Goal: Task Accomplishment & Management: Use online tool/utility

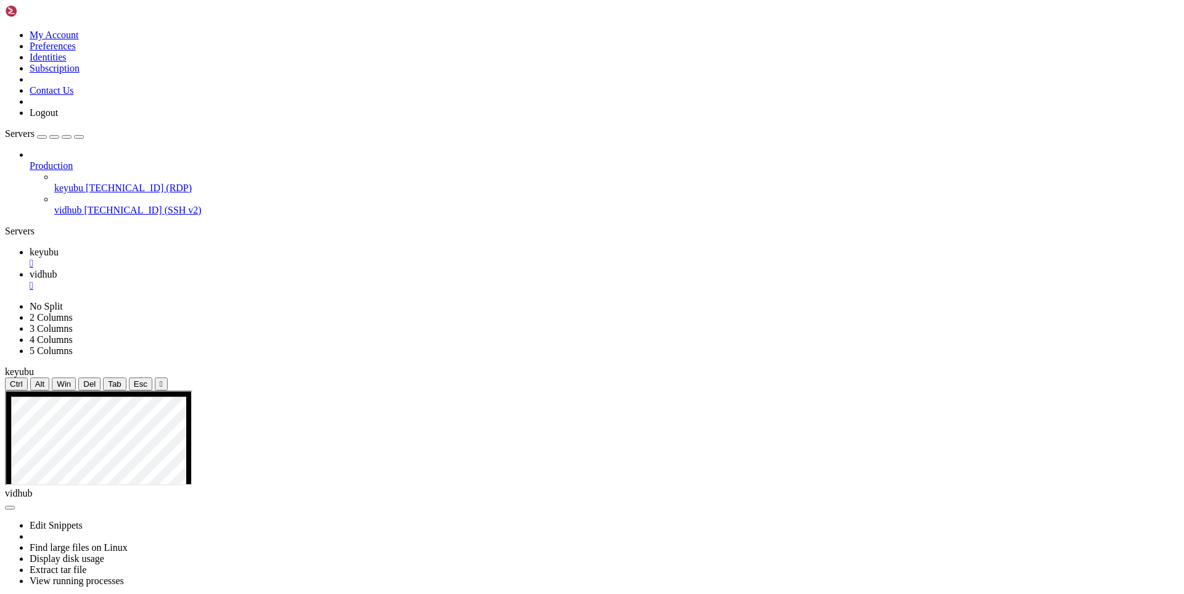
scroll to position [12090, 0]
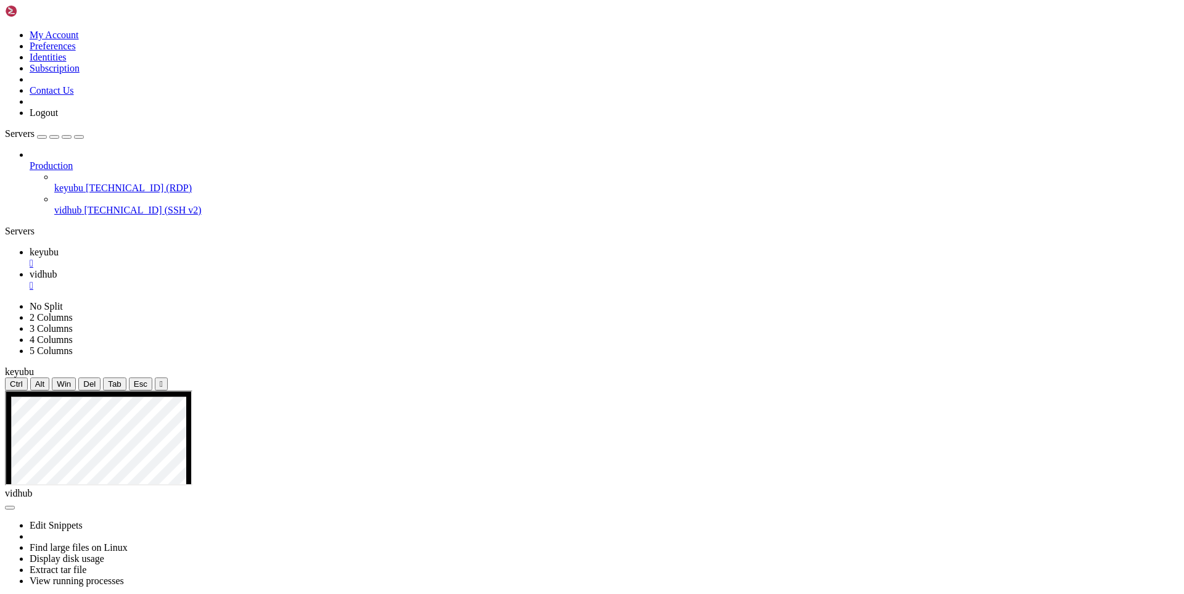
click at [57, 269] on span "vidhub" at bounding box center [43, 274] width 27 height 10
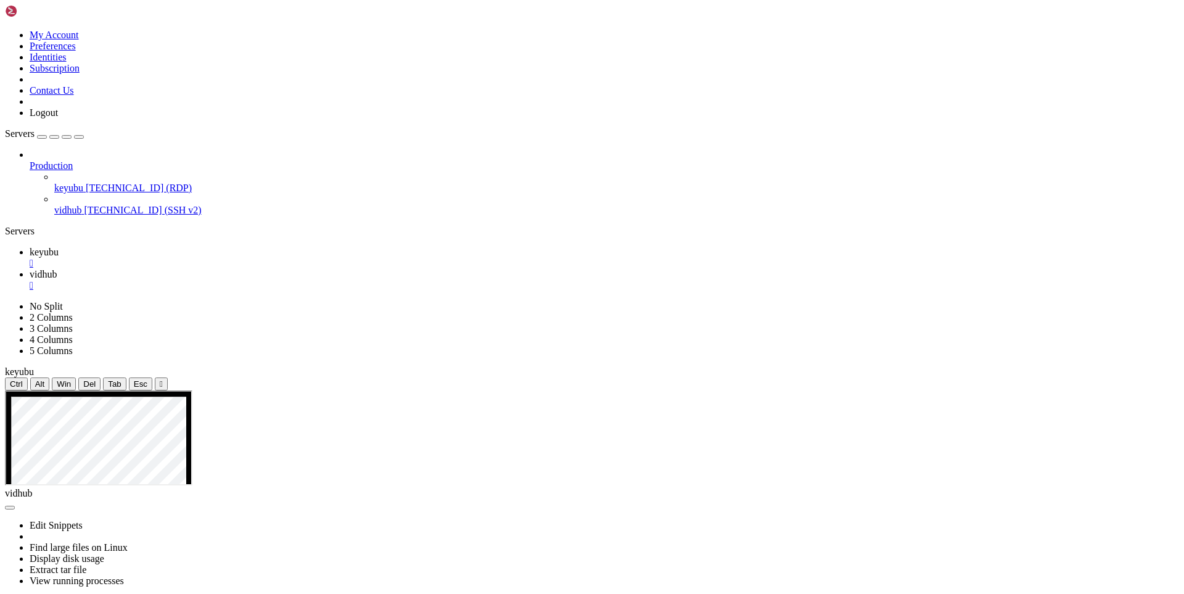
scroll to position [12174, 0]
drag, startPoint x: 186, startPoint y: 1116, endPoint x: 484, endPoint y: 1001, distance: 319.8
click at [59, 247] on span "keyubu" at bounding box center [44, 252] width 29 height 10
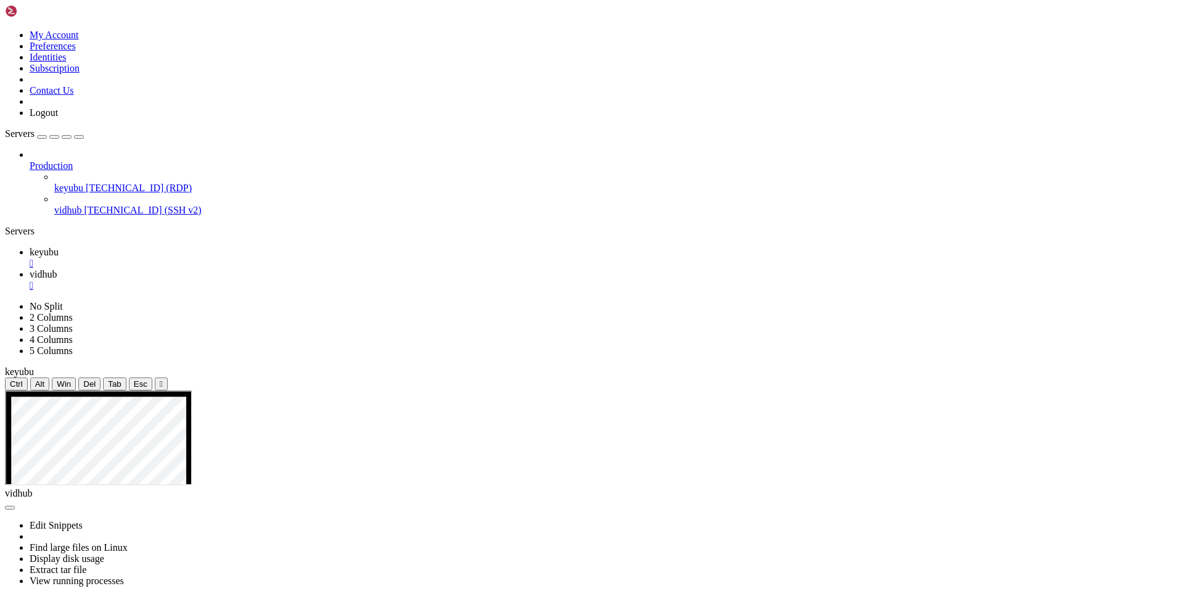
click at [242, 269] on link "vidhub " at bounding box center [605, 280] width 1150 height 22
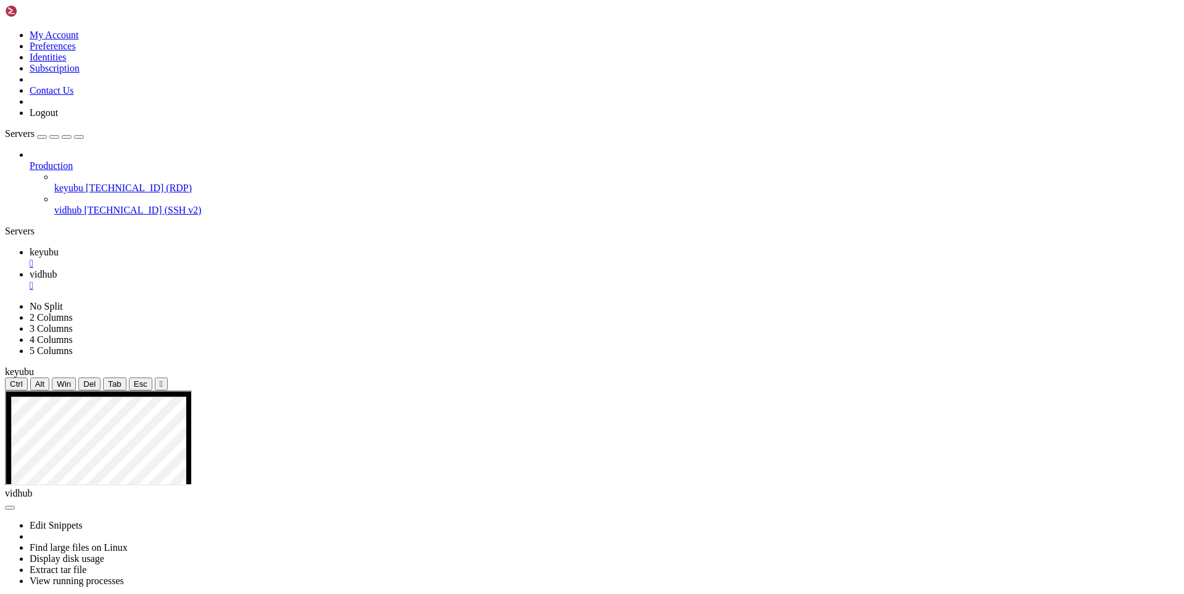
drag, startPoint x: 170, startPoint y: 1118, endPoint x: 538, endPoint y: 1051, distance: 374.3
drag, startPoint x: 185, startPoint y: 1118, endPoint x: 107, endPoint y: 991, distance: 148.4
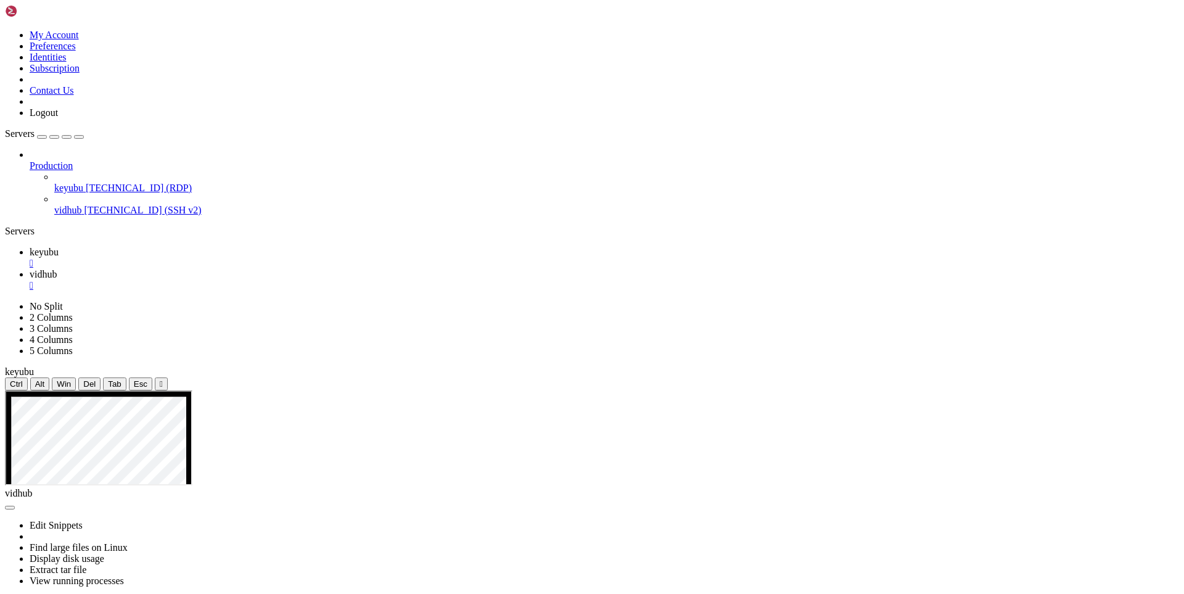
drag, startPoint x: 146, startPoint y: 1107, endPoint x: 56, endPoint y: 949, distance: 181.8
drag, startPoint x: 14, startPoint y: 925, endPoint x: 72, endPoint y: 980, distance: 80.3
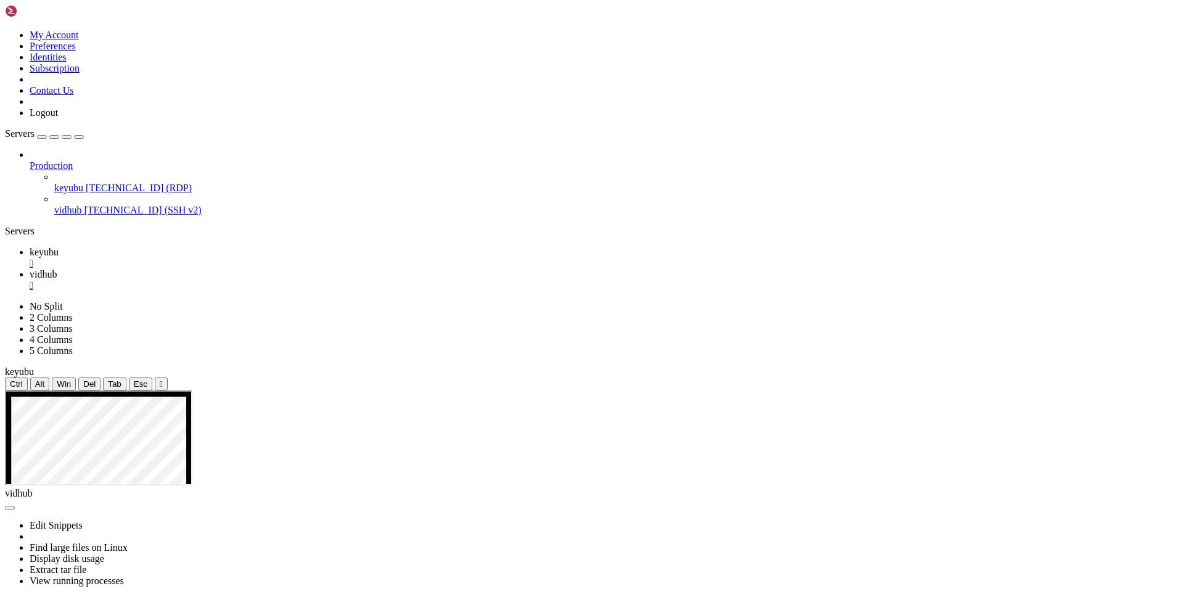
drag, startPoint x: 25, startPoint y: 880, endPoint x: 13, endPoint y: 871, distance: 15.4
drag, startPoint x: 9, startPoint y: 897, endPoint x: 178, endPoint y: 1088, distance: 255.2
drag, startPoint x: 178, startPoint y: 1074, endPoint x: 126, endPoint y: 1002, distance: 88.3
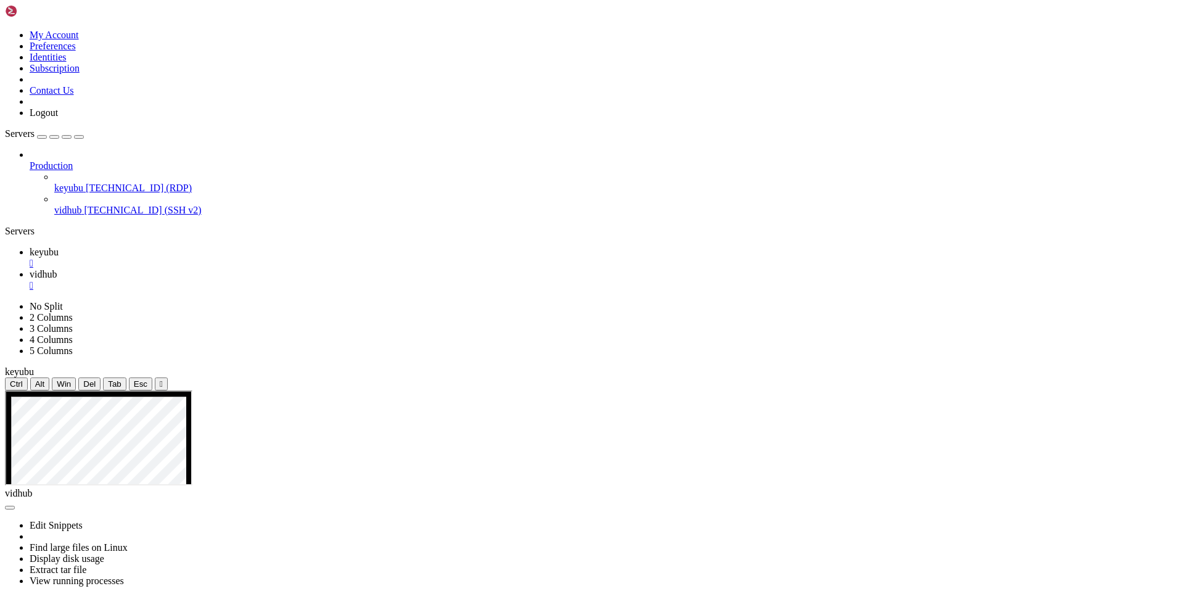
drag, startPoint x: 12, startPoint y: 924, endPoint x: 156, endPoint y: 1115, distance: 239.1
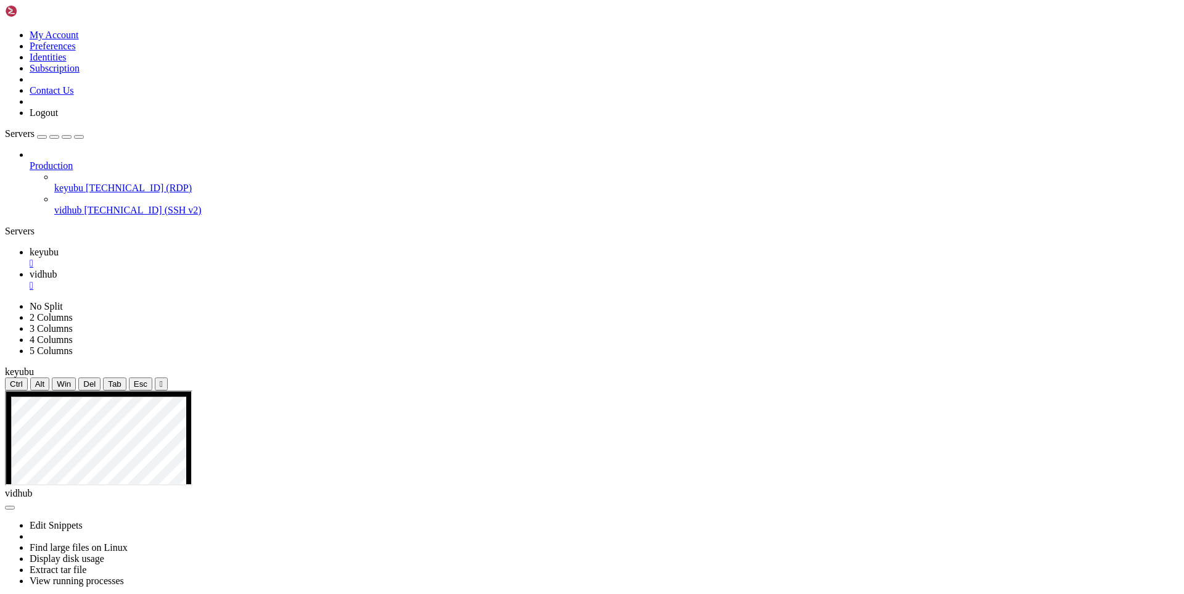
drag, startPoint x: 245, startPoint y: 1116, endPoint x: 651, endPoint y: 1018, distance: 417.5
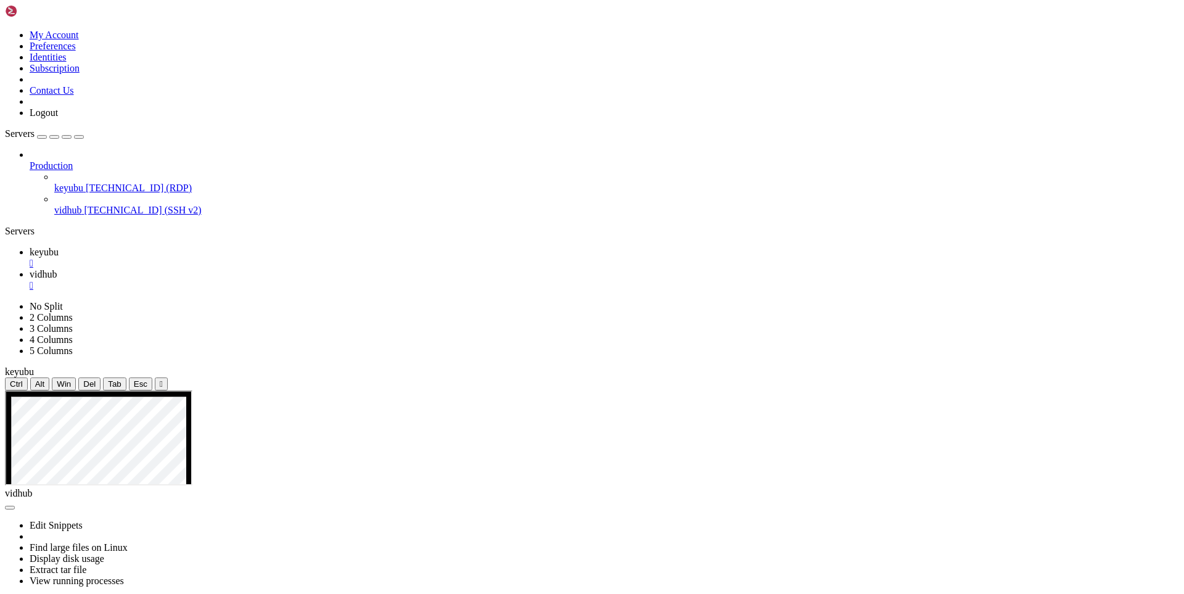
scroll to position [13012, 0]
drag, startPoint x: 168, startPoint y: 1110, endPoint x: 369, endPoint y: 1073, distance: 203.7
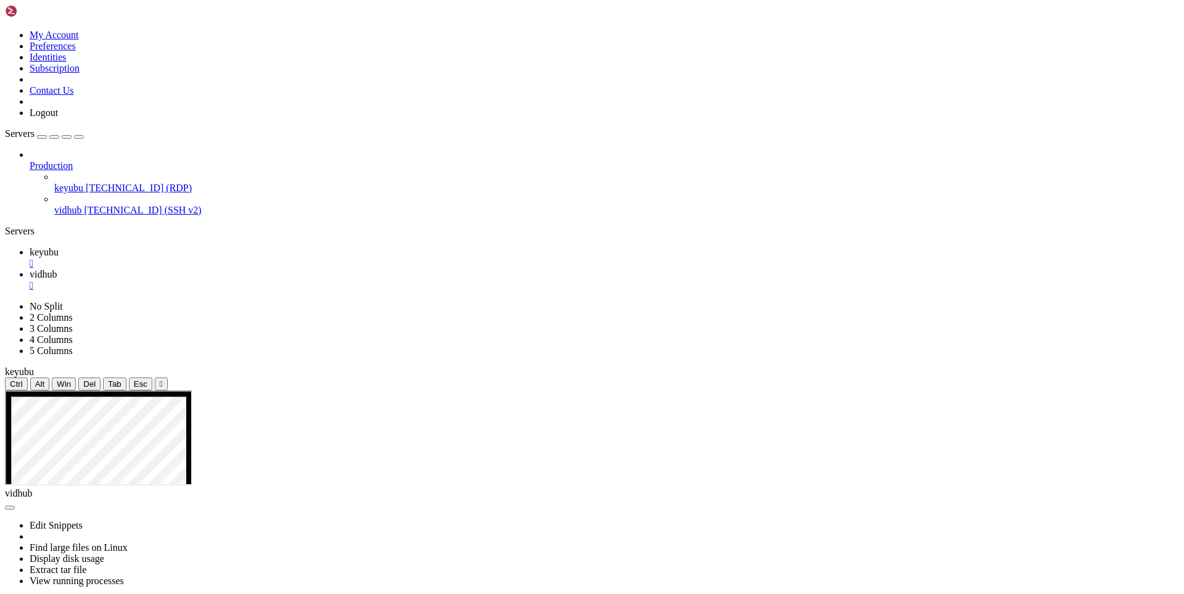
scroll to position [13138, 0]
drag, startPoint x: 181, startPoint y: 1122, endPoint x: 67, endPoint y: 1092, distance: 118.5
drag, startPoint x: 278, startPoint y: 1109, endPoint x: 268, endPoint y: 1111, distance: 9.4
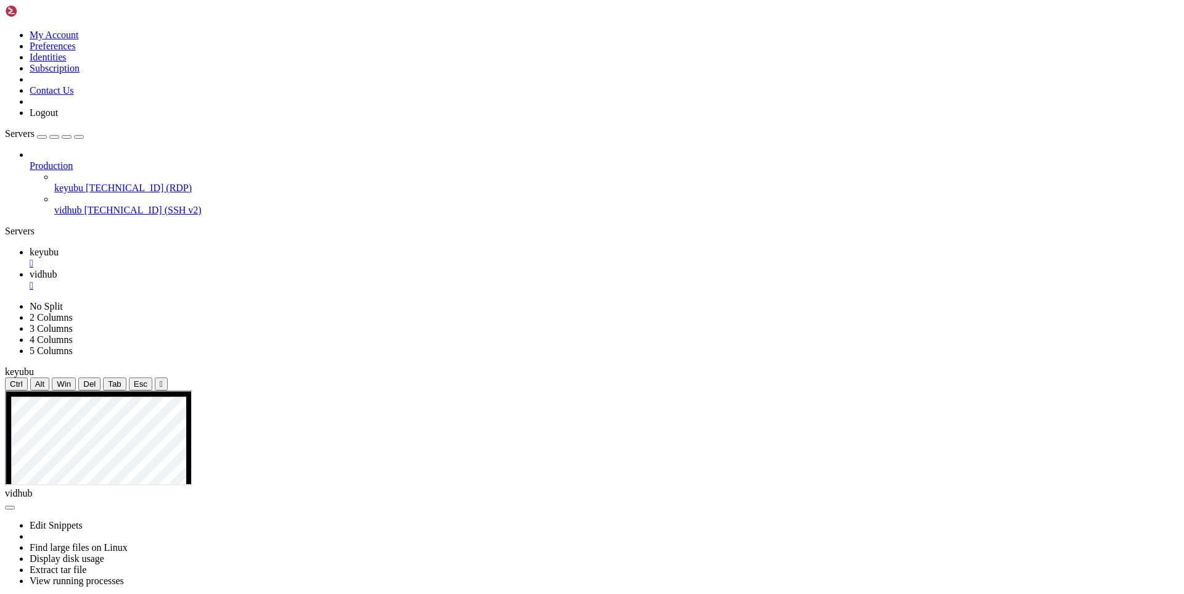
drag, startPoint x: 268, startPoint y: 1111, endPoint x: 564, endPoint y: 1028, distance: 306.8
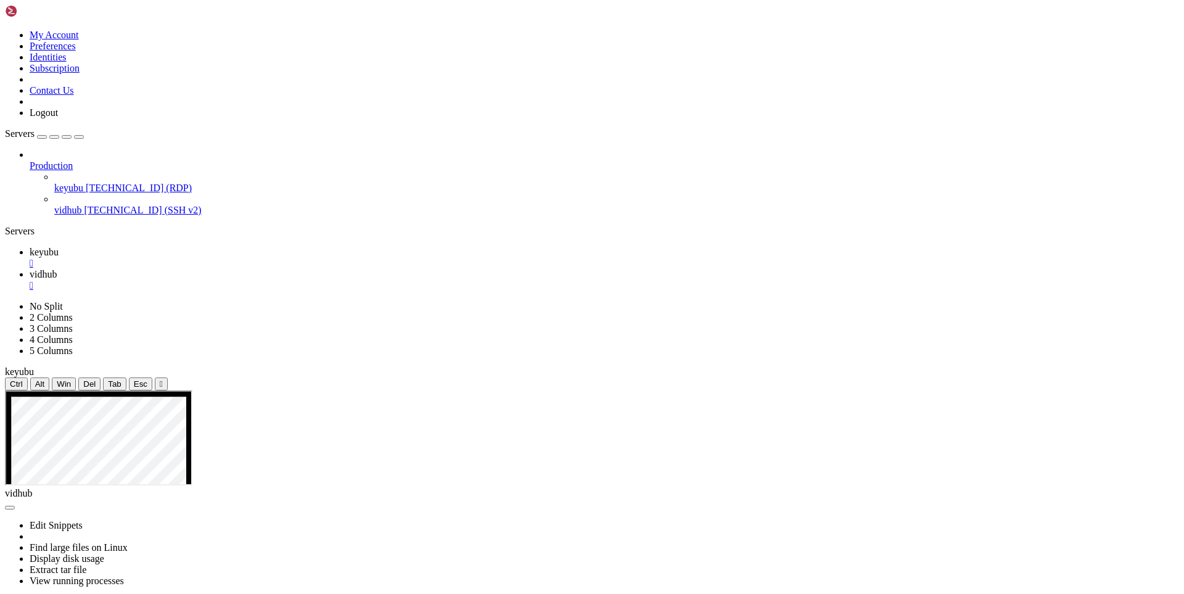
drag, startPoint x: 234, startPoint y: 1120, endPoint x: 481, endPoint y: 1106, distance: 247.1
drag, startPoint x: 185, startPoint y: 1118, endPoint x: 422, endPoint y: 1070, distance: 242.4
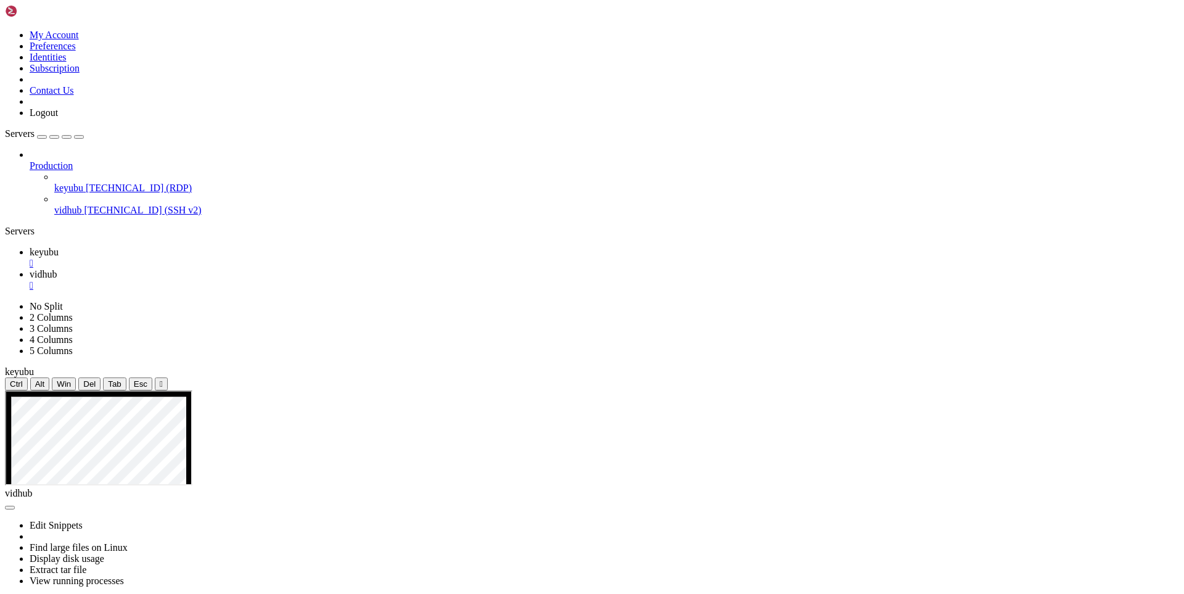
drag, startPoint x: 308, startPoint y: 1170, endPoint x: 12, endPoint y: 1094, distance: 306.4
drag, startPoint x: 12, startPoint y: 1092, endPoint x: 134, endPoint y: 1117, distance: 124.0
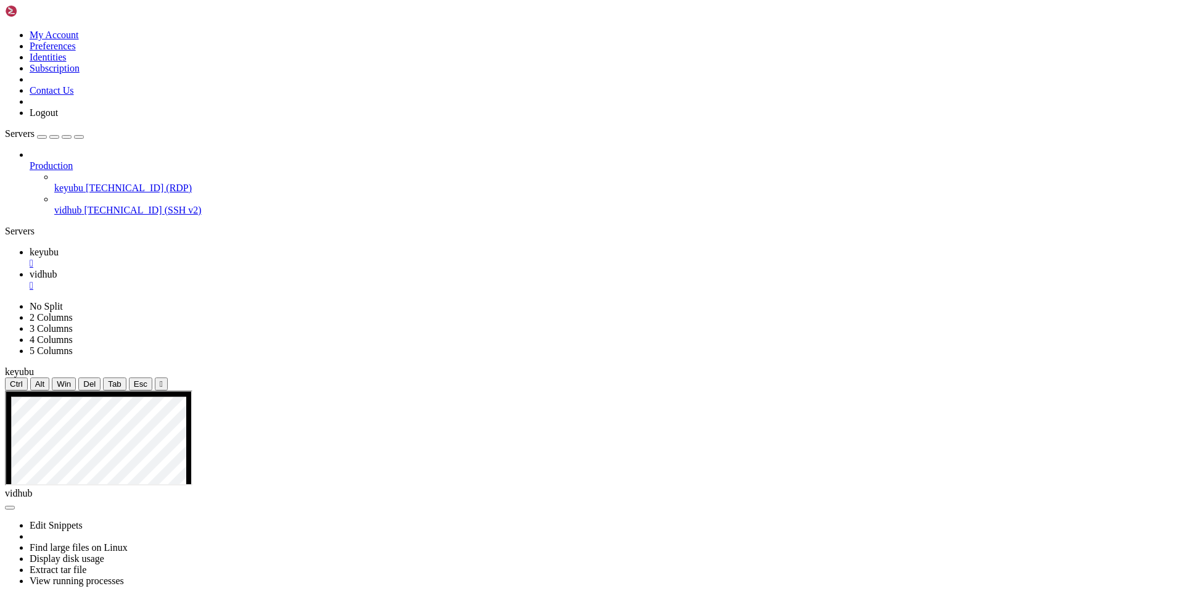
drag, startPoint x: 150, startPoint y: 1110, endPoint x: 10, endPoint y: 1095, distance: 140.2
click at [178, 247] on link "keyubu " at bounding box center [605, 258] width 1150 height 22
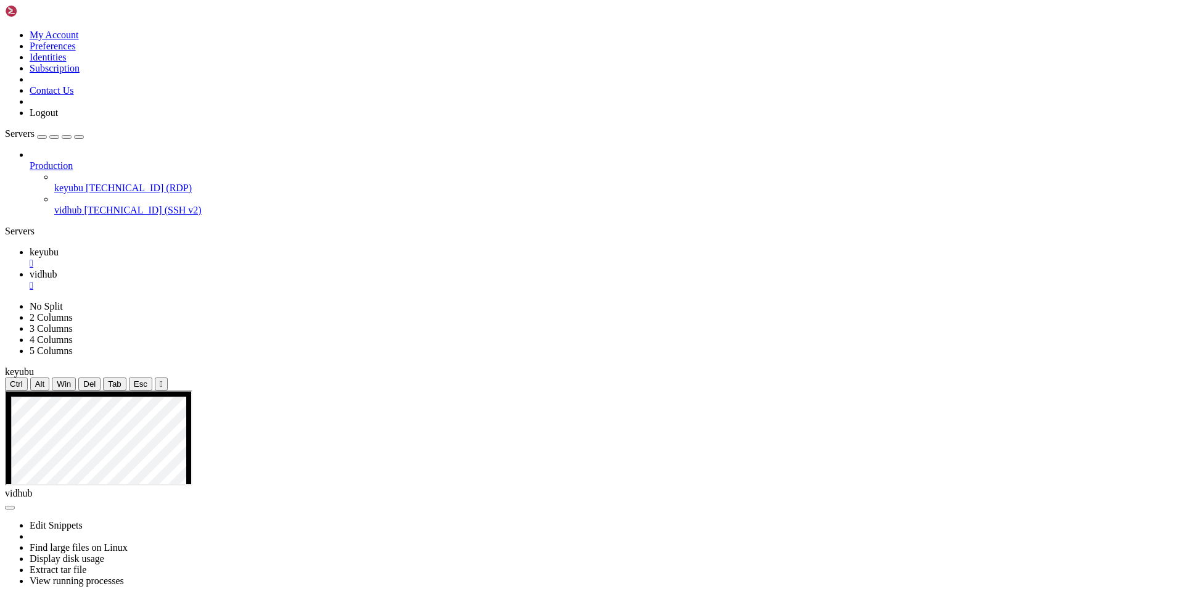
click at [57, 269] on span "vidhub" at bounding box center [43, 274] width 27 height 10
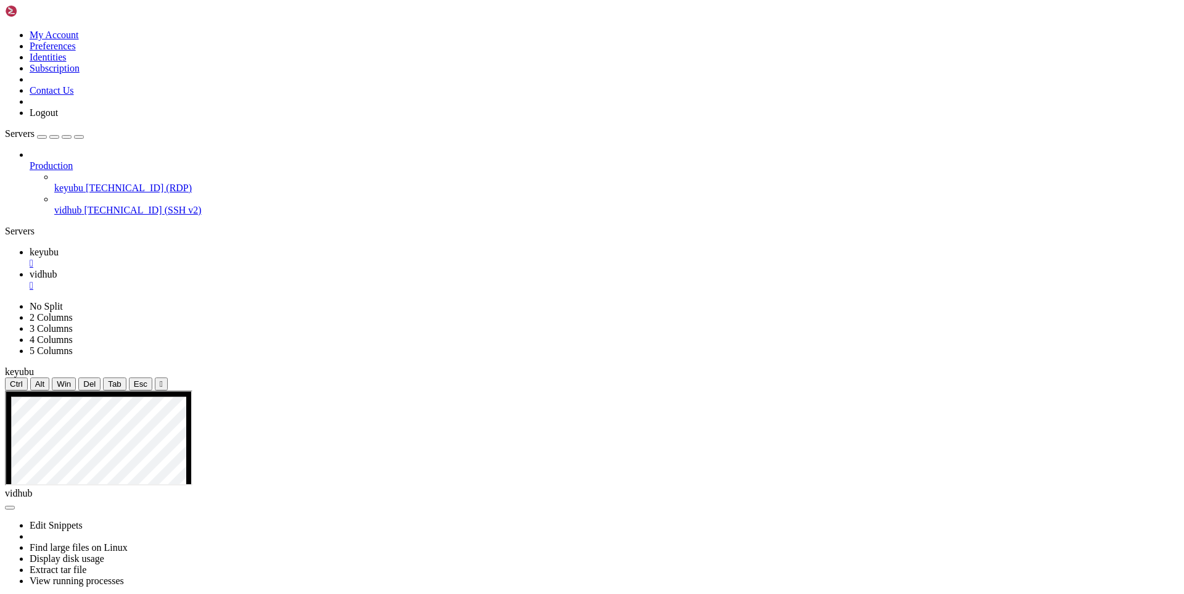
scroll to position [13295, 0]
drag, startPoint x: 168, startPoint y: 1119, endPoint x: 441, endPoint y: 1078, distance: 276.3
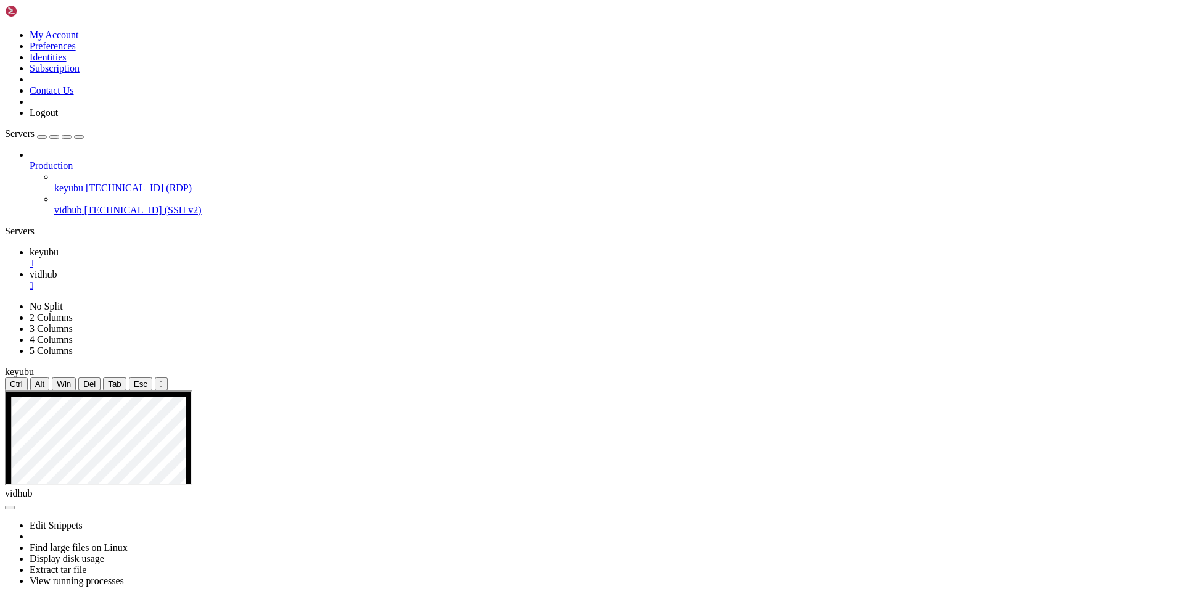
scroll to position [13369, 0]
drag, startPoint x: 185, startPoint y: 1106, endPoint x: 474, endPoint y: 1073, distance: 290.6
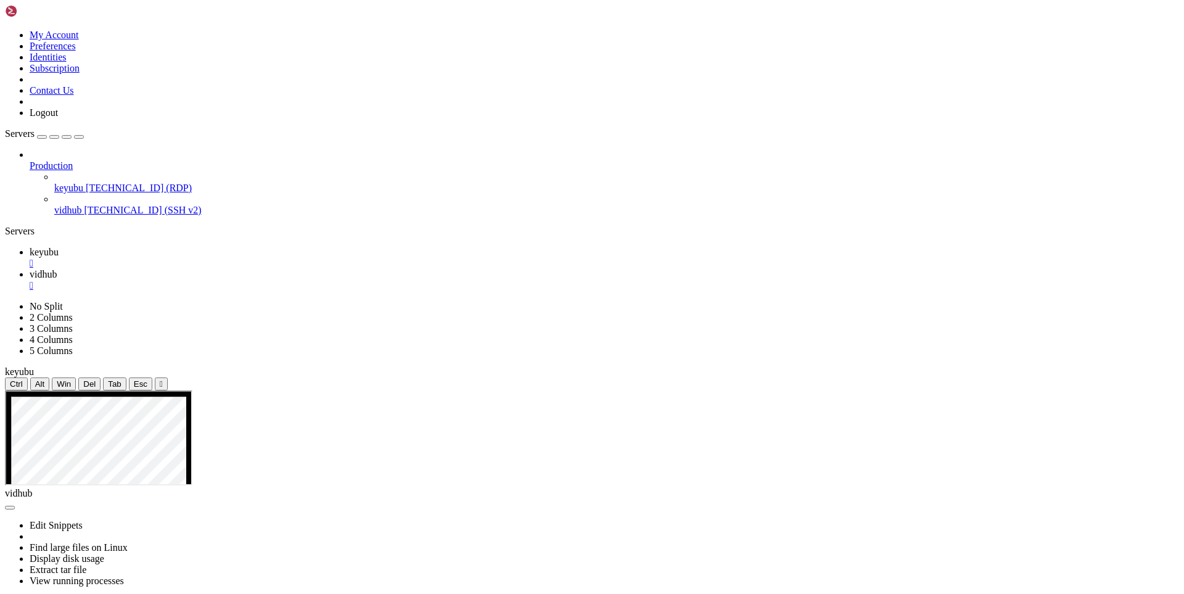
scroll to position [13505, 0]
drag, startPoint x: 181, startPoint y: 1116, endPoint x: 456, endPoint y: 1090, distance: 275.7
click at [59, 247] on span "keyubu" at bounding box center [44, 252] width 29 height 10
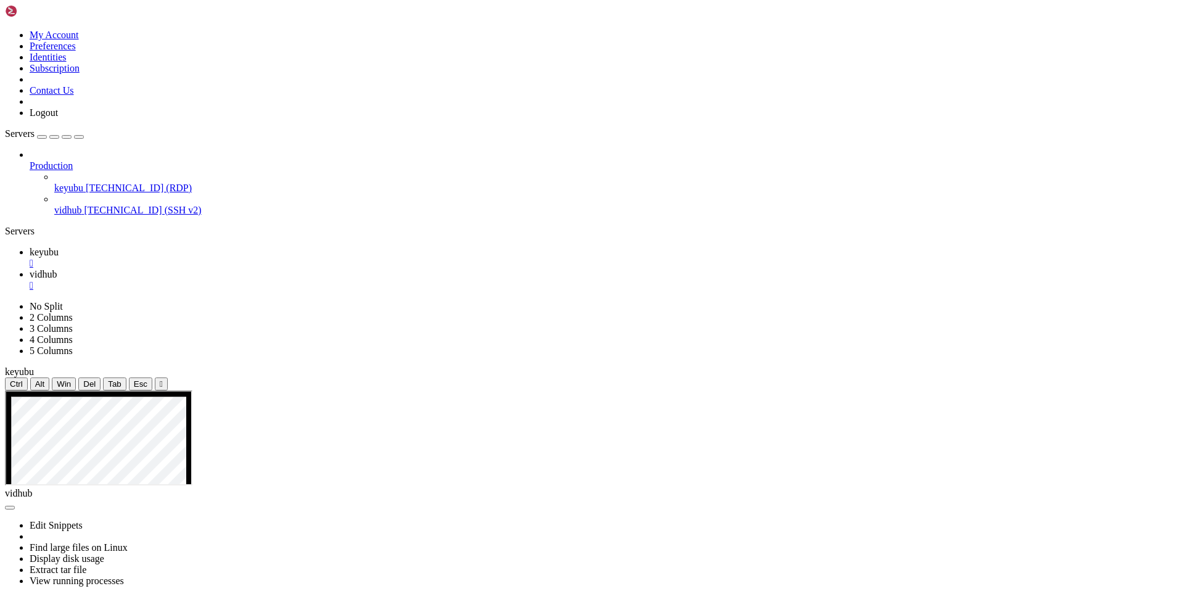
click at [57, 269] on span "vidhub" at bounding box center [43, 274] width 27 height 10
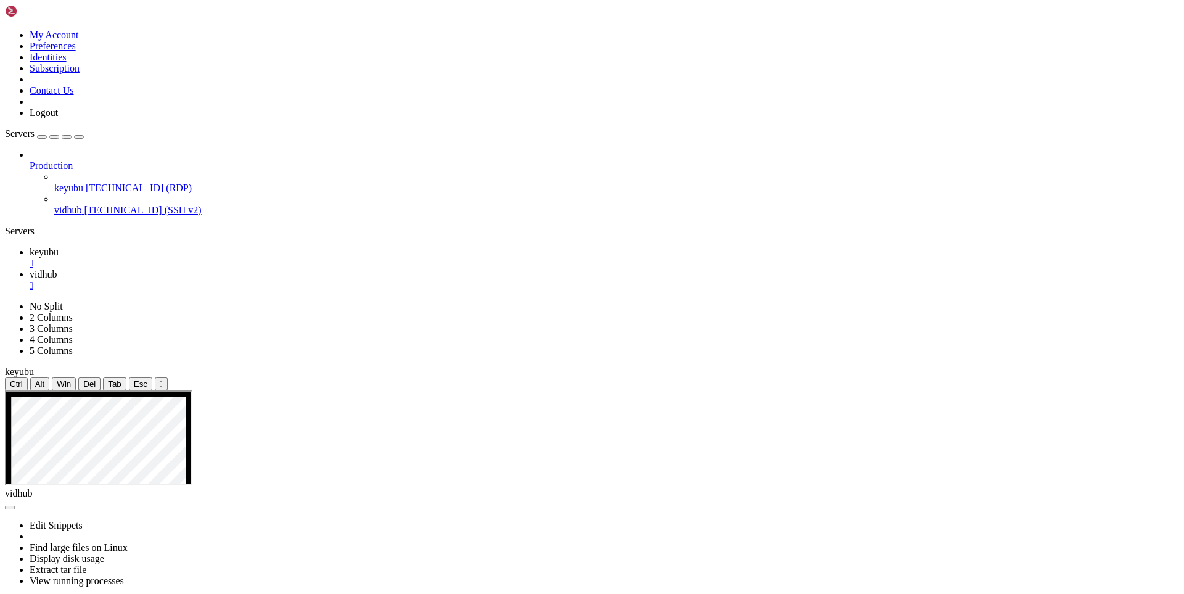
scroll to position [14921, 0]
drag, startPoint x: 286, startPoint y: 1118, endPoint x: 573, endPoint y: 1079, distance: 289.4
click at [163, 247] on link "keyubu " at bounding box center [605, 258] width 1150 height 22
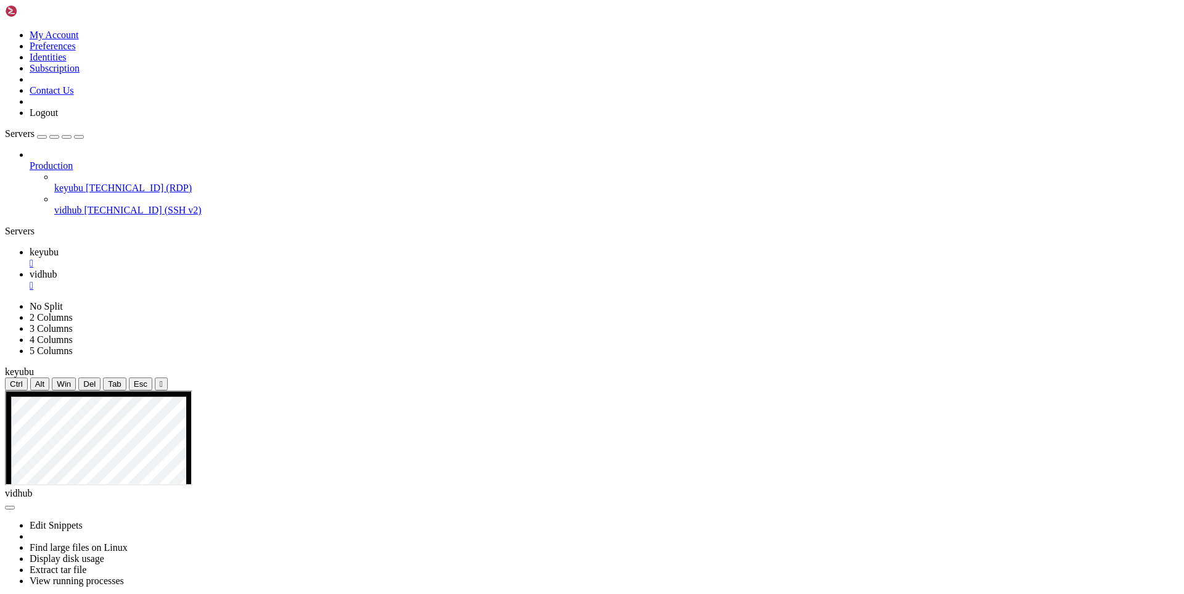
click at [57, 269] on span "vidhub" at bounding box center [43, 274] width 27 height 10
drag, startPoint x: 187, startPoint y: 1112, endPoint x: 9, endPoint y: 843, distance: 322.3
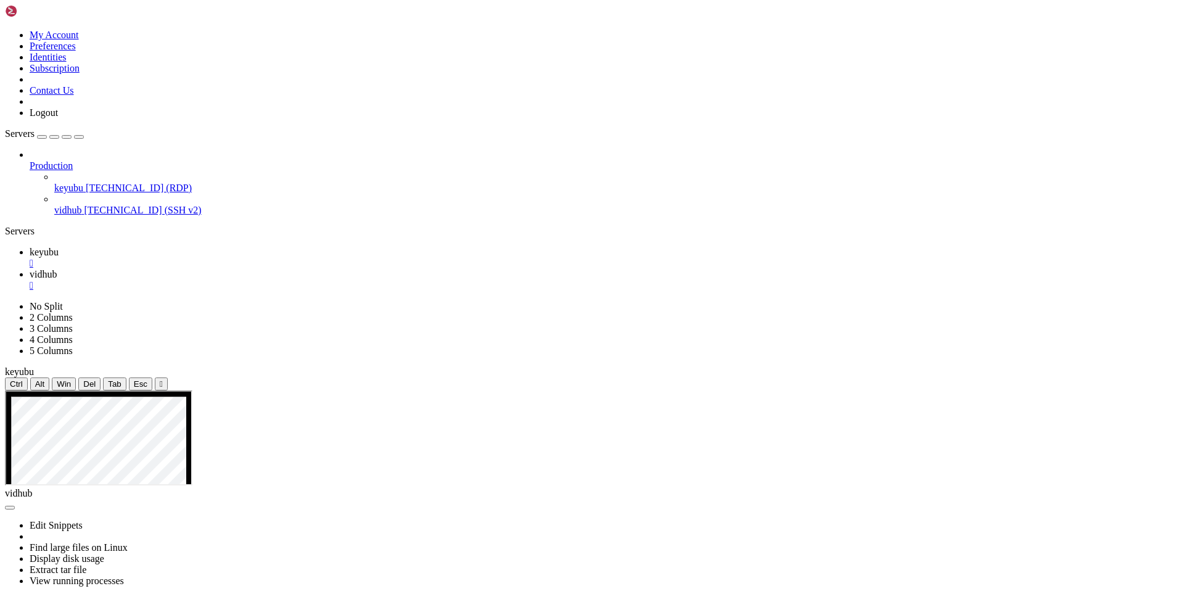
scroll to position [14963, 0]
drag, startPoint x: 257, startPoint y: 1123, endPoint x: 558, endPoint y: 1058, distance: 308.4
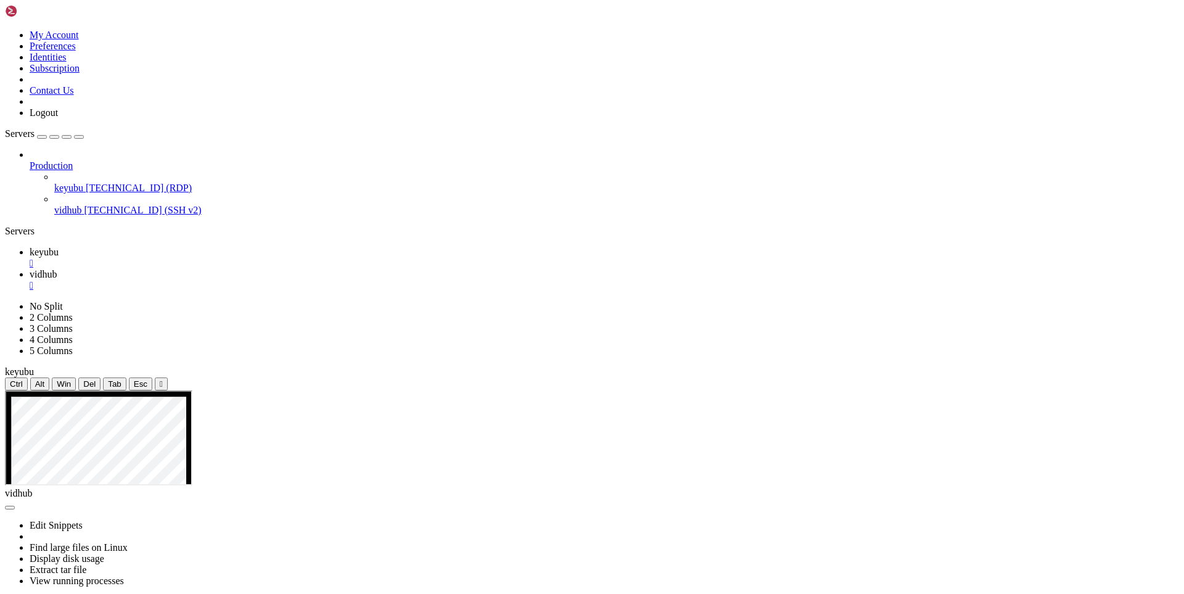
scroll to position [15372, 0]
click at [59, 247] on span "keyubu" at bounding box center [44, 252] width 29 height 10
click at [57, 269] on span "vidhub" at bounding box center [43, 274] width 27 height 10
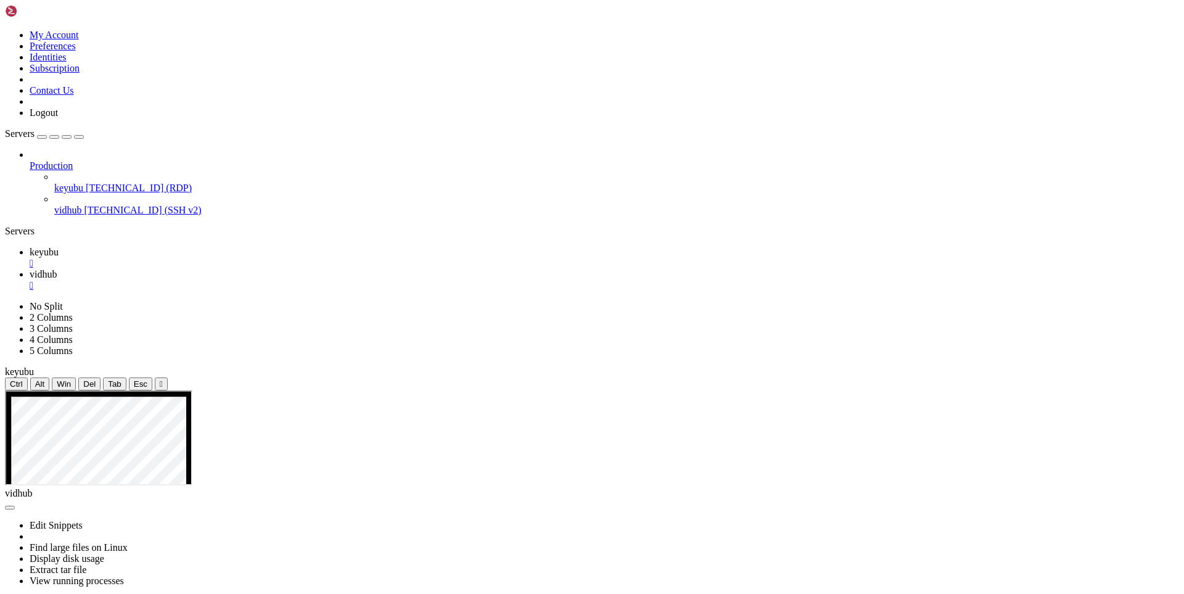
drag, startPoint x: 204, startPoint y: 1106, endPoint x: 481, endPoint y: 1074, distance: 279.4
click at [59, 247] on span "keyubu" at bounding box center [44, 252] width 29 height 10
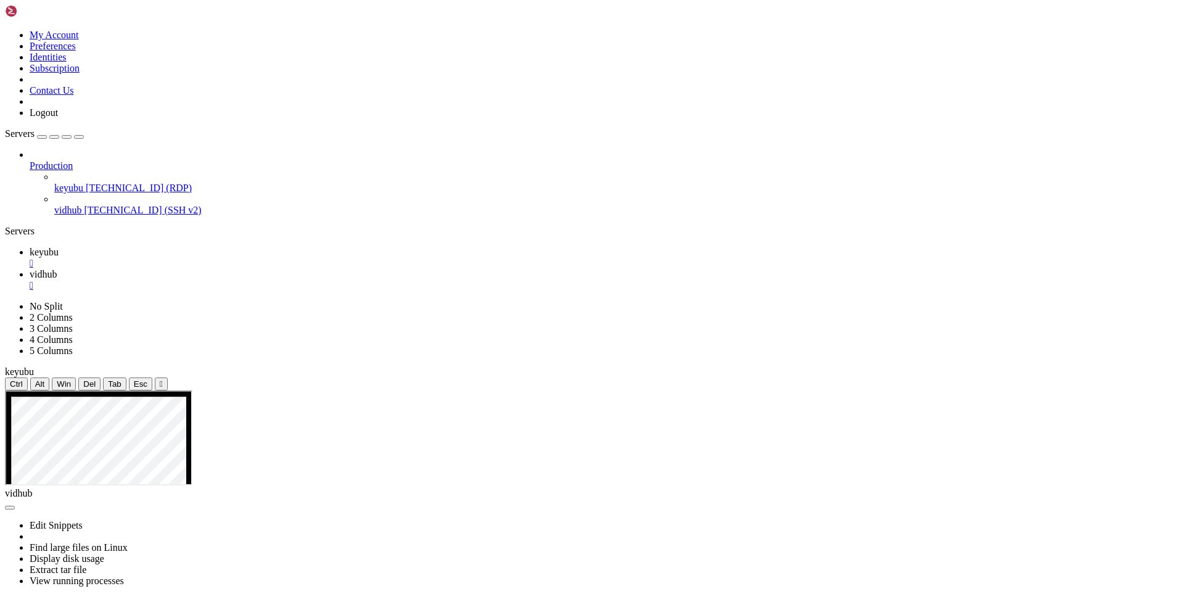
click at [57, 269] on span "vidhub" at bounding box center [43, 274] width 27 height 10
drag, startPoint x: 148, startPoint y: 1109, endPoint x: 394, endPoint y: 1090, distance: 246.2
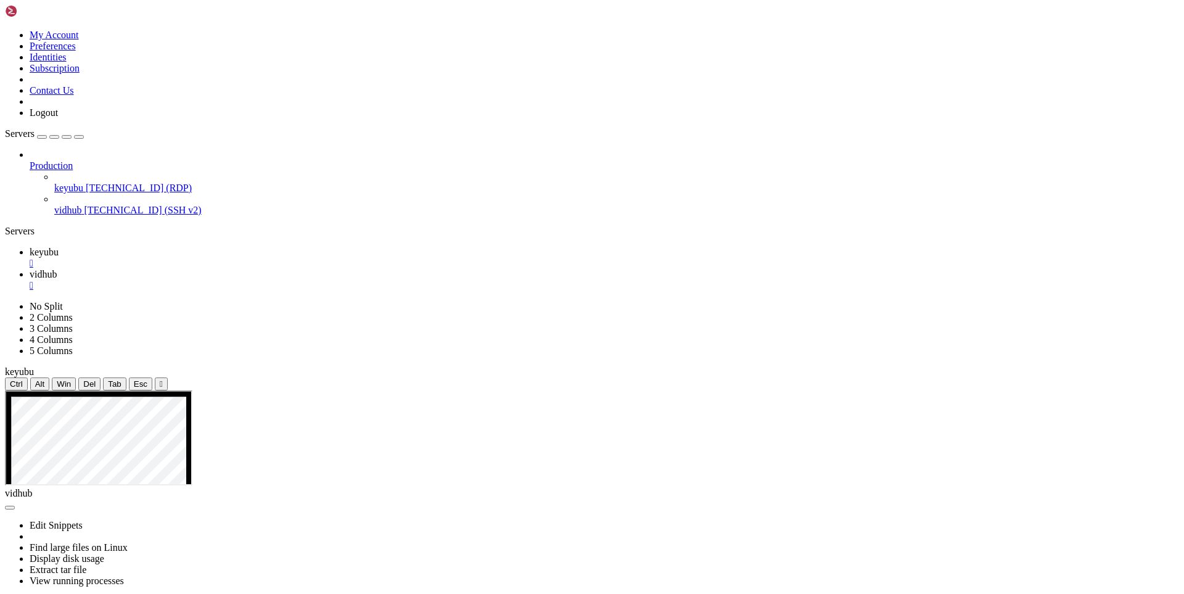
scroll to position [15749, 0]
click at [174, 247] on link "keyubu " at bounding box center [605, 258] width 1150 height 22
click at [266, 269] on link "vidhub " at bounding box center [605, 280] width 1150 height 22
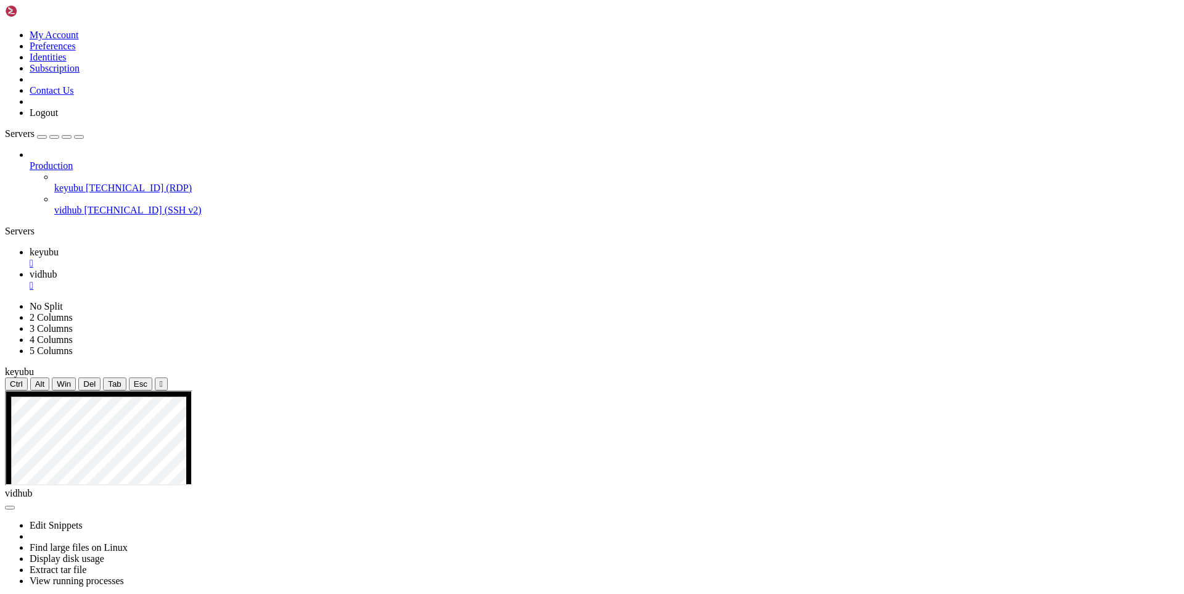
drag, startPoint x: 221, startPoint y: 1115, endPoint x: 489, endPoint y: 1072, distance: 271.1
drag, startPoint x: 303, startPoint y: 562, endPoint x: 334, endPoint y: 578, distance: 34.8
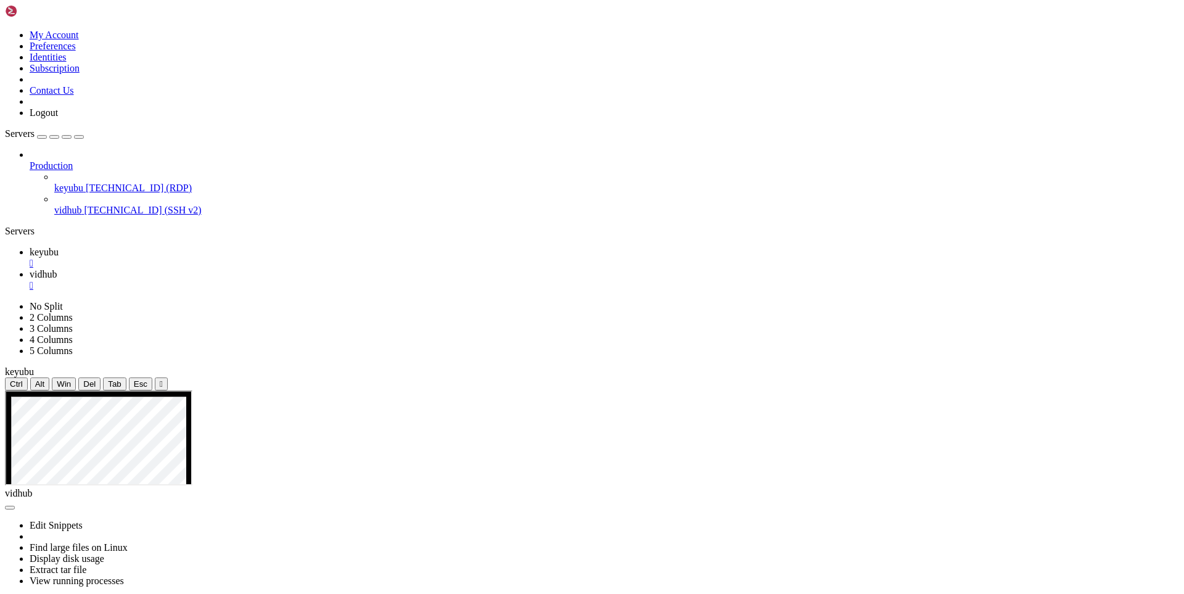
drag, startPoint x: 182, startPoint y: 1118, endPoint x: 504, endPoint y: 1089, distance: 323.3
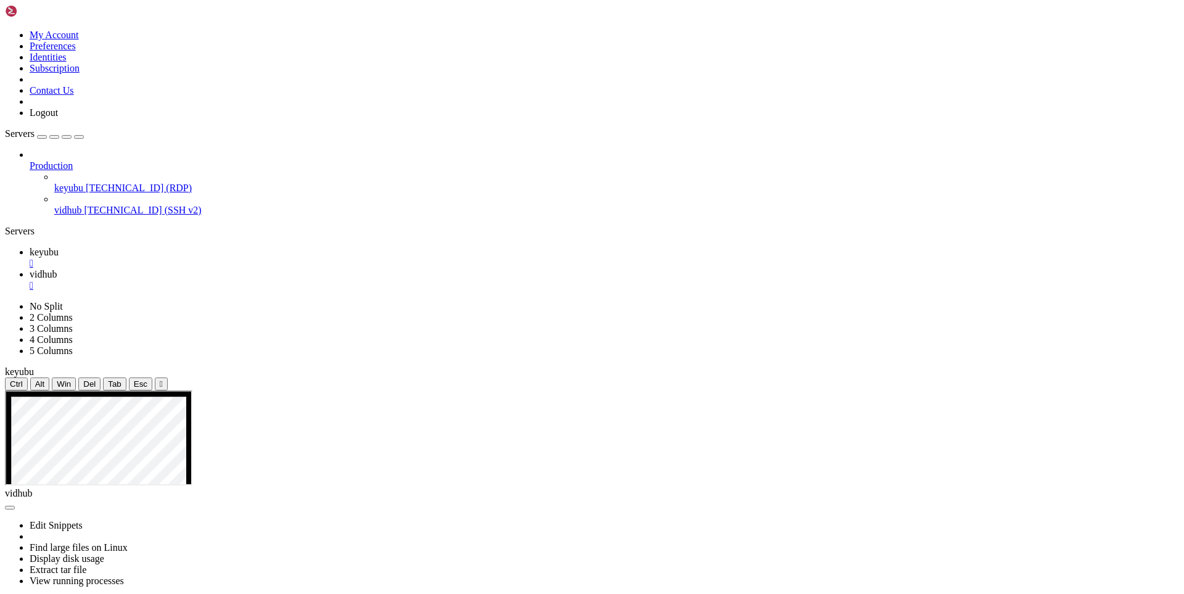
drag, startPoint x: 461, startPoint y: 778, endPoint x: 294, endPoint y: 720, distance: 177.7
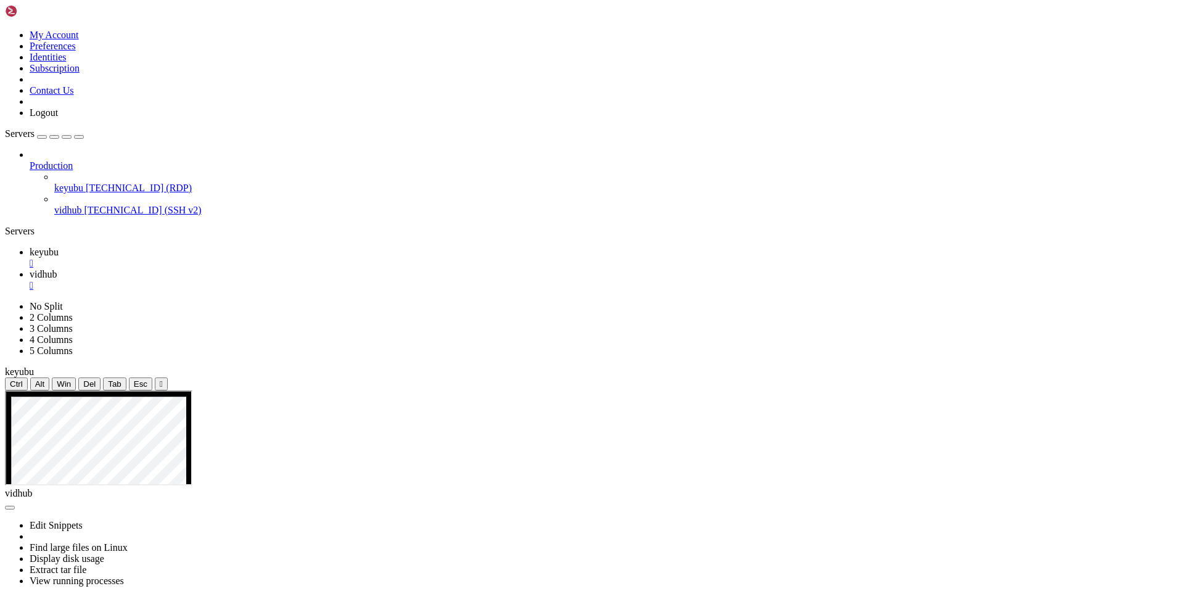
drag, startPoint x: 233, startPoint y: 794, endPoint x: 237, endPoint y: 769, distance: 26.2
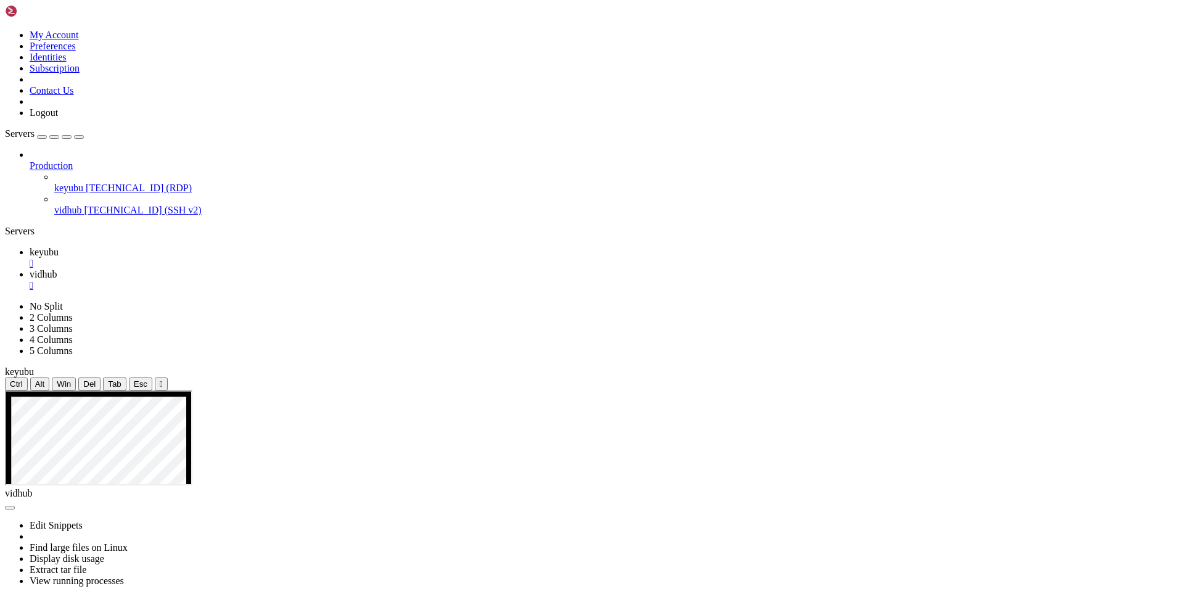
drag, startPoint x: 225, startPoint y: 748, endPoint x: 499, endPoint y: 746, distance: 273.9
click at [59, 247] on span "keyubu" at bounding box center [44, 252] width 29 height 10
click at [57, 269] on span "vidhub" at bounding box center [43, 274] width 27 height 10
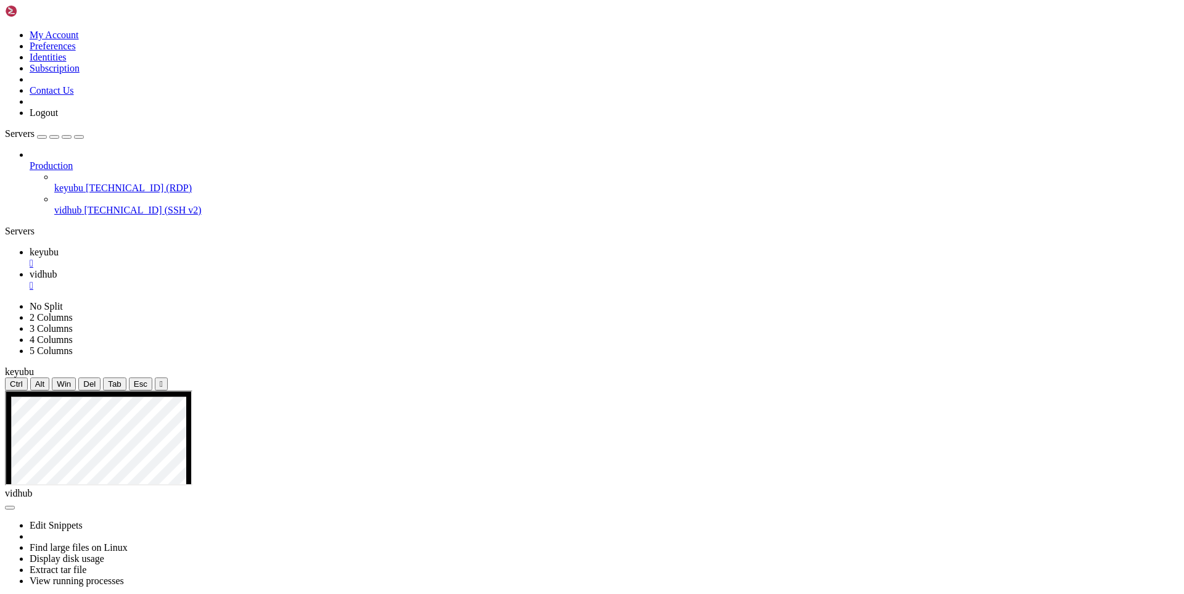
drag, startPoint x: 208, startPoint y: 687, endPoint x: 148, endPoint y: 728, distance: 72.9
click at [59, 247] on span "keyubu" at bounding box center [44, 252] width 29 height 10
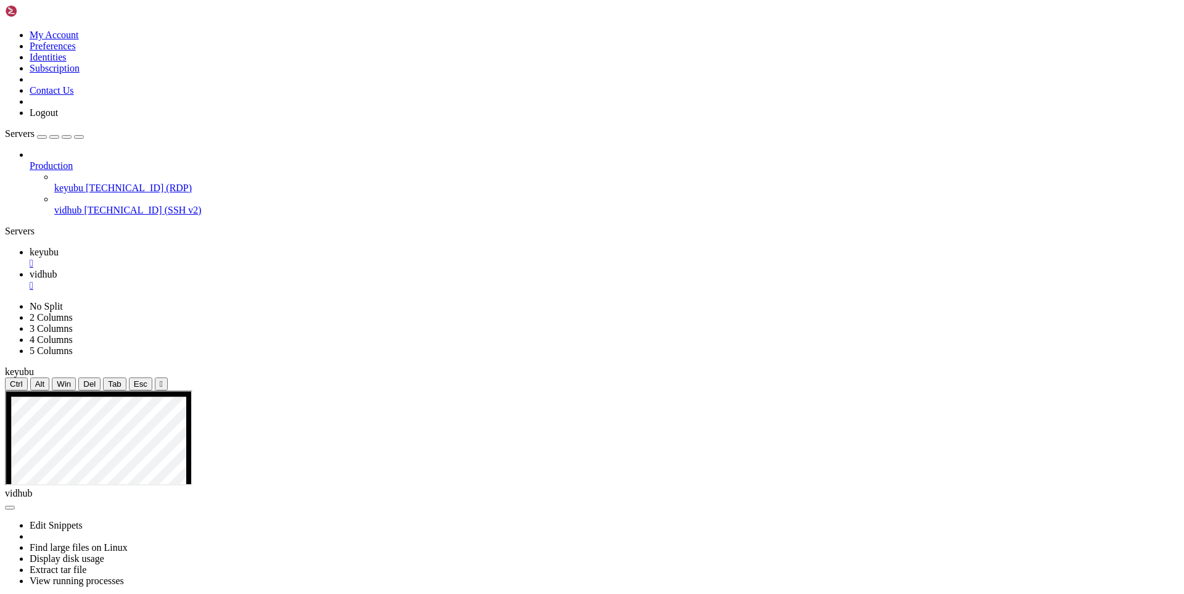
click at [57, 269] on span "vidhub" at bounding box center [43, 274] width 27 height 10
click at [30, 247] on icon at bounding box center [30, 252] width 0 height 10
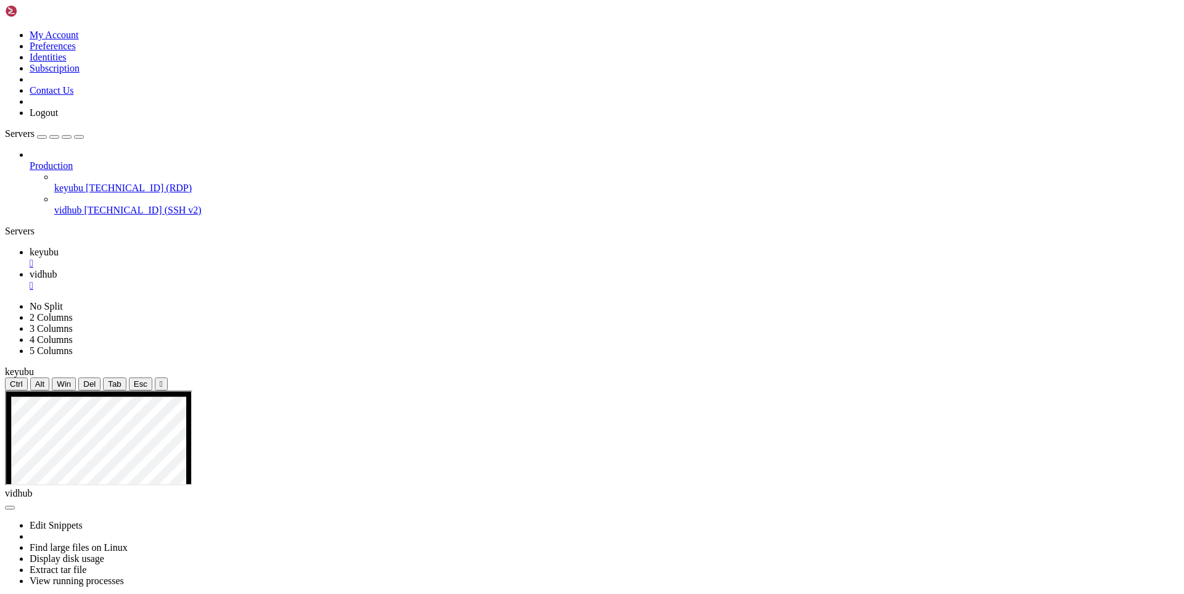
click at [57, 269] on span "vidhub" at bounding box center [43, 274] width 27 height 10
click at [59, 247] on span "keyubu" at bounding box center [44, 252] width 29 height 10
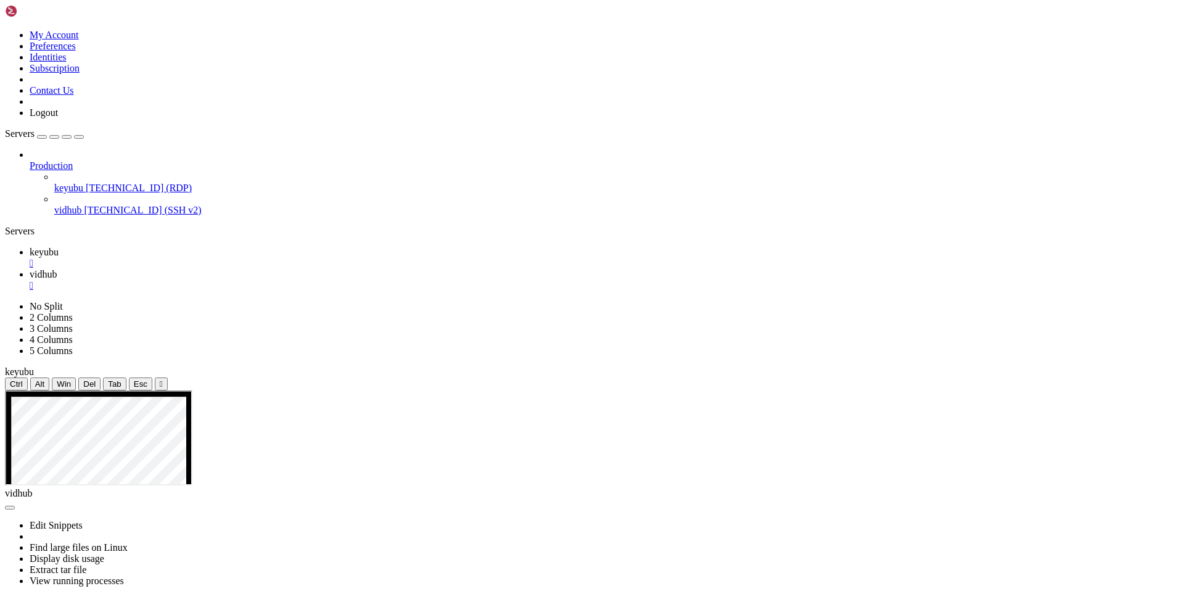
click at [57, 269] on span "vidhub" at bounding box center [43, 274] width 27 height 10
click at [59, 247] on span "keyubu" at bounding box center [44, 252] width 29 height 10
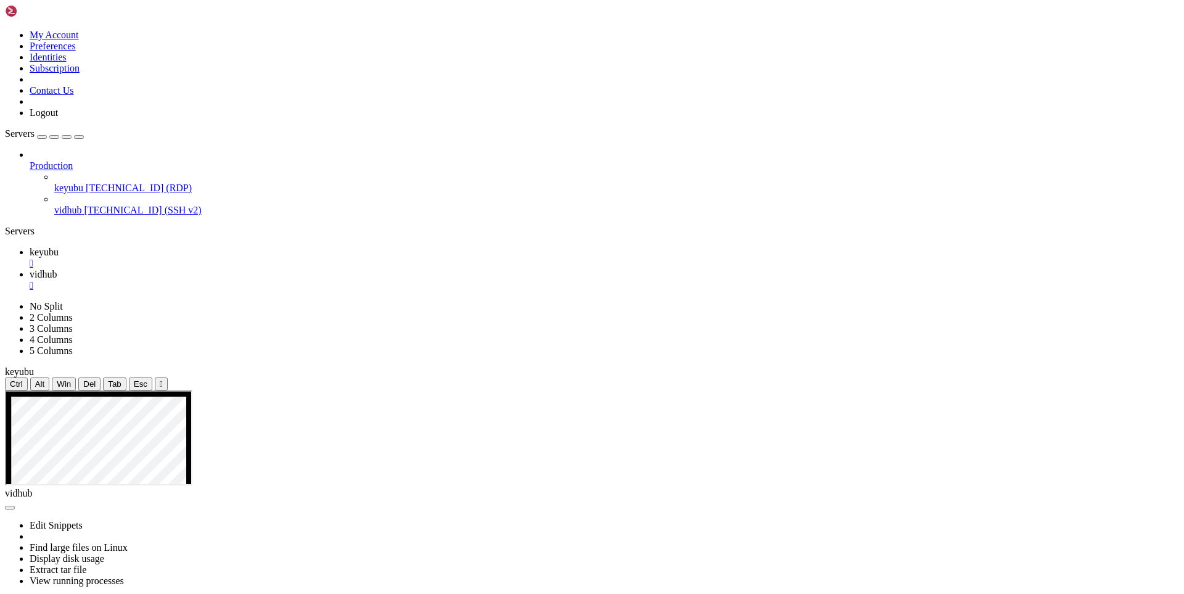
click at [57, 269] on span "vidhub" at bounding box center [43, 274] width 27 height 10
click at [59, 247] on span "keyubu" at bounding box center [44, 252] width 29 height 10
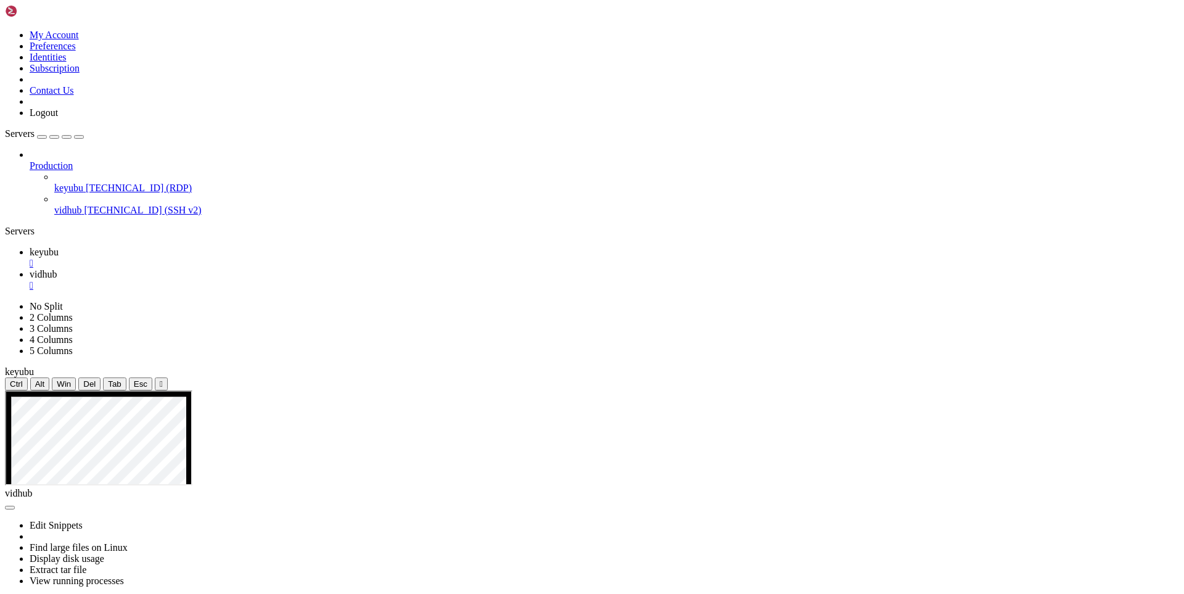
click at [57, 269] on span "vidhub" at bounding box center [43, 274] width 27 height 10
drag, startPoint x: 173, startPoint y: 845, endPoint x: 379, endPoint y: 834, distance: 206.9
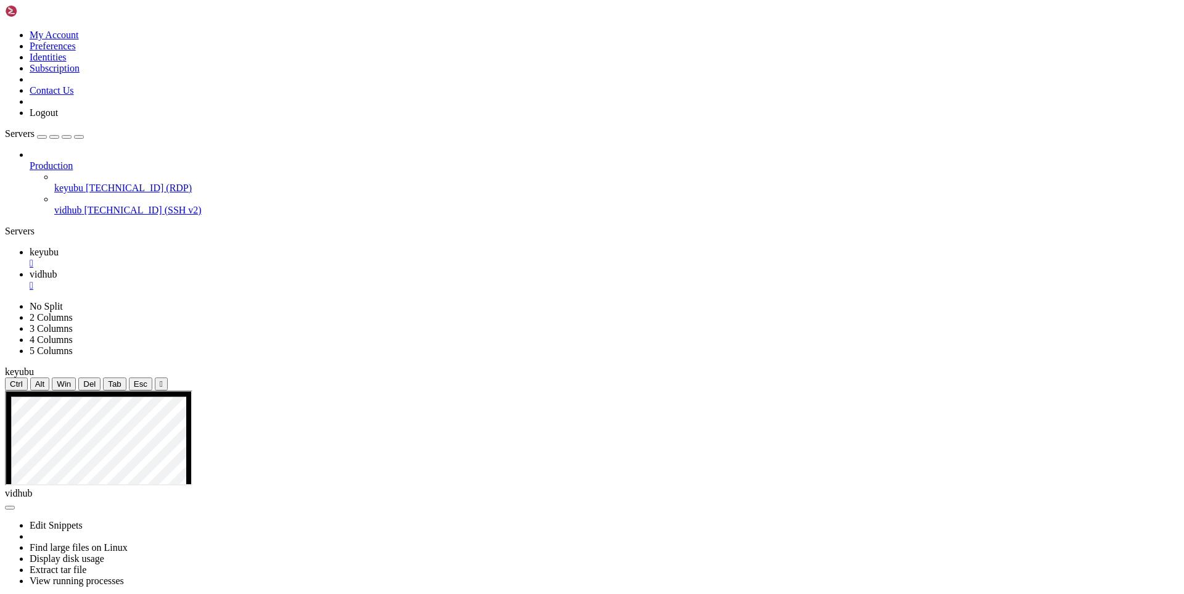
drag, startPoint x: 202, startPoint y: 1113, endPoint x: 11, endPoint y: 1023, distance: 211.1
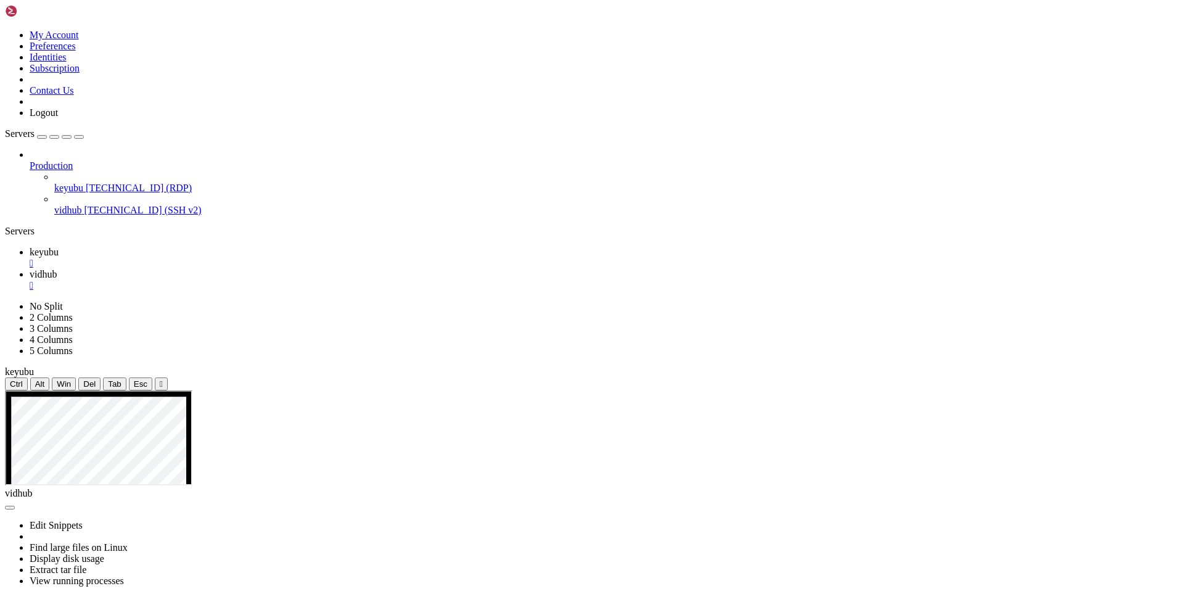
drag, startPoint x: 351, startPoint y: 1121, endPoint x: 619, endPoint y: 1084, distance: 270.9
drag, startPoint x: 202, startPoint y: 1124, endPoint x: 57, endPoint y: 1082, distance: 151.5
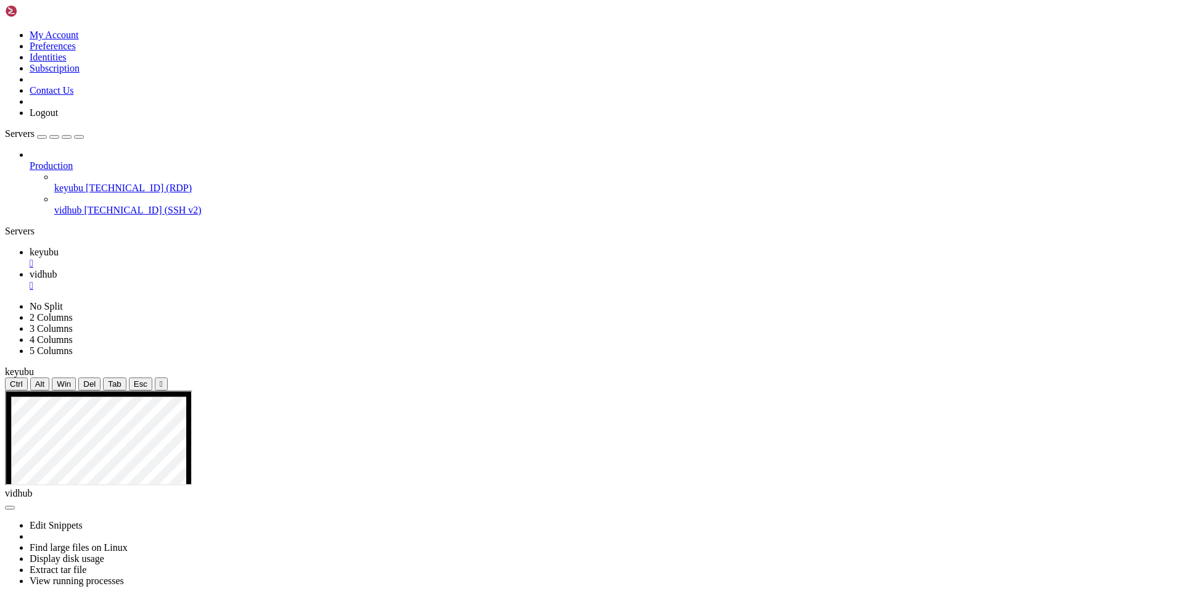
drag, startPoint x: 151, startPoint y: 1110, endPoint x: 10, endPoint y: 1051, distance: 152.9
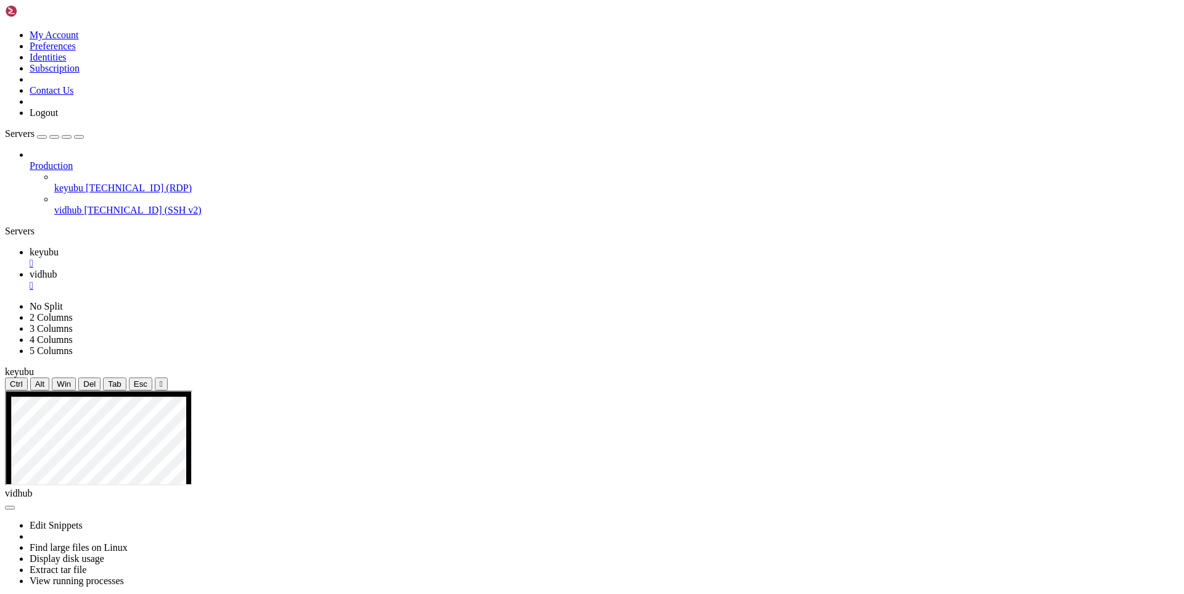
scroll to position [16609, 0]
drag, startPoint x: 272, startPoint y: 1118, endPoint x: 561, endPoint y: 1078, distance: 291.5
drag, startPoint x: 201, startPoint y: 1111, endPoint x: 511, endPoint y: 1062, distance: 314.0
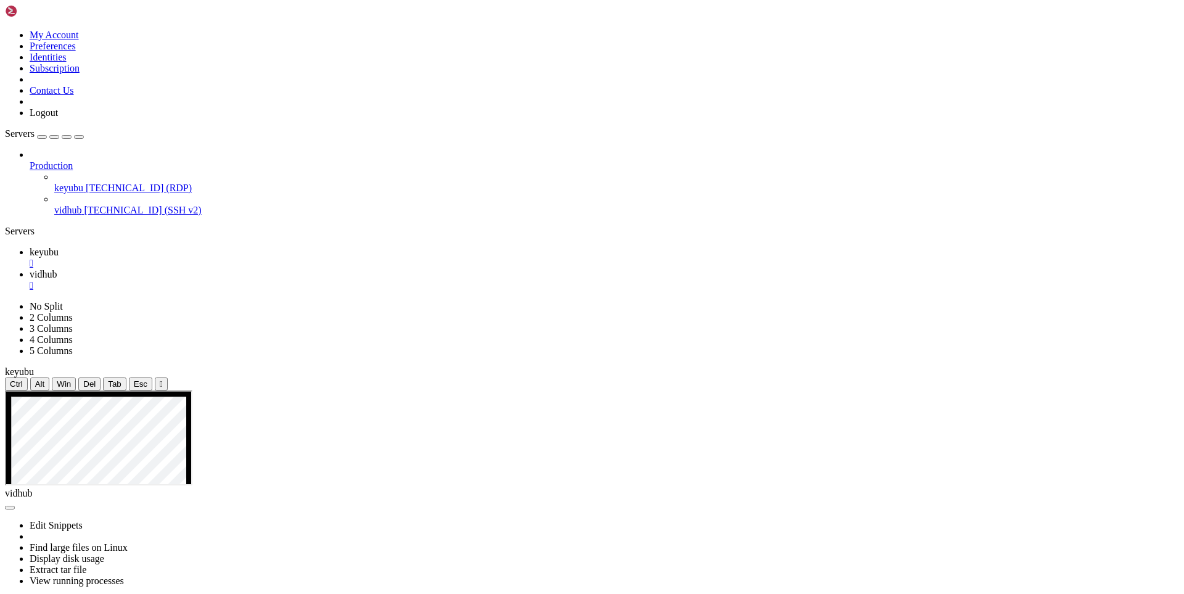
drag, startPoint x: 159, startPoint y: 1113, endPoint x: 12, endPoint y: 965, distance: 208.5
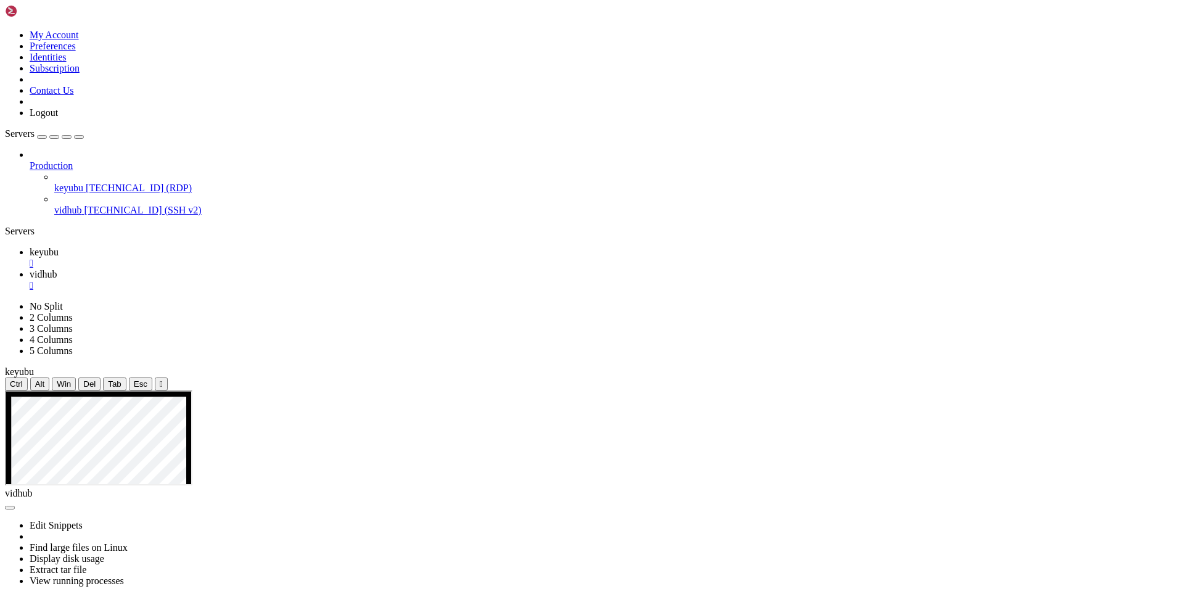
drag, startPoint x: 213, startPoint y: 1114, endPoint x: 459, endPoint y: 1082, distance: 248.1
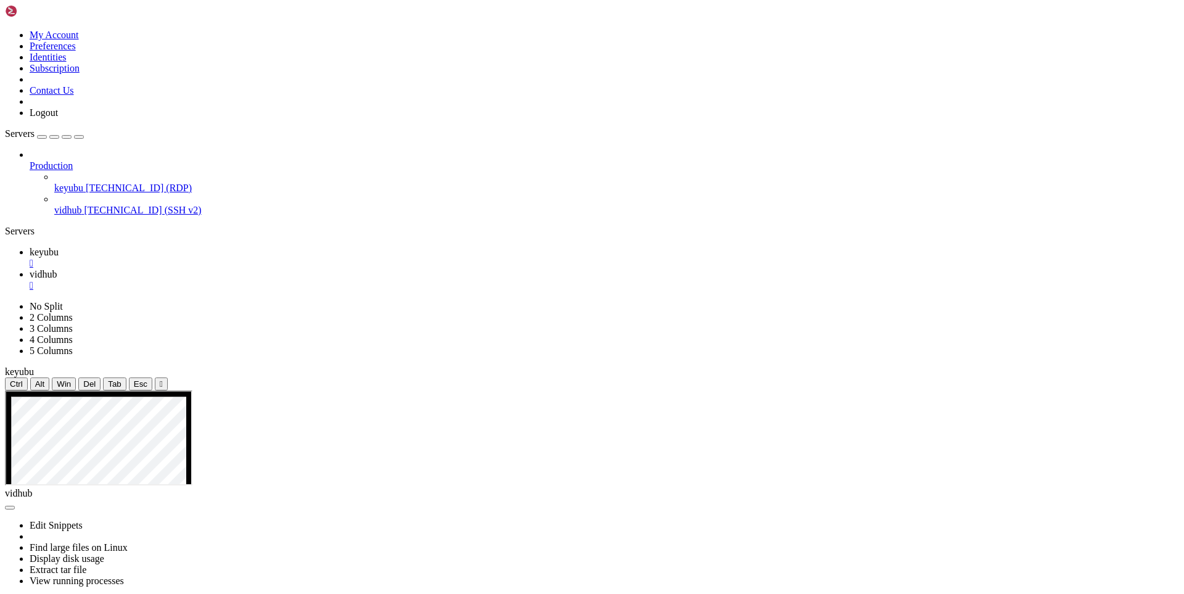
click at [59, 247] on span "keyubu" at bounding box center [44, 252] width 29 height 10
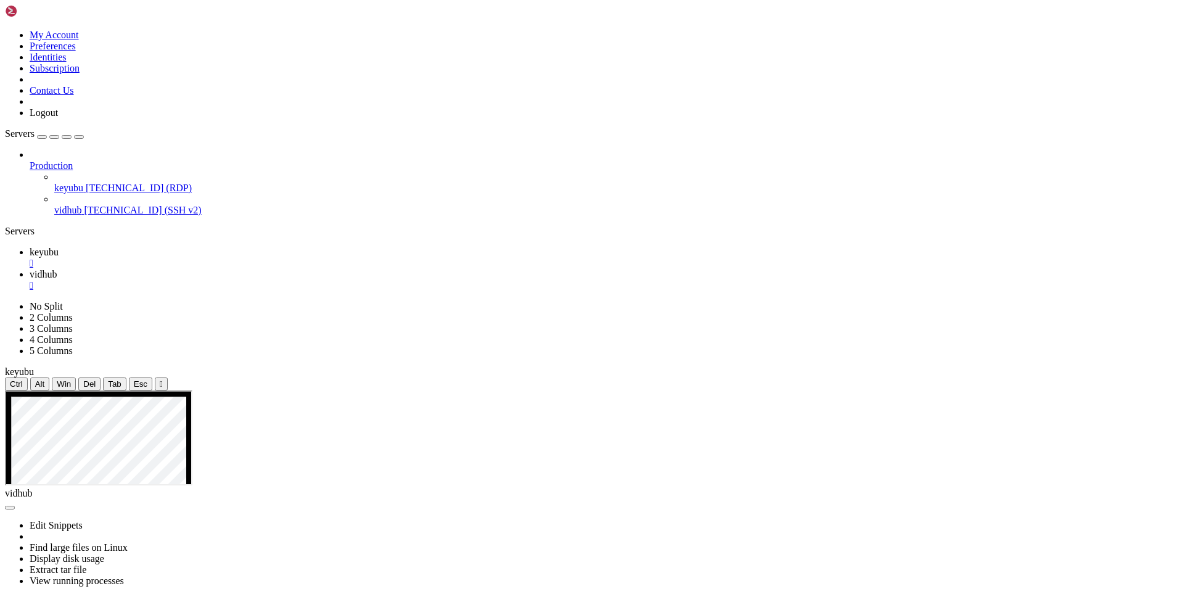
click at [57, 269] on span "vidhub" at bounding box center [43, 274] width 27 height 10
drag, startPoint x: 179, startPoint y: 1120, endPoint x: 419, endPoint y: 1077, distance: 243.8
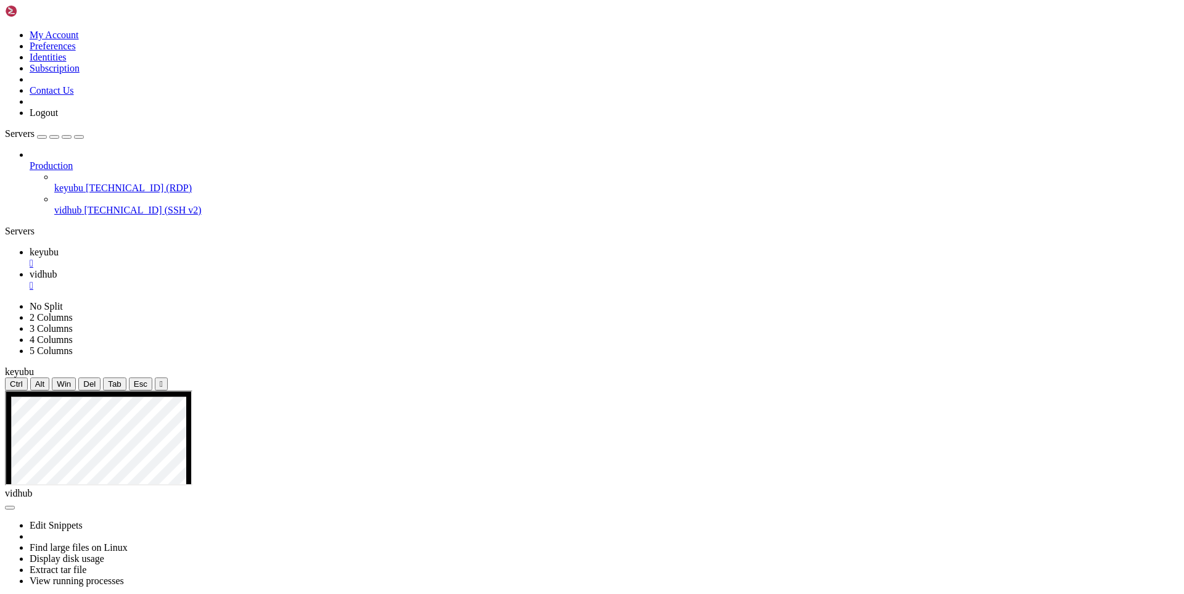
click at [59, 247] on span "keyubu" at bounding box center [44, 252] width 29 height 10
click at [57, 269] on span "vidhub" at bounding box center [43, 274] width 27 height 10
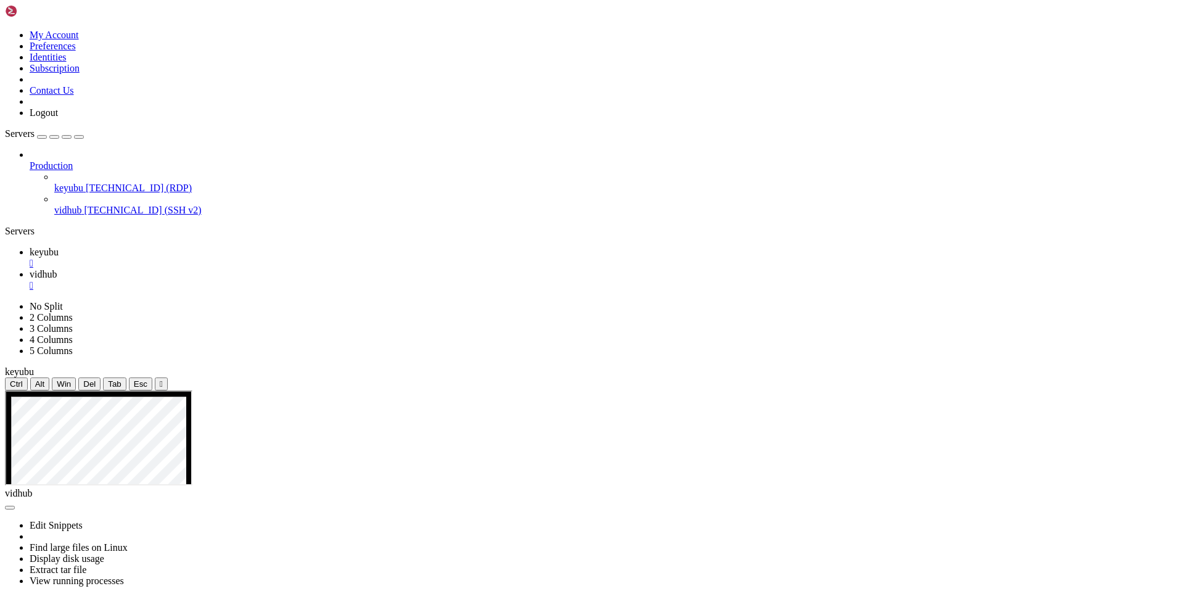
scroll to position [17479, 0]
drag, startPoint x: 184, startPoint y: 1113, endPoint x: 450, endPoint y: 1065, distance: 270.3
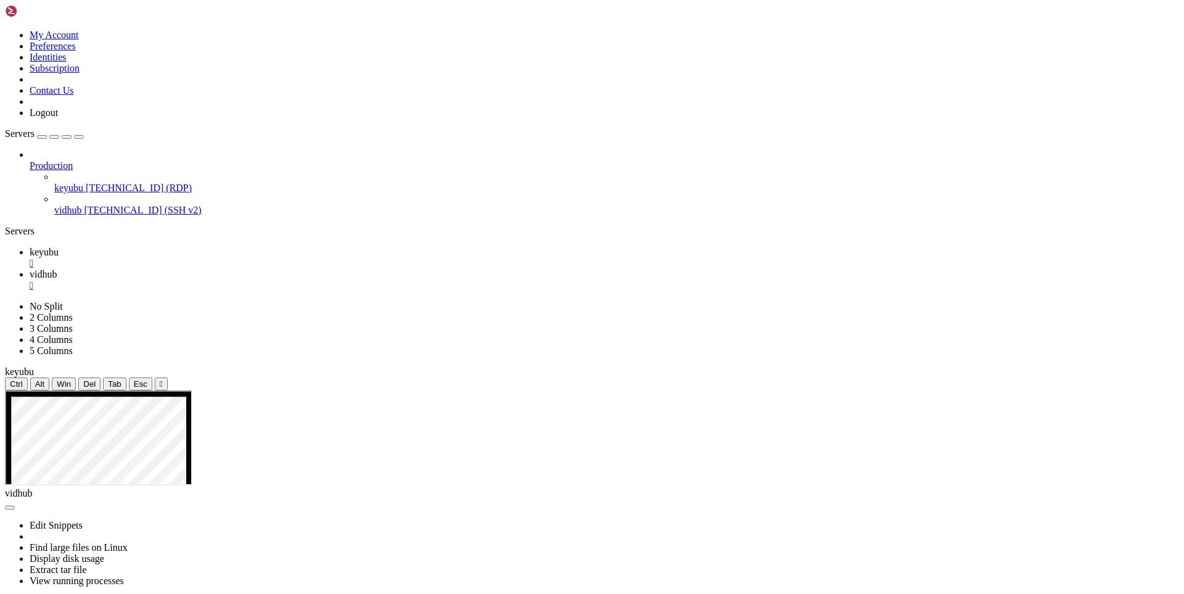
scroll to position [17511, 0]
drag, startPoint x: 210, startPoint y: 1117, endPoint x: 471, endPoint y: 1071, distance: 264.3
click at [59, 247] on span "keyubu" at bounding box center [44, 252] width 29 height 10
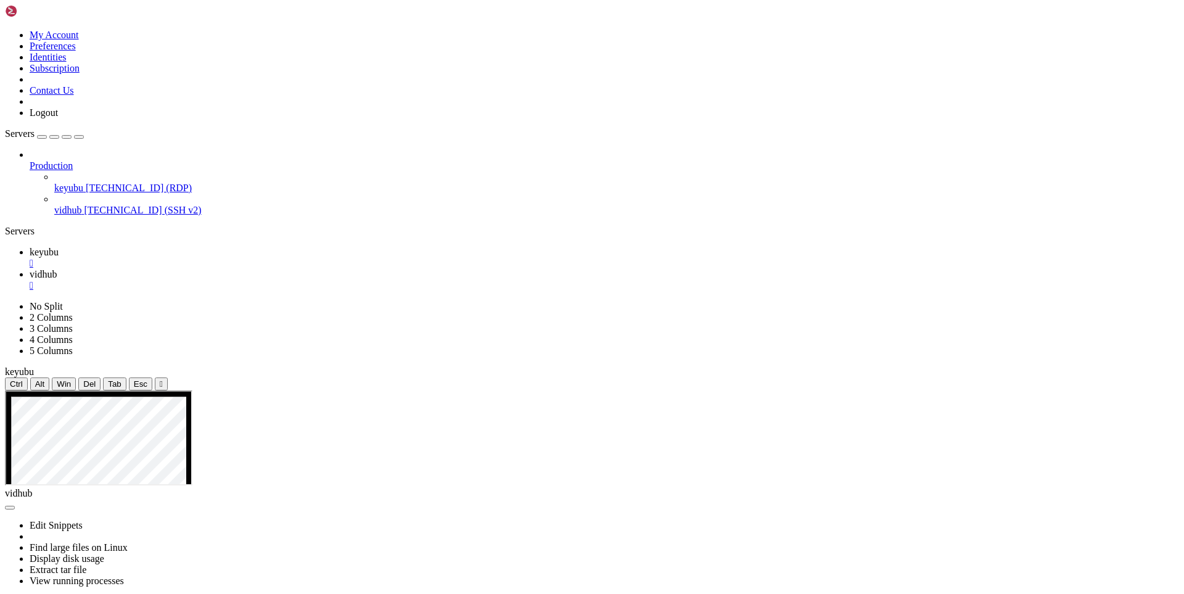
click at [57, 269] on span "vidhub" at bounding box center [43, 274] width 27 height 10
drag, startPoint x: 170, startPoint y: 884, endPoint x: 410, endPoint y: 912, distance: 242.1
click at [183, 247] on link "keyubu " at bounding box center [605, 258] width 1150 height 22
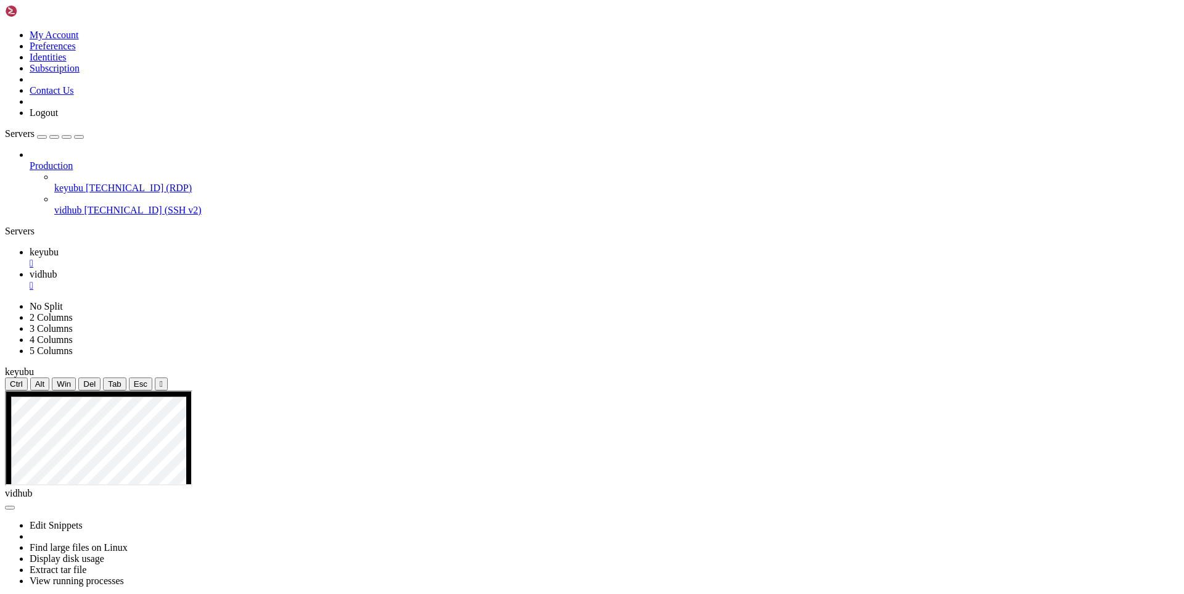
click at [57, 269] on span "vidhub" at bounding box center [43, 274] width 27 height 10
drag, startPoint x: 170, startPoint y: 1111, endPoint x: 485, endPoint y: 1070, distance: 317.3
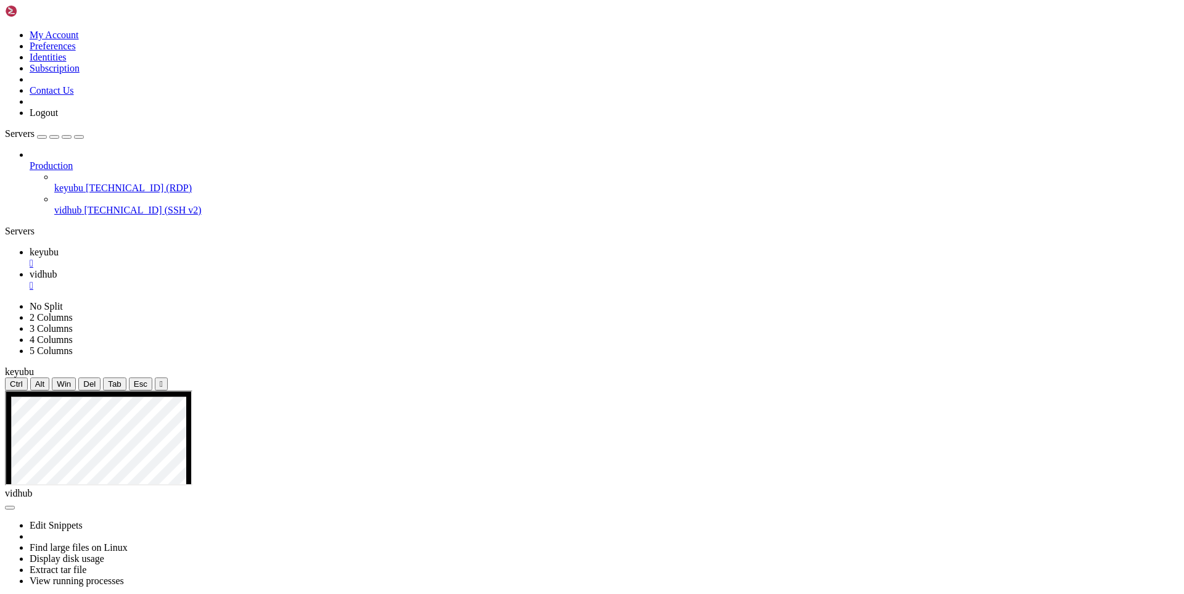
drag, startPoint x: 196, startPoint y: 1110, endPoint x: 462, endPoint y: 1108, distance: 265.8
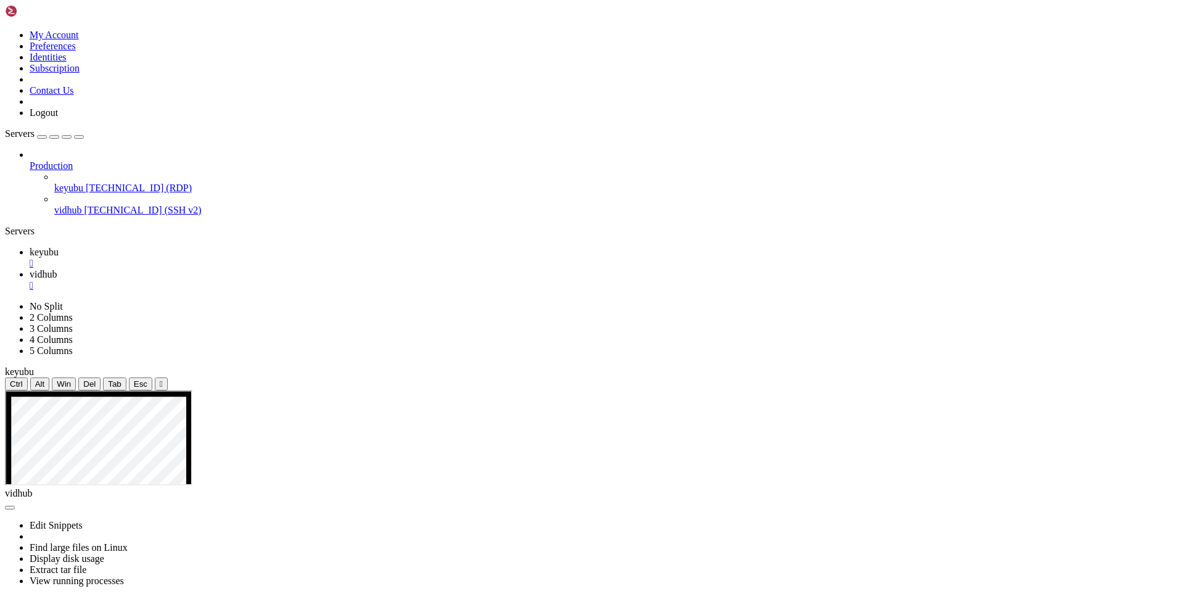
drag, startPoint x: 231, startPoint y: 1115, endPoint x: 478, endPoint y: 1115, distance: 247.3
drag, startPoint x: 162, startPoint y: 1114, endPoint x: 349, endPoint y: 1112, distance: 186.9
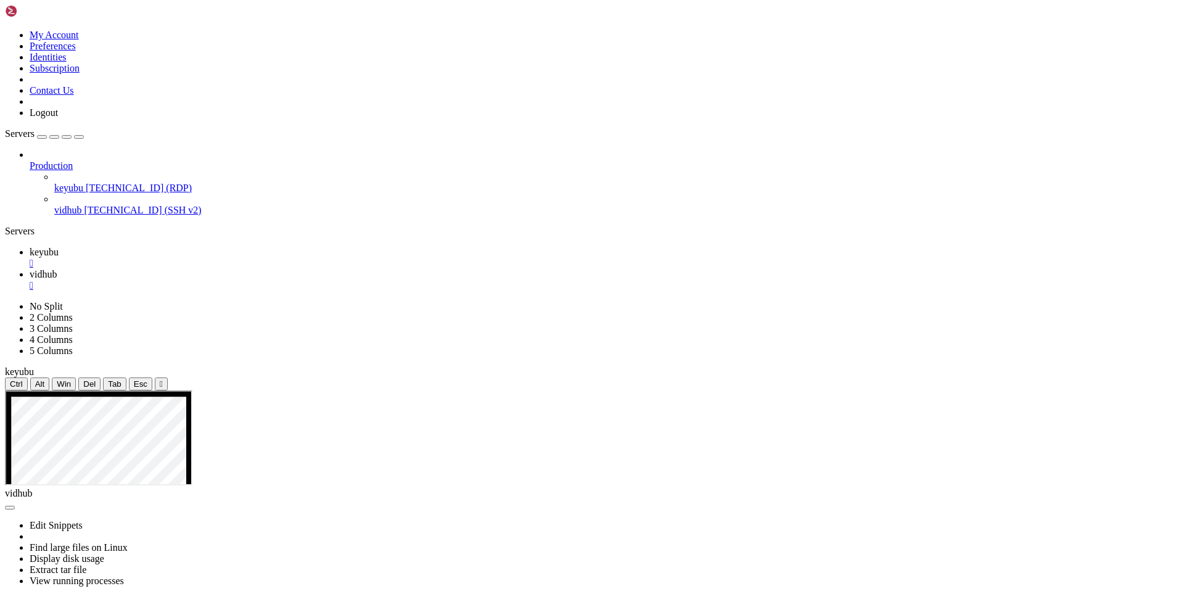
drag, startPoint x: 181, startPoint y: 1103, endPoint x: 11, endPoint y: 1095, distance: 169.8
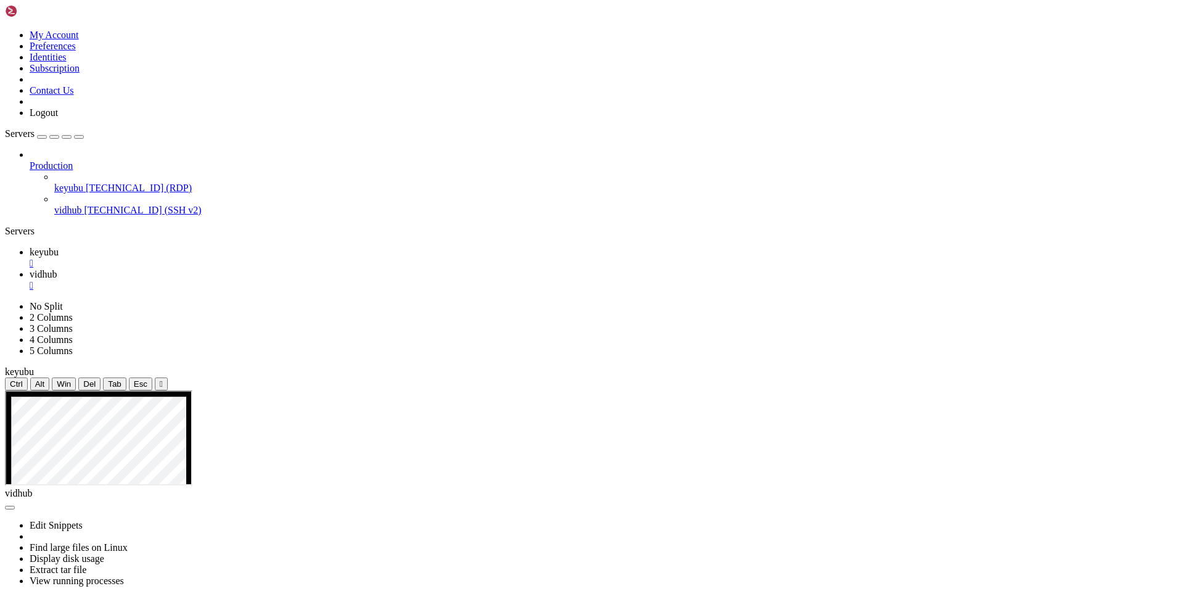
drag, startPoint x: 186, startPoint y: 1110, endPoint x: 389, endPoint y: 1103, distance: 203.0
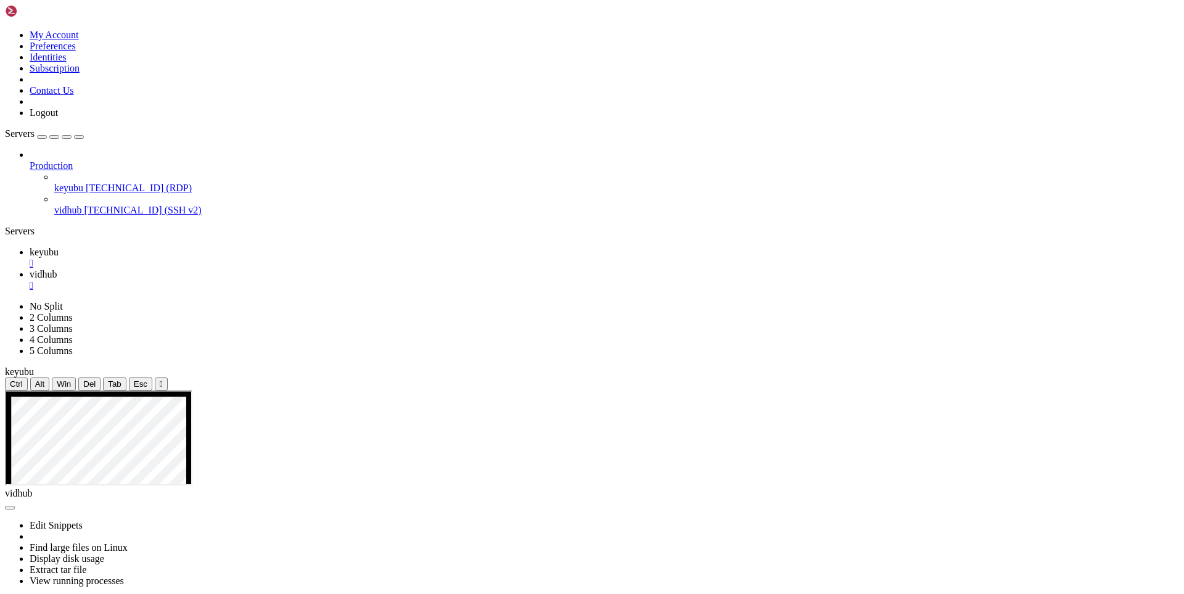
drag, startPoint x: 186, startPoint y: 1114, endPoint x: 360, endPoint y: 1121, distance: 174.1
drag, startPoint x: 616, startPoint y: 1103, endPoint x: 9, endPoint y: 915, distance: 634.8
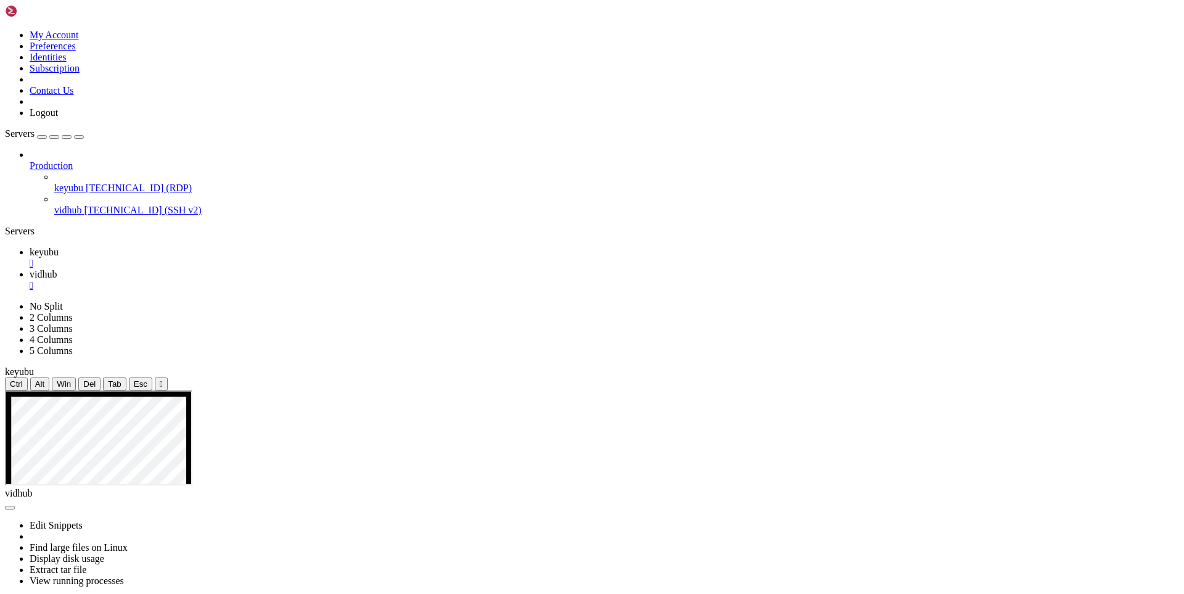
scroll to position [19094, 0]
click at [59, 247] on span "keyubu" at bounding box center [44, 252] width 29 height 10
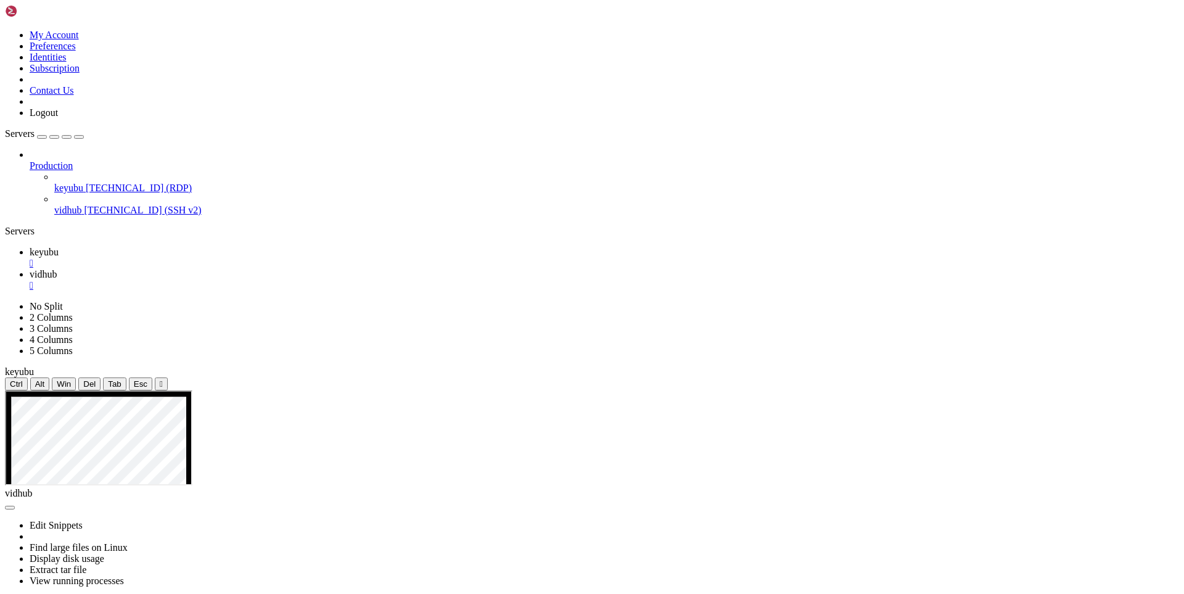
click at [30, 269] on icon at bounding box center [30, 274] width 0 height 10
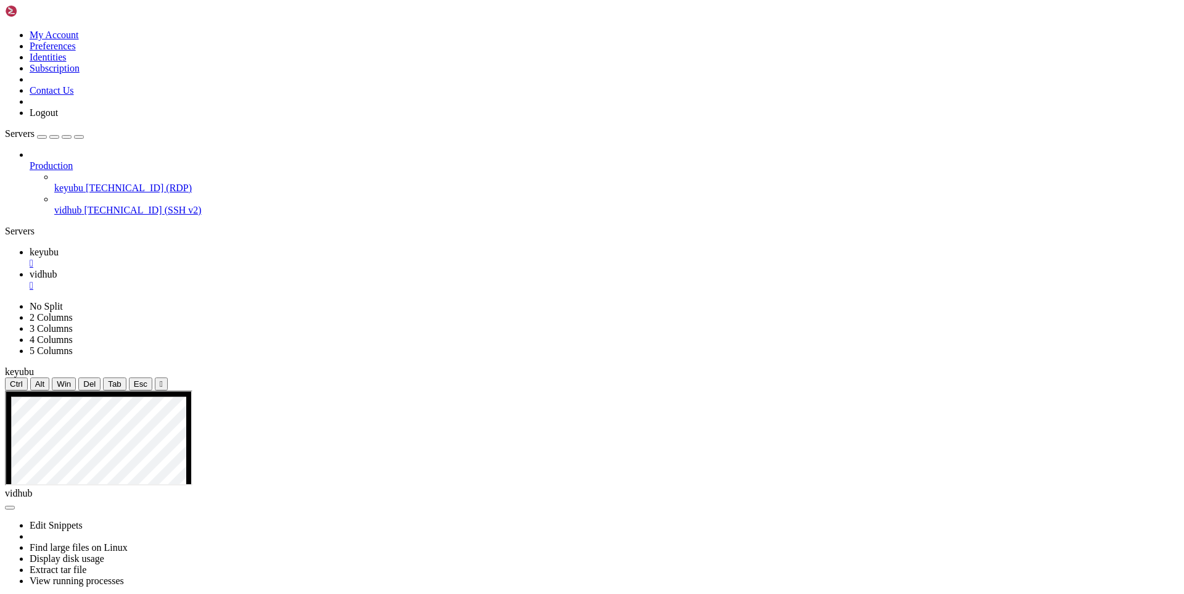
drag, startPoint x: 165, startPoint y: 1112, endPoint x: 324, endPoint y: 1114, distance: 159.8
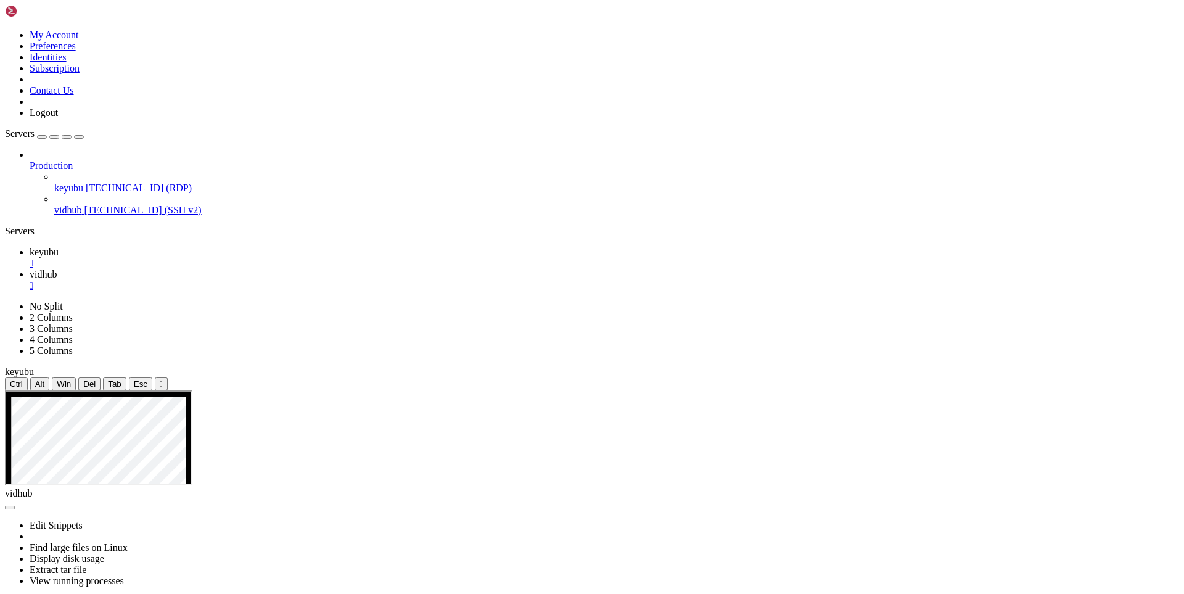
drag, startPoint x: 180, startPoint y: 1119, endPoint x: 104, endPoint y: 1095, distance: 79.6
drag, startPoint x: 168, startPoint y: 1118, endPoint x: 148, endPoint y: 1096, distance: 29.7
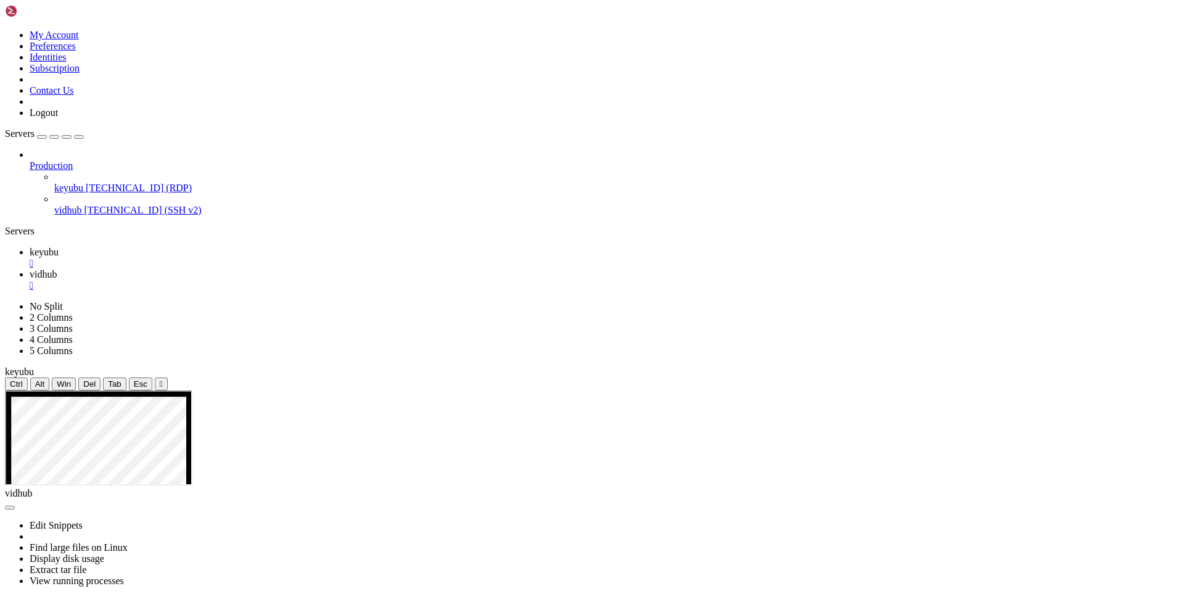
drag, startPoint x: 310, startPoint y: 1172, endPoint x: 10, endPoint y: 967, distance: 363.0
click at [59, 247] on span "keyubu" at bounding box center [44, 252] width 29 height 10
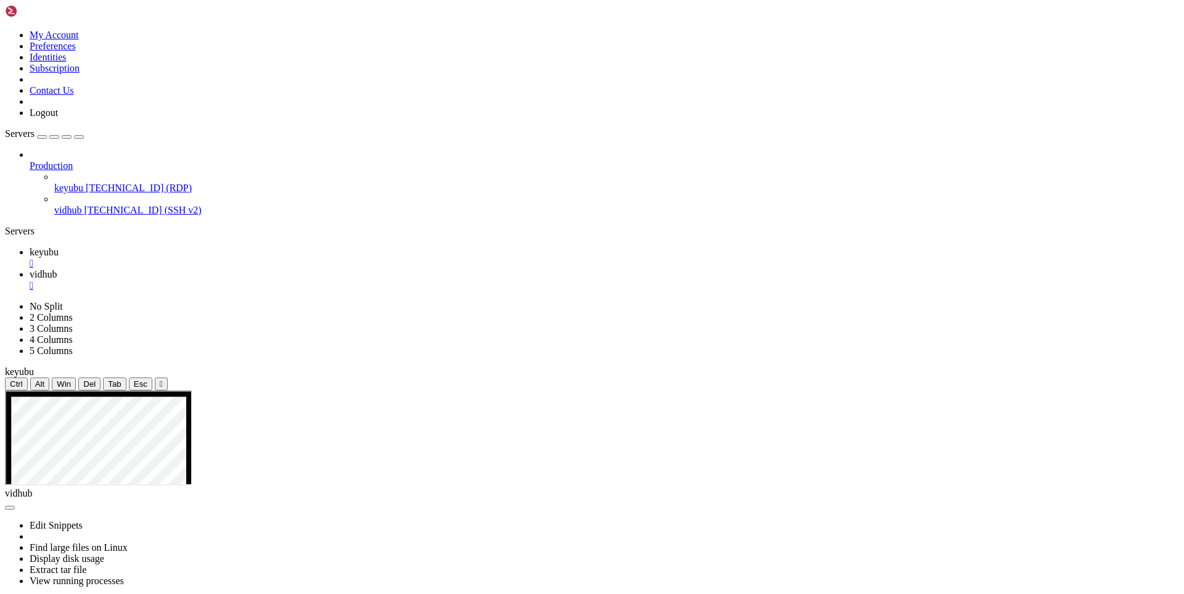
click at [57, 269] on span "vidhub" at bounding box center [43, 274] width 27 height 10
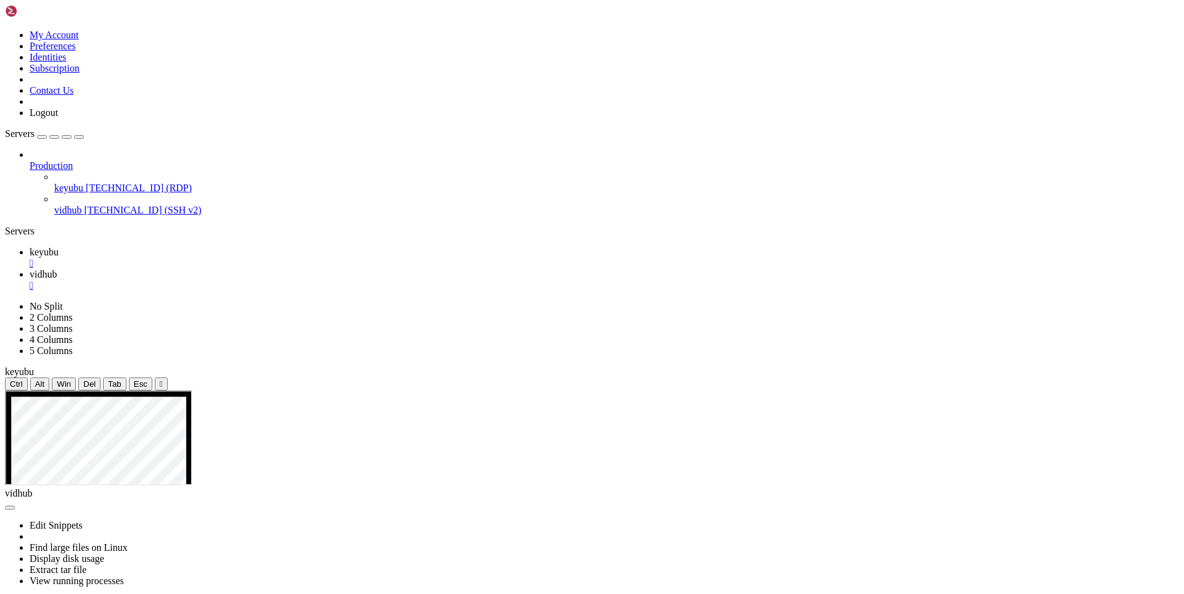
scroll to position [19817, 0]
drag, startPoint x: 162, startPoint y: 1118, endPoint x: 390, endPoint y: 1105, distance: 228.6
drag, startPoint x: 180, startPoint y: 1113, endPoint x: 396, endPoint y: 1124, distance: 216.1
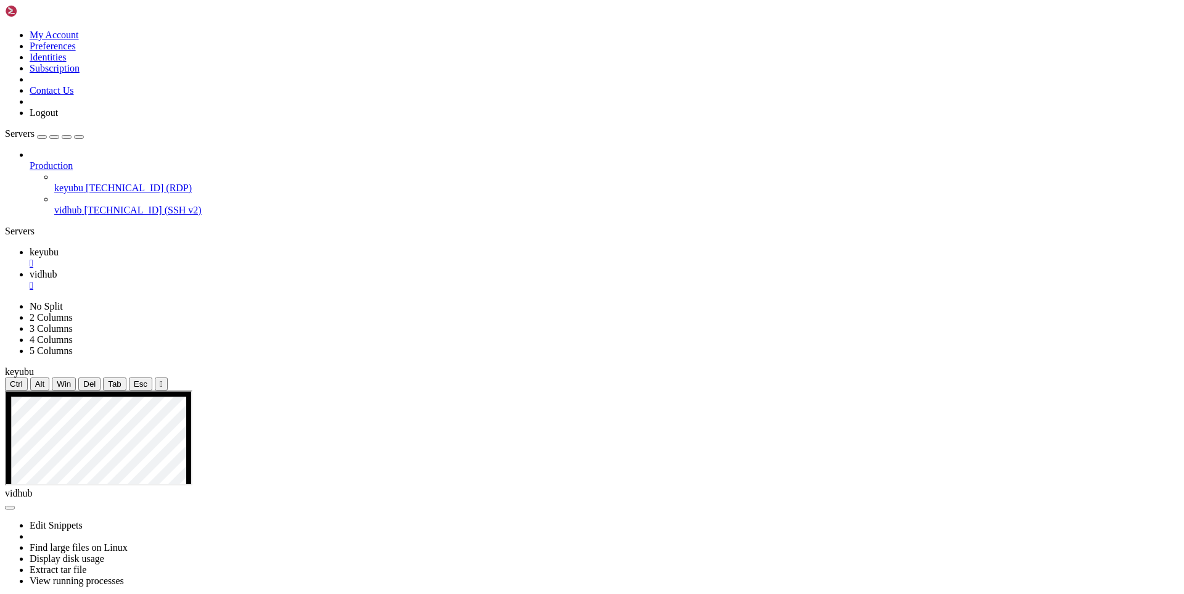
drag, startPoint x: 171, startPoint y: 1116, endPoint x: 12, endPoint y: 1016, distance: 187.9
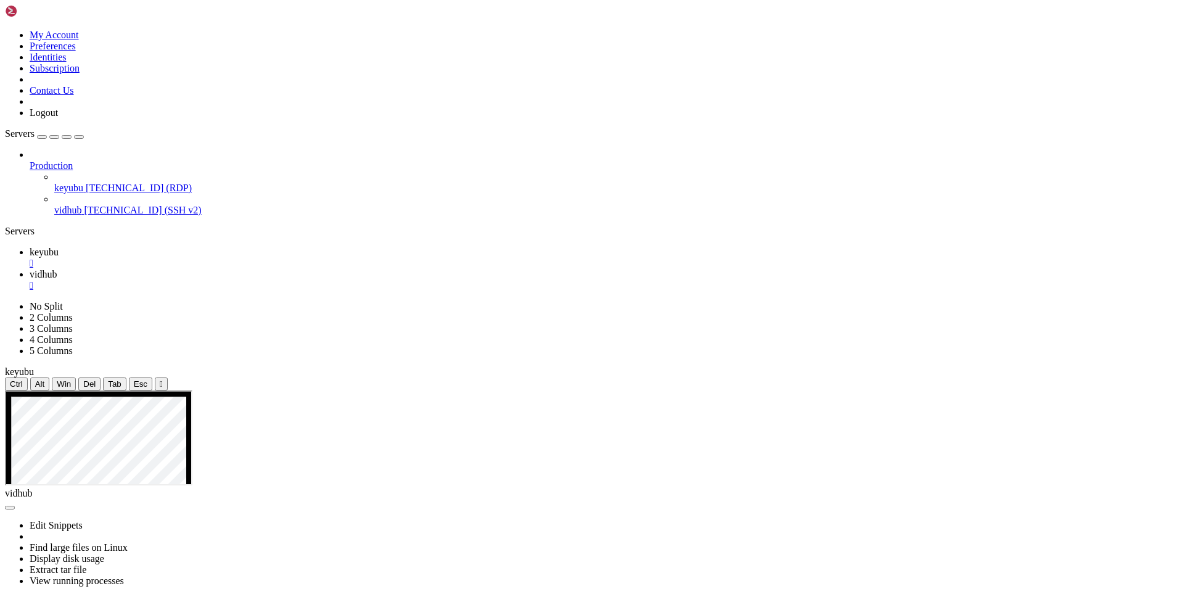
drag, startPoint x: 176, startPoint y: 1118, endPoint x: 401, endPoint y: 1112, distance: 225.2
drag, startPoint x: 283, startPoint y: 1103, endPoint x: 326, endPoint y: 1103, distance: 43.2
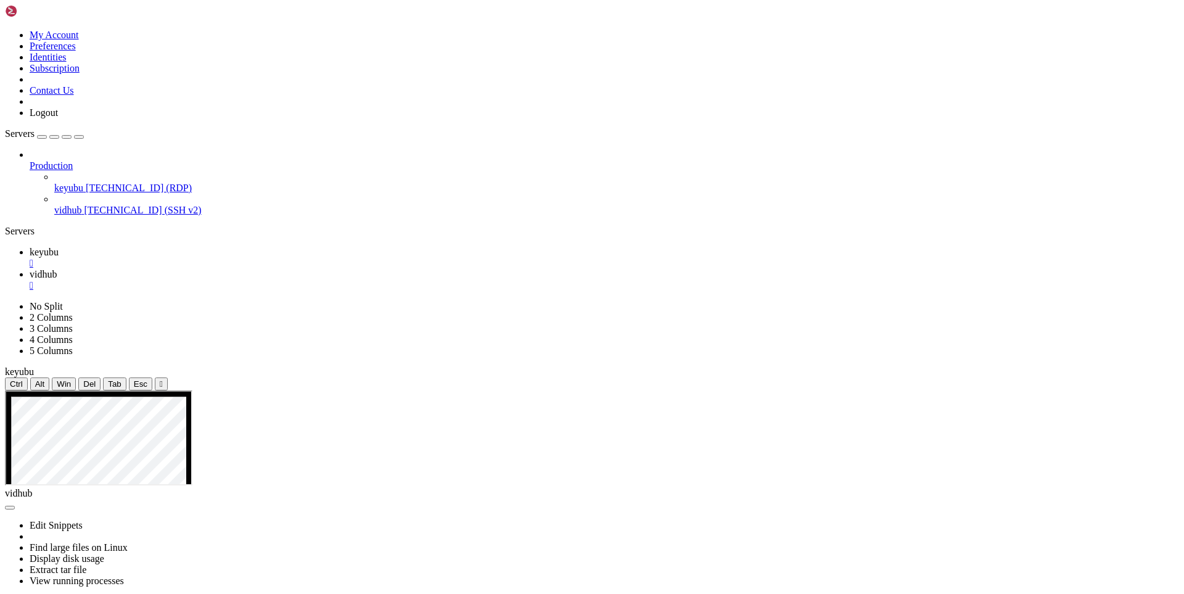
drag, startPoint x: 167, startPoint y: 1105, endPoint x: 350, endPoint y: 1103, distance: 183.2
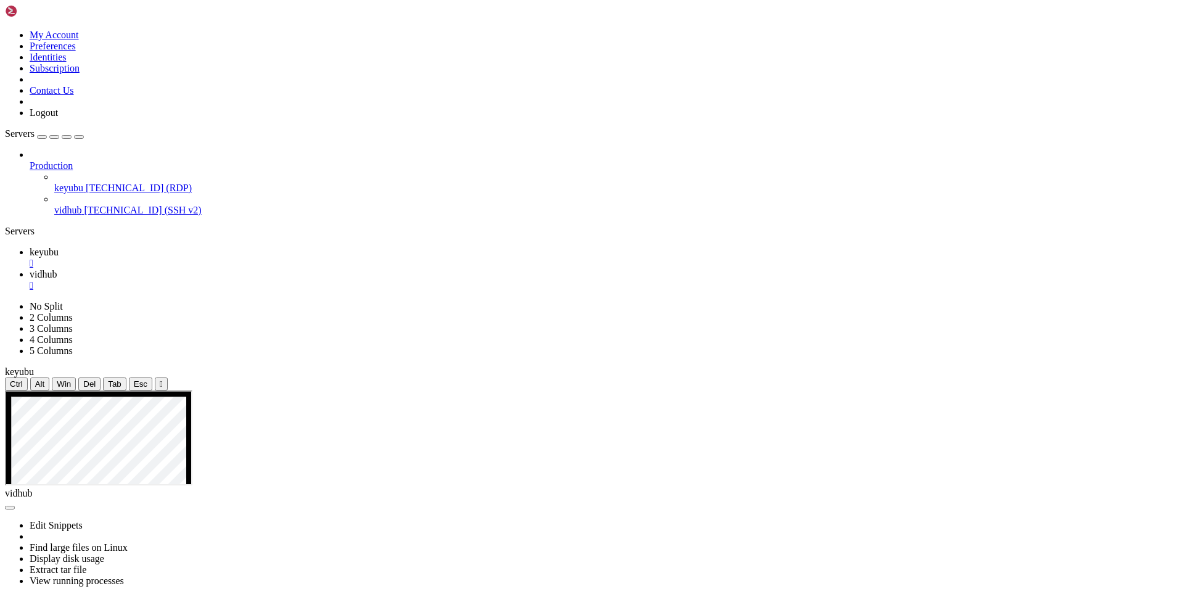
scroll to position [20971, 0]
drag, startPoint x: 450, startPoint y: 1107, endPoint x: 5, endPoint y: 646, distance: 641.2
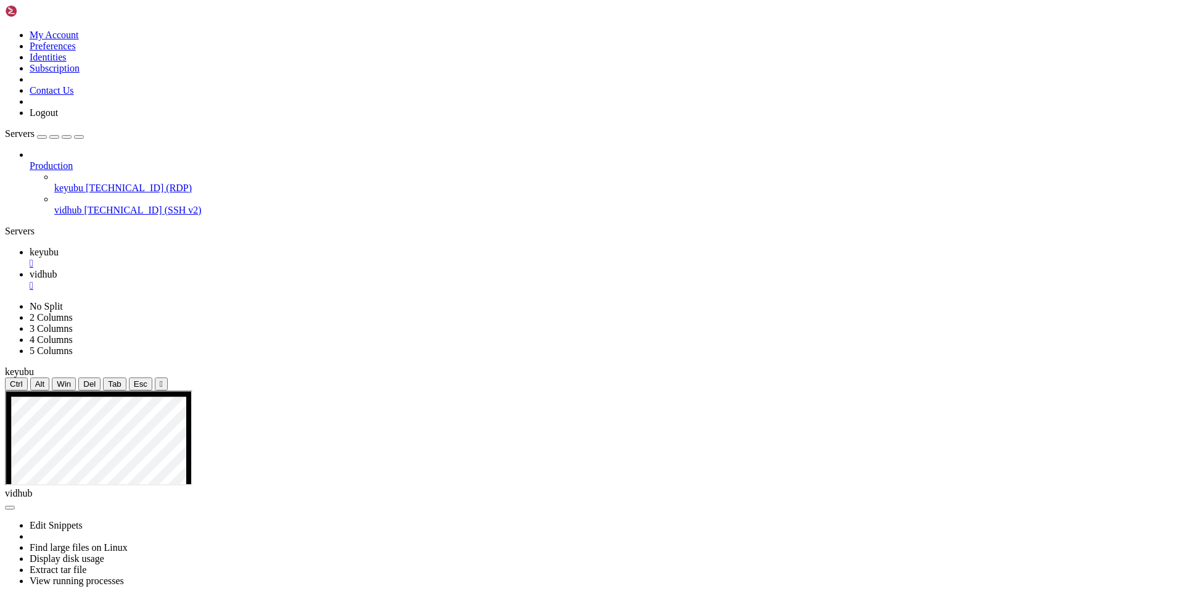
scroll to position [21149, 0]
drag, startPoint x: 281, startPoint y: 1121, endPoint x: 582, endPoint y: 1095, distance: 302.8
drag, startPoint x: 204, startPoint y: 1115, endPoint x: 13, endPoint y: 950, distance: 252.3
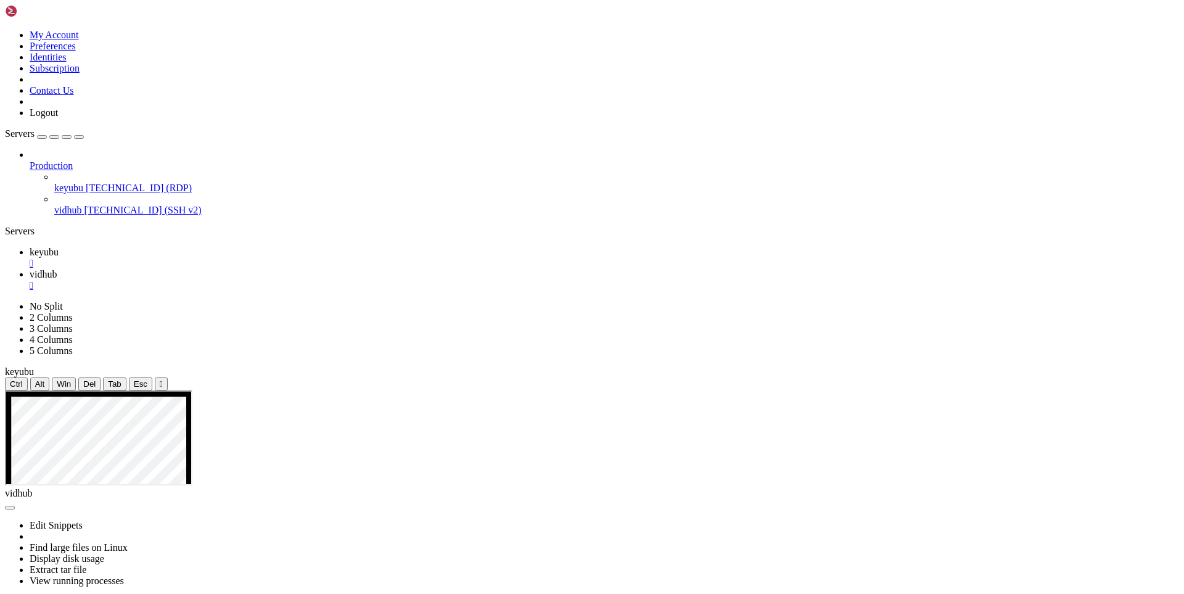
drag, startPoint x: 218, startPoint y: 1110, endPoint x: 461, endPoint y: 1107, distance: 243.7
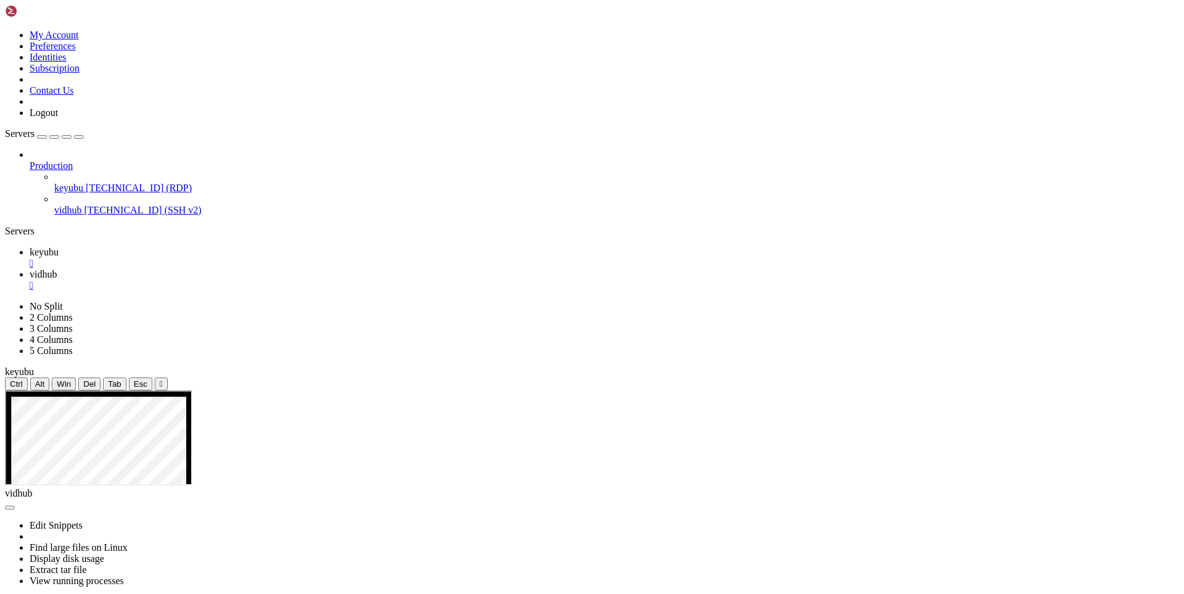
drag, startPoint x: 197, startPoint y: 1113, endPoint x: 411, endPoint y: 1126, distance: 215.0
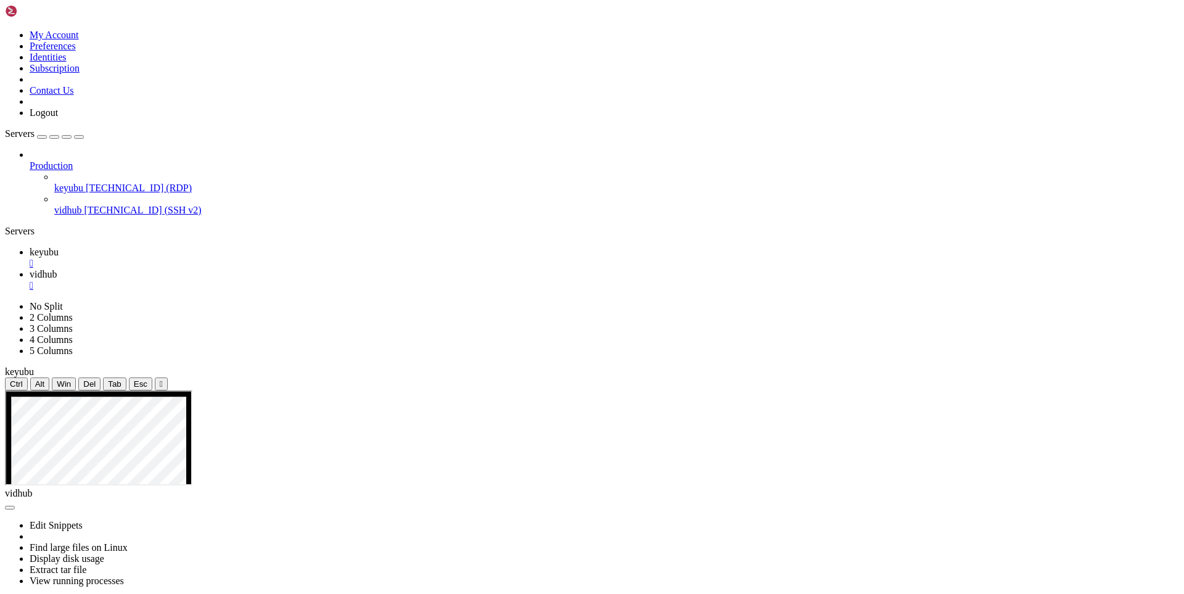
drag, startPoint x: 244, startPoint y: 1116, endPoint x: 451, endPoint y: 1123, distance: 208.0
drag, startPoint x: 194, startPoint y: 1120, endPoint x: 126, endPoint y: 1092, distance: 73.5
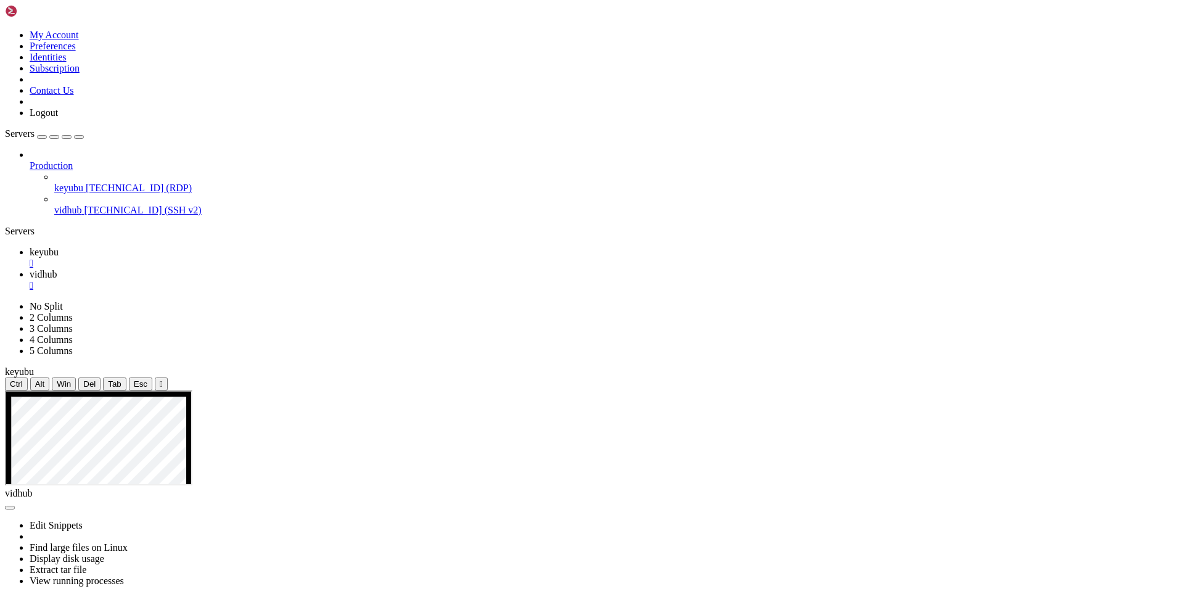
drag, startPoint x: 157, startPoint y: 1115, endPoint x: 10, endPoint y: 904, distance: 256.5
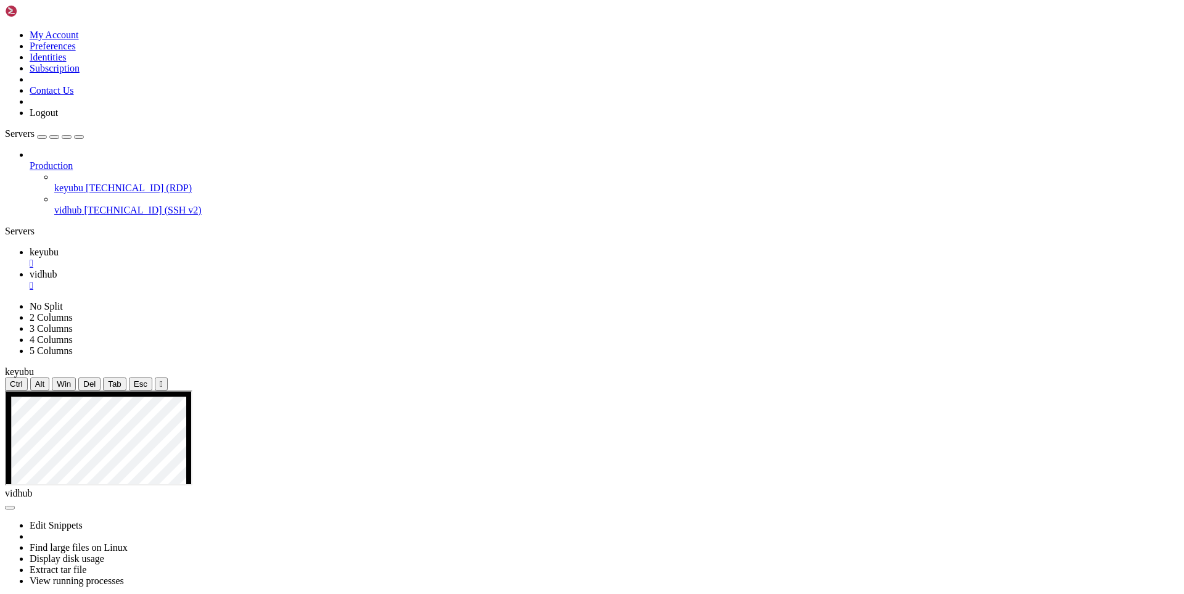
drag, startPoint x: 183, startPoint y: 1116, endPoint x: 404, endPoint y: 1108, distance: 220.9
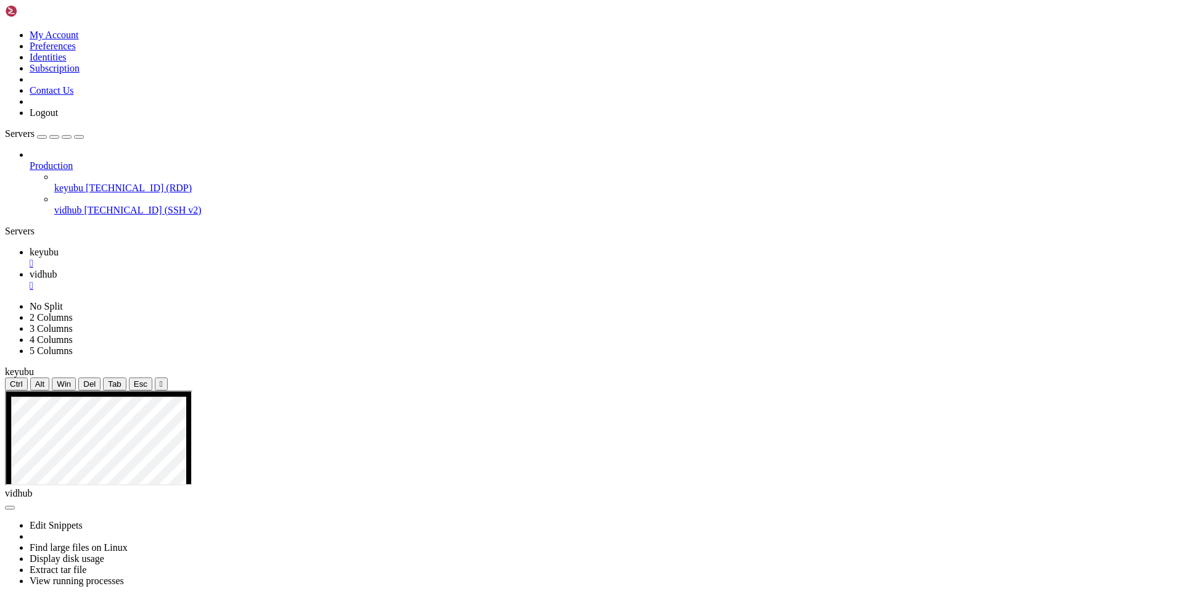
scroll to position [23162, 0]
drag, startPoint x: 177, startPoint y: 1111, endPoint x: 434, endPoint y: 1124, distance: 257.5
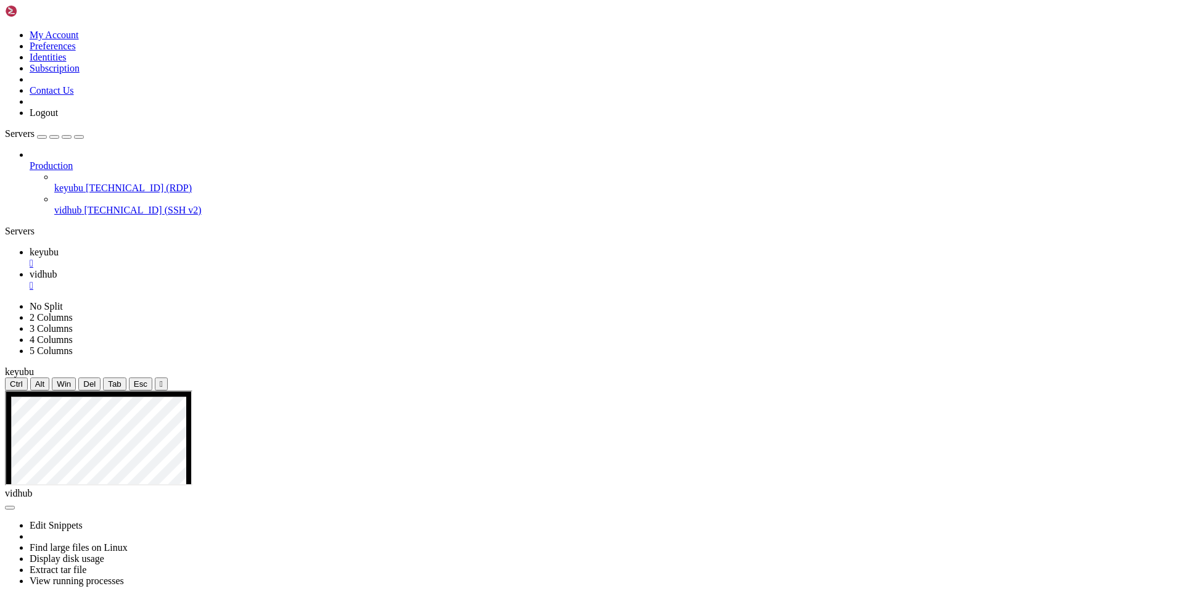
scroll to position [22652, 0]
drag, startPoint x: 165, startPoint y: 1113, endPoint x: 10, endPoint y: 890, distance: 272.1
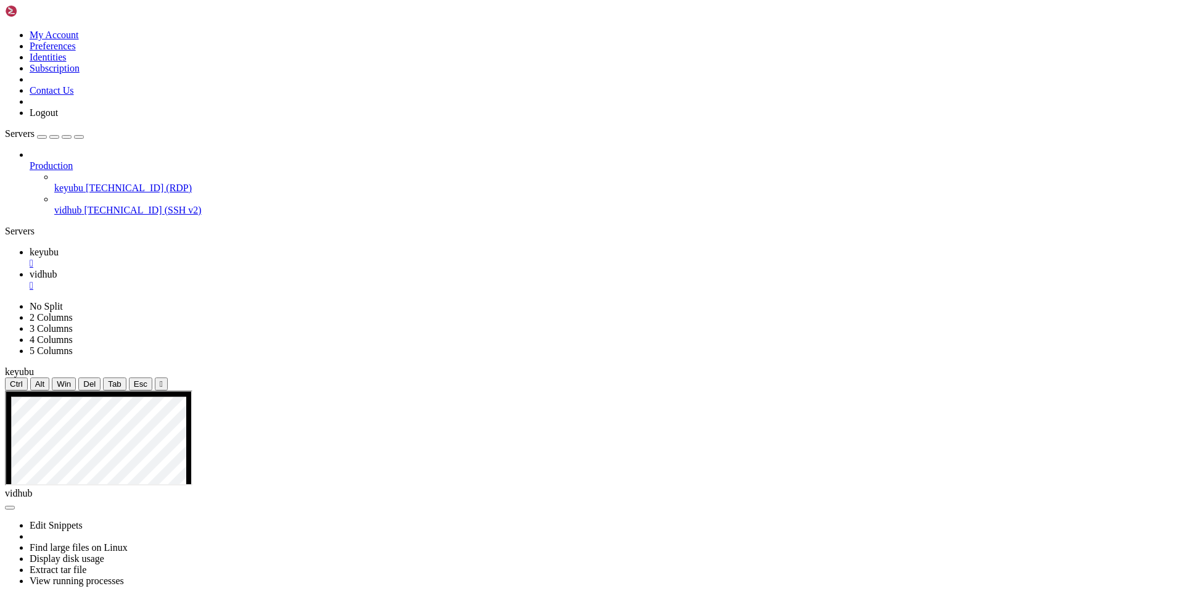
scroll to position [23487, 0]
drag, startPoint x: 189, startPoint y: 1113, endPoint x: 388, endPoint y: 1099, distance: 199.7
drag, startPoint x: 301, startPoint y: 1108, endPoint x: 13, endPoint y: 925, distance: 341.4
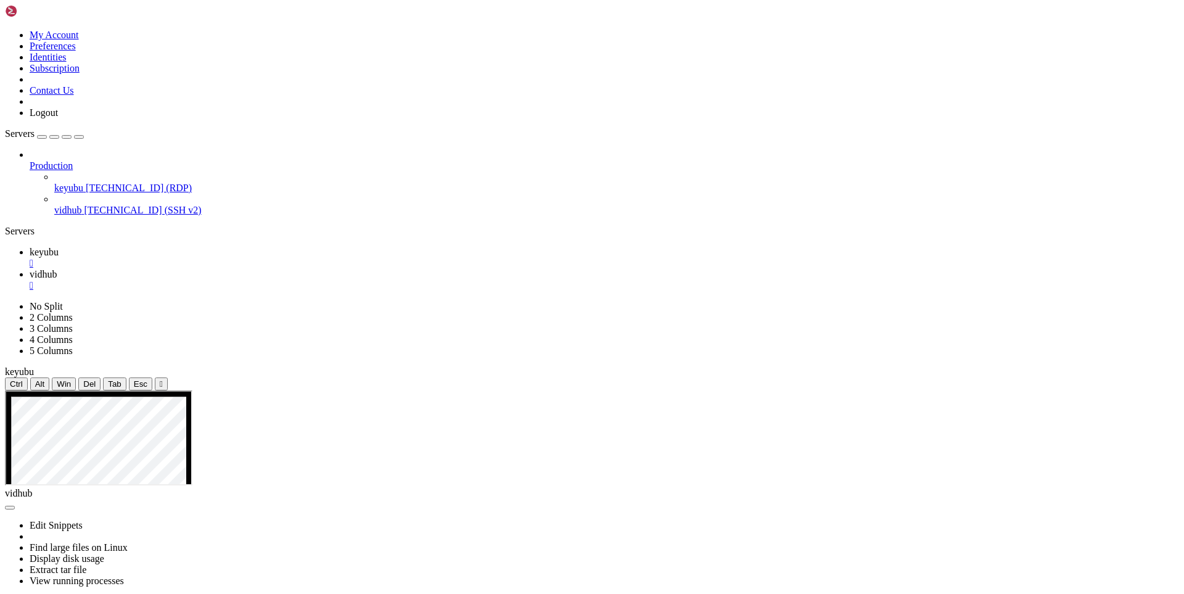
drag, startPoint x: 234, startPoint y: 1119, endPoint x: 520, endPoint y: 1103, distance: 286.6
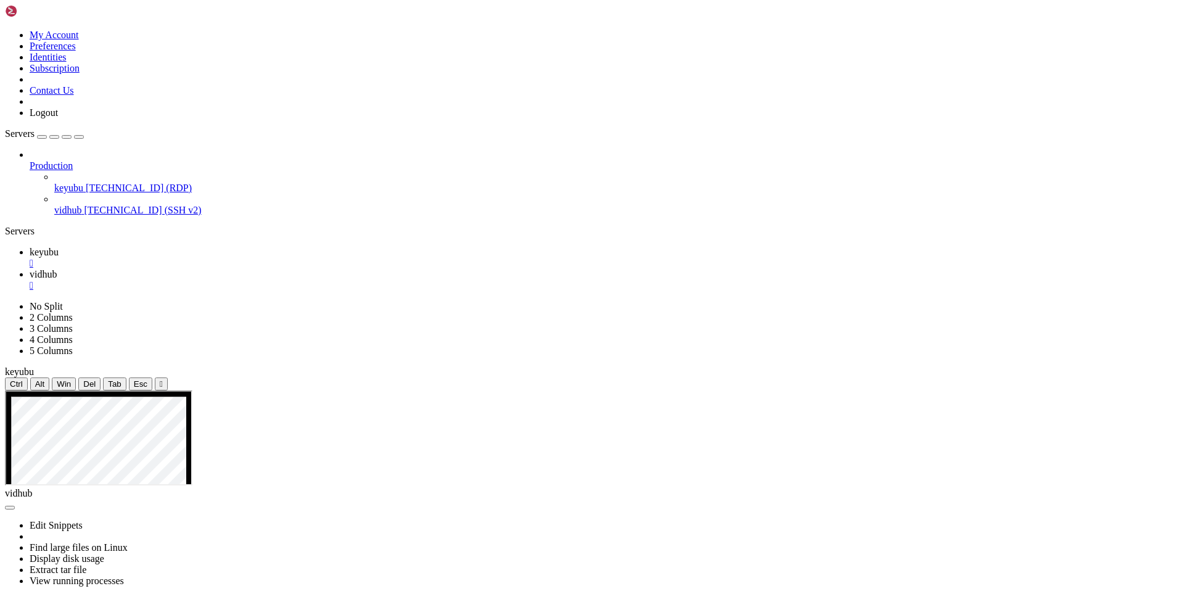
drag, startPoint x: 316, startPoint y: 1107, endPoint x: 13, endPoint y: 844, distance: 401.4
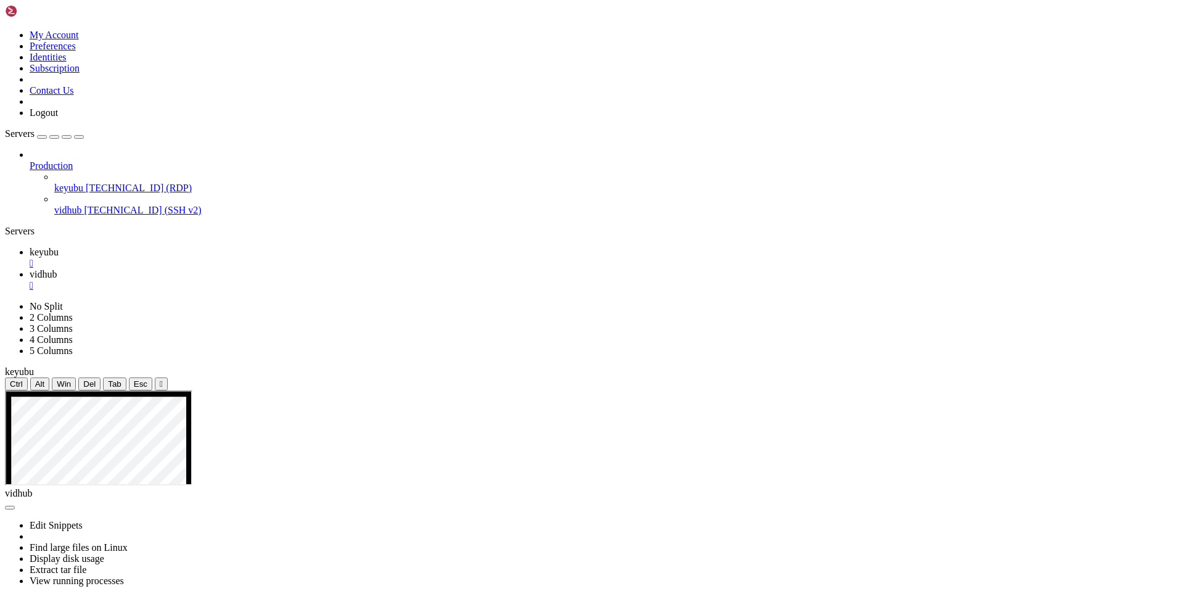
drag, startPoint x: 273, startPoint y: 1121, endPoint x: 572, endPoint y: 1112, distance: 299.3
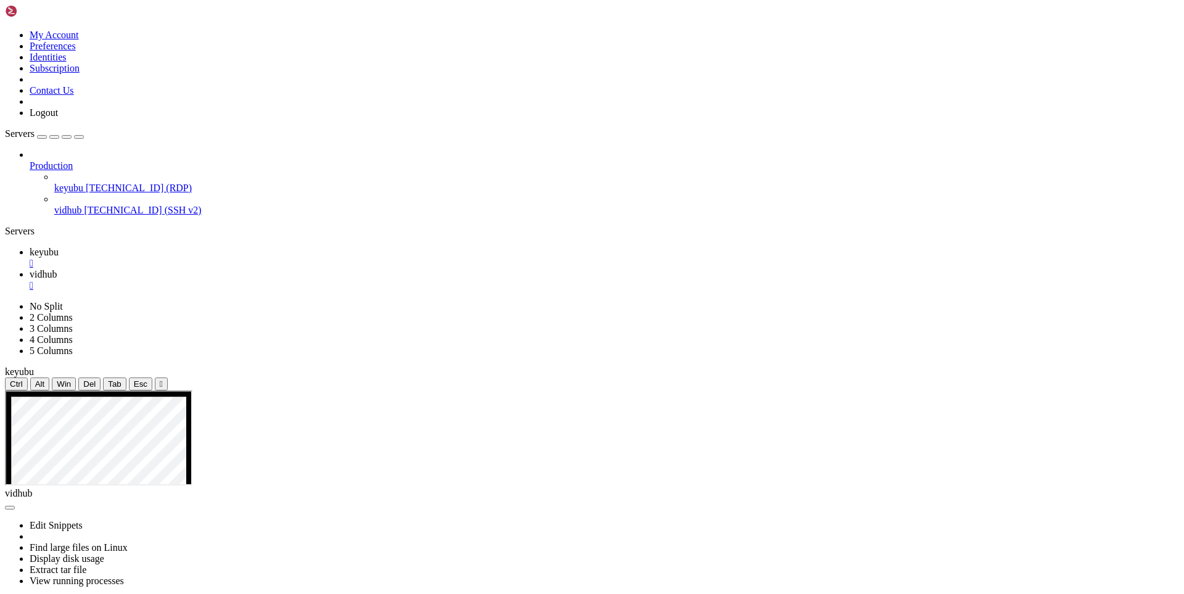
drag, startPoint x: 272, startPoint y: 1105, endPoint x: 303, endPoint y: 1117, distance: 33.0
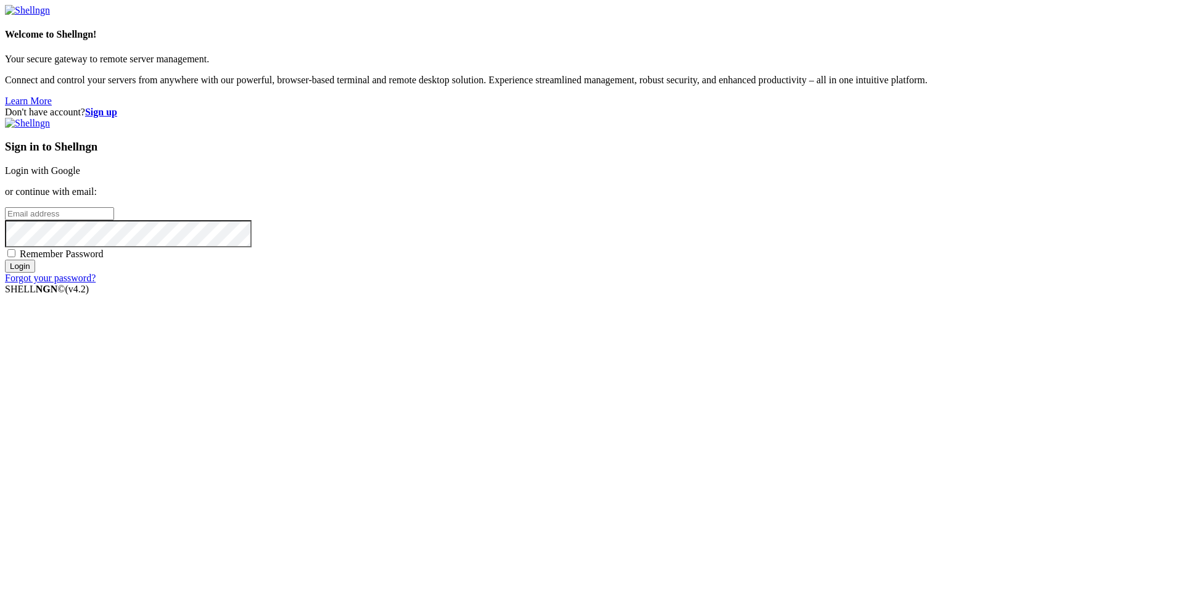
type input "[EMAIL_ADDRESS][DOMAIN_NAME]"
click at [35, 273] on input "Login" at bounding box center [20, 266] width 30 height 13
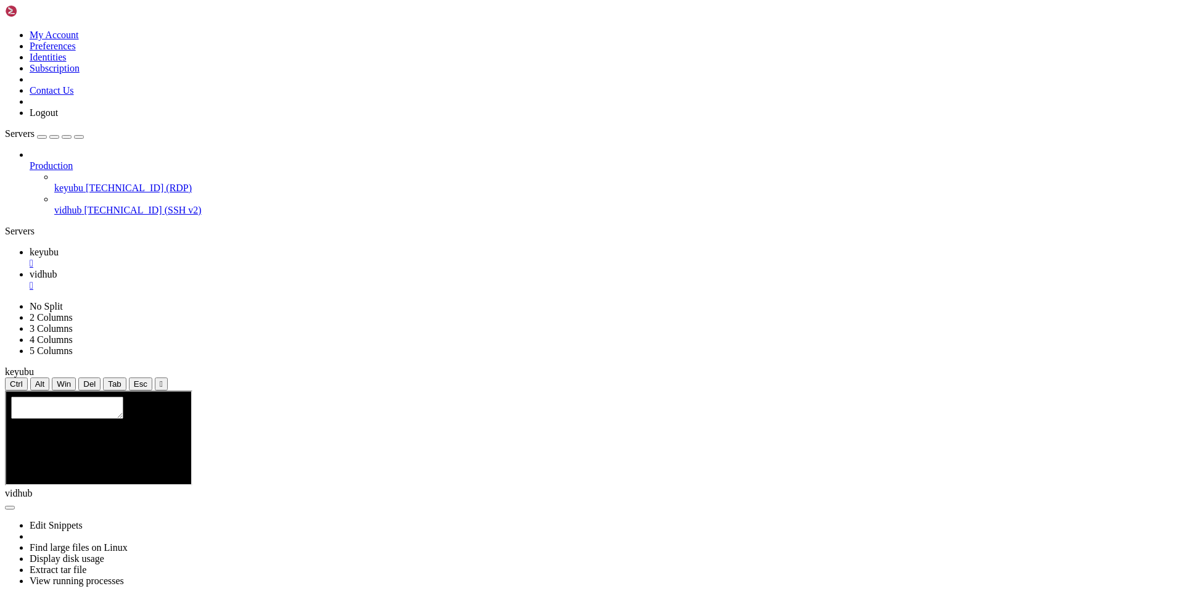
scroll to position [26350, 0]
drag, startPoint x: 176, startPoint y: 1119, endPoint x: 376, endPoint y: 1102, distance: 201.1
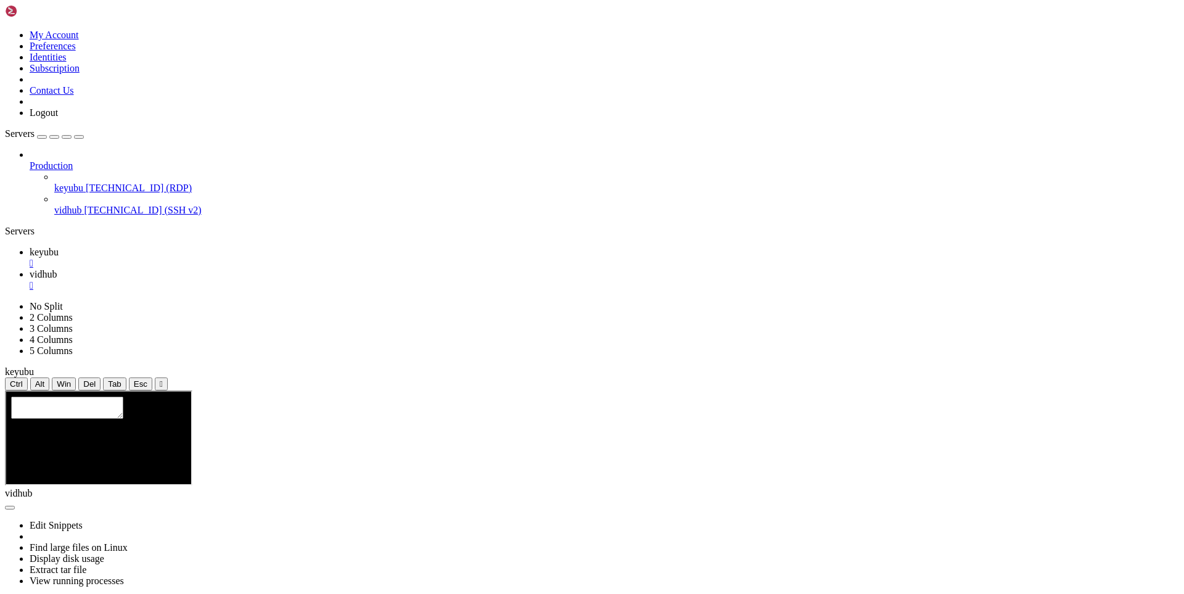
scroll to position [26759, 0]
drag, startPoint x: 203, startPoint y: 1112, endPoint x: 451, endPoint y: 1114, distance: 248.0
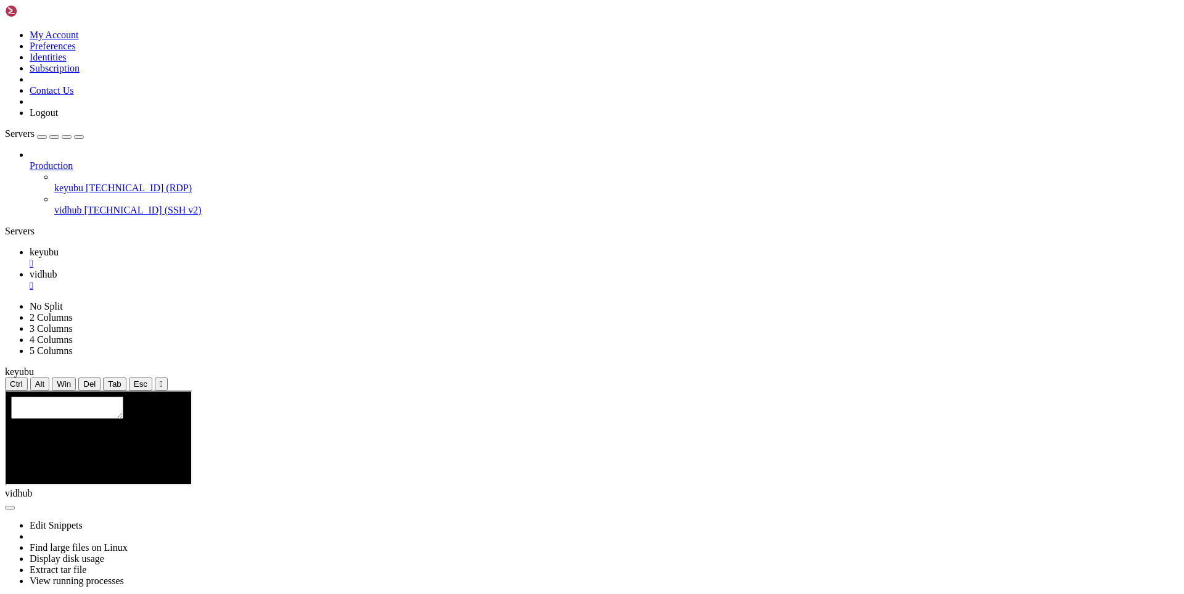
scroll to position [26989, 0]
drag, startPoint x: 168, startPoint y: 1122, endPoint x: 54, endPoint y: 1008, distance: 160.9
drag, startPoint x: 157, startPoint y: 1112, endPoint x: 13, endPoint y: 966, distance: 205.0
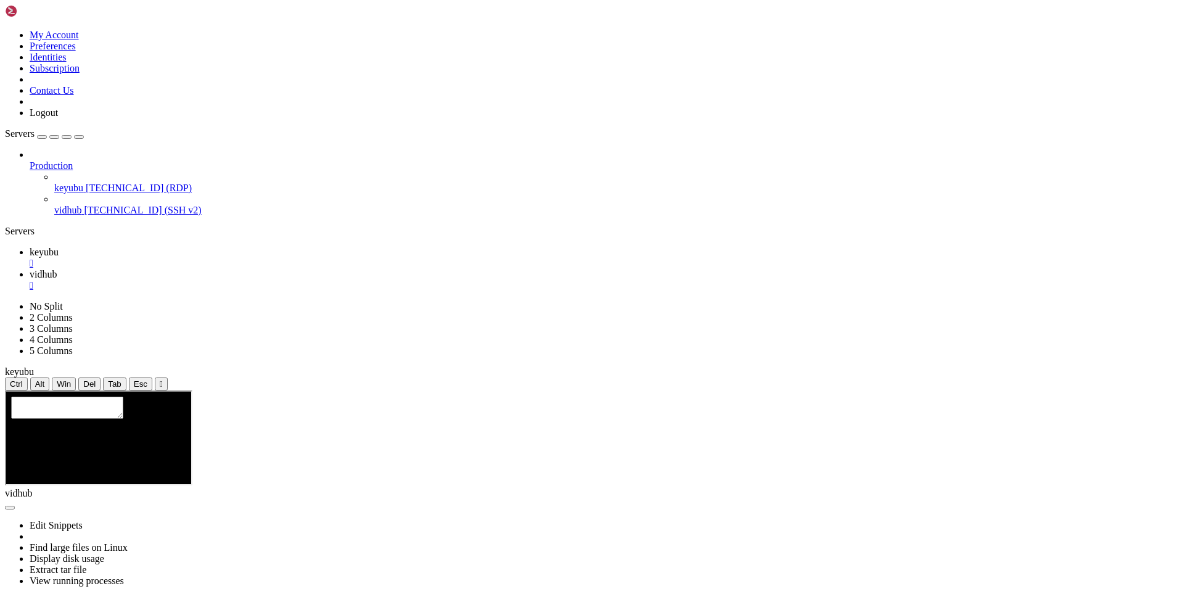
drag, startPoint x: 162, startPoint y: 1111, endPoint x: 19, endPoint y: 812, distance: 330.8
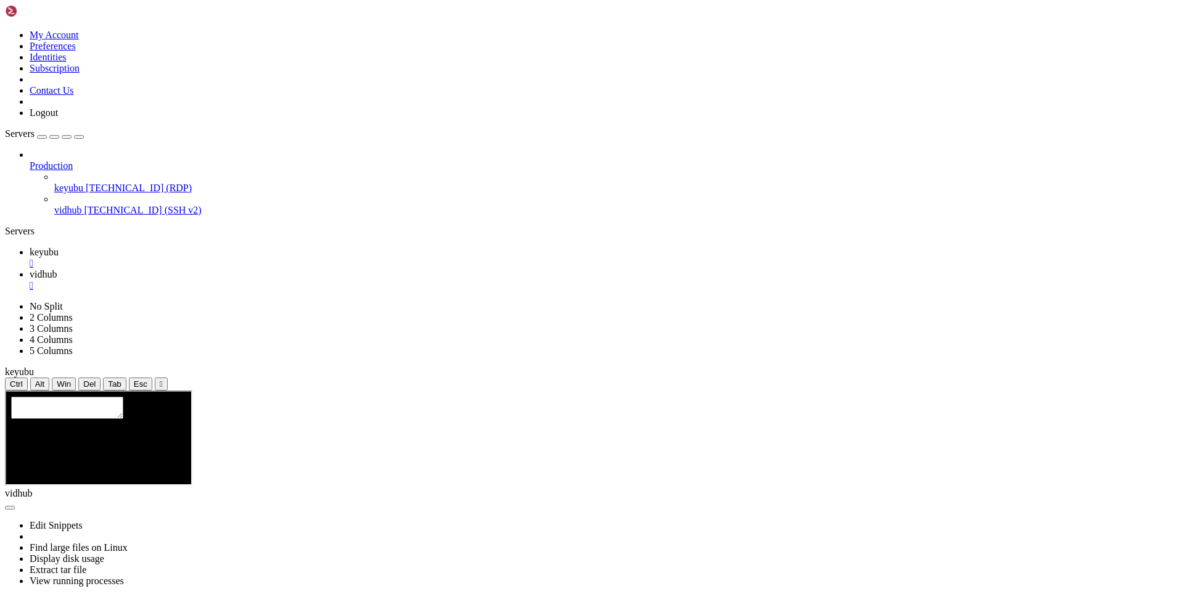
copy div "0001_01_01_000000_create_users_table . . . . . . . . . . . . . . . . . . . . . …"
drag, startPoint x: 192, startPoint y: 1119, endPoint x: 424, endPoint y: 1113, distance: 231.4
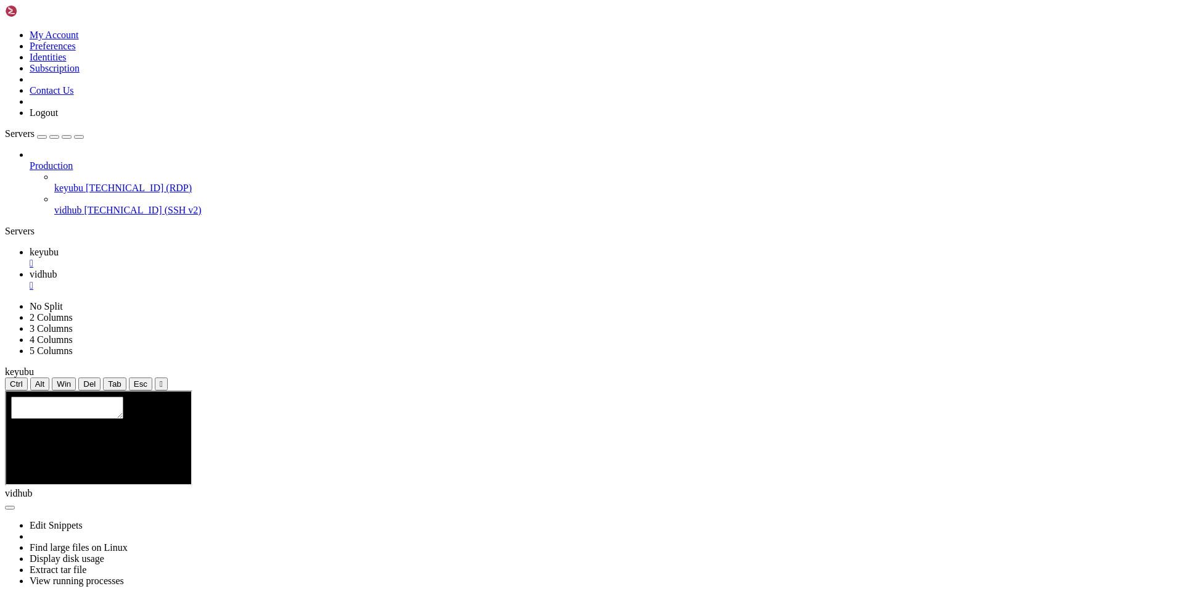
drag, startPoint x: 230, startPoint y: 1118, endPoint x: 454, endPoint y: 1112, distance: 224.0
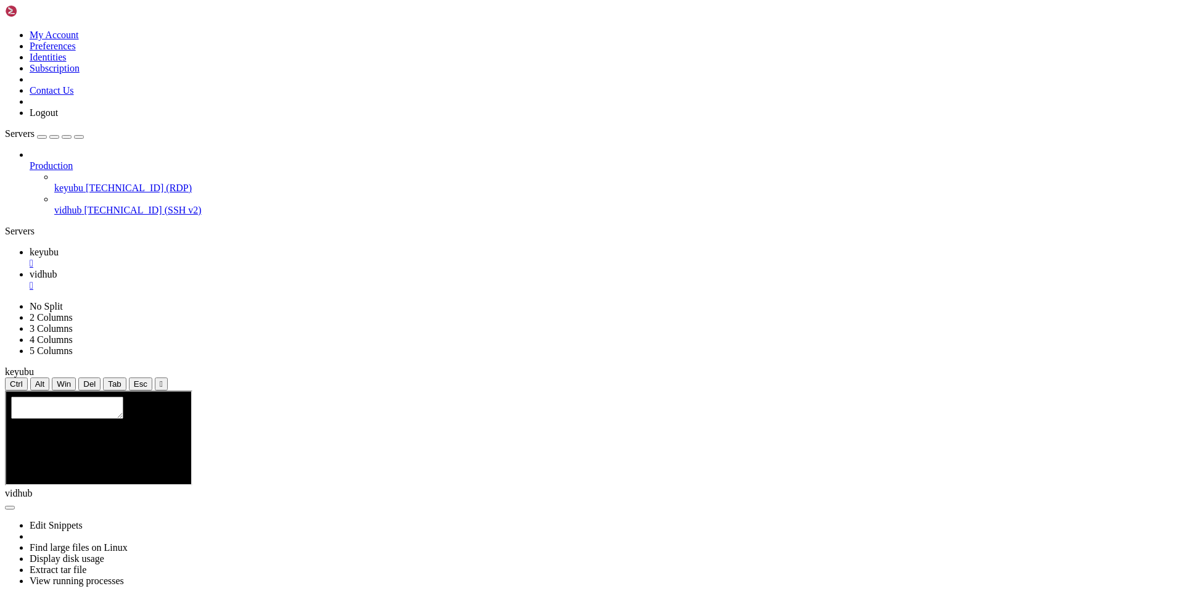
drag, startPoint x: 238, startPoint y: 1111, endPoint x: 532, endPoint y: 1082, distance: 295.6
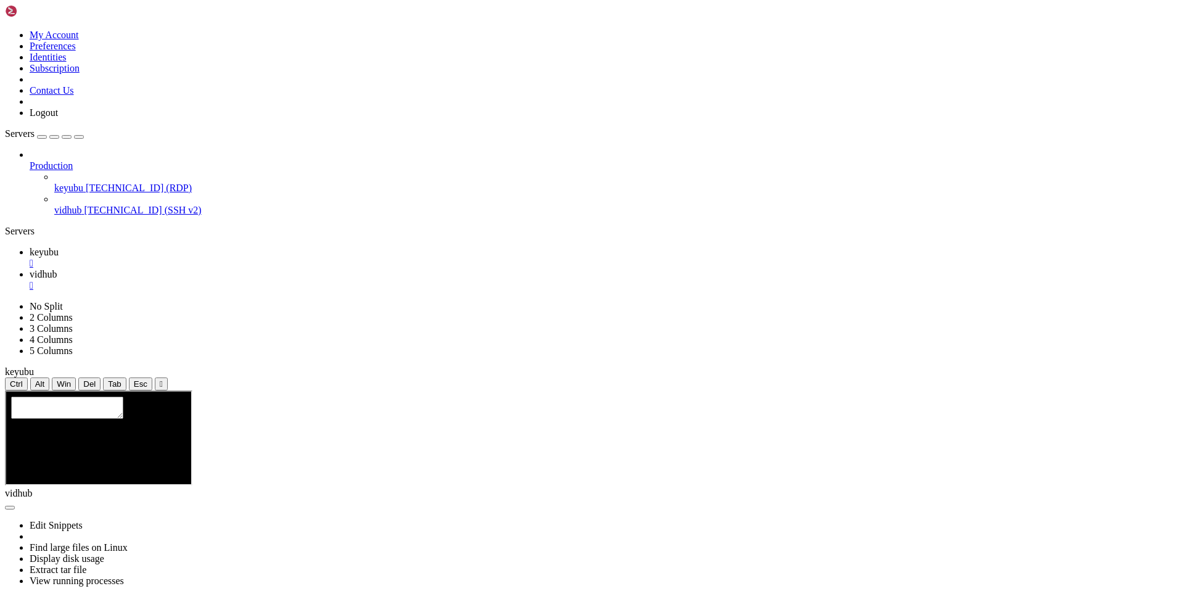
drag, startPoint x: 183, startPoint y: 1113, endPoint x: 9, endPoint y: 769, distance: 385.6
copy div "loremipsumdo (7) sitametco/ad/eli.se Doeiusmodtem: incidid-utla et dolorema. Al…"
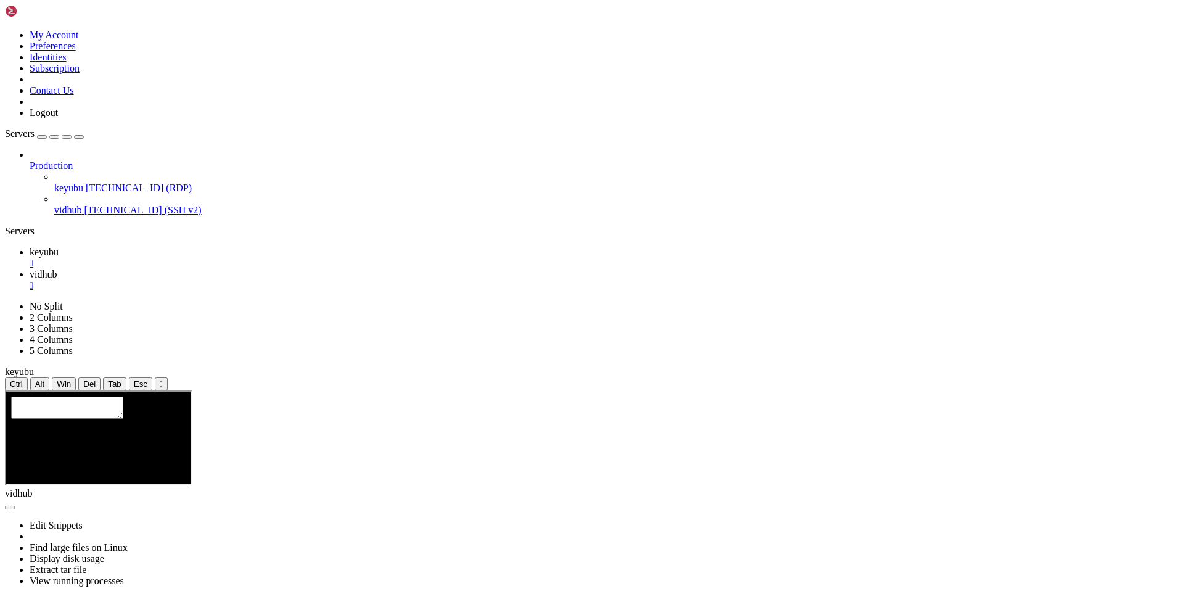
drag, startPoint x: 157, startPoint y: 1108, endPoint x: 10, endPoint y: 650, distance: 481.0
copy div "lor ipsumdolo/si/Ametc/Adipiscin.eli | sedd -e "temporinci/ut" labore Etdolo ma…"
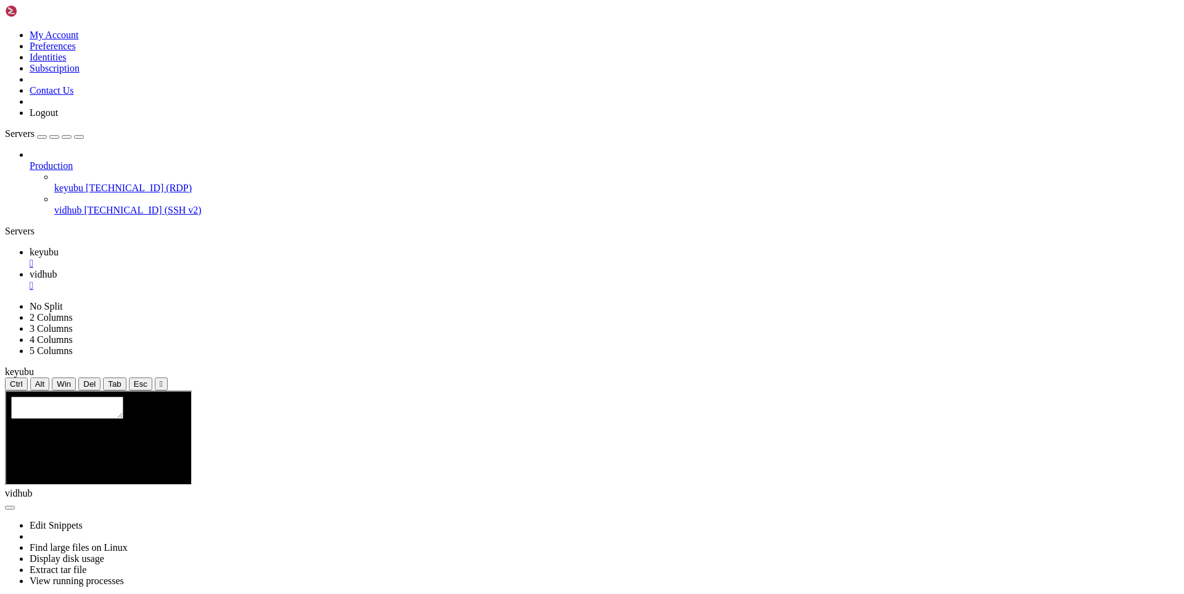
drag, startPoint x: 246, startPoint y: 1118, endPoint x: 475, endPoint y: 1113, distance: 228.9
click at [171, 247] on link "keyubu " at bounding box center [605, 258] width 1150 height 22
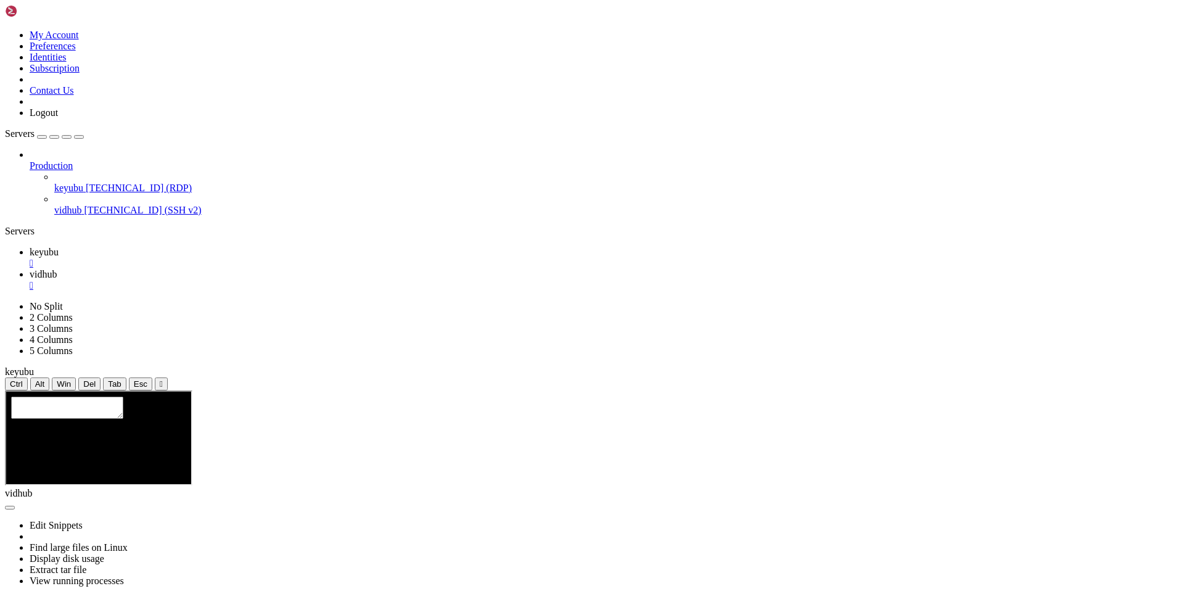
click at [175, 247] on link "keyubu " at bounding box center [605, 258] width 1150 height 22
click at [83, 183] on span "keyubu" at bounding box center [68, 188] width 29 height 10
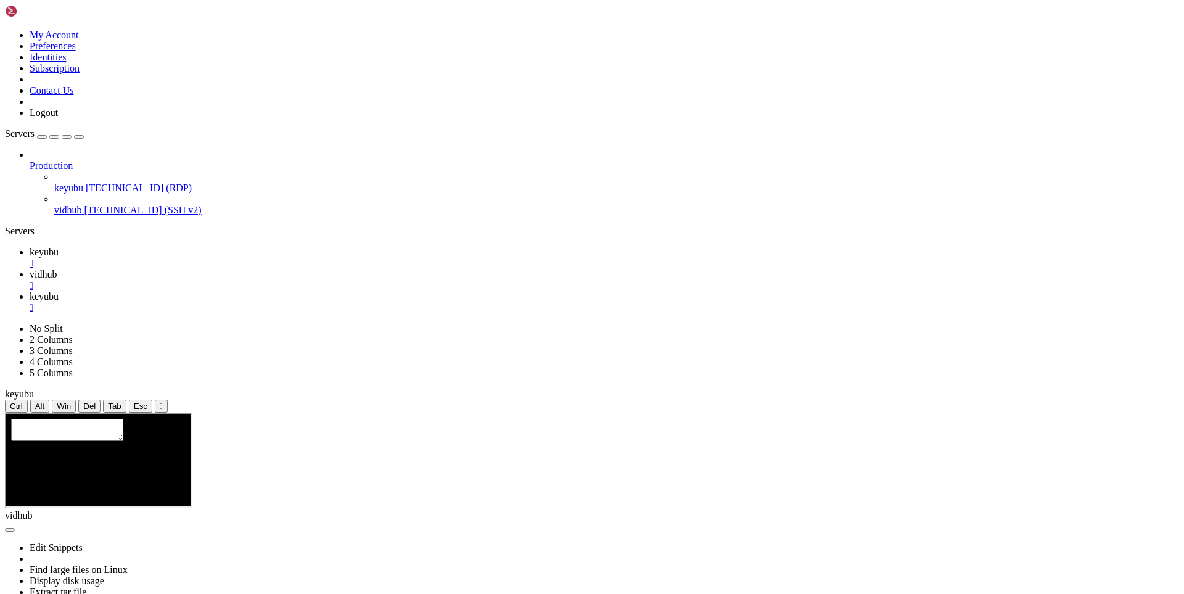
scroll to position [0, 0]
click at [355, 302] on div "" at bounding box center [605, 307] width 1150 height 11
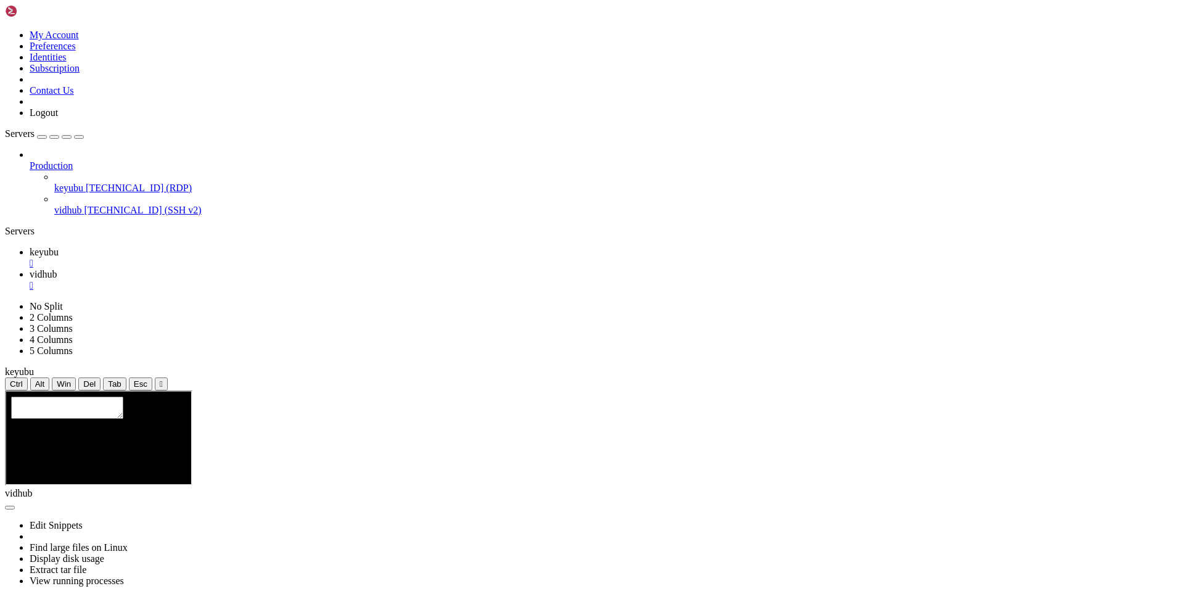
click at [59, 247] on span "keyubu" at bounding box center [44, 252] width 29 height 10
click at [215, 258] on div "" at bounding box center [605, 263] width 1150 height 11
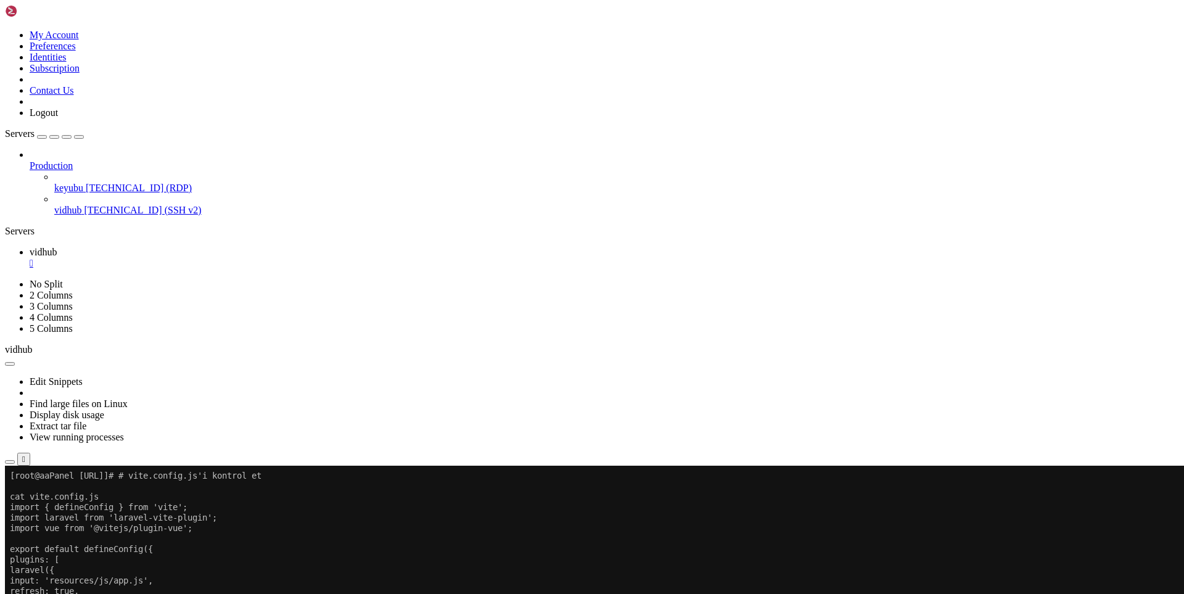
click at [86, 183] on span "[TECHNICAL_ID] (RDP)" at bounding box center [139, 188] width 106 height 10
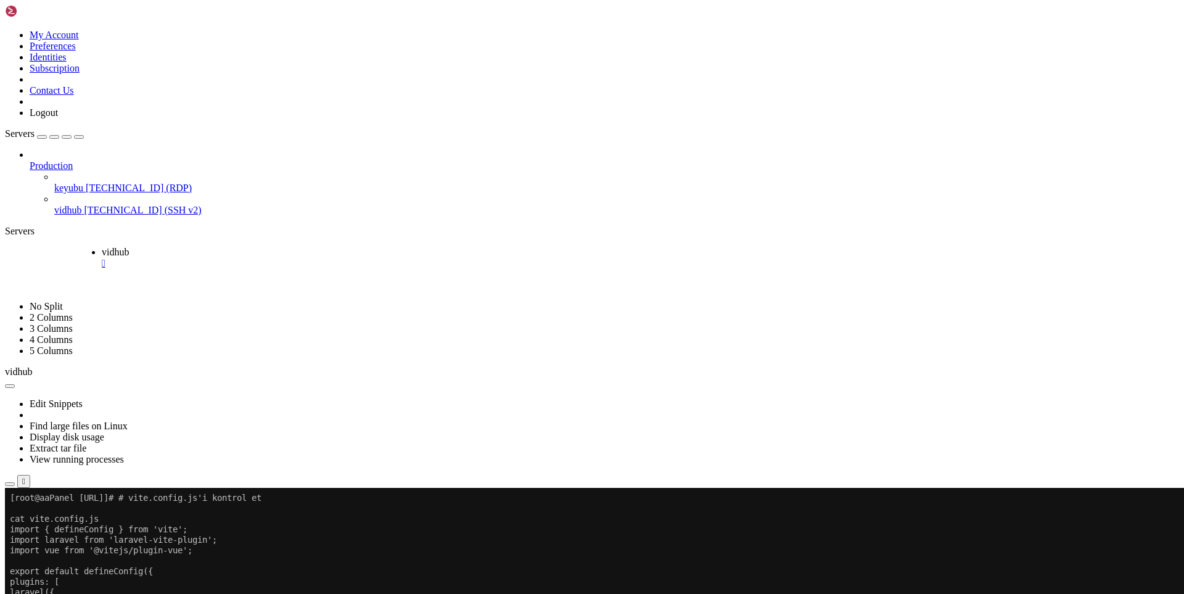
drag, startPoint x: 250, startPoint y: 12, endPoint x: 167, endPoint y: 15, distance: 83.3
drag, startPoint x: 260, startPoint y: 15, endPoint x: 172, endPoint y: 15, distance: 87.6
drag, startPoint x: 184, startPoint y: 17, endPoint x: 266, endPoint y: 9, distance: 82.4
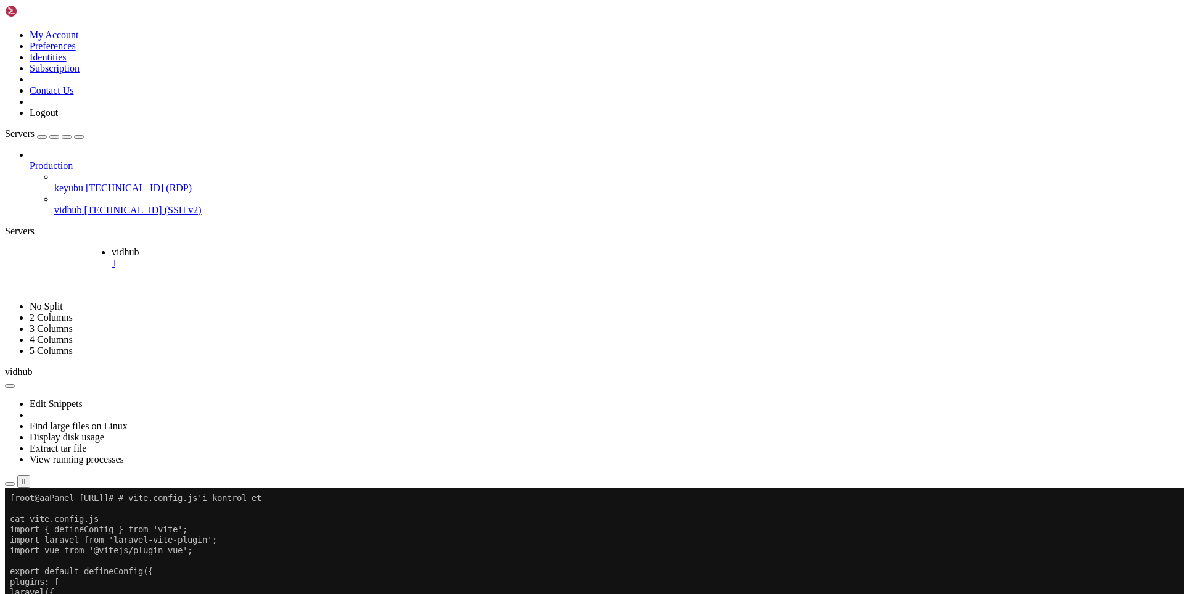
click at [139, 247] on span "vidhub" at bounding box center [125, 252] width 27 height 10
click at [57, 247] on span "vidhub" at bounding box center [43, 252] width 27 height 10
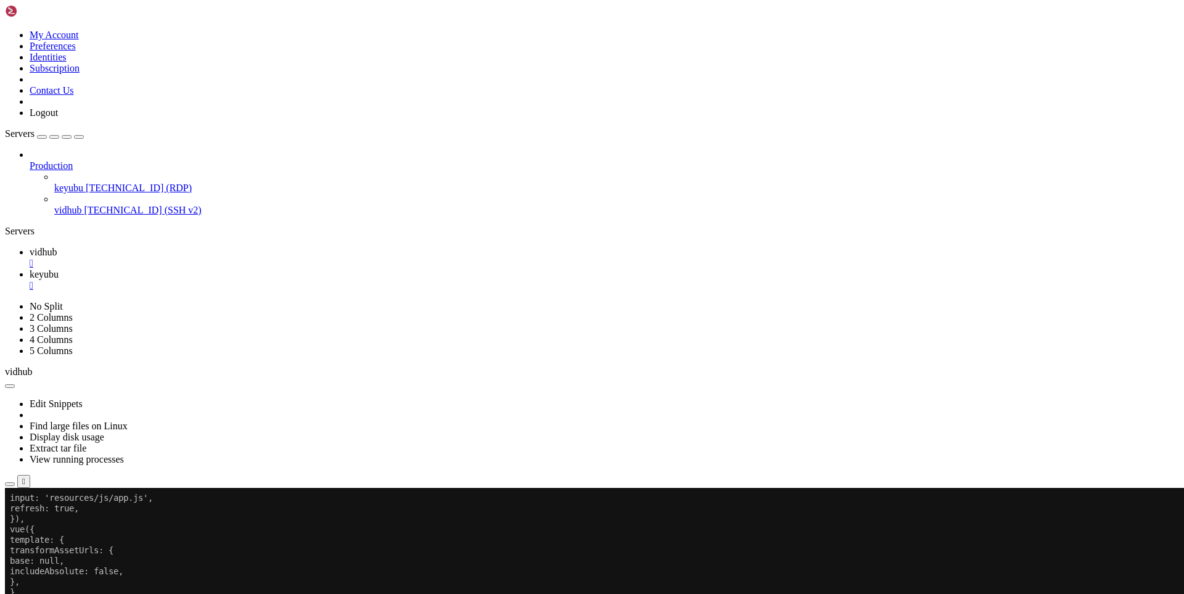
scroll to position [27744, 0]
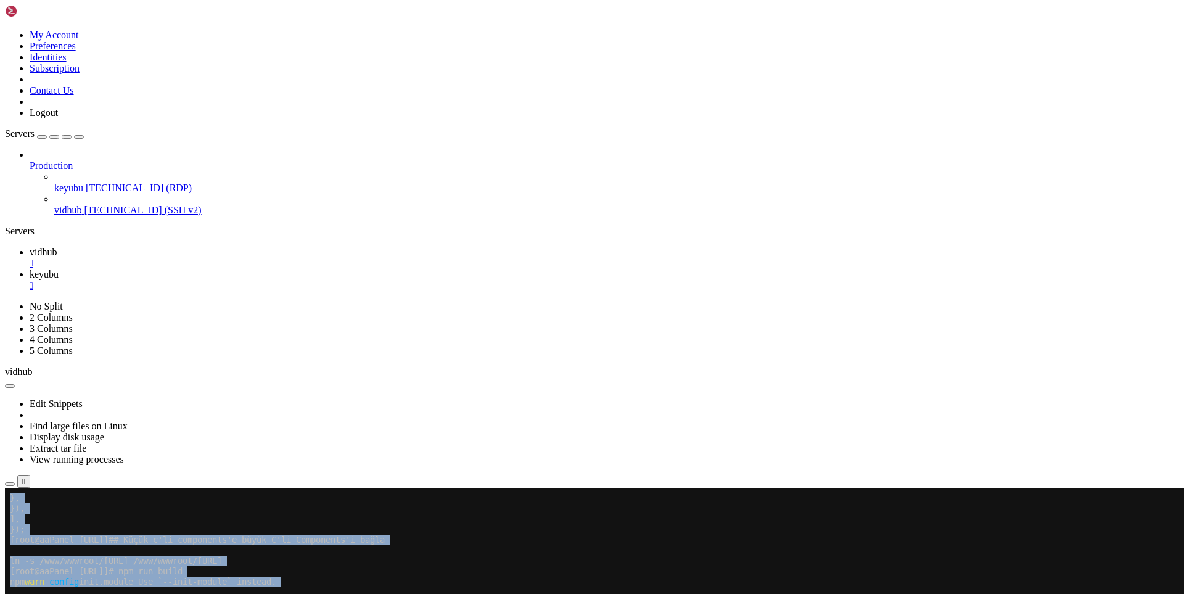
drag, startPoint x: 178, startPoint y: 1000, endPoint x: 43, endPoint y: 926, distance: 153.5
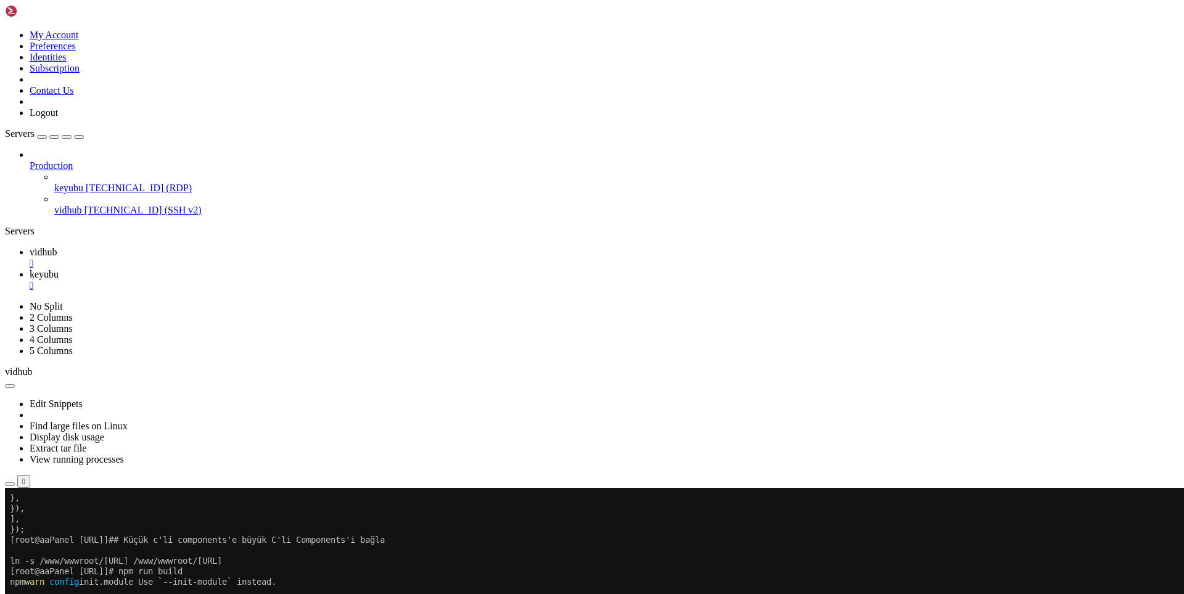
drag, startPoint x: 147, startPoint y: 987, endPoint x: 10, endPoint y: 870, distance: 180.6
copy div "loremipsumdo (1) sitametco/ad/eli.se Doeiusmodtem: incidid-utla et dolorema. Al…"
click at [59, 269] on span "keyubu" at bounding box center [44, 274] width 29 height 10
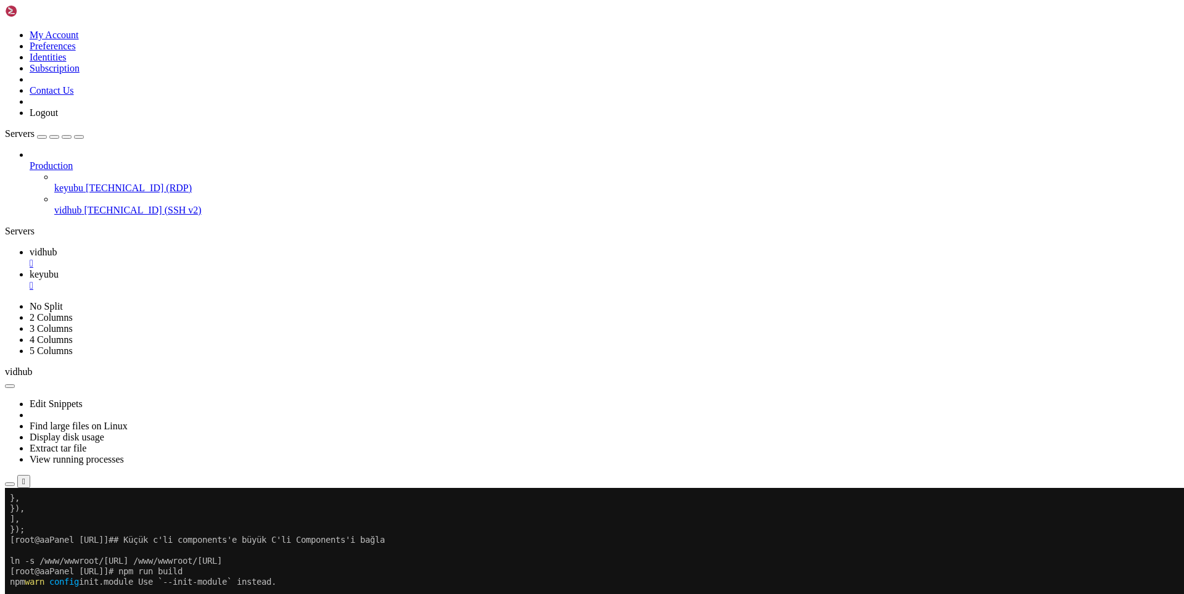
click at [57, 247] on span "vidhub" at bounding box center [43, 252] width 27 height 10
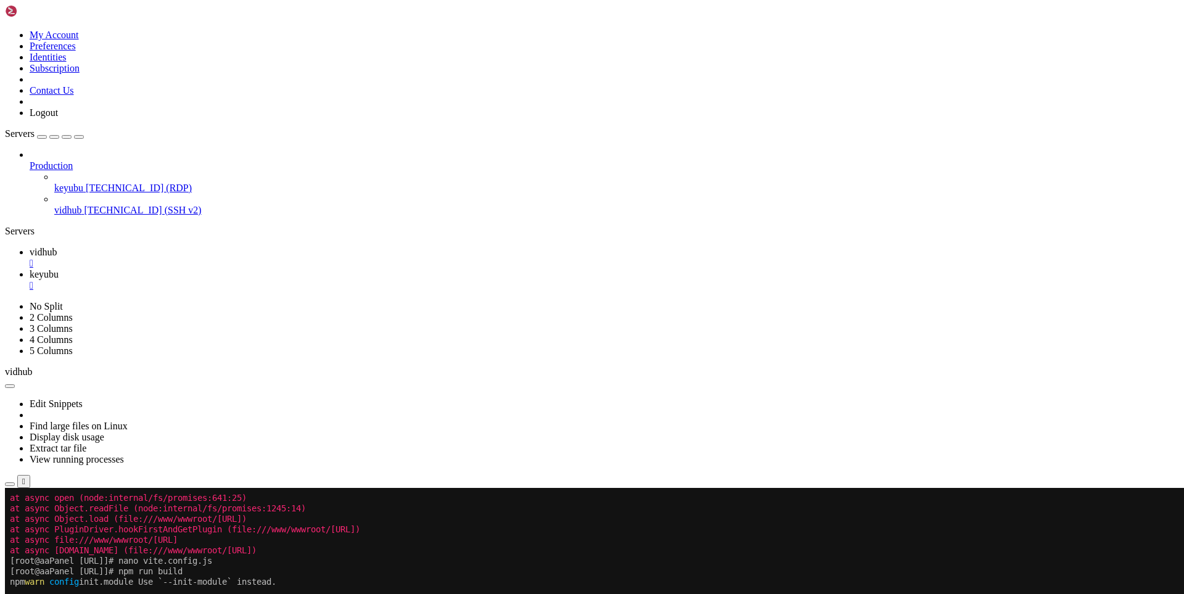
scroll to position [27965, 0]
click at [59, 269] on span "keyubu" at bounding box center [44, 274] width 29 height 10
click at [57, 247] on span "vidhub" at bounding box center [43, 252] width 27 height 10
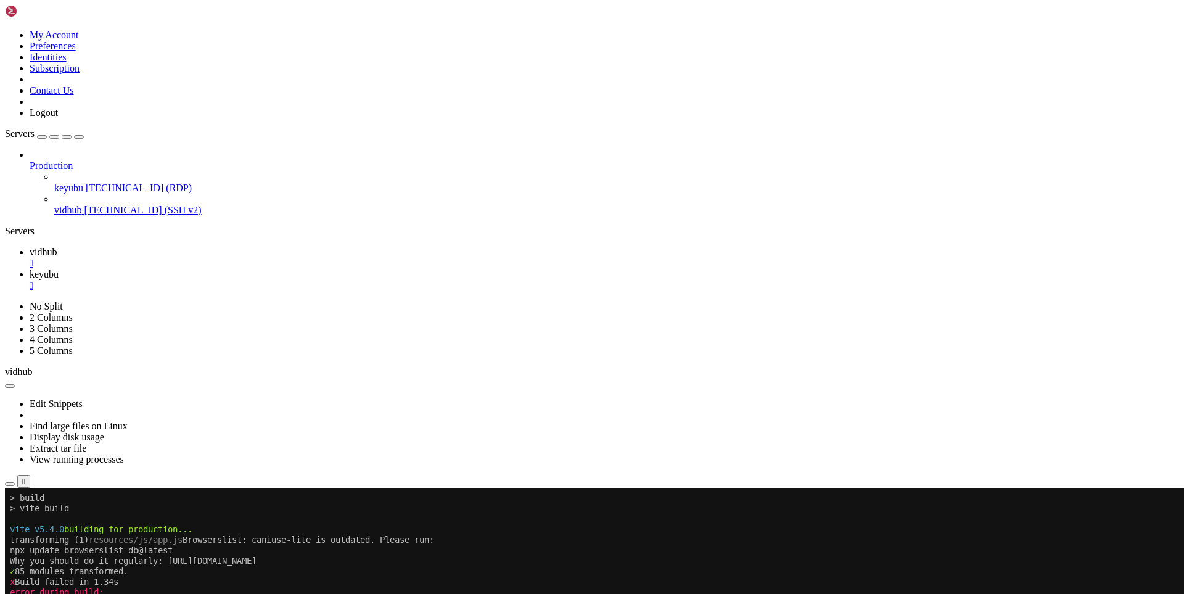
scroll to position [28185, 0]
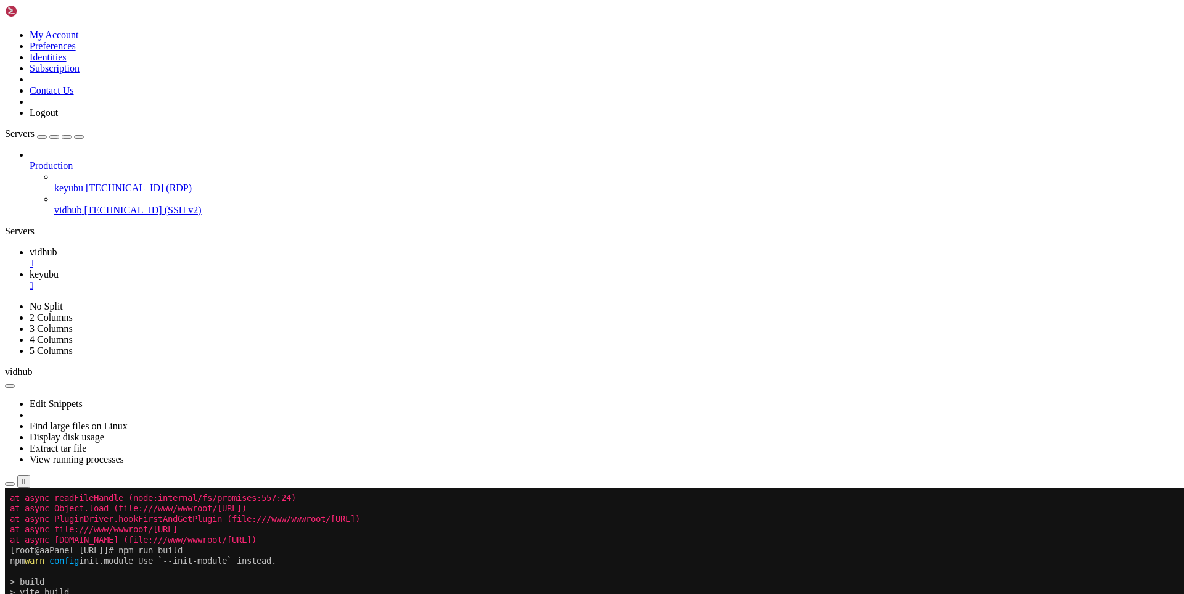
click at [59, 269] on span "keyubu" at bounding box center [44, 274] width 29 height 10
click at [57, 247] on span "vidhub" at bounding box center [43, 252] width 27 height 10
click at [30, 269] on icon at bounding box center [30, 274] width 0 height 10
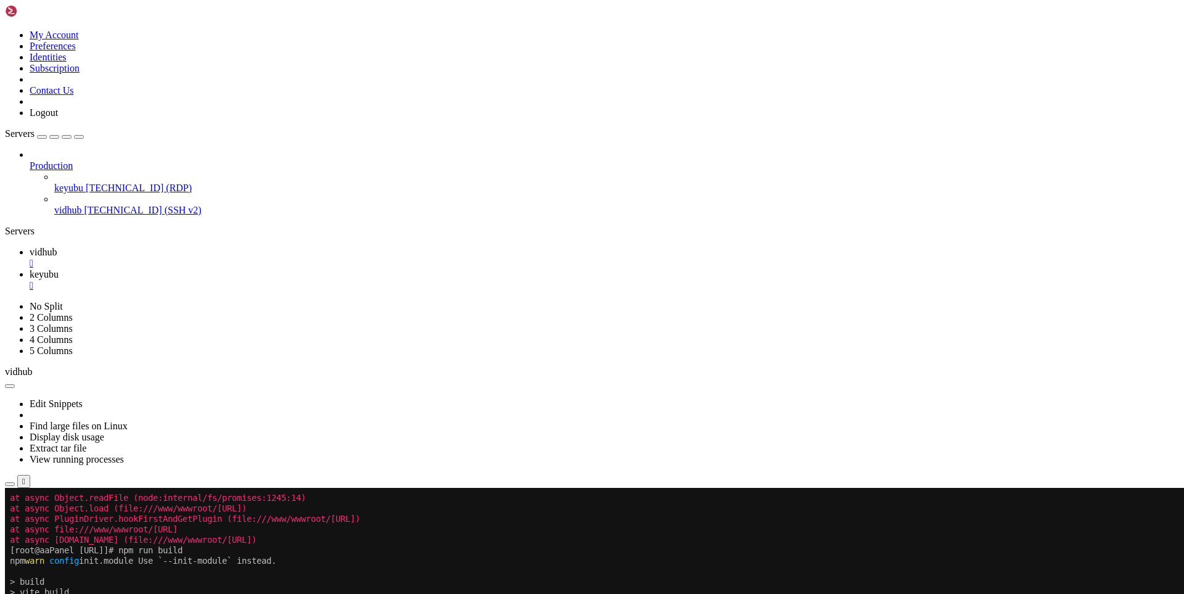
click at [57, 247] on span "vidhub" at bounding box center [43, 252] width 27 height 10
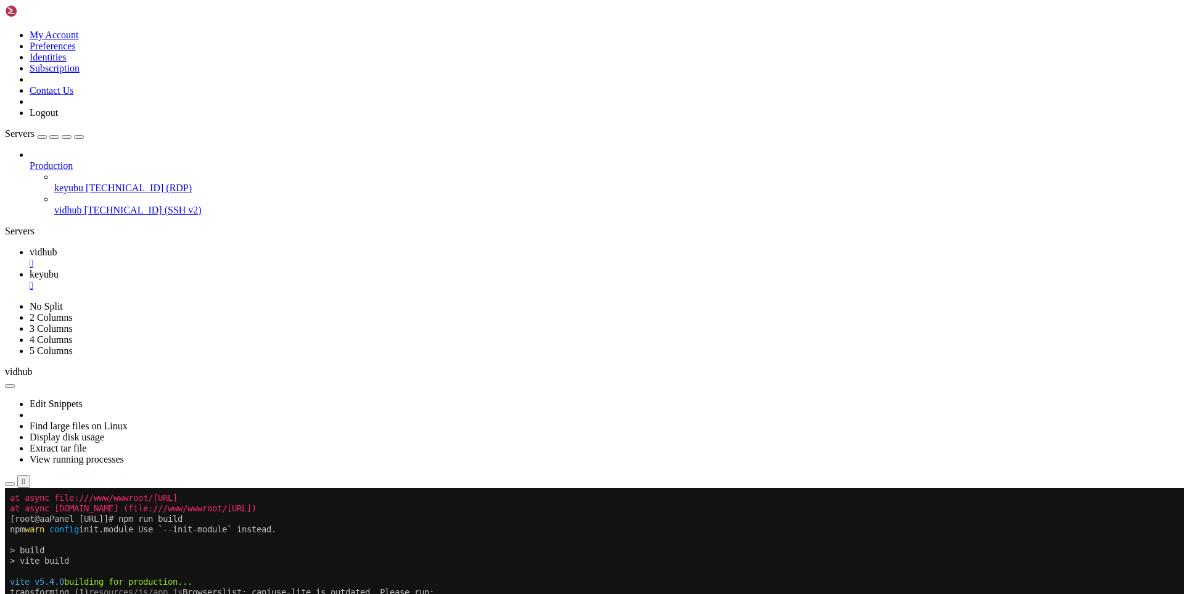
scroll to position [28657, 0]
drag, startPoint x: 206, startPoint y: 995, endPoint x: 415, endPoint y: 988, distance: 209.2
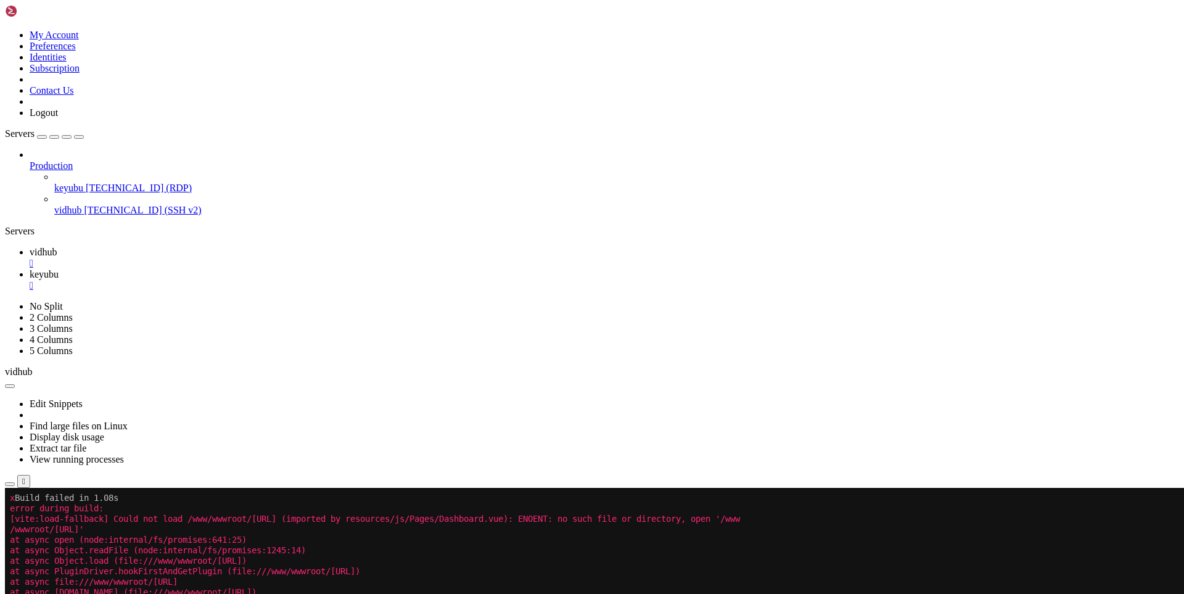
scroll to position [28793, 0]
click at [59, 269] on span "keyubu" at bounding box center [44, 274] width 29 height 10
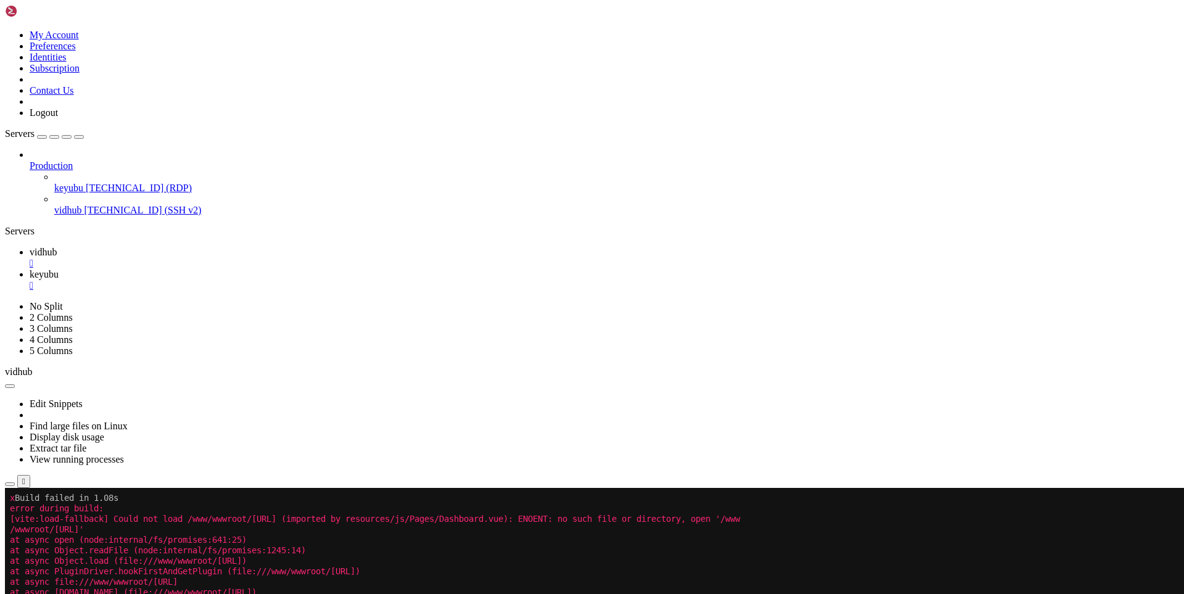
click at [57, 247] on span "vidhub" at bounding box center [43, 252] width 27 height 10
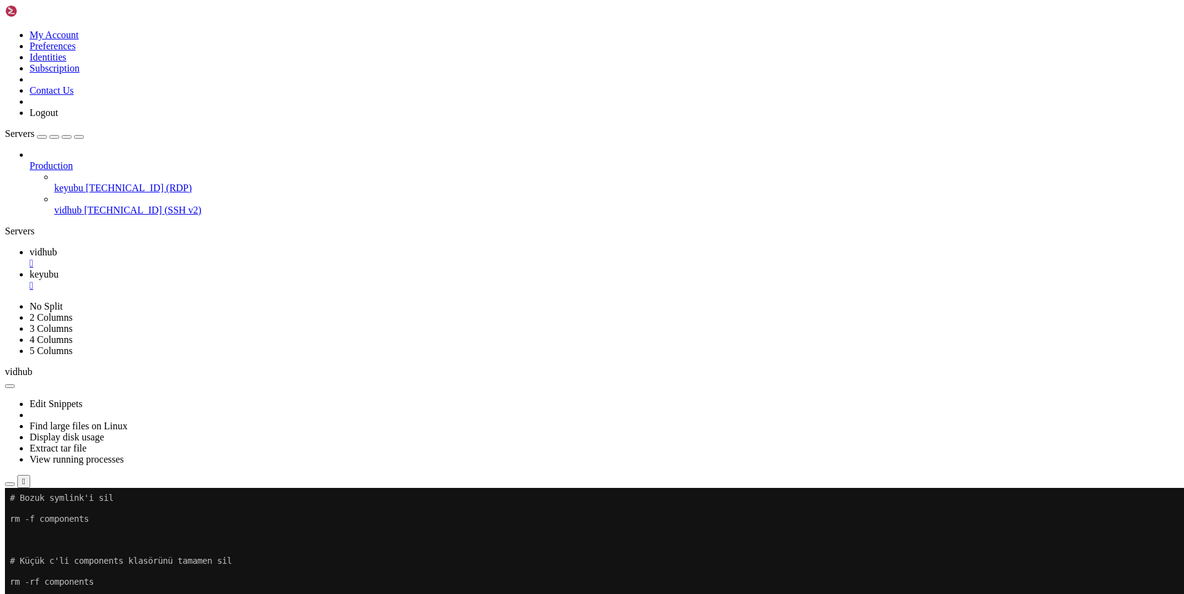
drag, startPoint x: 136, startPoint y: 995, endPoint x: 371, endPoint y: 992, distance: 235.0
drag, startPoint x: 134, startPoint y: 984, endPoint x: 403, endPoint y: 961, distance: 269.3
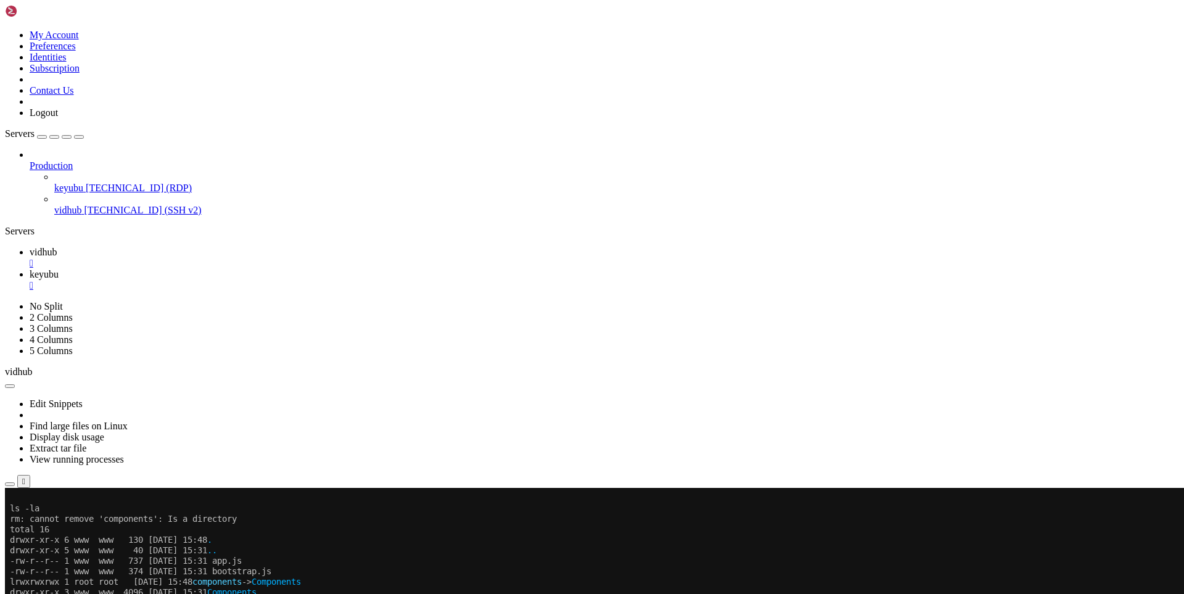
scroll to position [29254, 0]
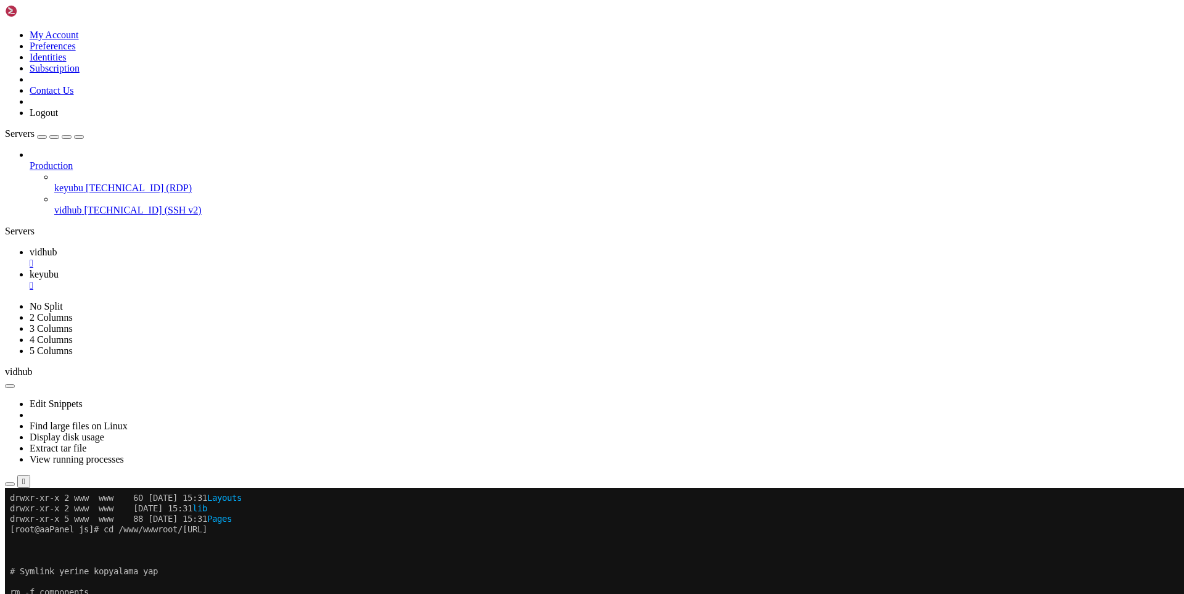
click at [30, 269] on icon at bounding box center [30, 274] width 0 height 10
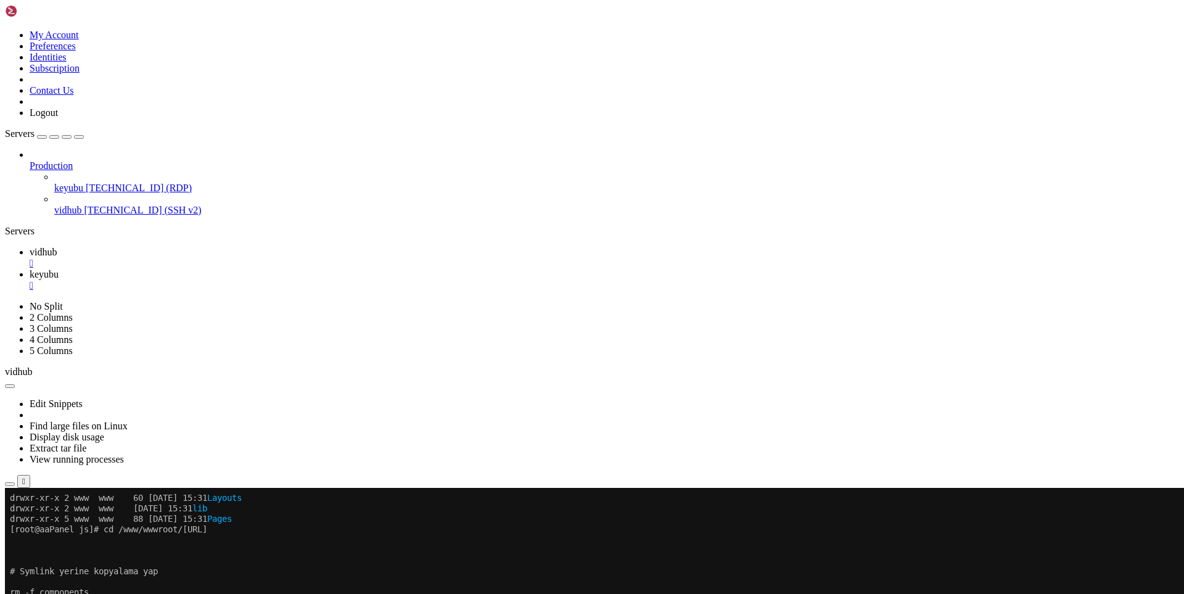
click at [57, 247] on span "vidhub" at bounding box center [43, 252] width 27 height 10
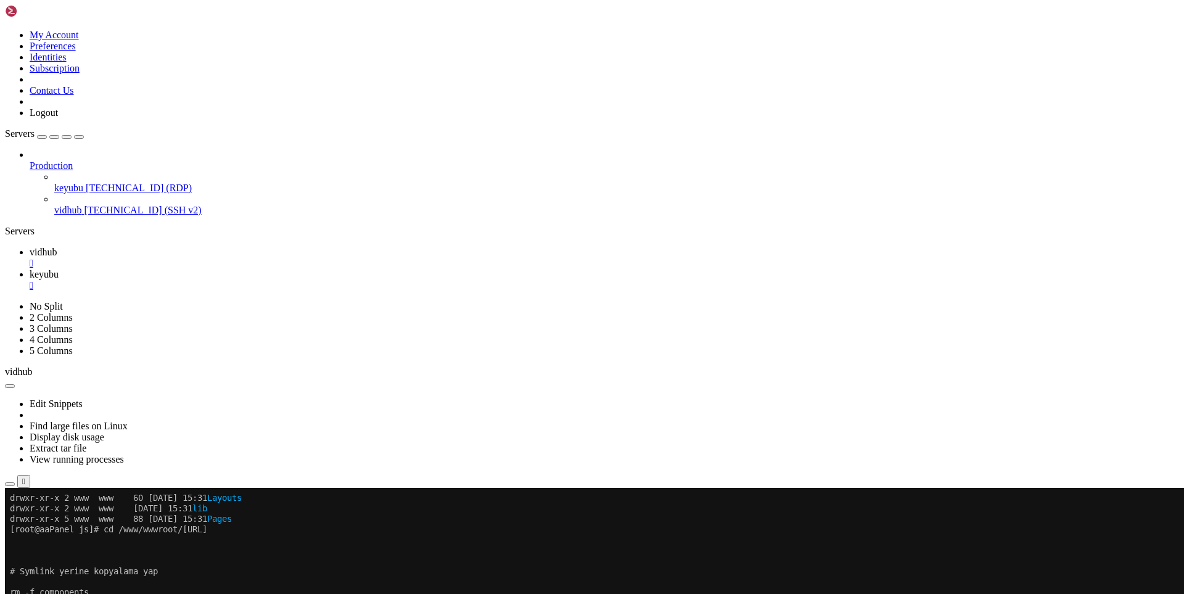
click at [59, 269] on span "keyubu" at bounding box center [44, 274] width 29 height 10
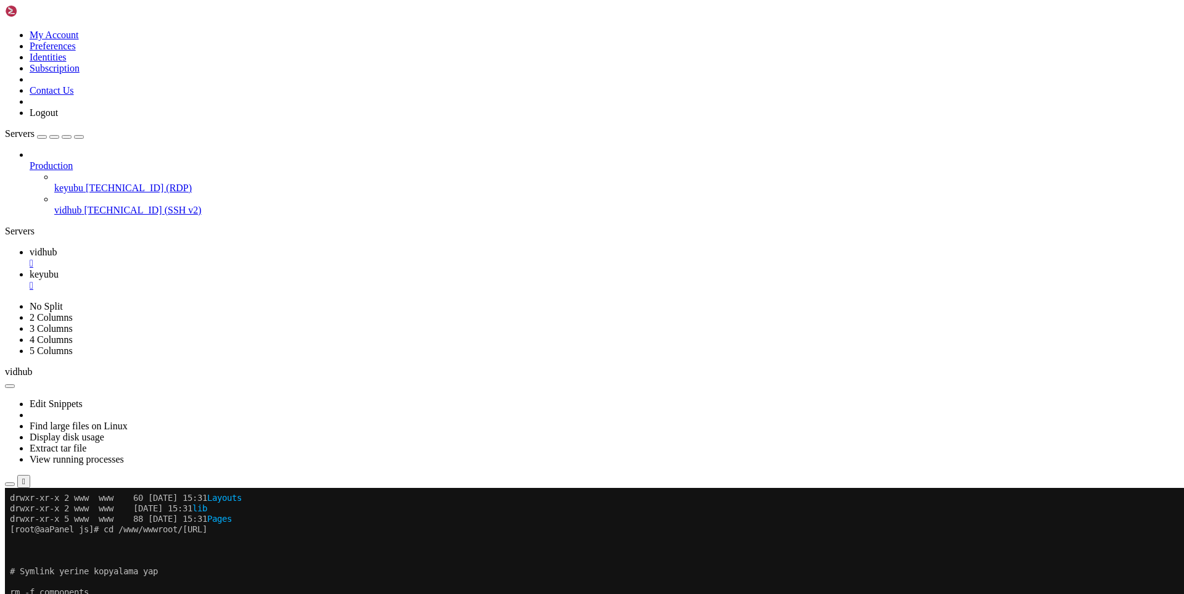
drag, startPoint x: 432, startPoint y: 634, endPoint x: 305, endPoint y: 639, distance: 126.5
drag, startPoint x: 550, startPoint y: 809, endPoint x: 302, endPoint y: 807, distance: 248.0
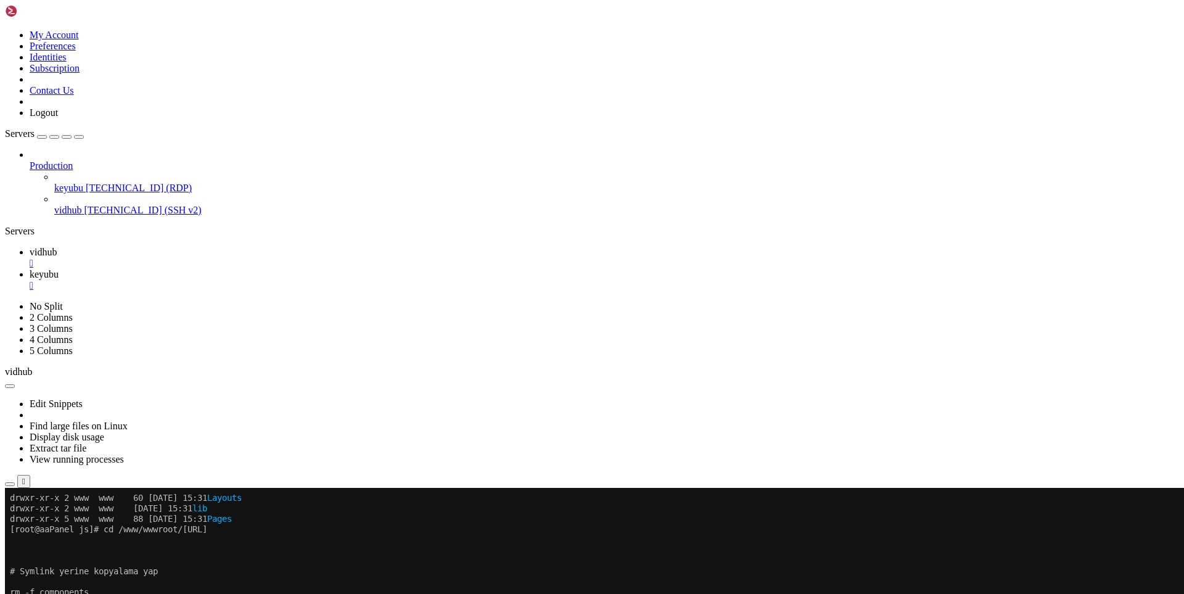
click at [57, 247] on span "vidhub" at bounding box center [43, 252] width 27 height 10
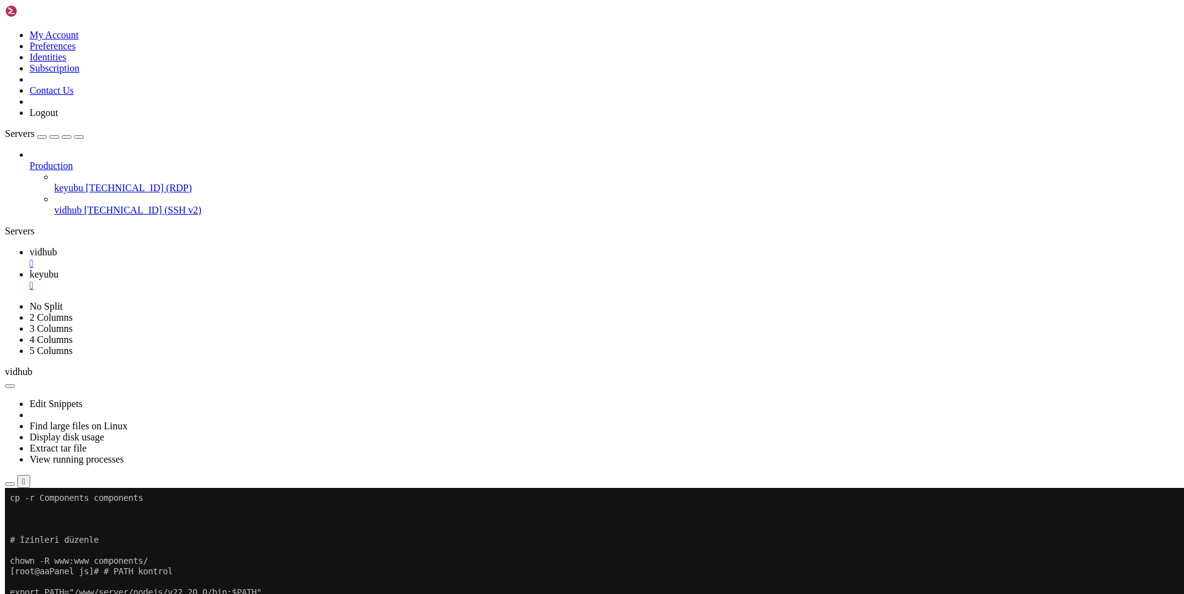
scroll to position [29642, 0]
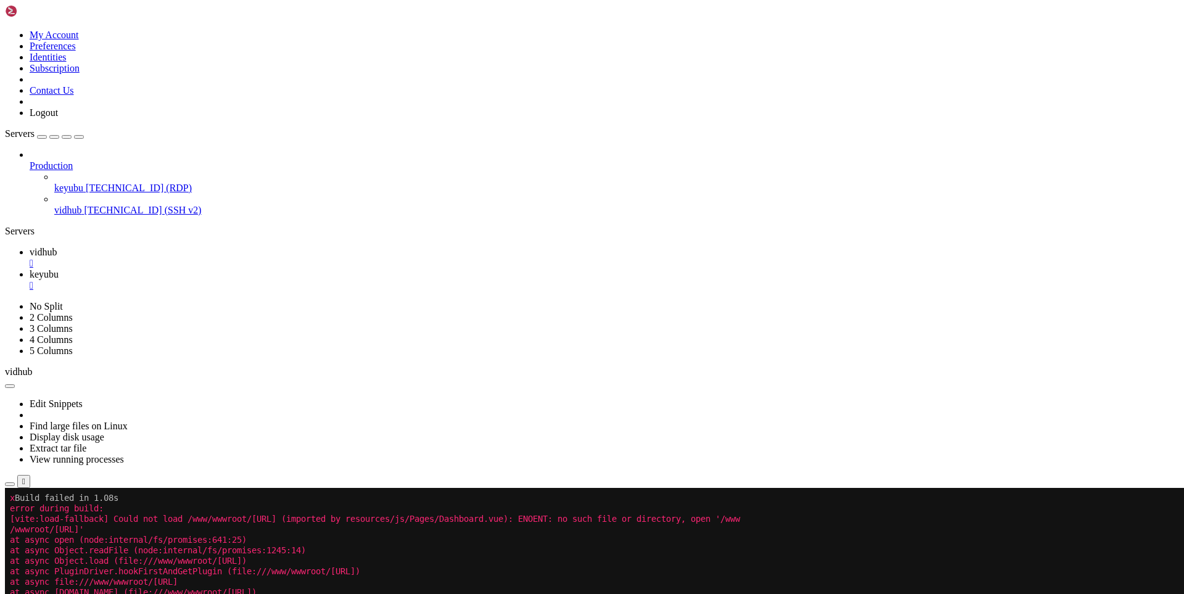
click at [59, 269] on span "keyubu" at bounding box center [44, 274] width 29 height 10
click at [57, 247] on span "vidhub" at bounding box center [43, 252] width 27 height 10
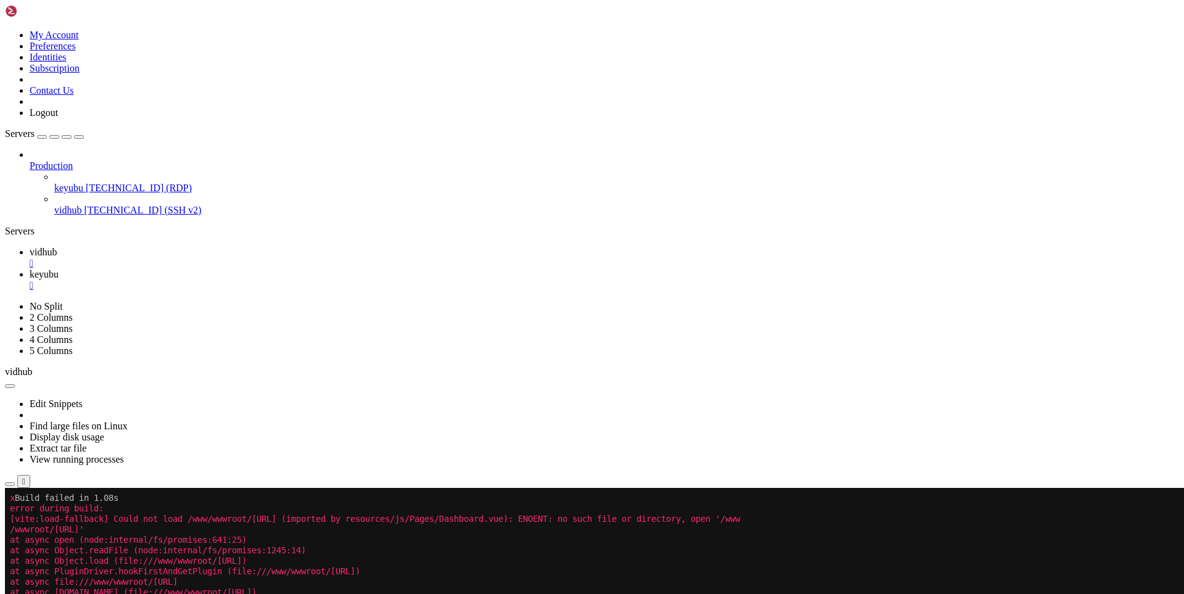
scroll to position [29768, 0]
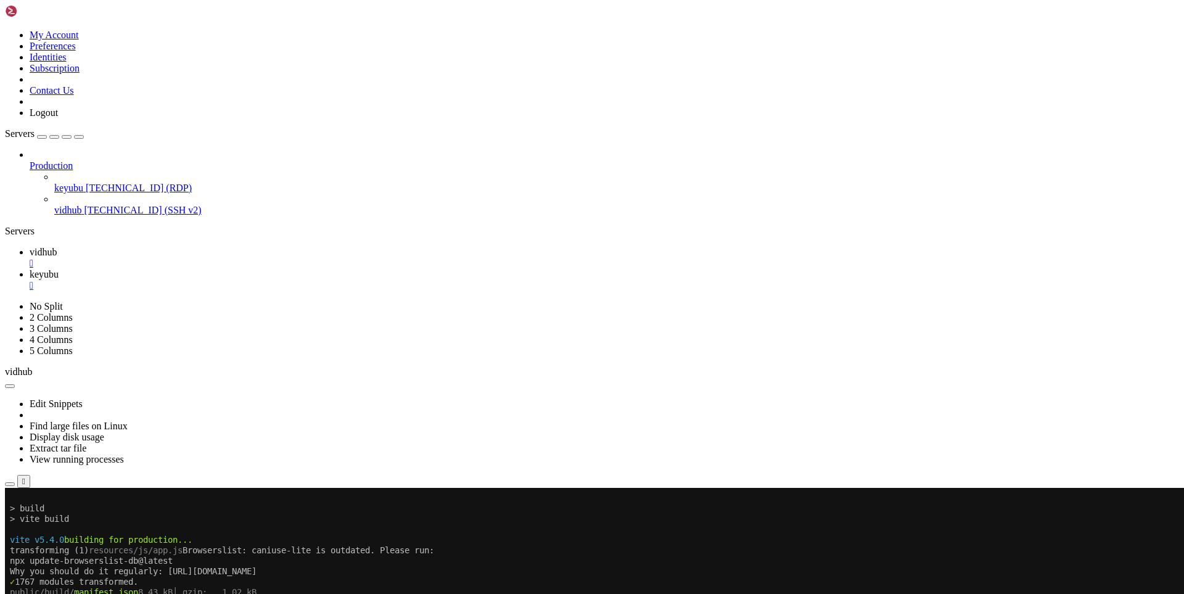
drag, startPoint x: 182, startPoint y: 989, endPoint x: 519, endPoint y: 976, distance: 337.0
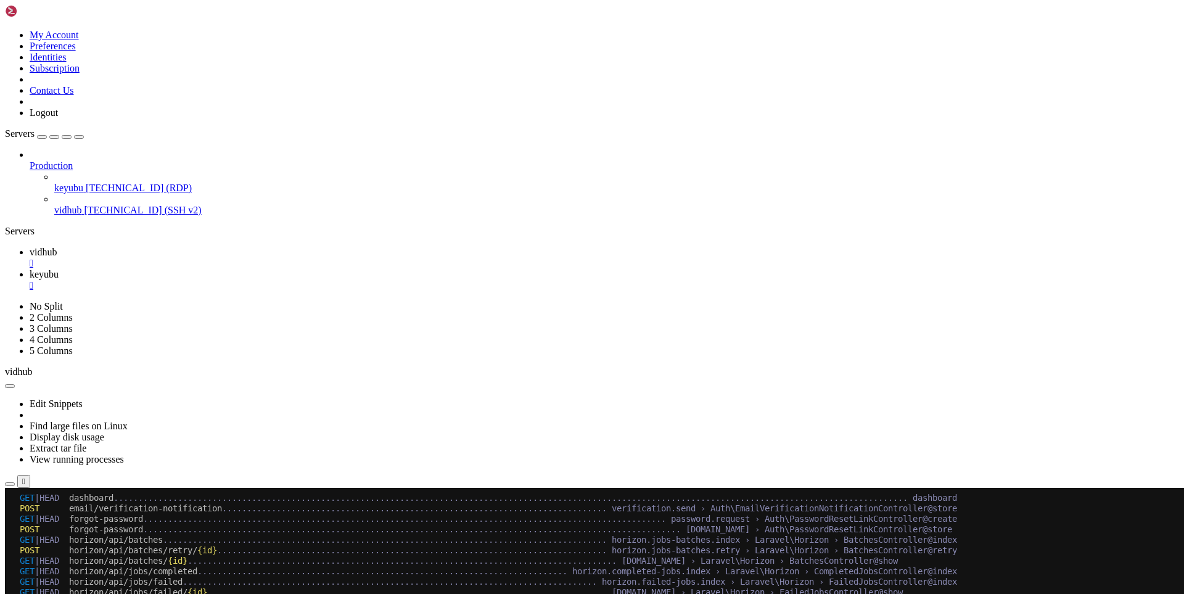
scroll to position [30858, 0]
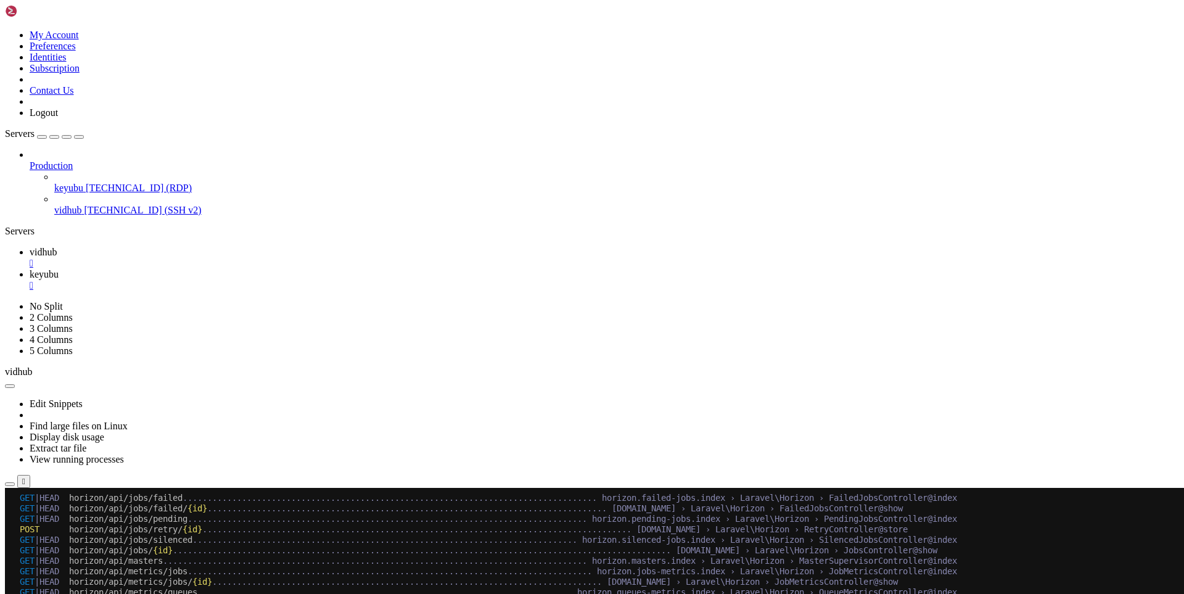
drag, startPoint x: 245, startPoint y: 991, endPoint x: 204, endPoint y: 986, distance: 42.2
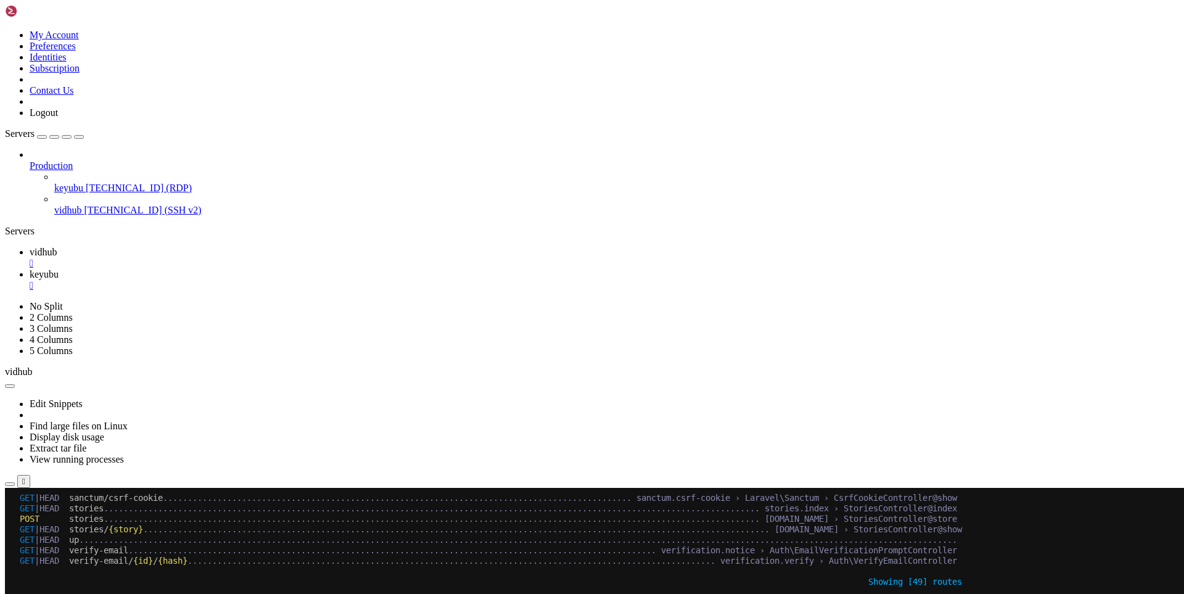
scroll to position [31163, 0]
drag, startPoint x: 177, startPoint y: 994, endPoint x: 160, endPoint y: 977, distance: 24.0
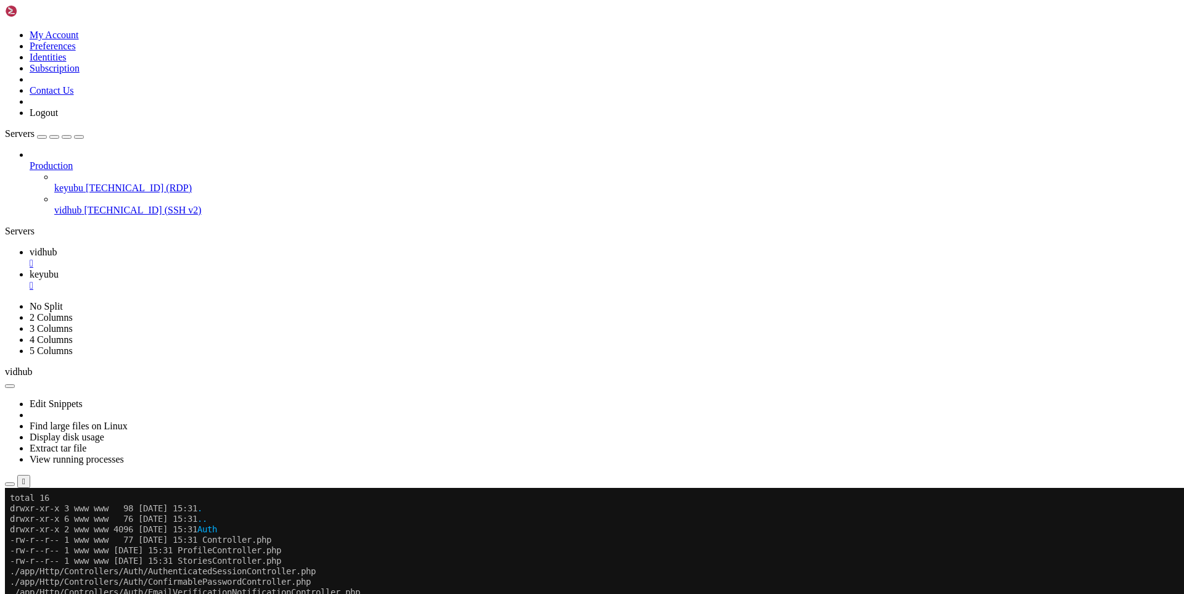
scroll to position [31362, 0]
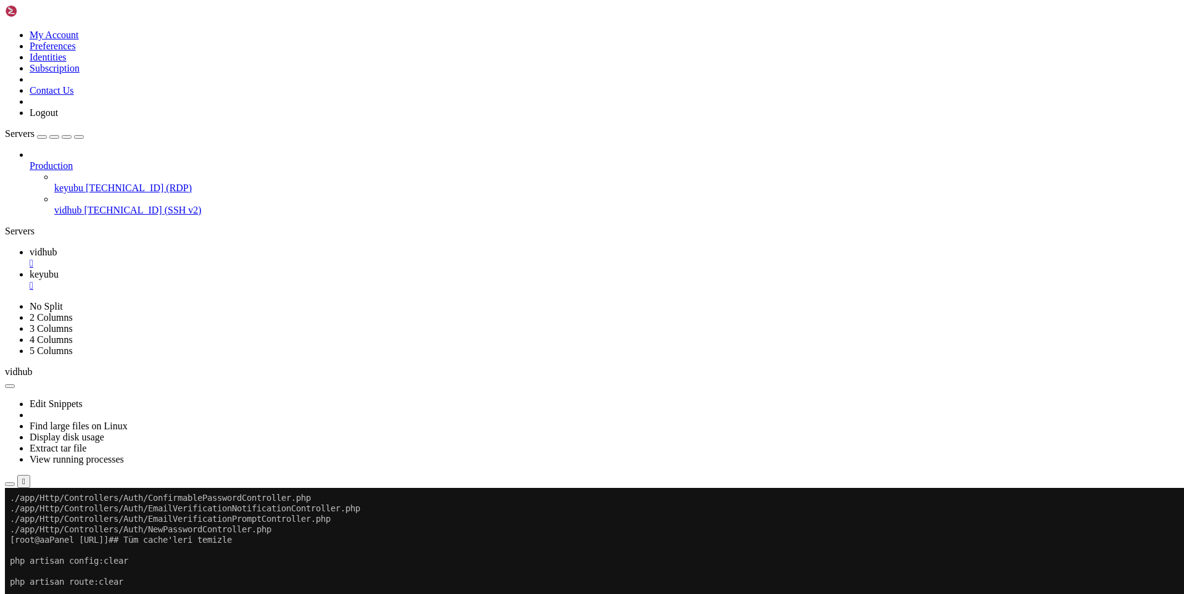
scroll to position [31446, 0]
drag, startPoint x: 184, startPoint y: 996, endPoint x: 426, endPoint y: 984, distance: 242.1
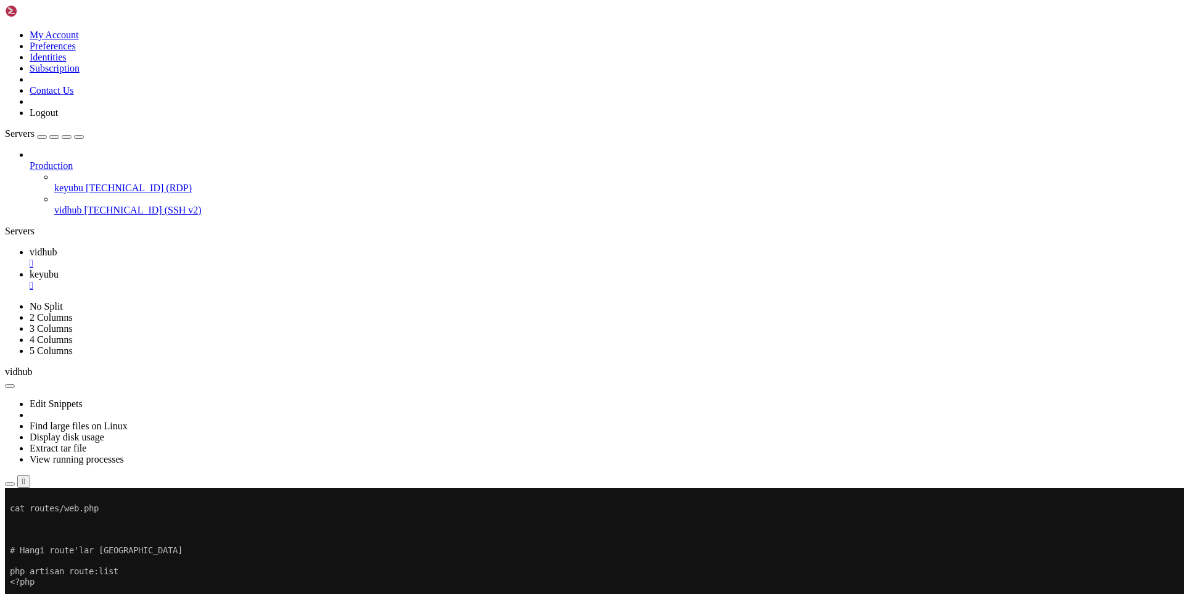
scroll to position [30062, 0]
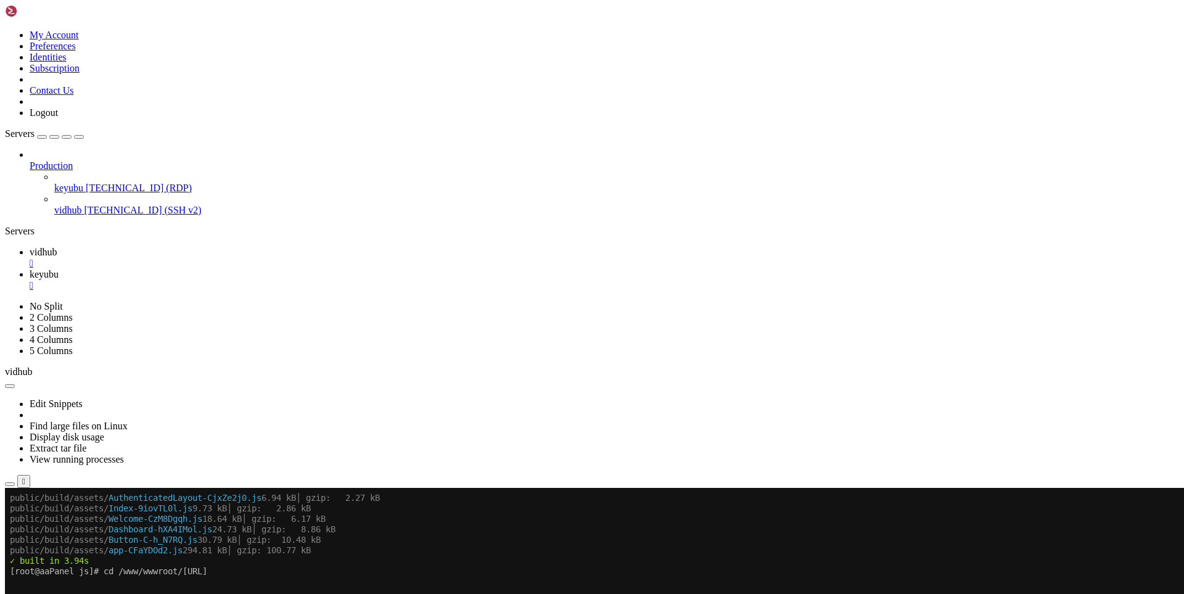
drag, startPoint x: 164, startPoint y: 991, endPoint x: 10, endPoint y: 616, distance: 406.0
copy div "# Route dosyasını kontrol et cat routes/web.php # Hangi route'lar tanımlı php a…"
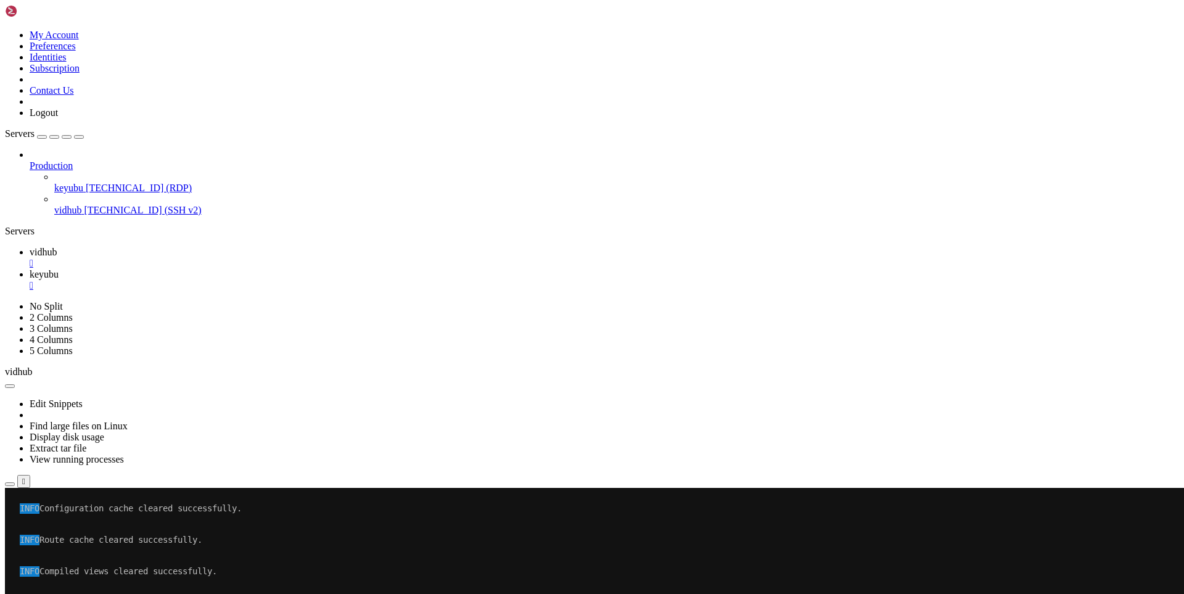
scroll to position [31666, 0]
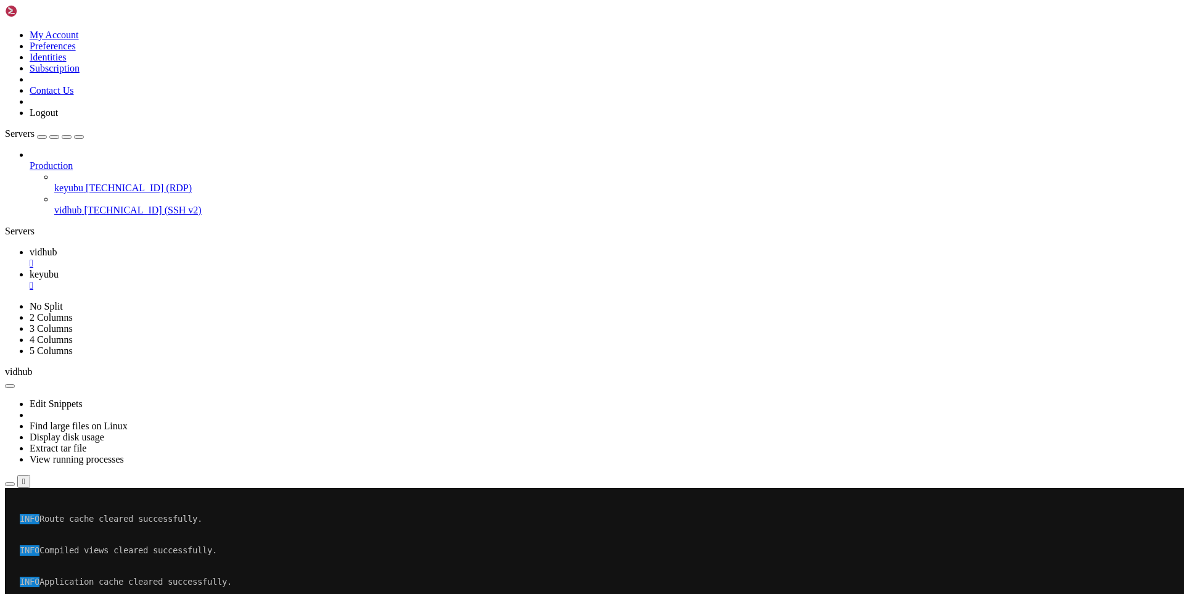
scroll to position [31687, 0]
drag, startPoint x: 197, startPoint y: 987, endPoint x: 438, endPoint y: 971, distance: 241.1
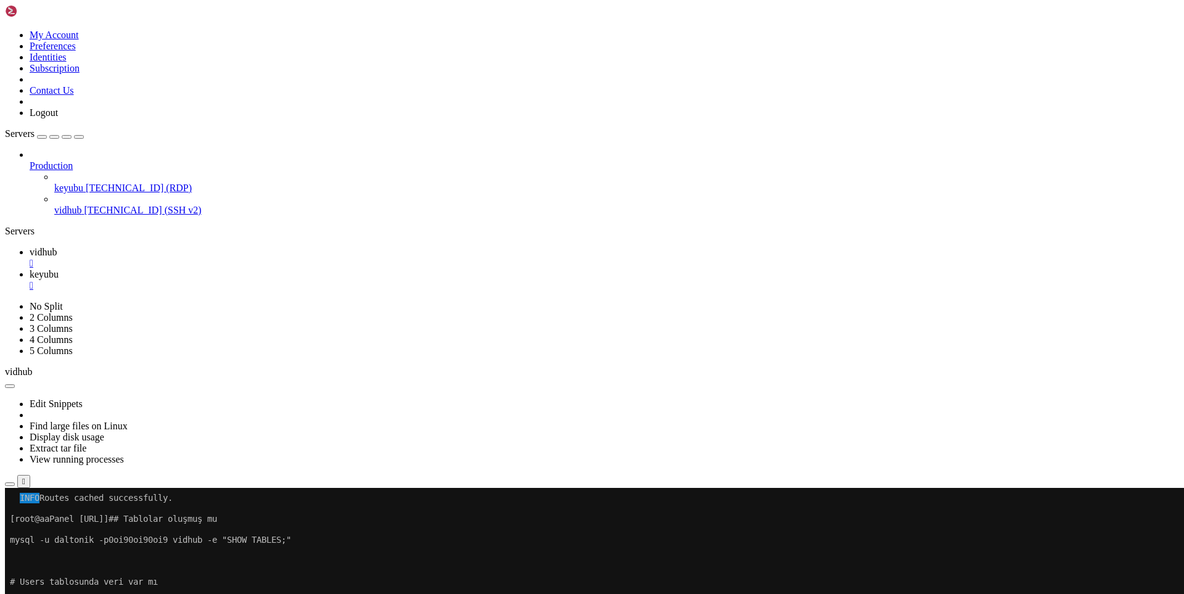
scroll to position [31928, 0]
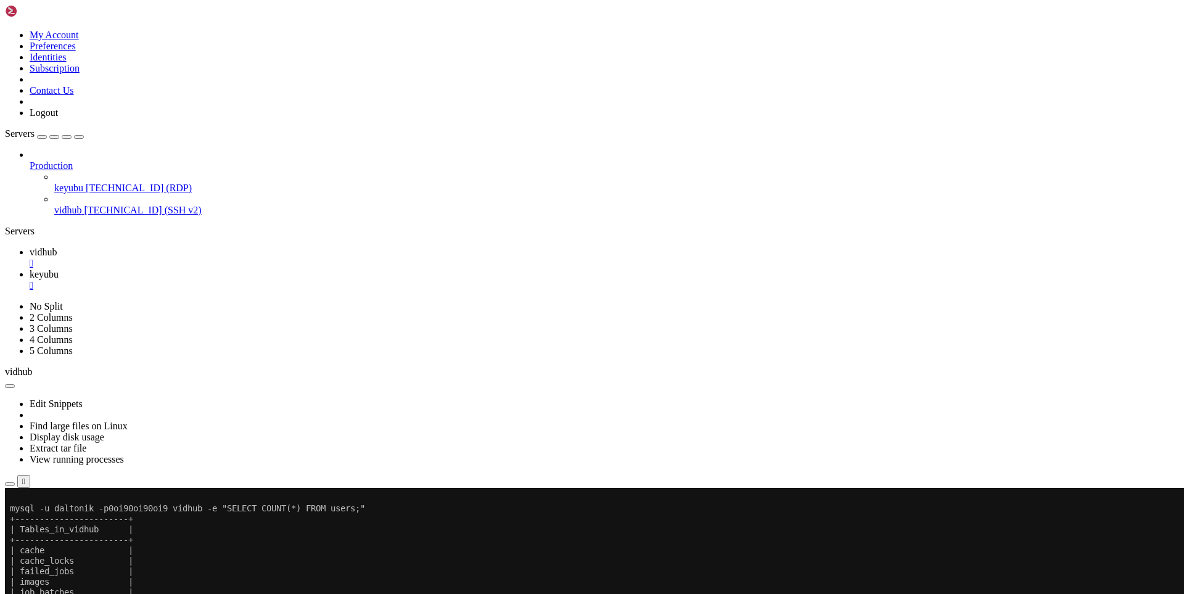
drag, startPoint x: 122, startPoint y: 998, endPoint x: 387, endPoint y: 1006, distance: 264.7
click at [59, 269] on span "keyubu" at bounding box center [44, 274] width 29 height 10
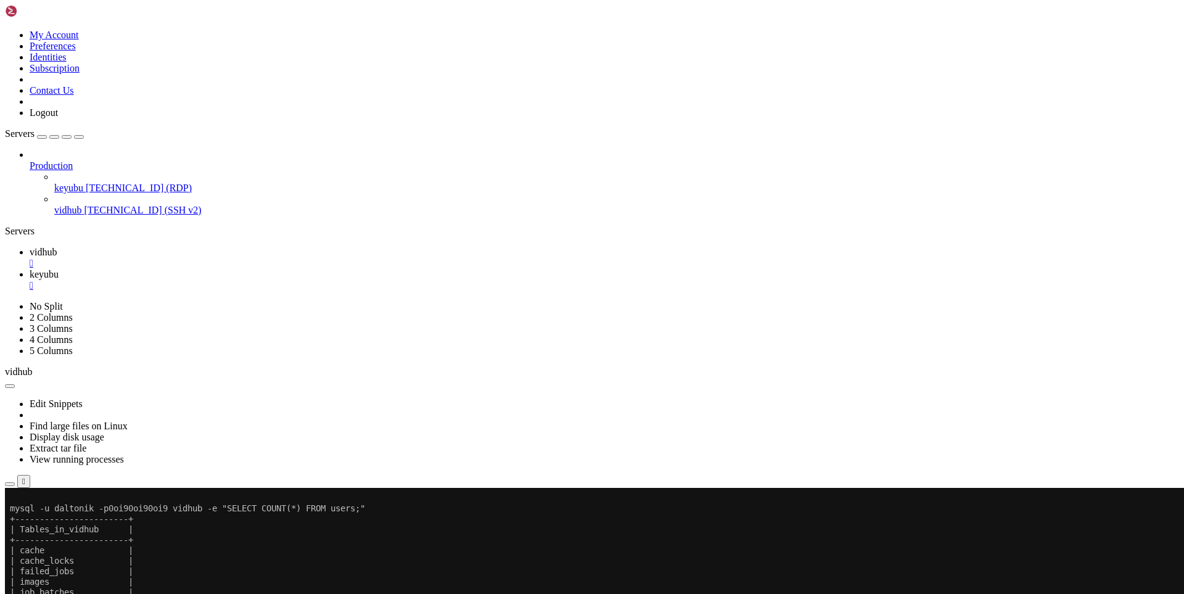
click at [57, 247] on span "vidhub" at bounding box center [43, 252] width 27 height 10
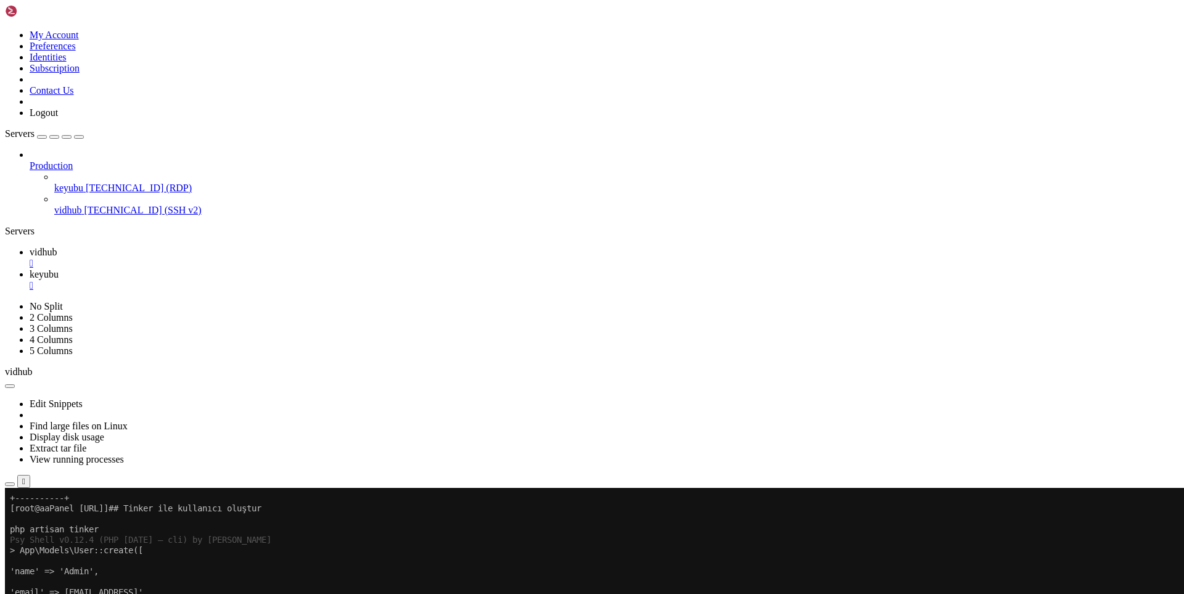
scroll to position [32148, 0]
drag, startPoint x: 177, startPoint y: 988, endPoint x: 405, endPoint y: 987, distance: 227.6
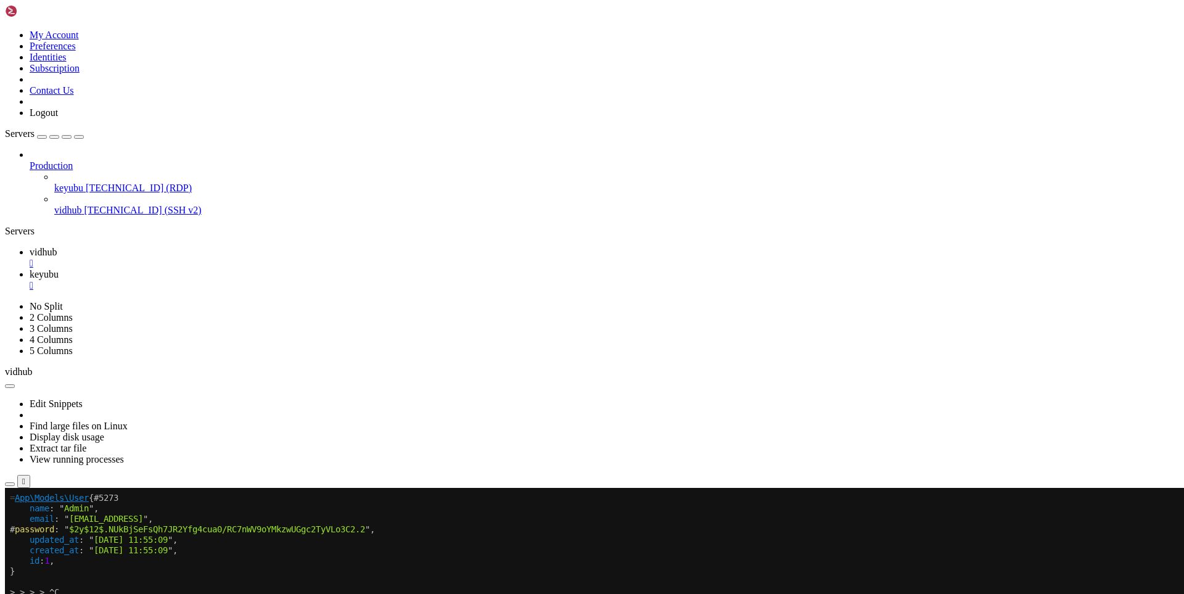
scroll to position [32326, 0]
drag, startPoint x: 302, startPoint y: 994, endPoint x: 624, endPoint y: 962, distance: 323.6
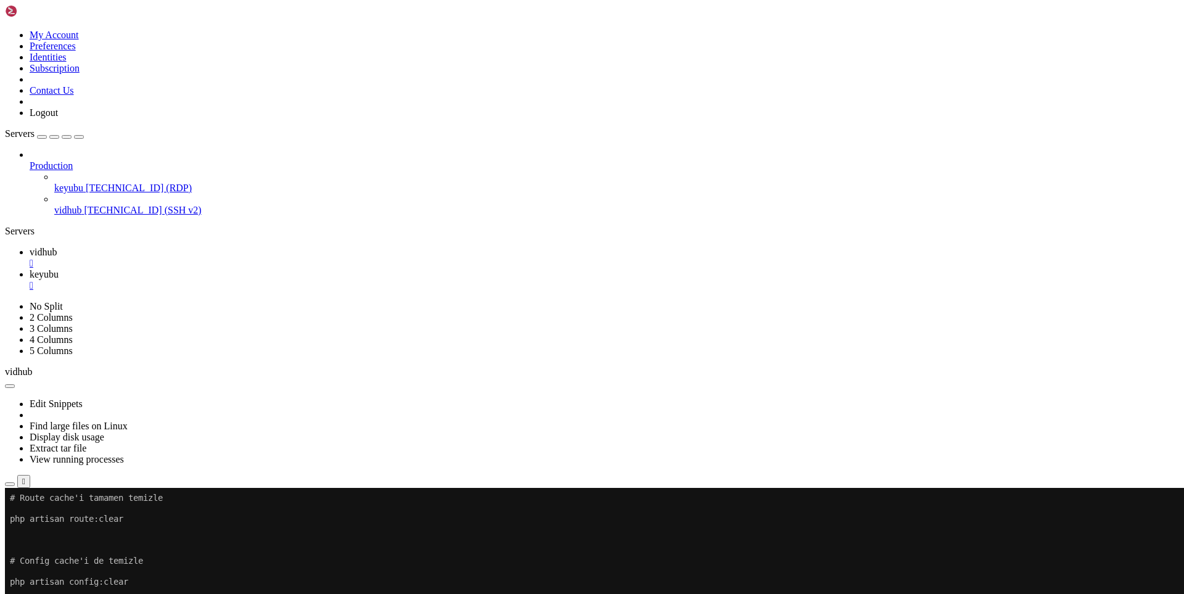
scroll to position [32473, 0]
drag, startPoint x: 208, startPoint y: 990, endPoint x: 491, endPoint y: 987, distance: 283.1
drag, startPoint x: 175, startPoint y: 991, endPoint x: 10, endPoint y: 841, distance: 222.7
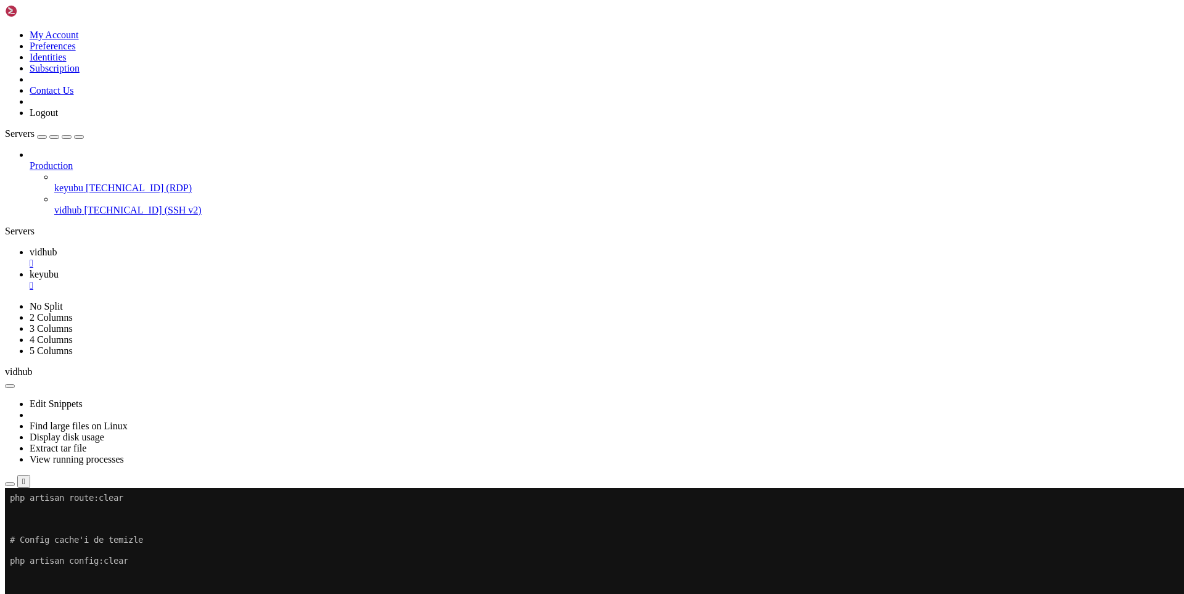
copy div "<?php use App\Http\Controllers\Auth\AuthenticatedSessionController; use App\Htt…"
drag, startPoint x: 176, startPoint y: 994, endPoint x: 498, endPoint y: 967, distance: 322.4
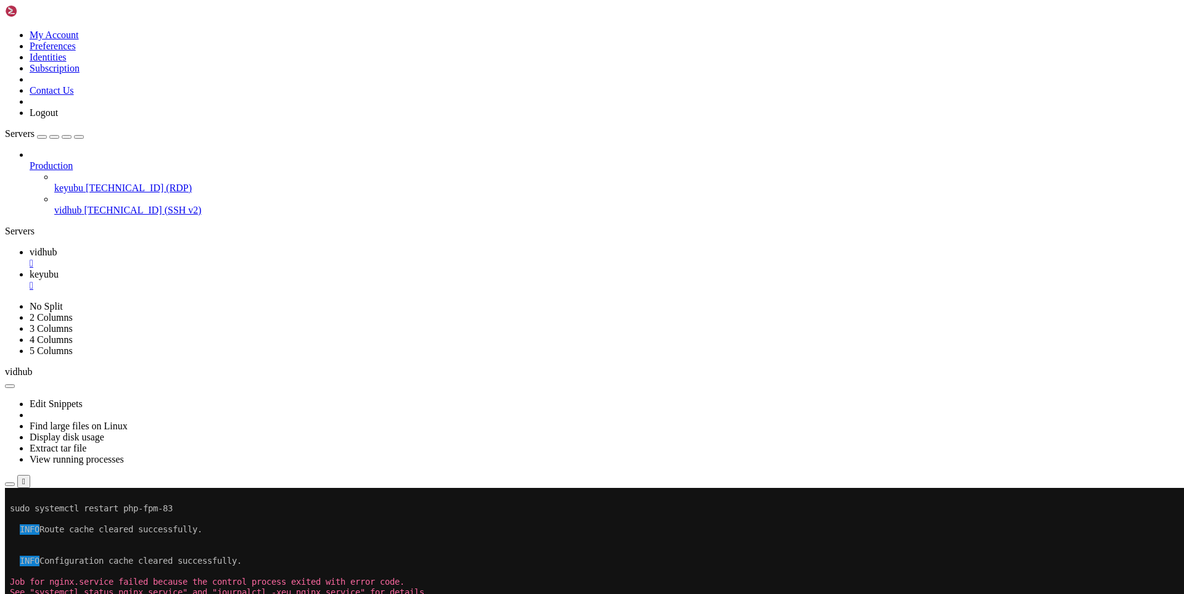
scroll to position [32631, 0]
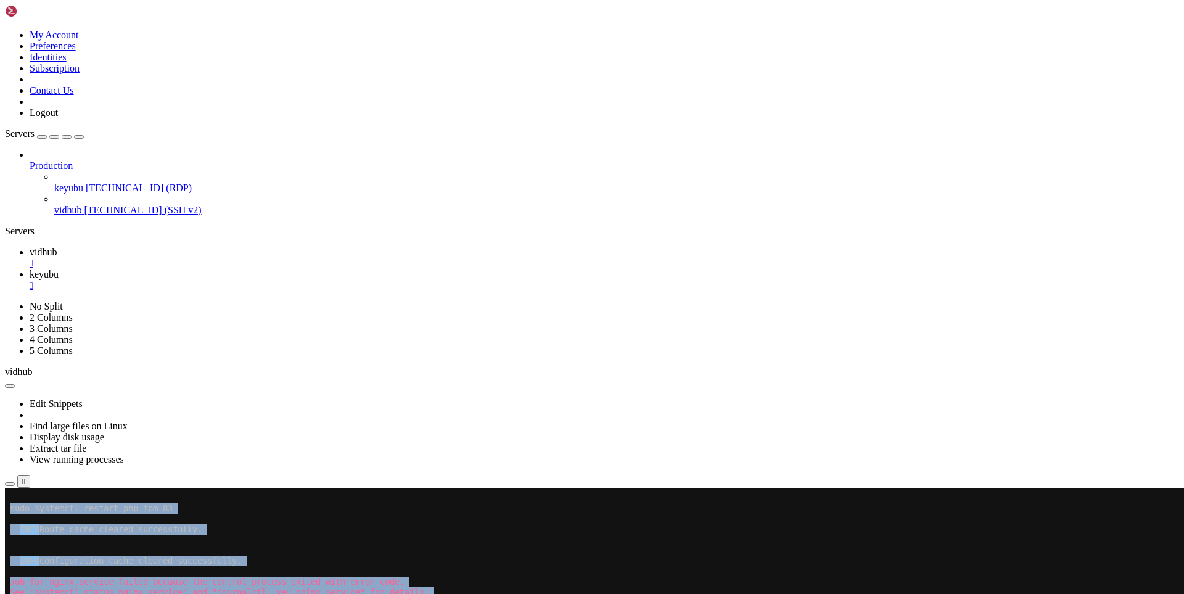
drag, startPoint x: 176, startPoint y: 1006, endPoint x: 183, endPoint y: 968, distance: 38.1
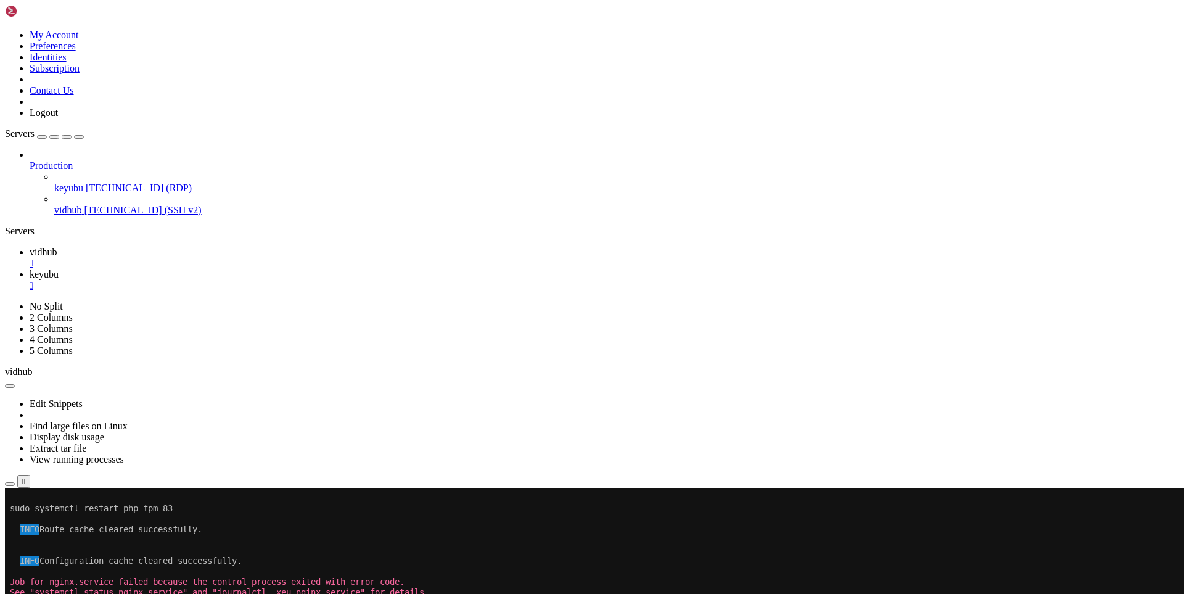
drag, startPoint x: 160, startPoint y: 994, endPoint x: 14, endPoint y: 875, distance: 188.9
copy div "ind /www/server -name "*.conf" | grep vidhub /www/server/panel/vhost/apache/ext…"
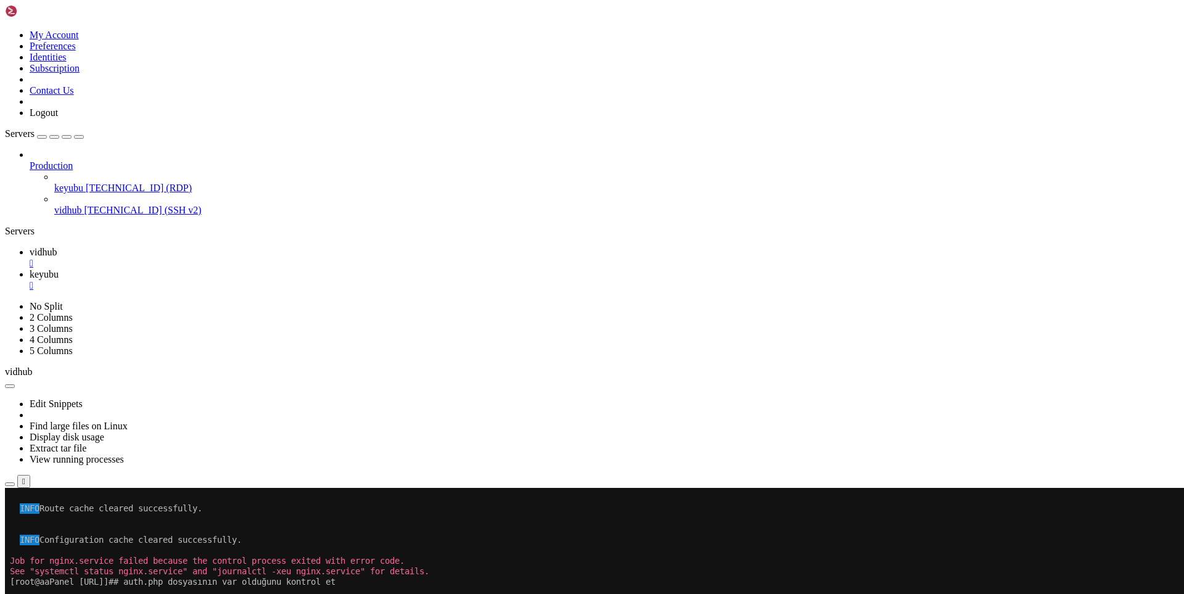
drag, startPoint x: 207, startPoint y: 994, endPoint x: 471, endPoint y: 971, distance: 265.5
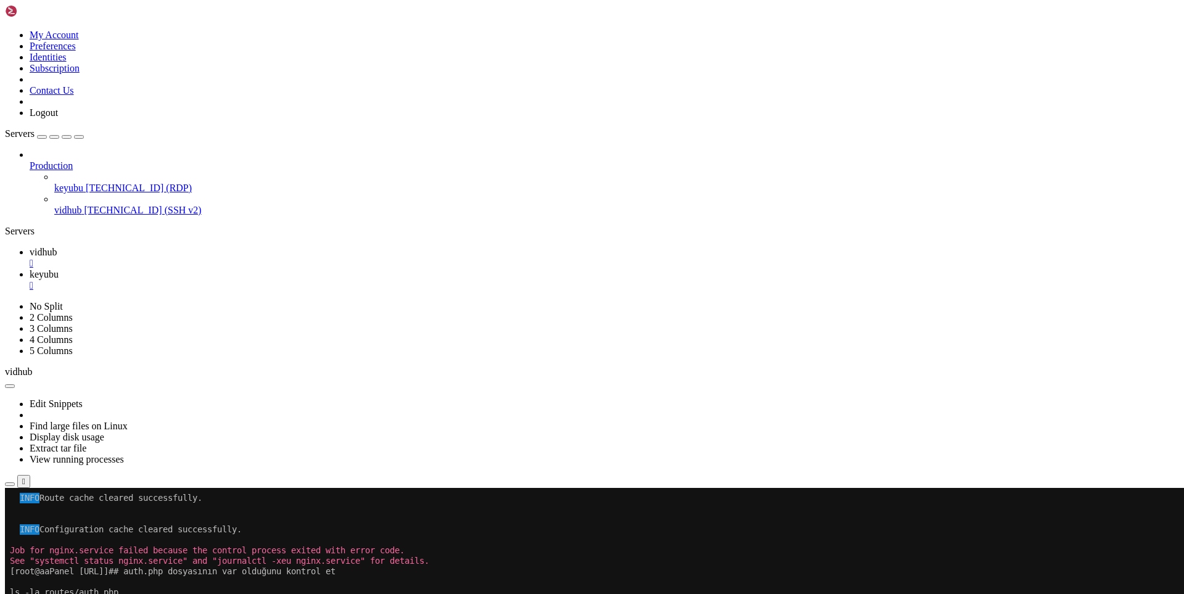
scroll to position [32704, 0]
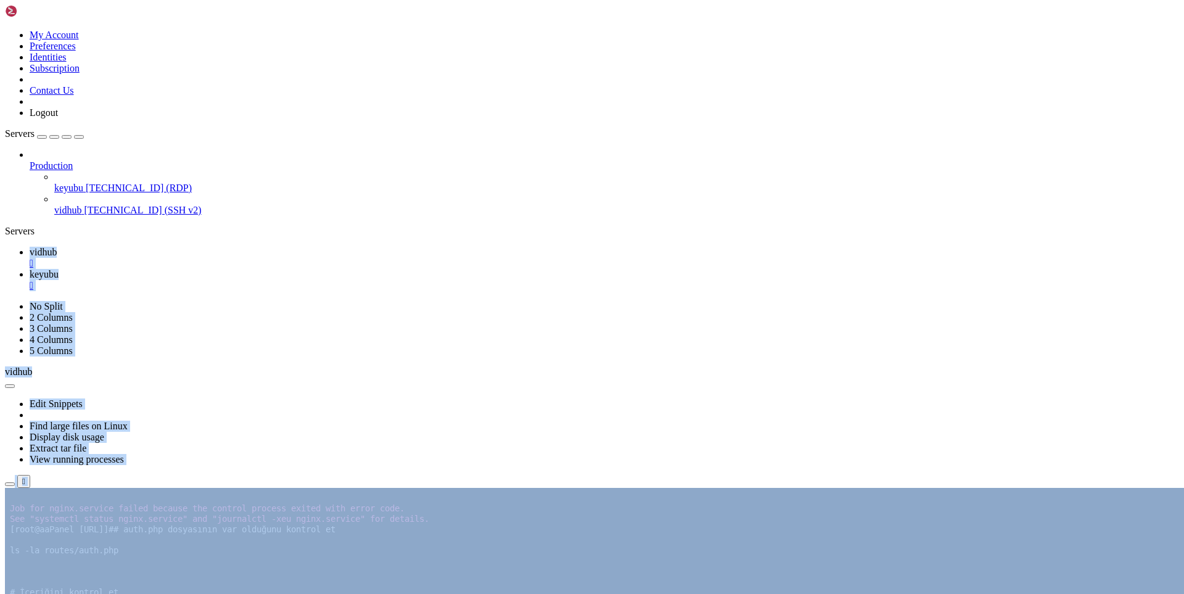
drag, startPoint x: 305, startPoint y: 563, endPoint x: 139, endPoint y: 516, distance: 171.8
click at [139, 516] on div "My Account Preferences Identities Subscription Contact Us Logout Servers Produc…" at bounding box center [592, 312] width 1174 height 615
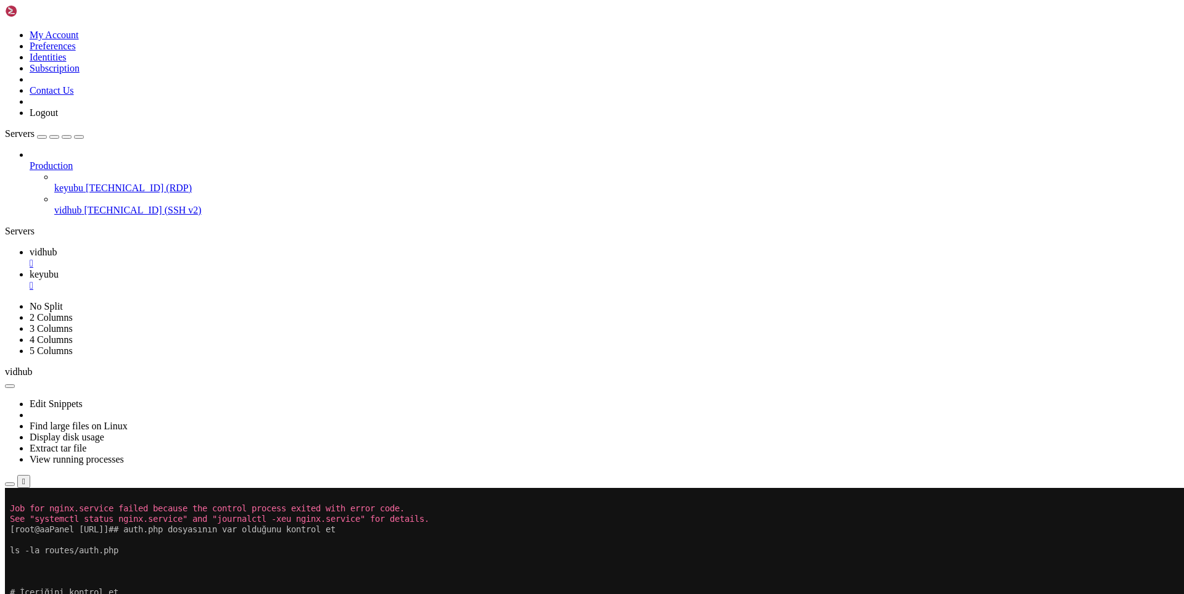
drag, startPoint x: 157, startPoint y: 991, endPoint x: 9, endPoint y: 942, distance: 155.8
copy div "php artisan route:list | grep -E "(login|register)" GET|HEAD login ............…"
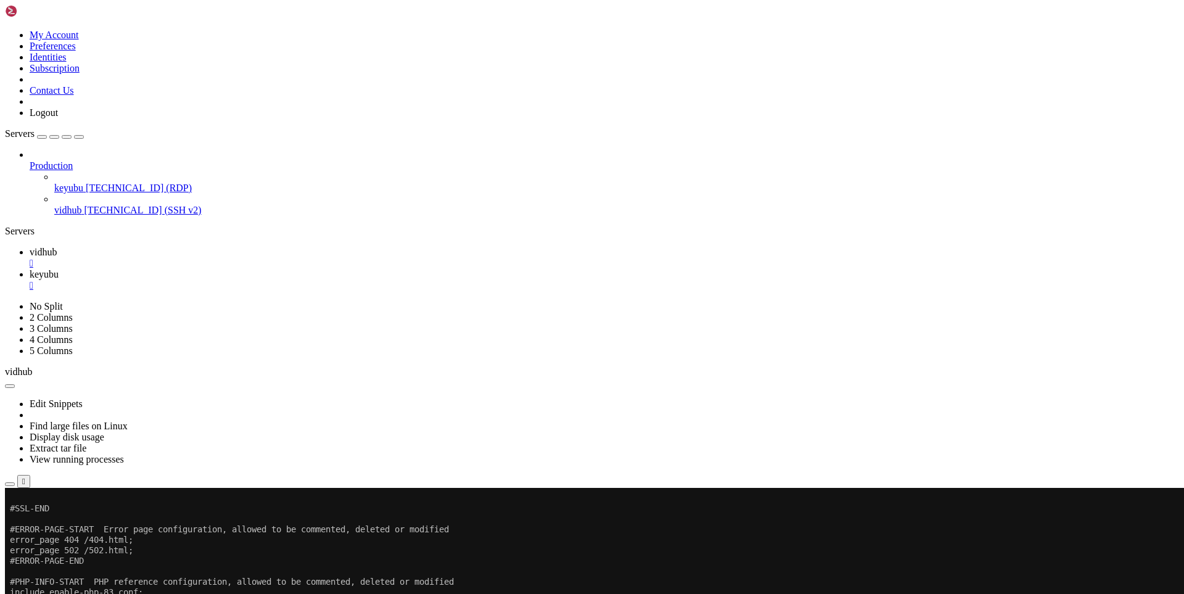
scroll to position [33181, 0]
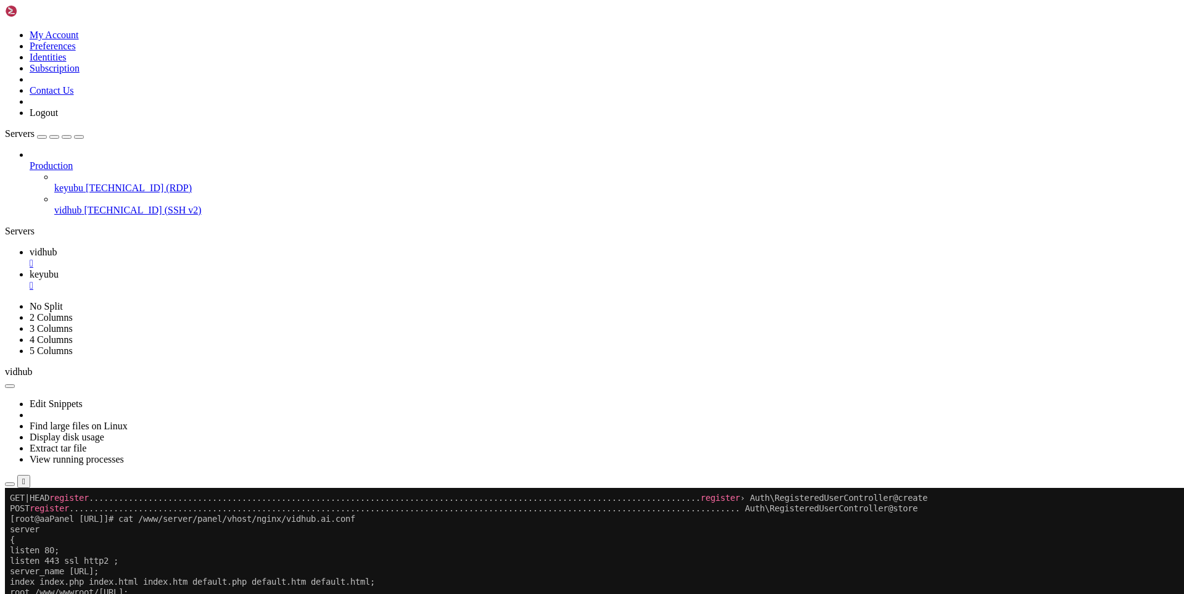
drag, startPoint x: 272, startPoint y: 981, endPoint x: 9, endPoint y: 534, distance: 518.7
copy div "server { listen 80; listen 443 ssl http2 ; server_name [URL]; index index.php i…"
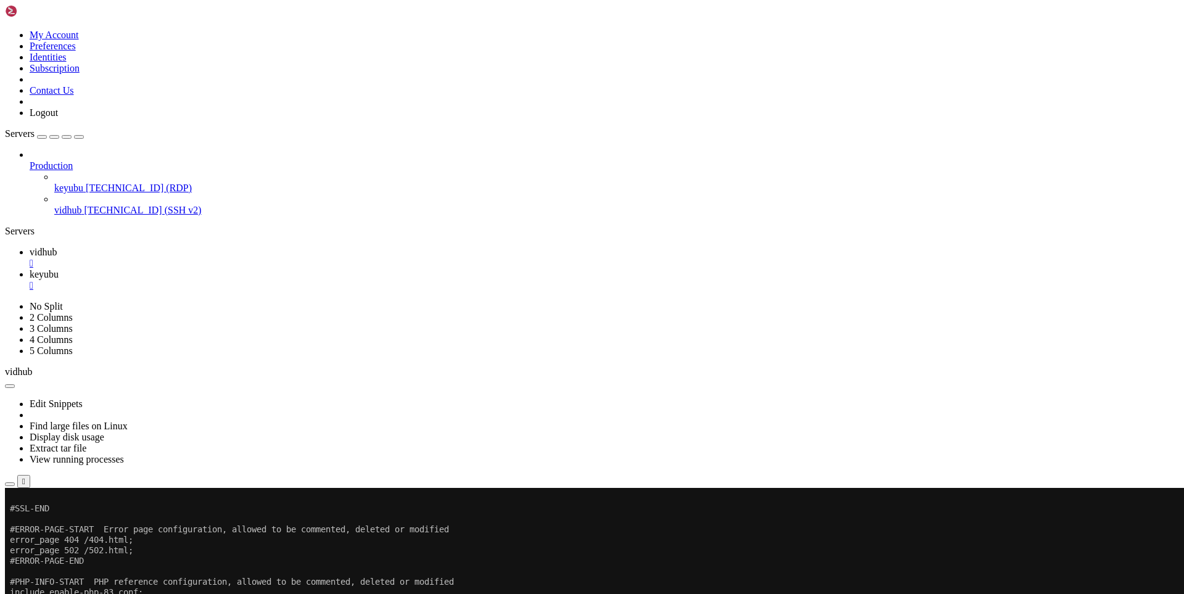
scroll to position [33427, 0]
click at [59, 269] on span "keyubu" at bounding box center [44, 274] width 29 height 10
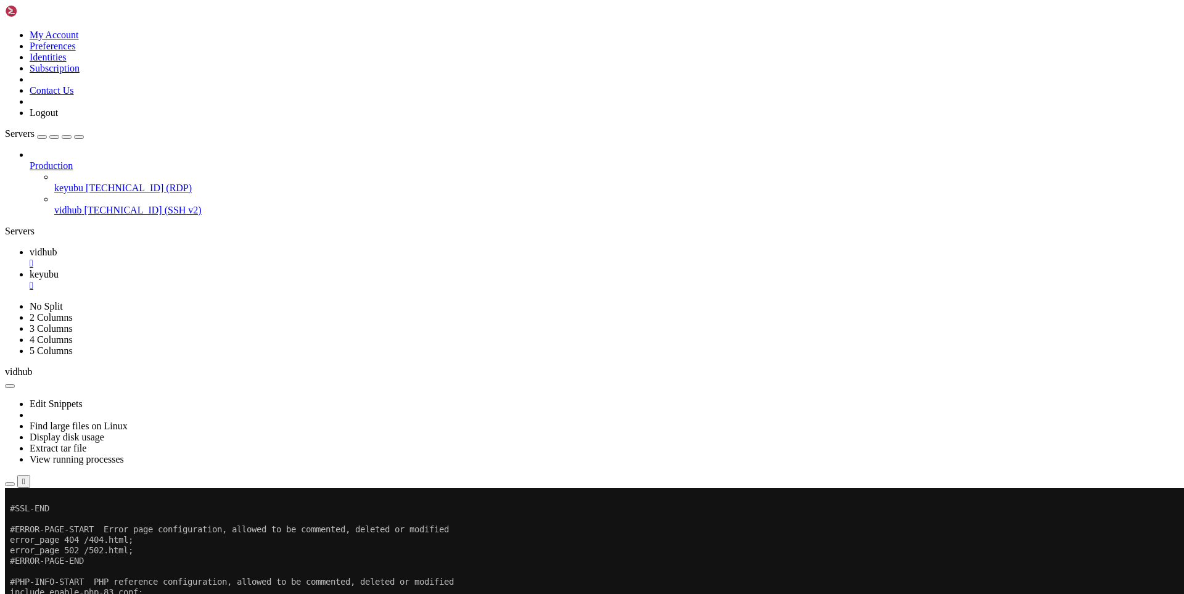
click at [57, 247] on span "vidhub" at bounding box center [43, 252] width 27 height 10
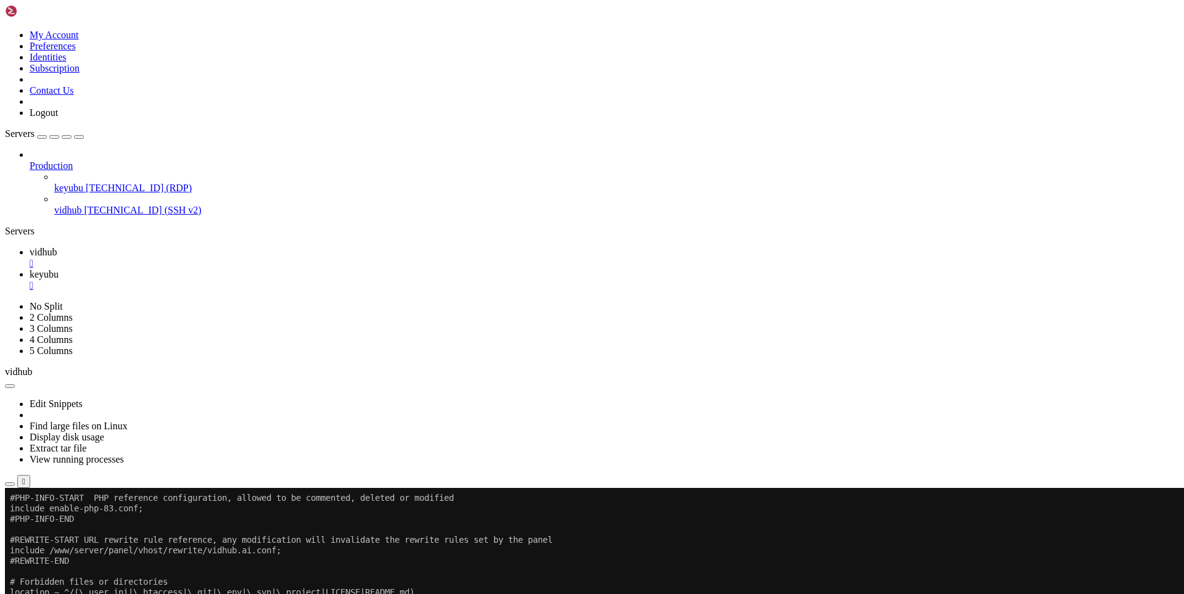
drag, startPoint x: 208, startPoint y: 986, endPoint x: 447, endPoint y: 968, distance: 239.4
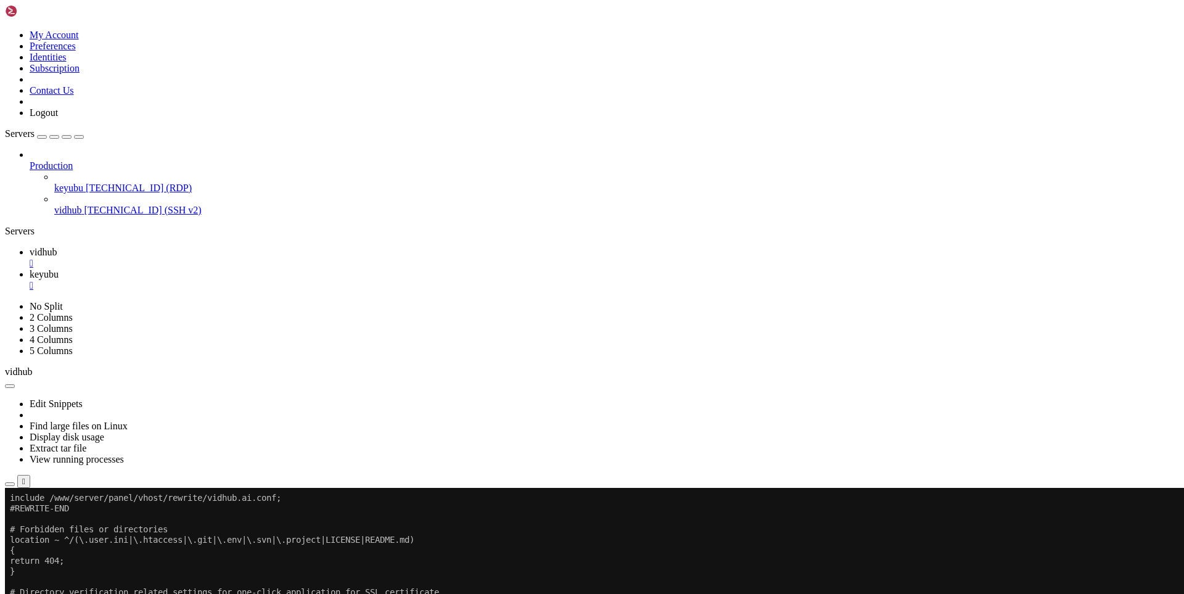
scroll to position [33564, 0]
drag, startPoint x: 470, startPoint y: 985, endPoint x: 91, endPoint y: 950, distance: 380.3
click at [59, 269] on span "keyubu" at bounding box center [44, 274] width 29 height 10
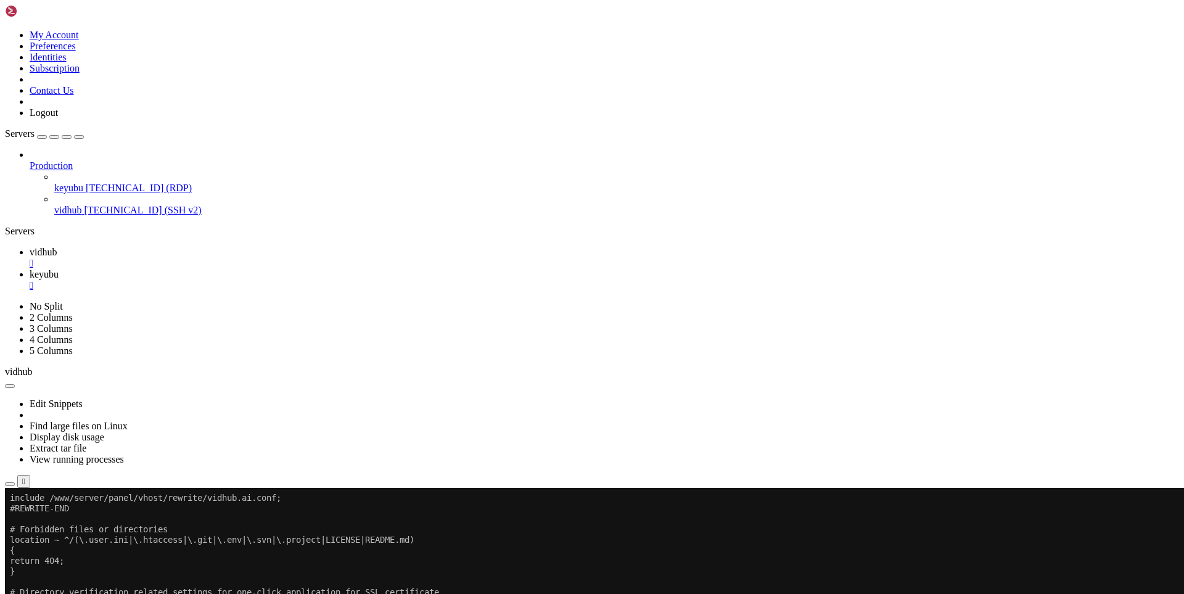
click at [57, 247] on span "vidhub" at bounding box center [43, 252] width 27 height 10
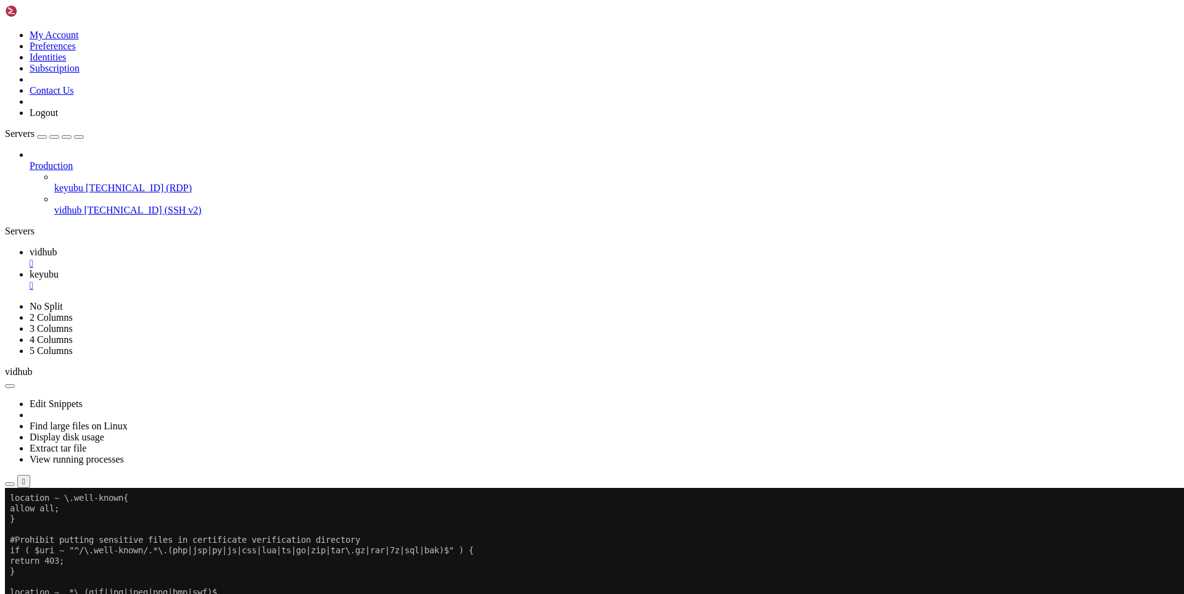
scroll to position [33669, 0]
drag, startPoint x: 182, startPoint y: 990, endPoint x: 508, endPoint y: 968, distance: 326.4
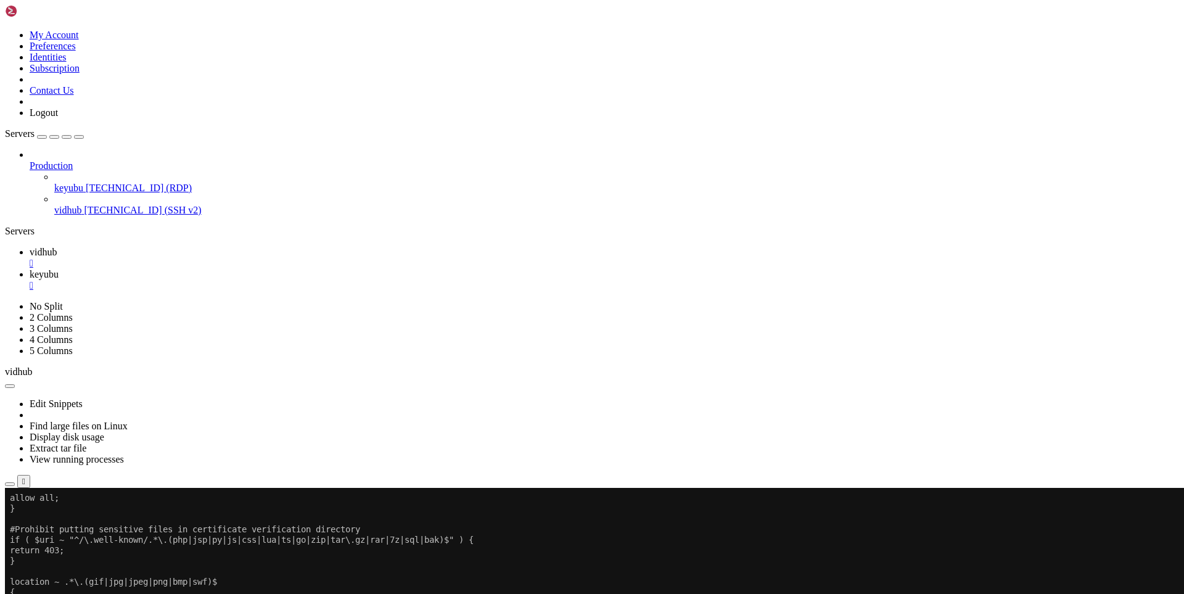
scroll to position [33700, 0]
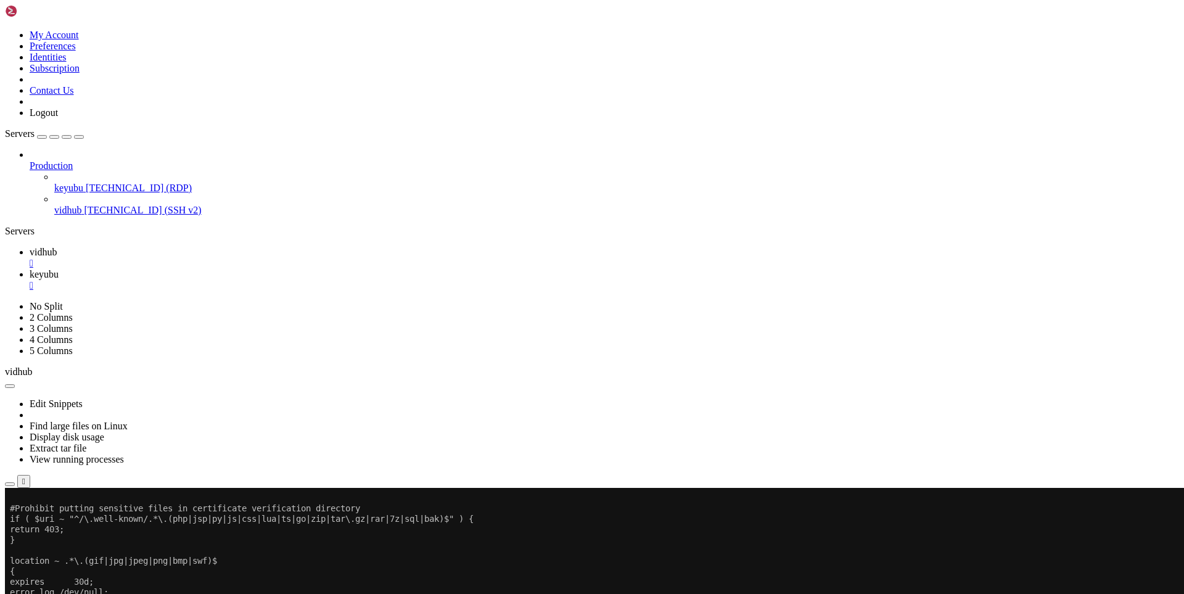
click at [59, 269] on span "keyubu" at bounding box center [44, 274] width 29 height 10
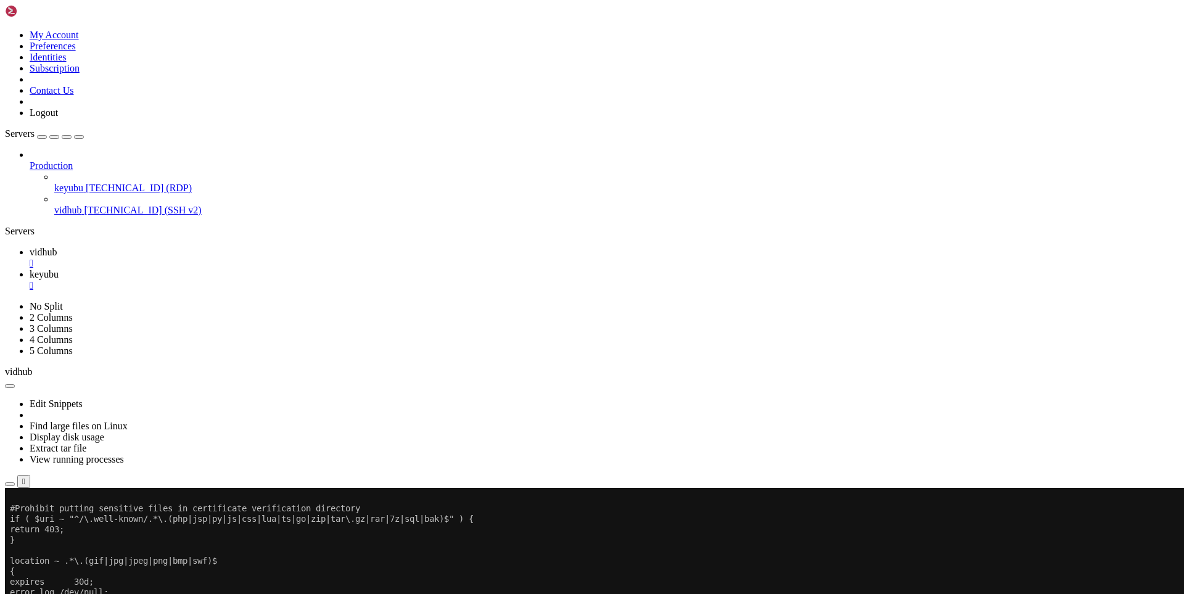
drag, startPoint x: 183, startPoint y: 7, endPoint x: 186, endPoint y: 13, distance: 6.9
click at [183, 247] on link "vidhub " at bounding box center [605, 258] width 1150 height 22
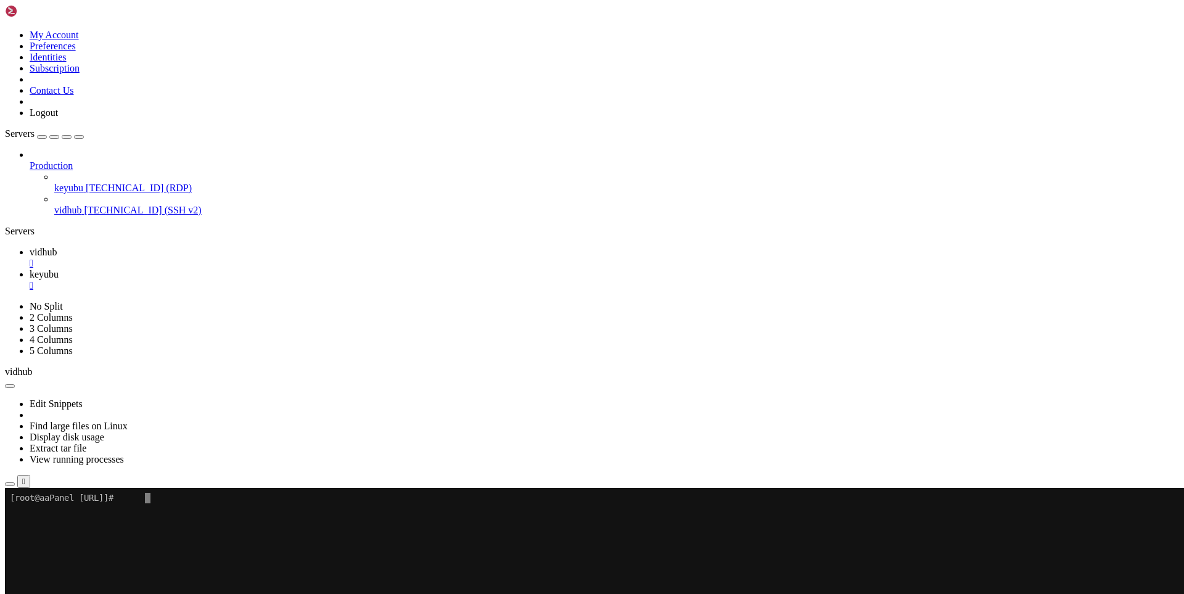
drag, startPoint x: 374, startPoint y: 637, endPoint x: 294, endPoint y: 683, distance: 92.3
click at [154, 593] on x-row at bounding box center [519, 592] width 1019 height 10
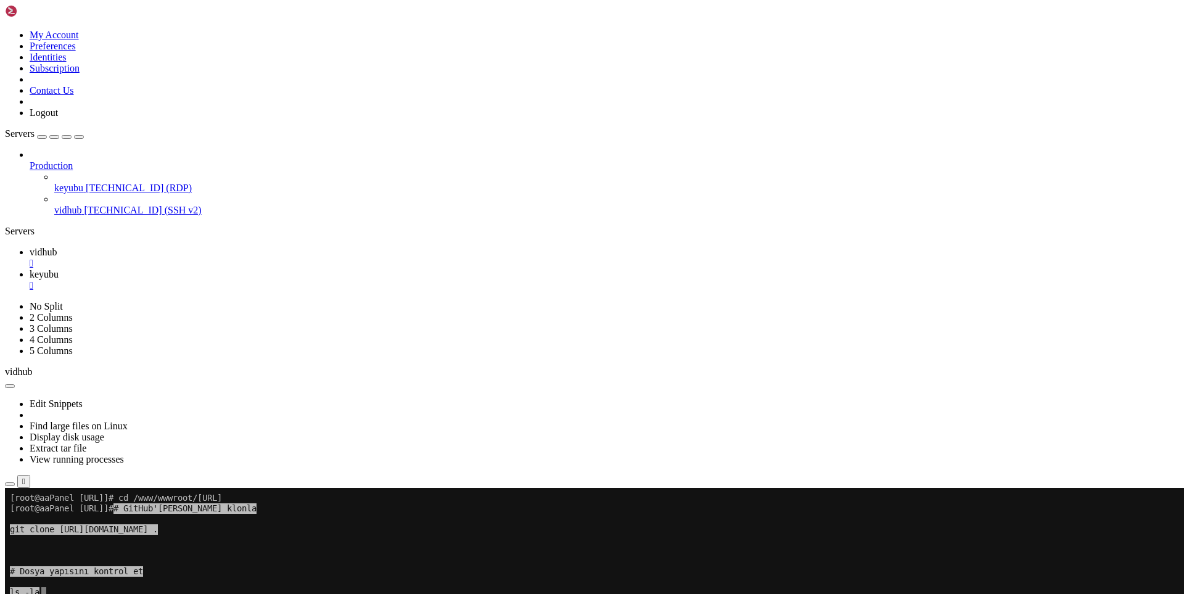
drag, startPoint x: 154, startPoint y: 593, endPoint x: 113, endPoint y: 649, distance: 69.3
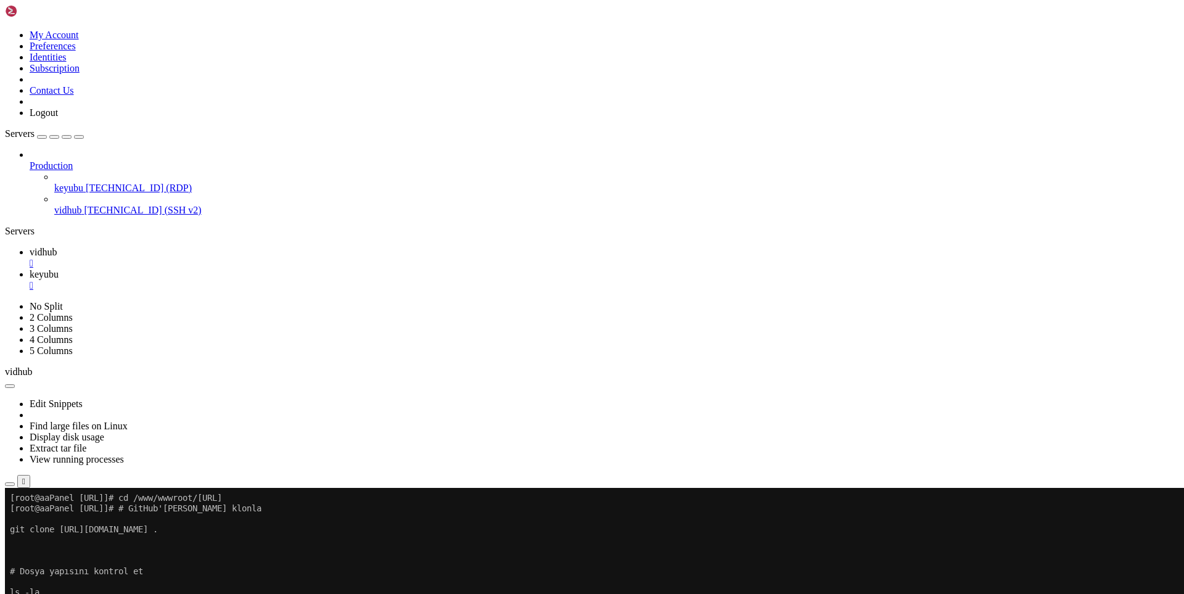
drag, startPoint x: 308, startPoint y: 742, endPoint x: 236, endPoint y: 758, distance: 73.9
drag, startPoint x: 261, startPoint y: 804, endPoint x: 9, endPoint y: 792, distance: 251.9
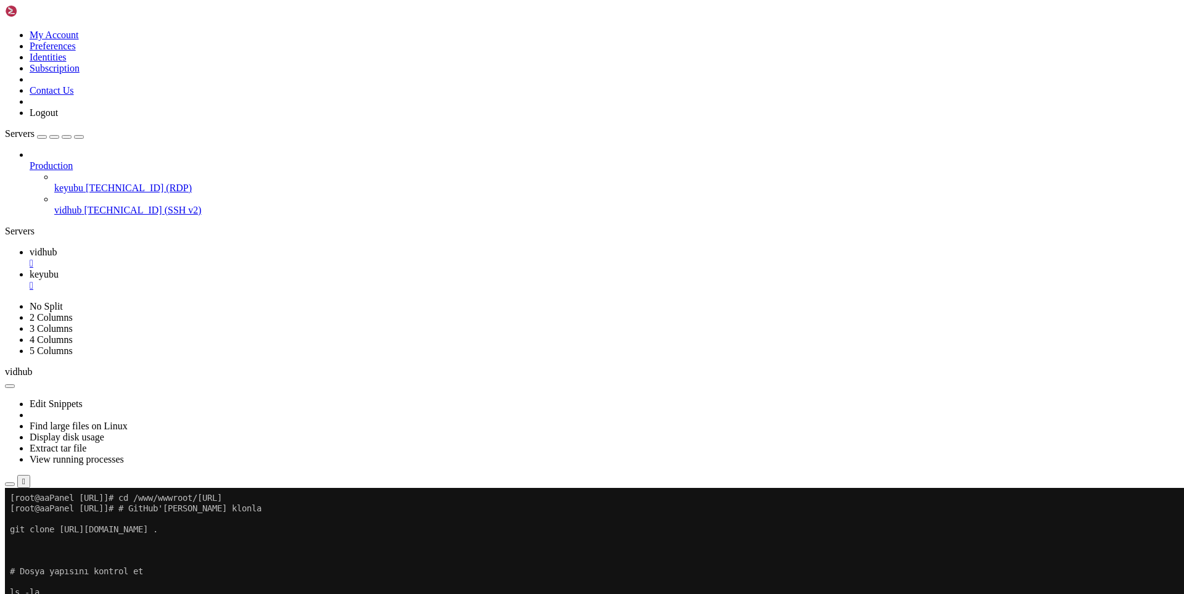
copy div "rm: refusing to remove '.' or '..' directory: skipping '.' rm: refusing to remo…"
drag, startPoint x: 390, startPoint y: 863, endPoint x: 397, endPoint y: 918, distance: 55.3
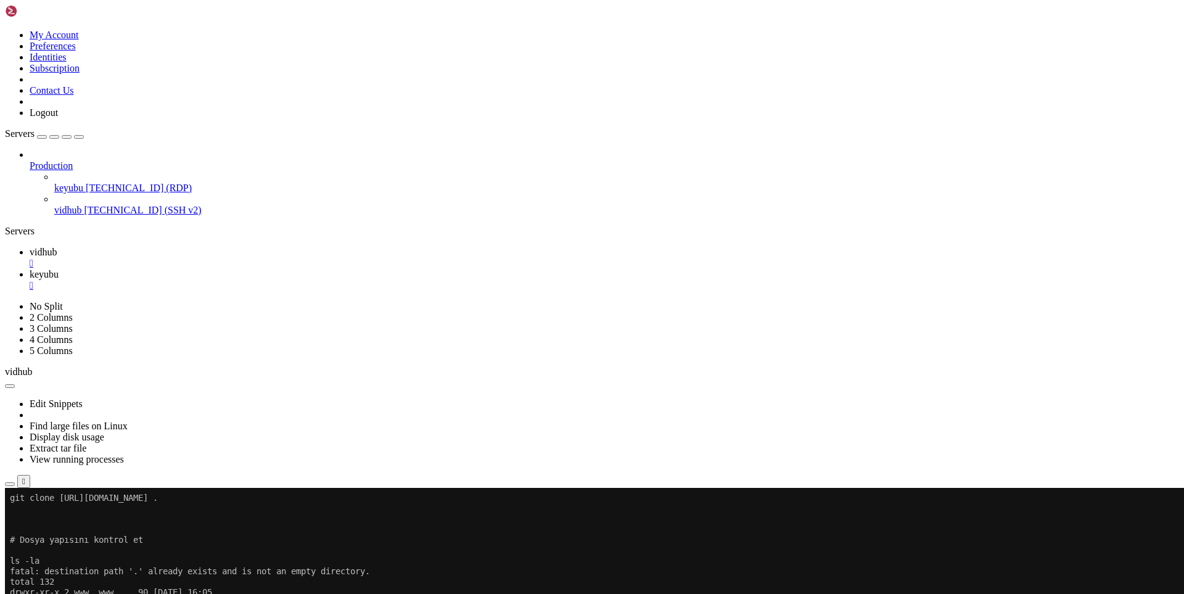
scroll to position [31, 0]
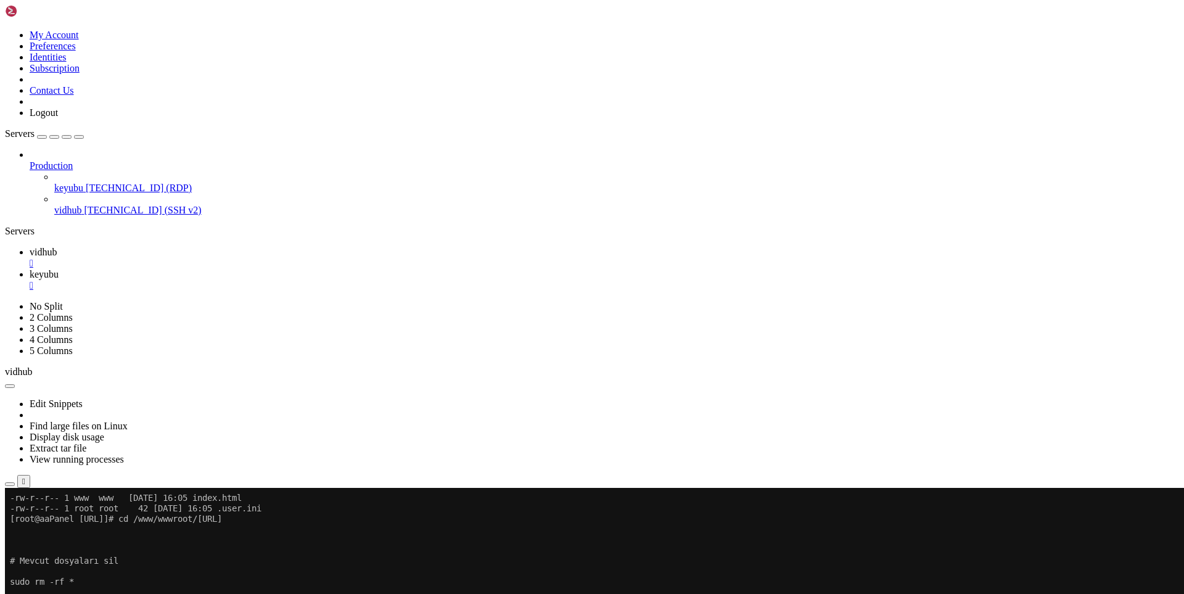
scroll to position [178, 0]
drag, startPoint x: 234, startPoint y: 991, endPoint x: 488, endPoint y: 965, distance: 254.8
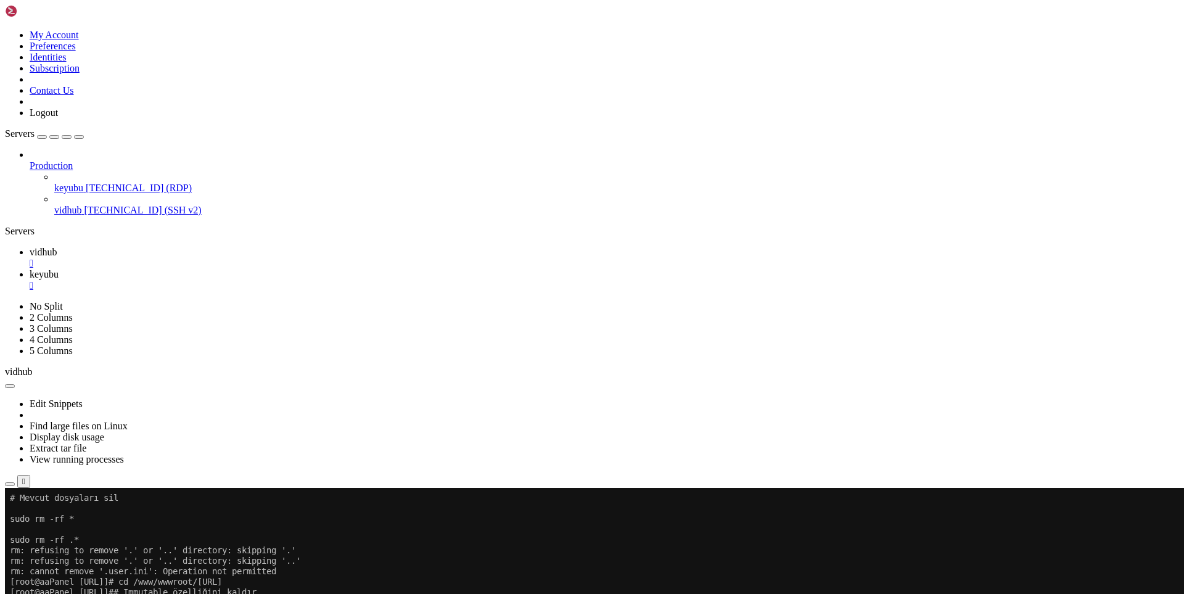
scroll to position [325, 0]
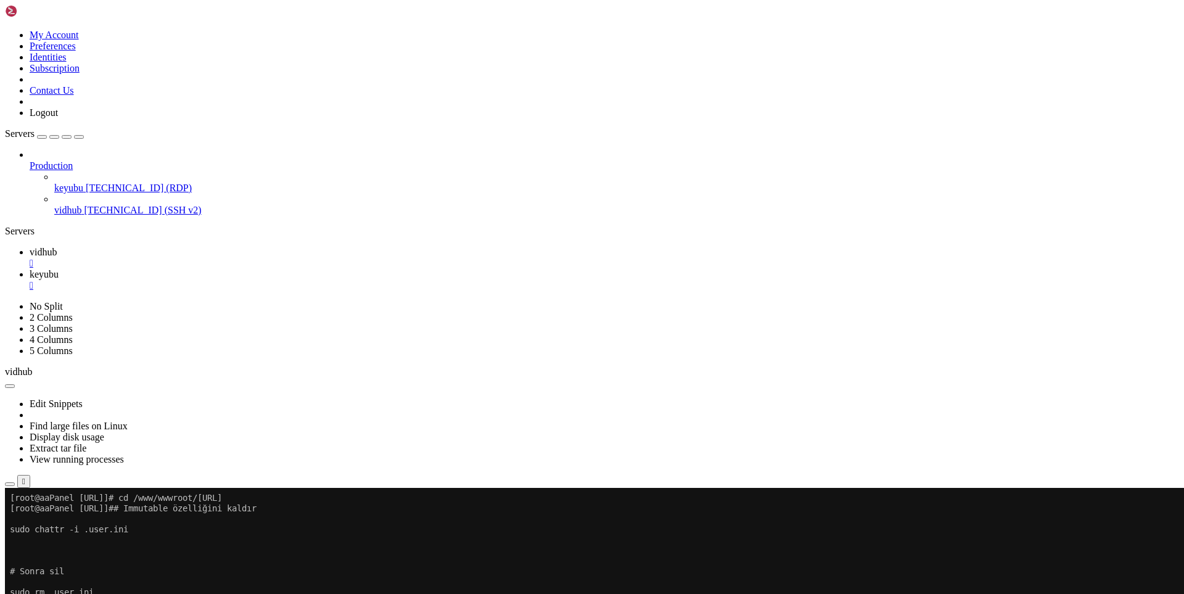
drag, startPoint x: 168, startPoint y: 997, endPoint x: 441, endPoint y: 967, distance: 274.4
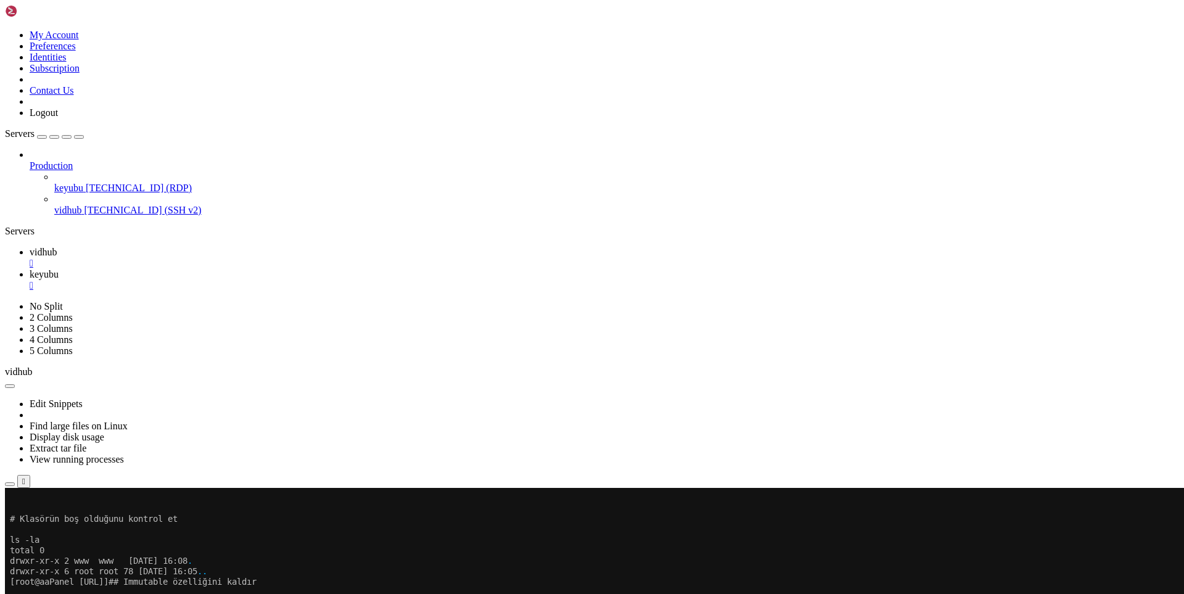
scroll to position [440, 0]
drag, startPoint x: 186, startPoint y: 999, endPoint x: 452, endPoint y: 974, distance: 267.0
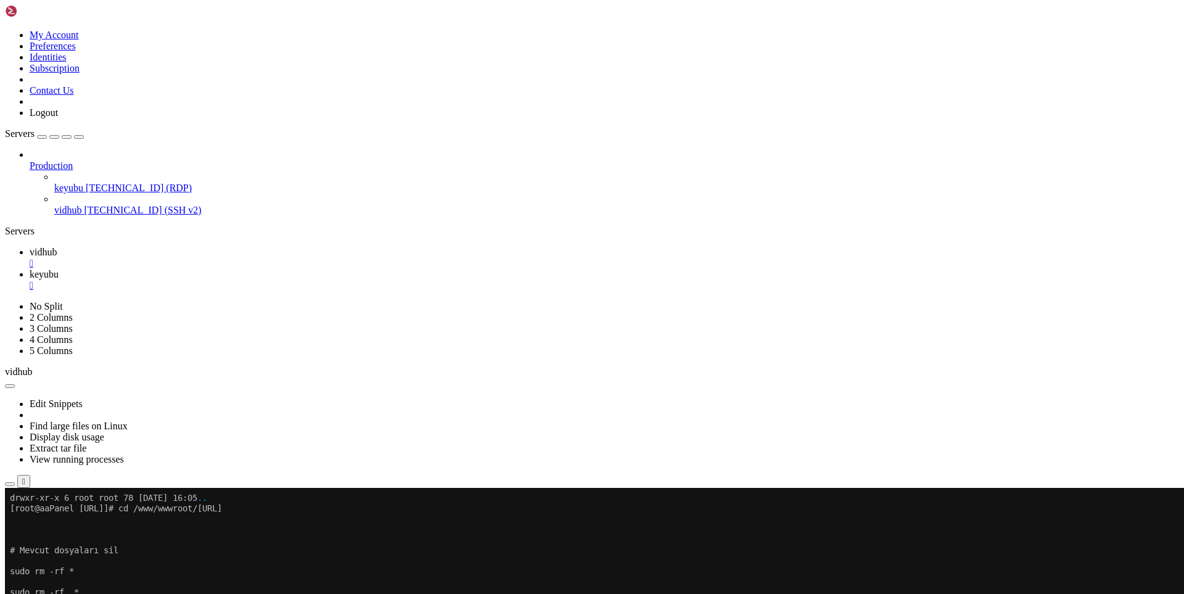
scroll to position [870, 0]
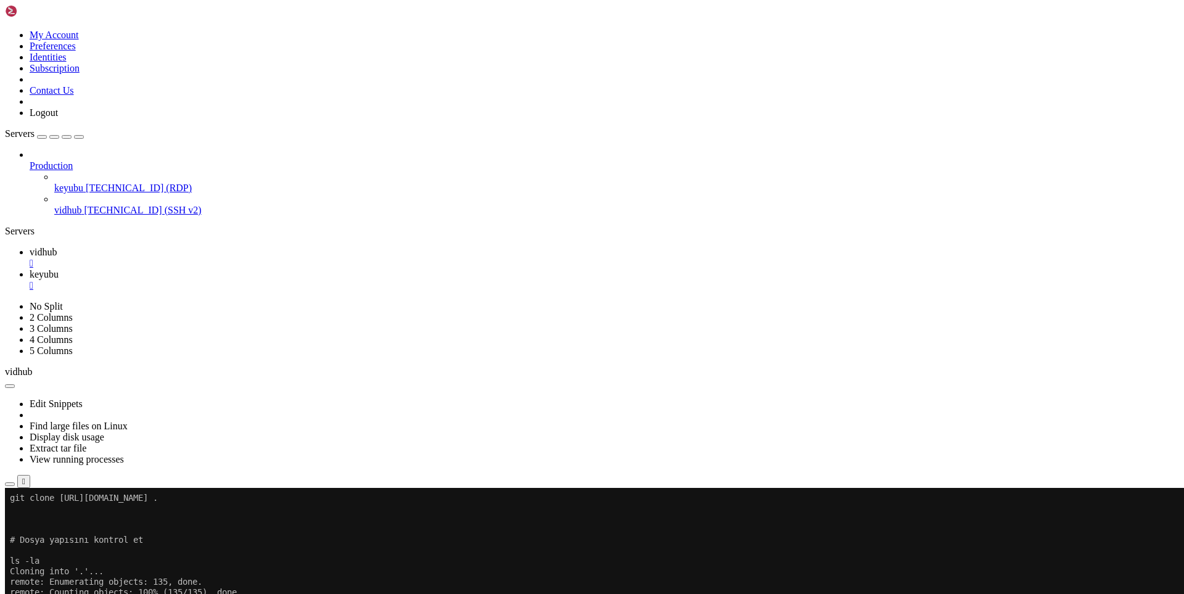
drag, startPoint x: 292, startPoint y: 994, endPoint x: 591, endPoint y: 953, distance: 302.0
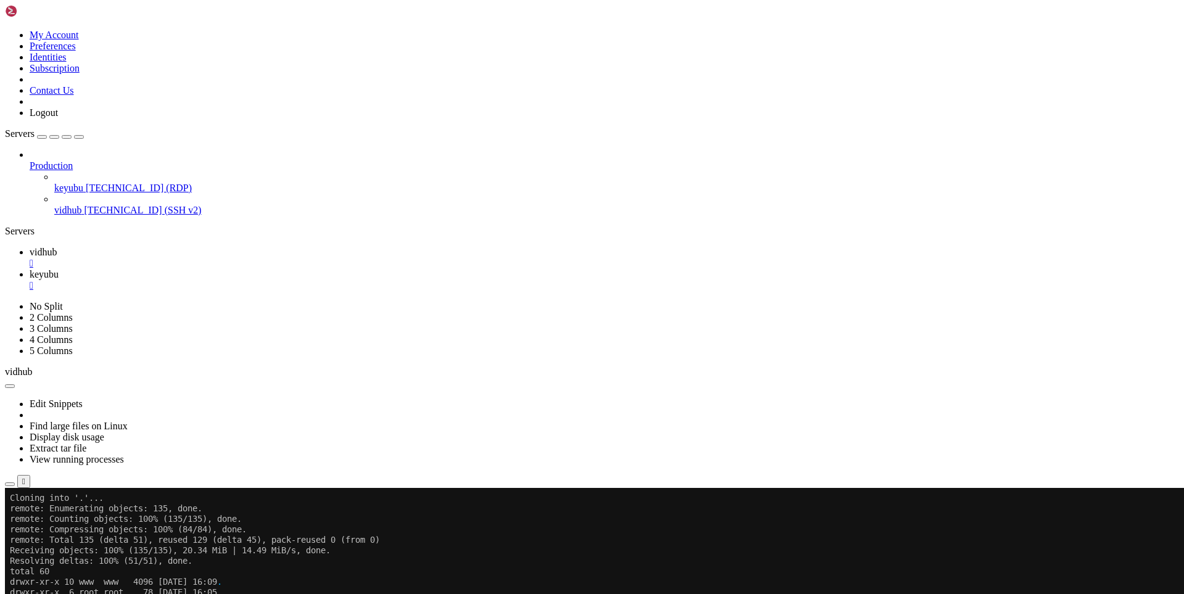
scroll to position [944, 0]
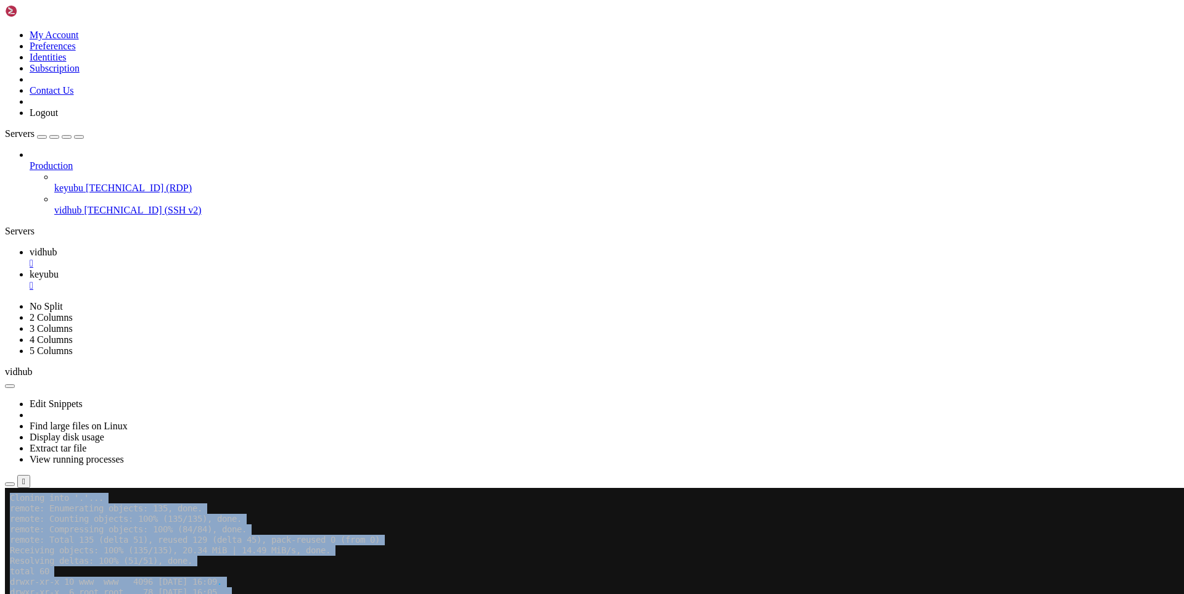
drag, startPoint x: 175, startPoint y: 996, endPoint x: 40, endPoint y: 941, distance: 145.2
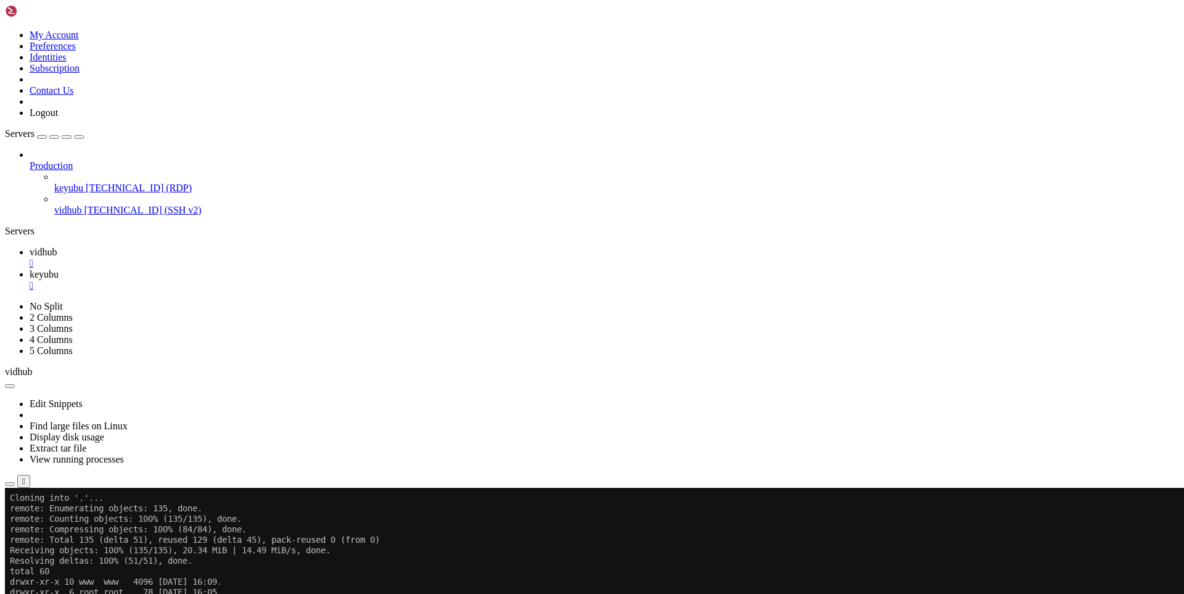
drag, startPoint x: 307, startPoint y: 1051, endPoint x: 68, endPoint y: 883, distance: 291.6
drag, startPoint x: 305, startPoint y: 1053, endPoint x: 120, endPoint y: 960, distance: 207.7
drag, startPoint x: 144, startPoint y: 992, endPoint x: 57, endPoint y: 835, distance: 180.6
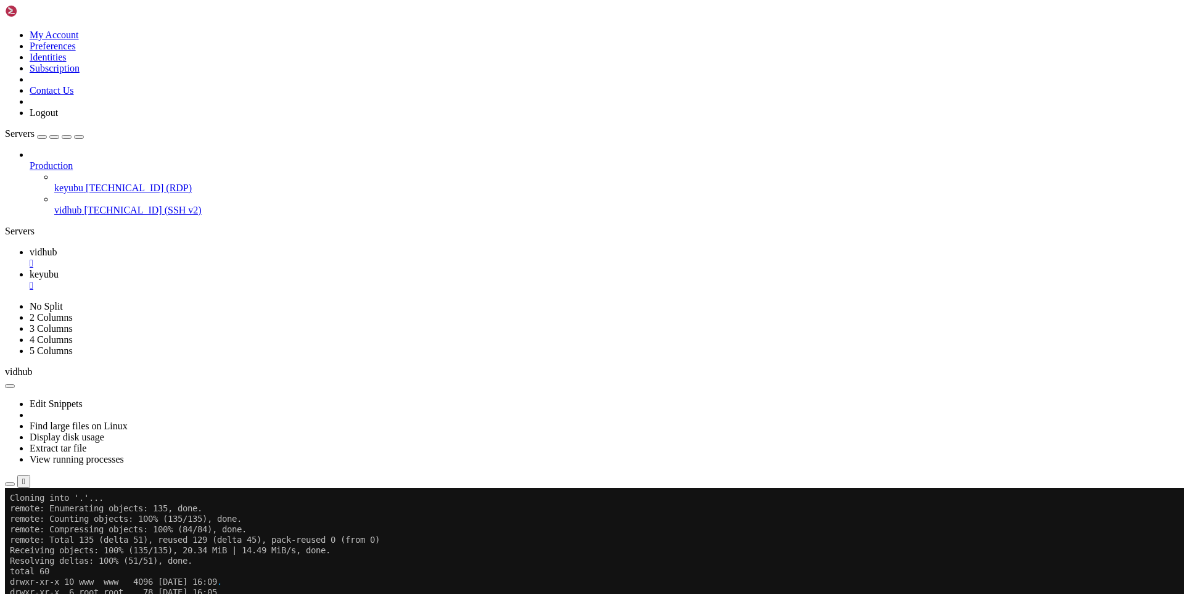
drag, startPoint x: 133, startPoint y: 991, endPoint x: 12, endPoint y: 582, distance: 426.4
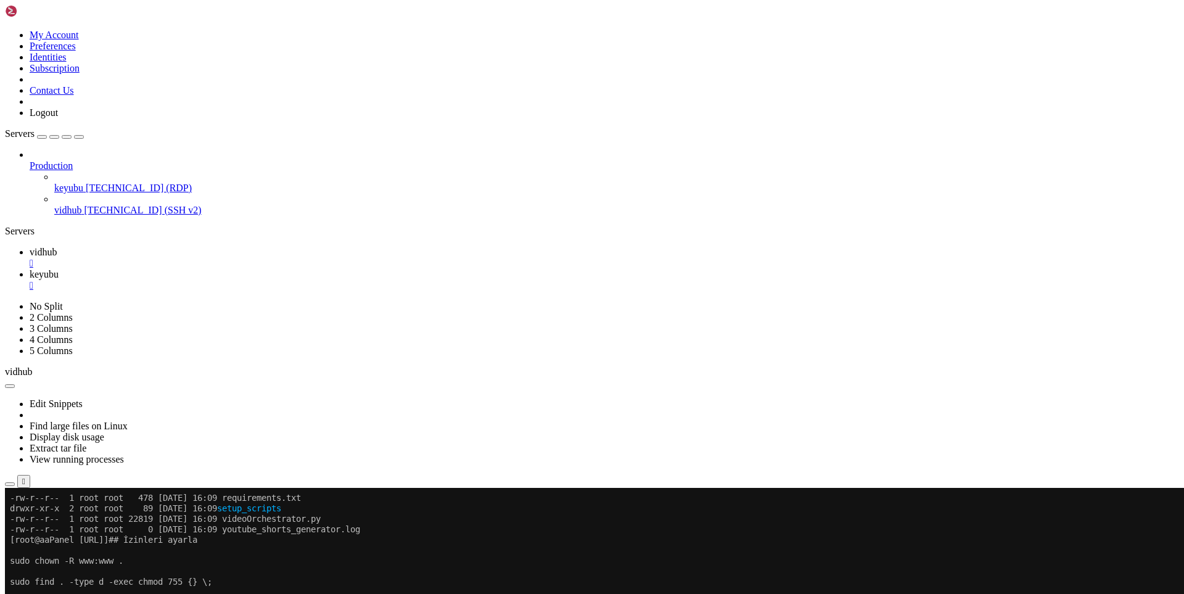
drag, startPoint x: 305, startPoint y: 1002, endPoint x: 540, endPoint y: 989, distance: 235.3
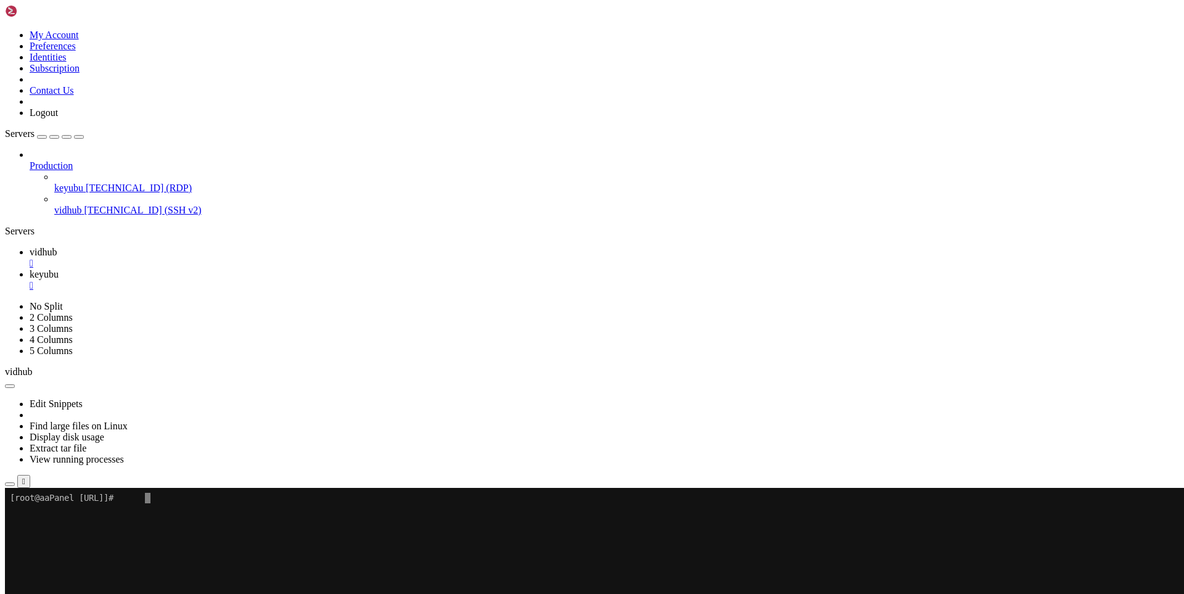
scroll to position [0, 0]
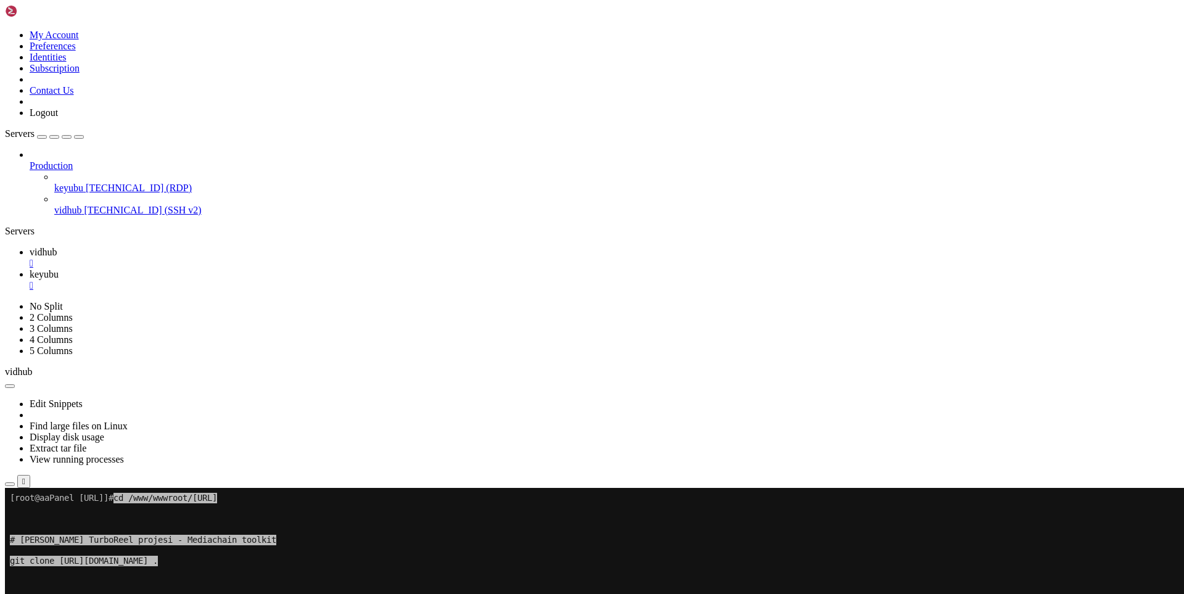
drag, startPoint x: 395, startPoint y: 641, endPoint x: 318, endPoint y: 660, distance: 78.7
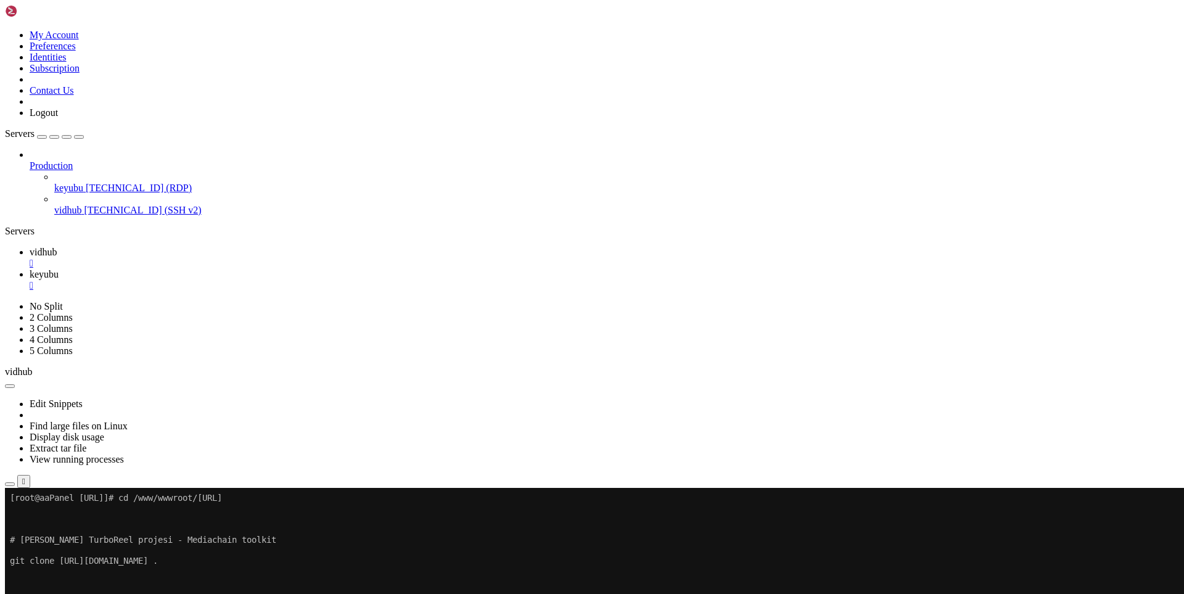
scroll to position [84, 0]
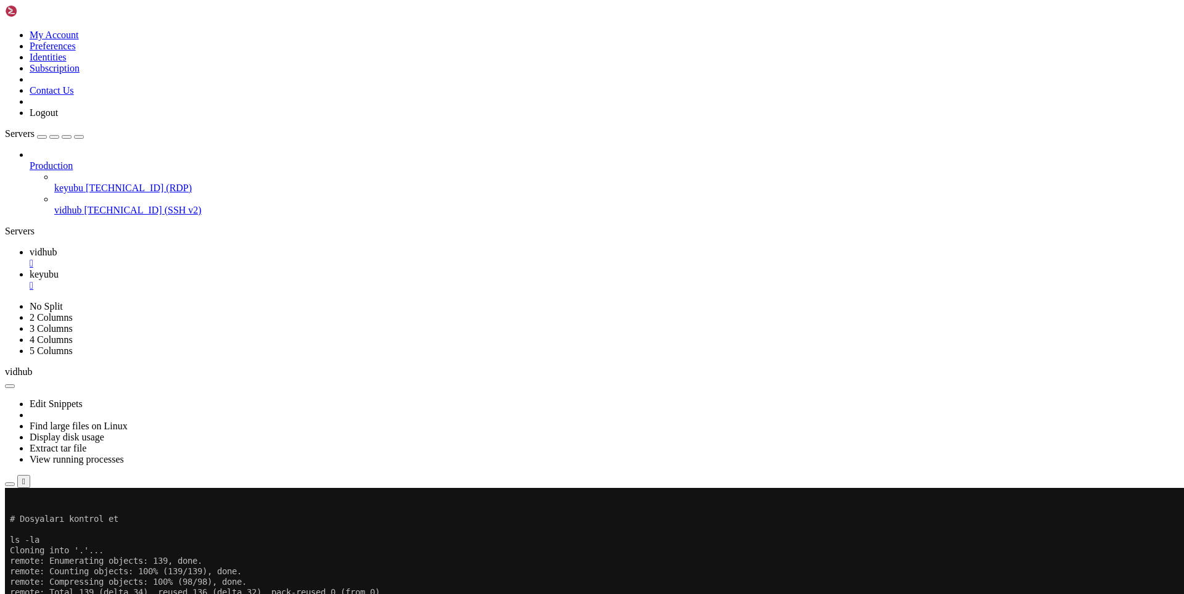
drag, startPoint x: 280, startPoint y: 873, endPoint x: 234, endPoint y: 938, distance: 79.6
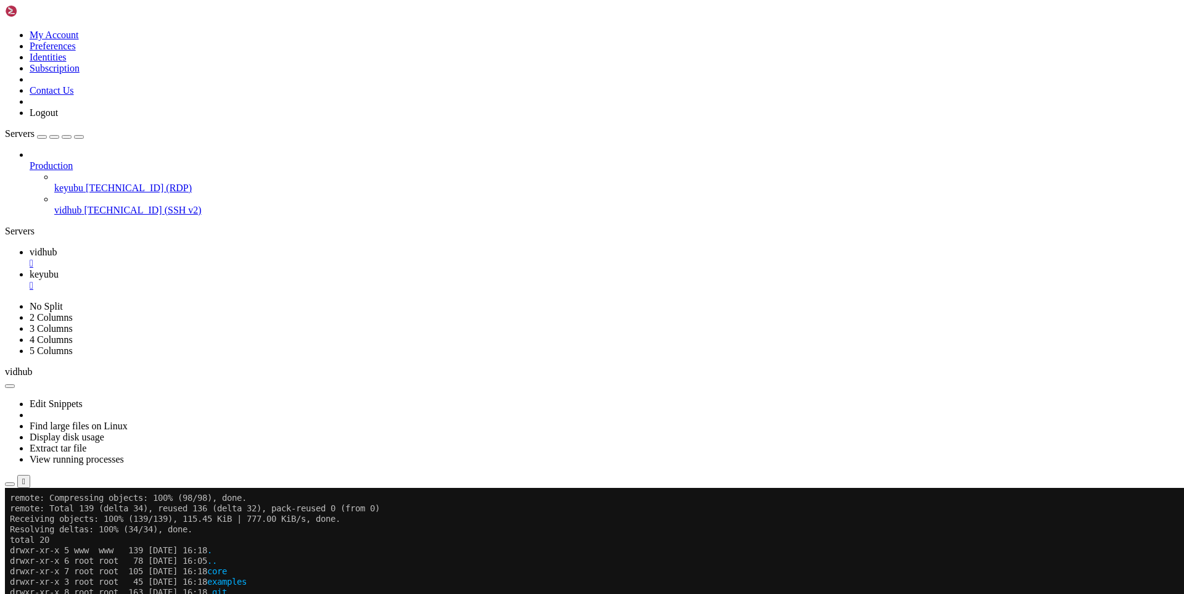
scroll to position [304, 0]
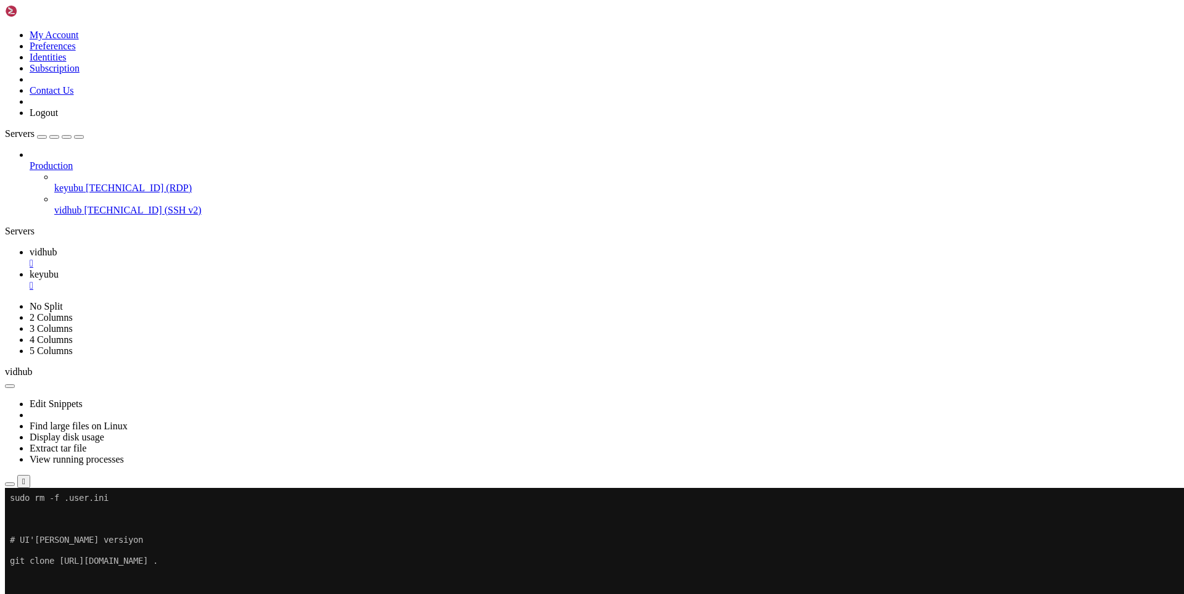
drag, startPoint x: 355, startPoint y: 993, endPoint x: 664, endPoint y: 976, distance: 309.5
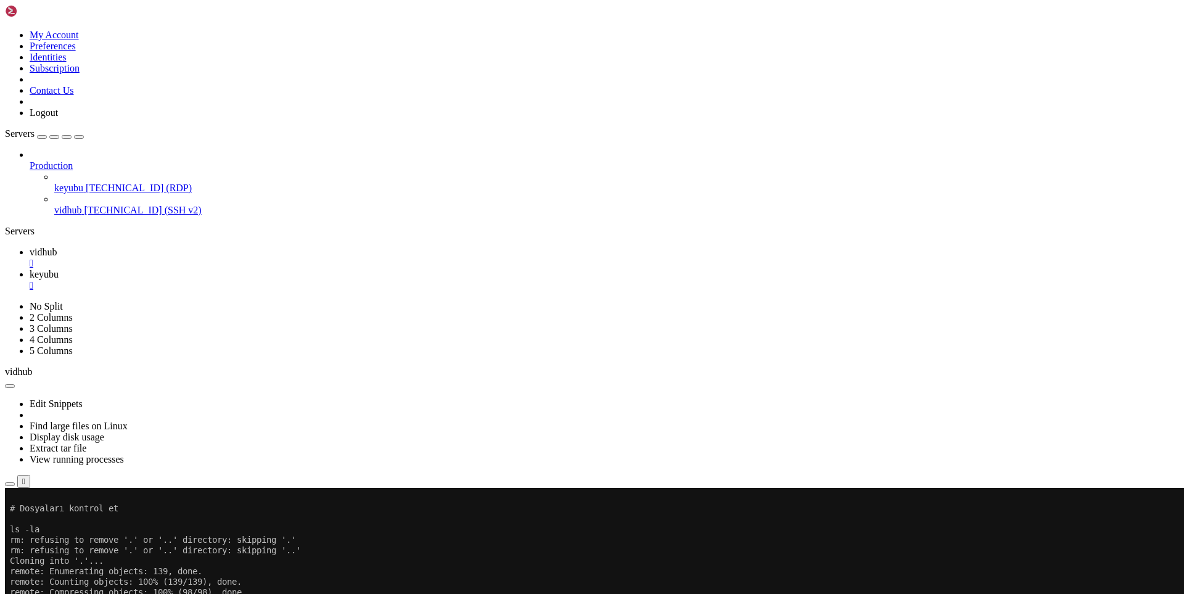
drag, startPoint x: 162, startPoint y: 994, endPoint x: 10, endPoint y: 885, distance: 186.6
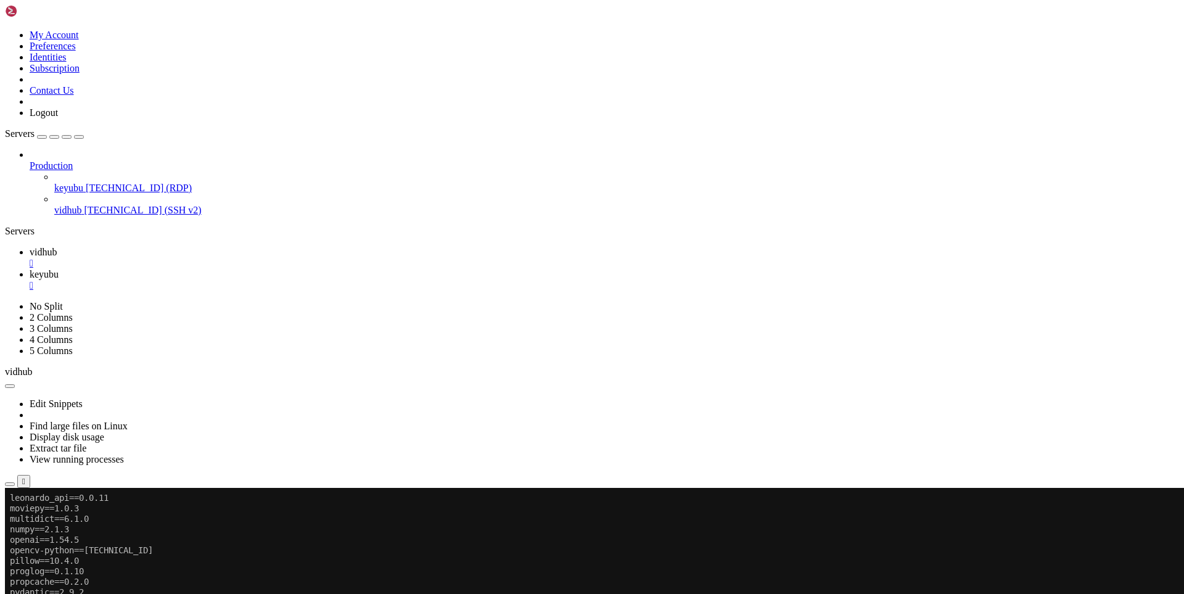
scroll to position [1416, 0]
drag, startPoint x: 184, startPoint y: 995, endPoint x: 427, endPoint y: 978, distance: 243.7
drag, startPoint x: 207, startPoint y: 995, endPoint x: 444, endPoint y: 982, distance: 237.2
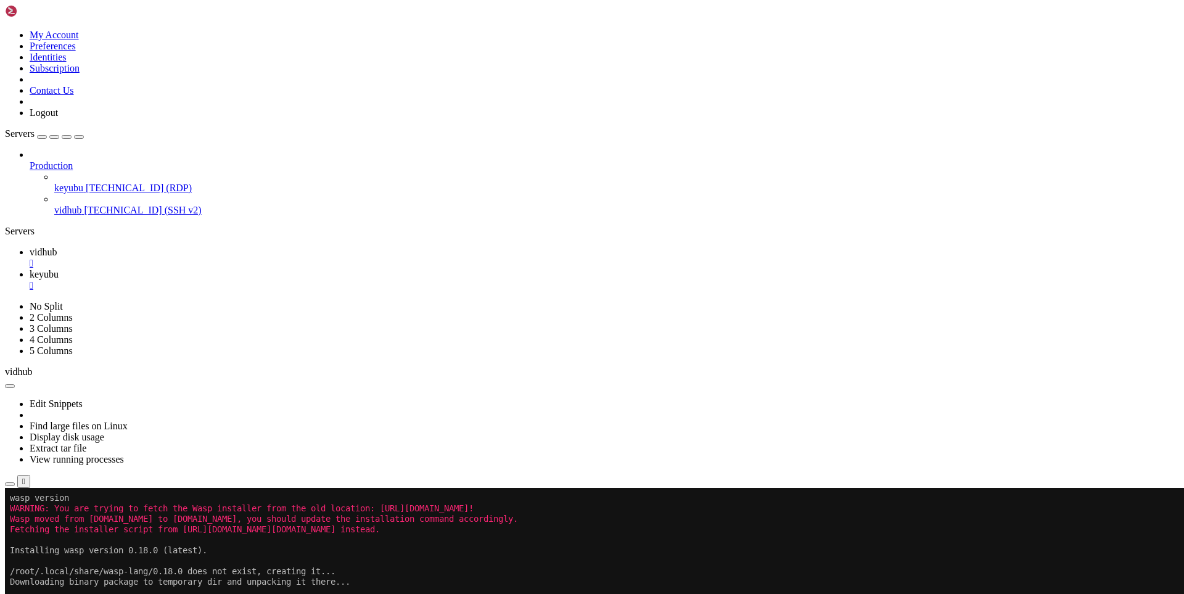
drag, startPoint x: 172, startPoint y: 991, endPoint x: 410, endPoint y: 991, distance: 237.5
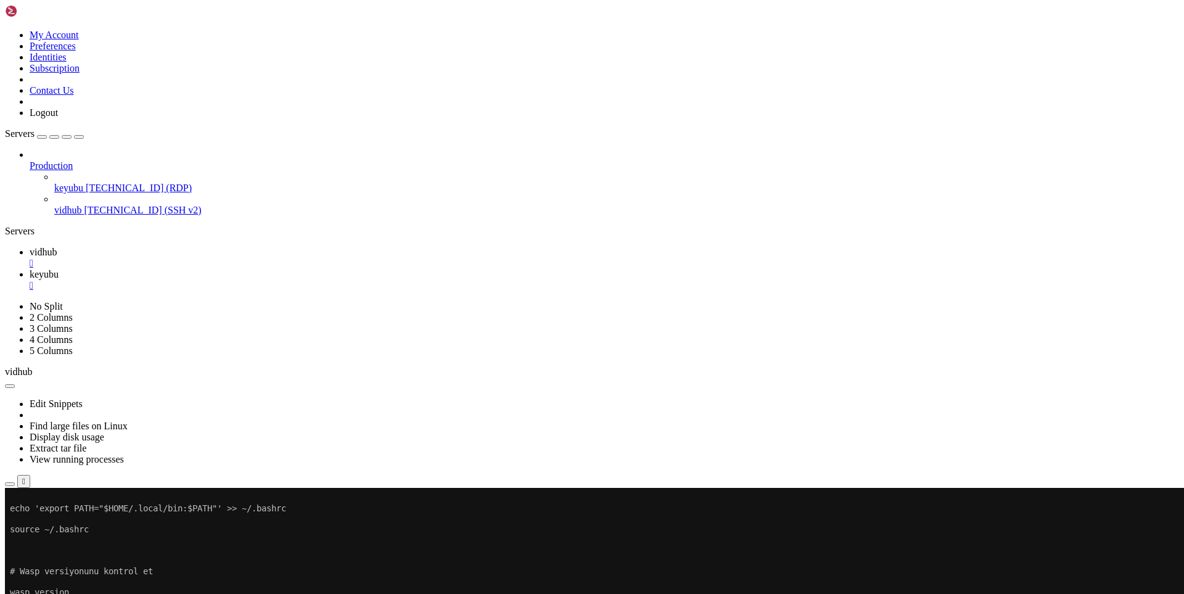
scroll to position [1985, 0]
drag, startPoint x: 178, startPoint y: 993, endPoint x: 12, endPoint y: 633, distance: 395.8
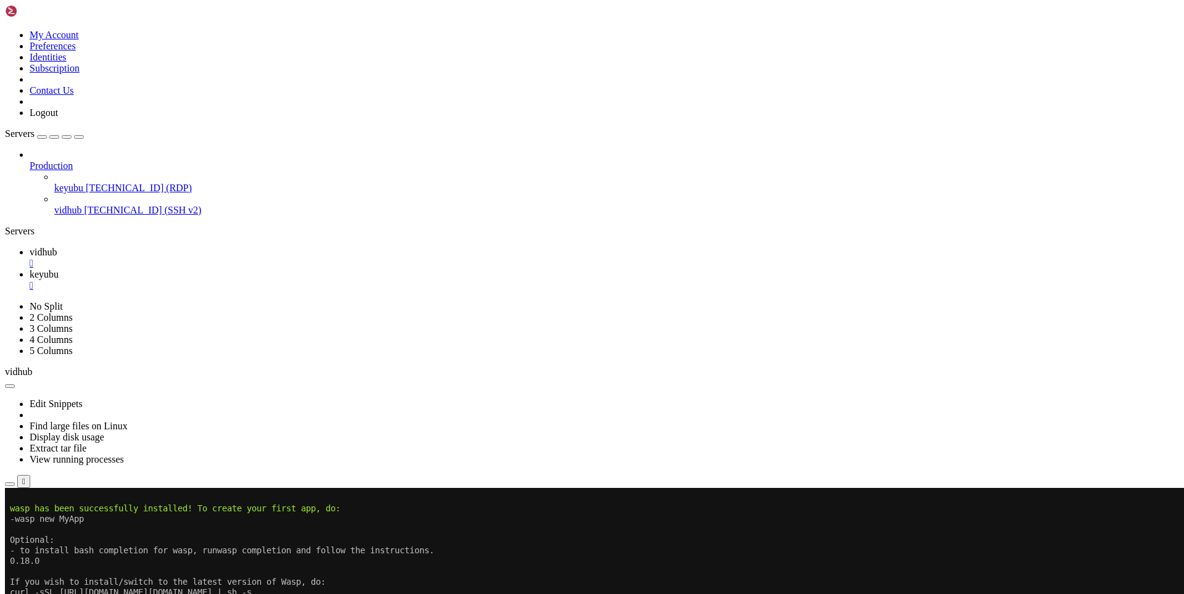
scroll to position [2359, 0]
drag, startPoint x: 185, startPoint y: 990, endPoint x: 416, endPoint y: 970, distance: 232.1
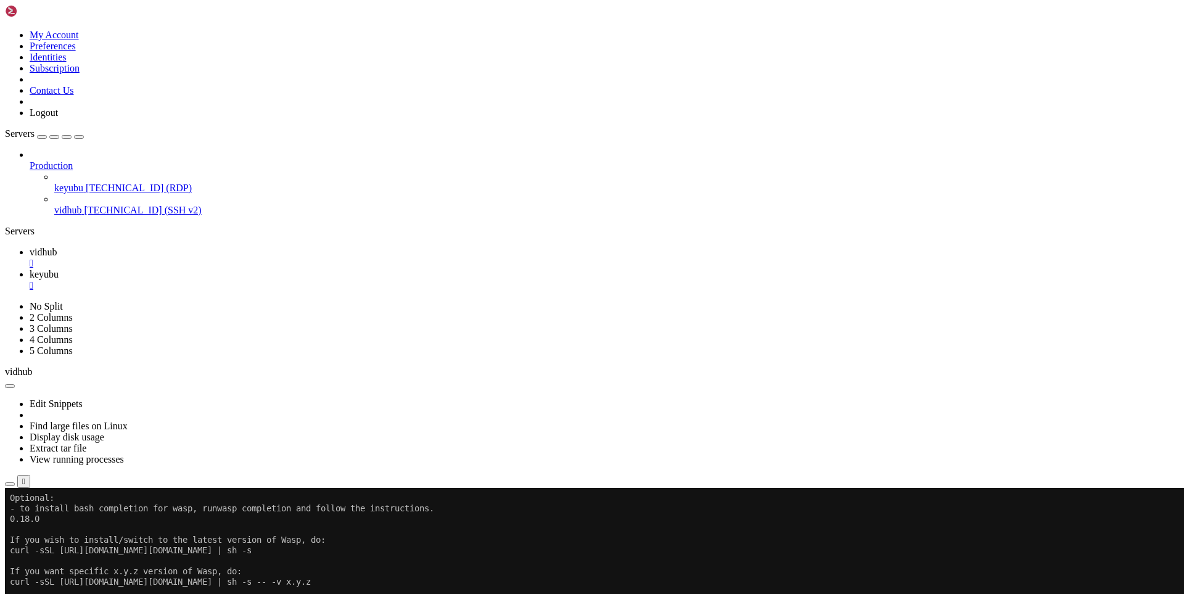
scroll to position [2716, 0]
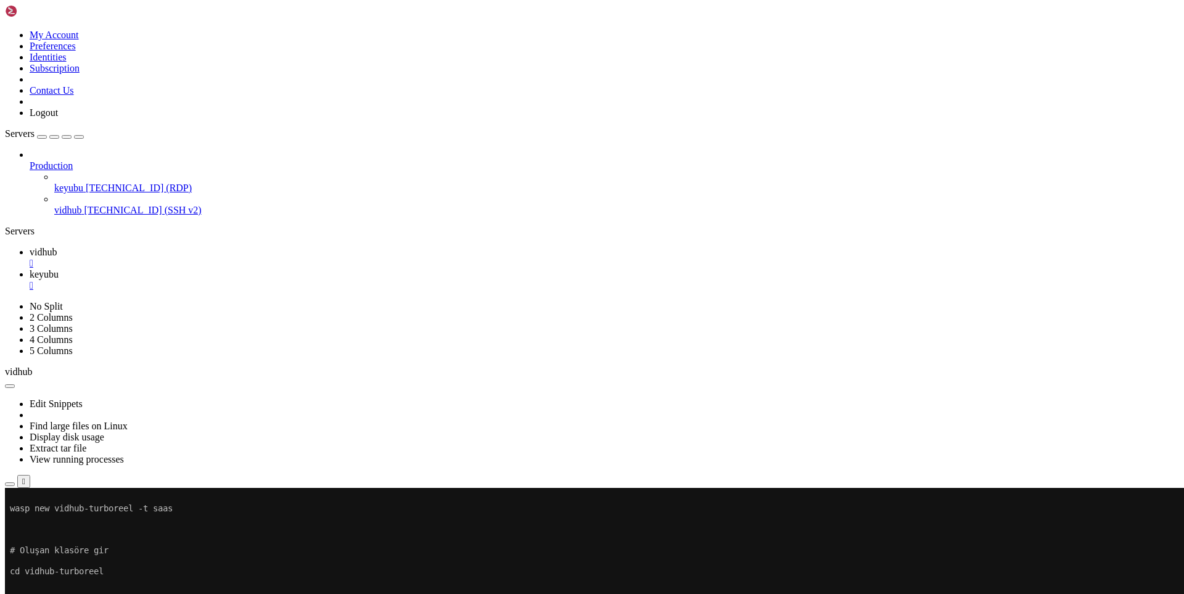
click at [59, 269] on span "keyubu" at bounding box center [44, 274] width 29 height 10
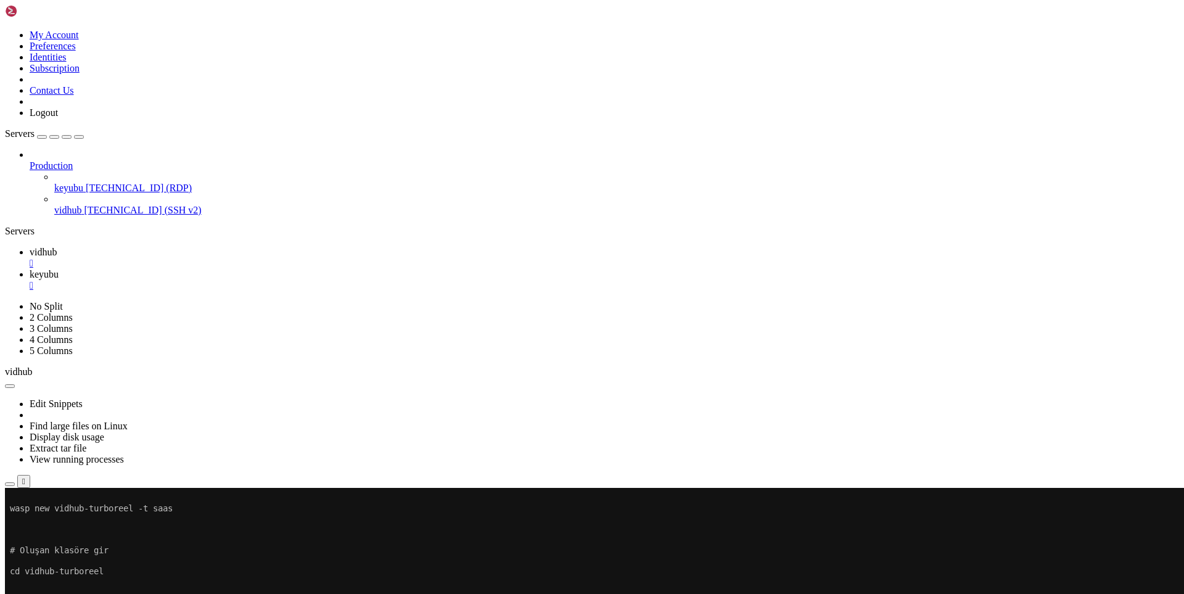
click at [170, 247] on link "vidhub " at bounding box center [605, 258] width 1150 height 22
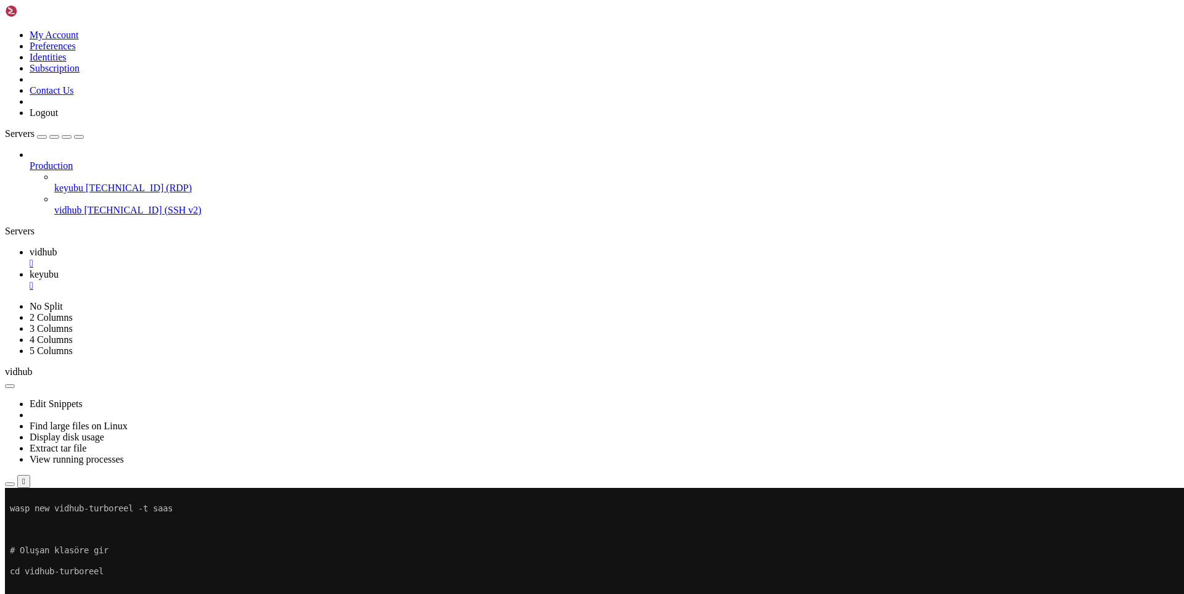
scroll to position [2821, 0]
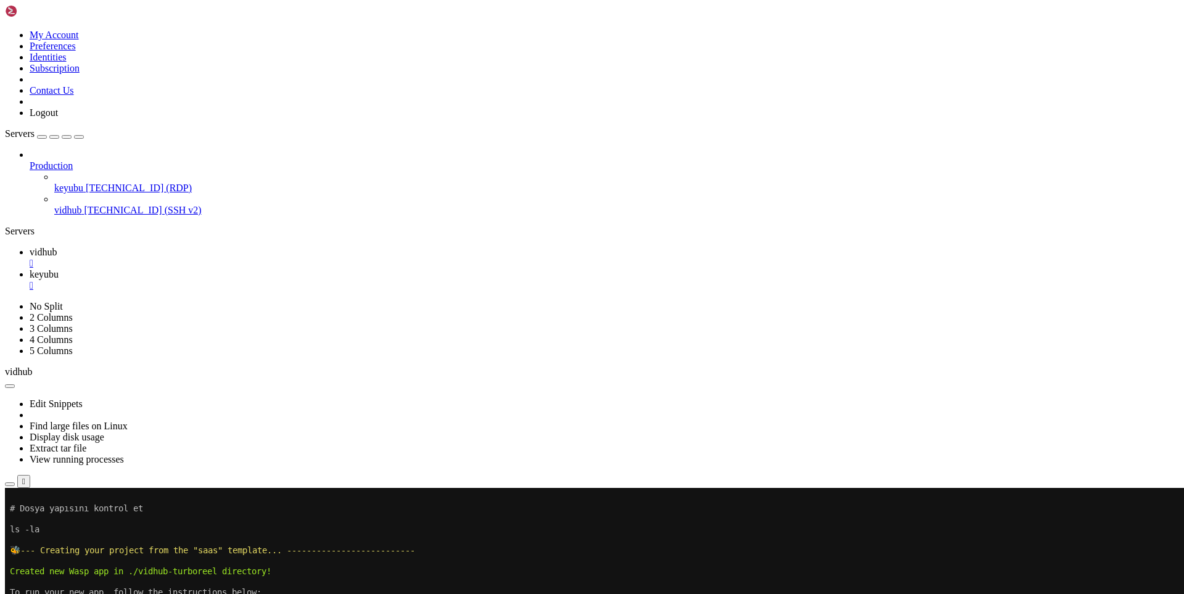
drag, startPoint x: 217, startPoint y: 995, endPoint x: 467, endPoint y: 994, distance: 249.8
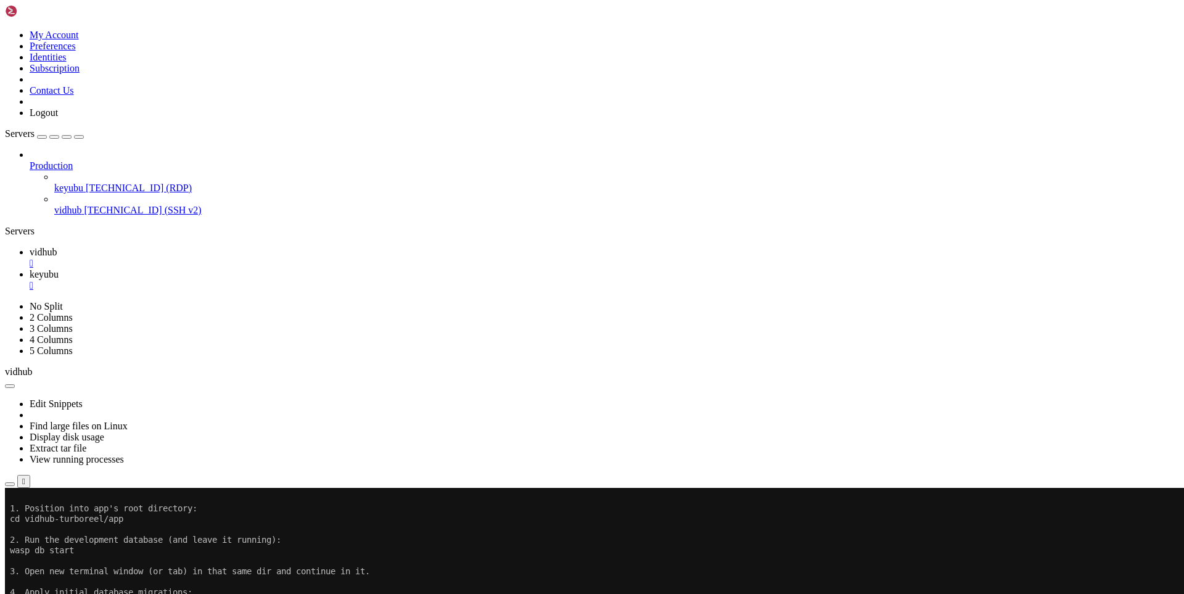
drag, startPoint x: 224, startPoint y: 990, endPoint x: 463, endPoint y: 979, distance: 239.0
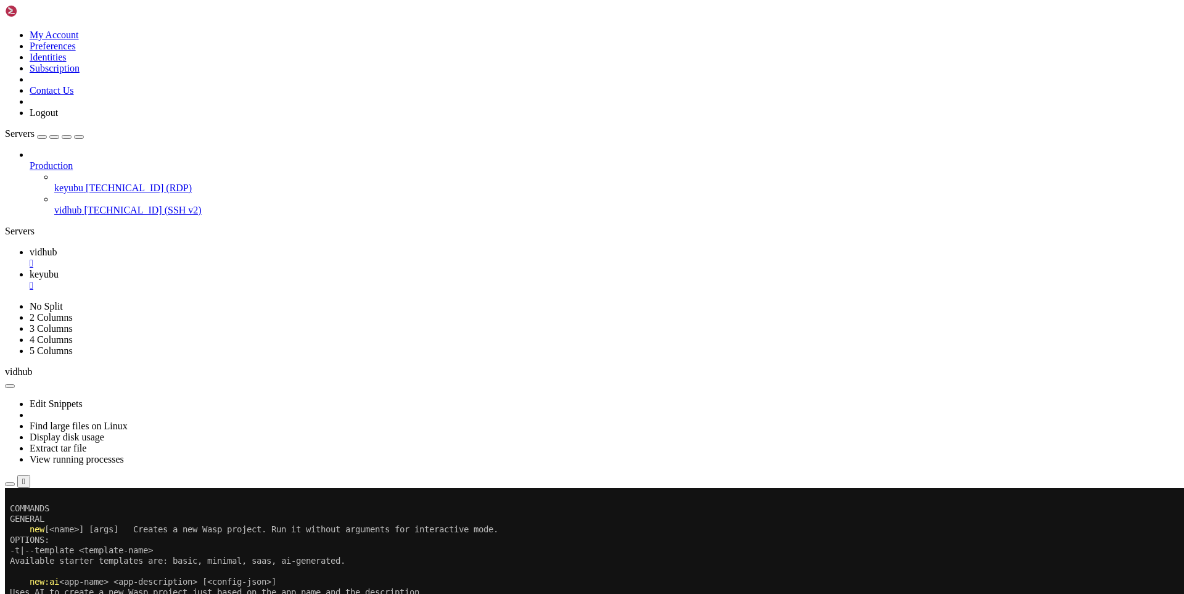
scroll to position [3450, 0]
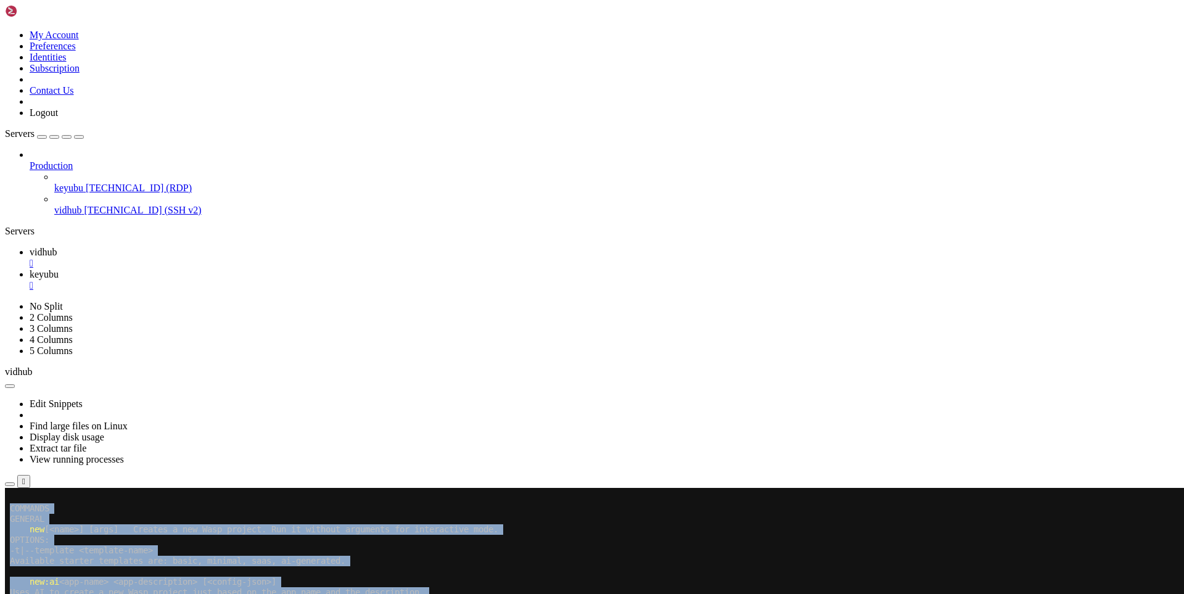
drag, startPoint x: 216, startPoint y: 998, endPoint x: 152, endPoint y: 960, distance: 73.8
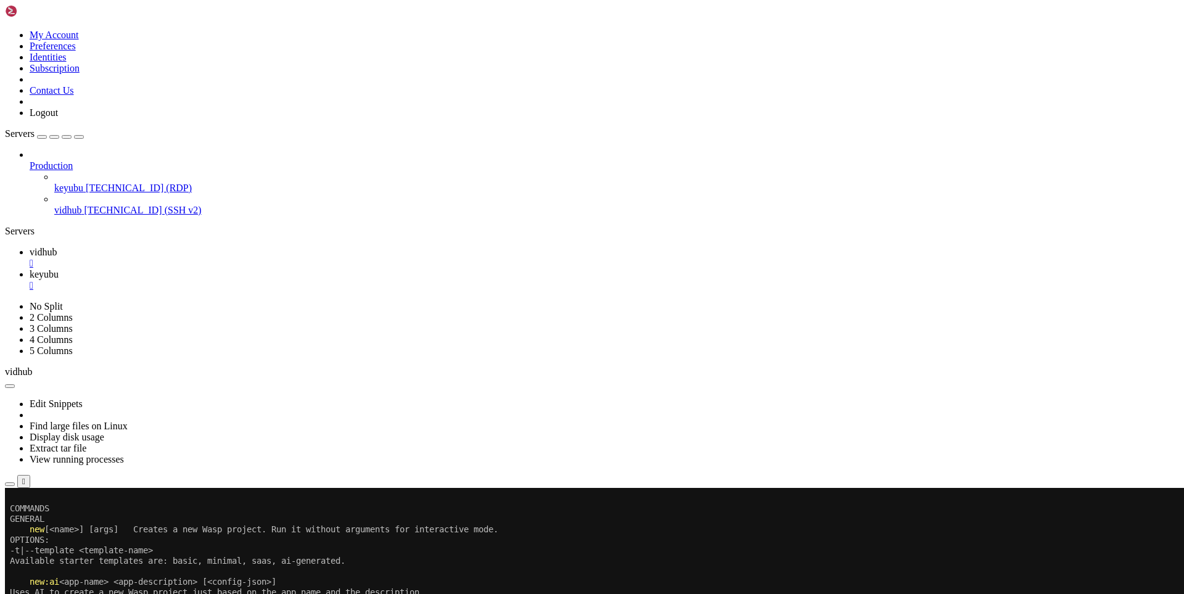
drag, startPoint x: 343, startPoint y: 1051, endPoint x: 147, endPoint y: 974, distance: 210.7
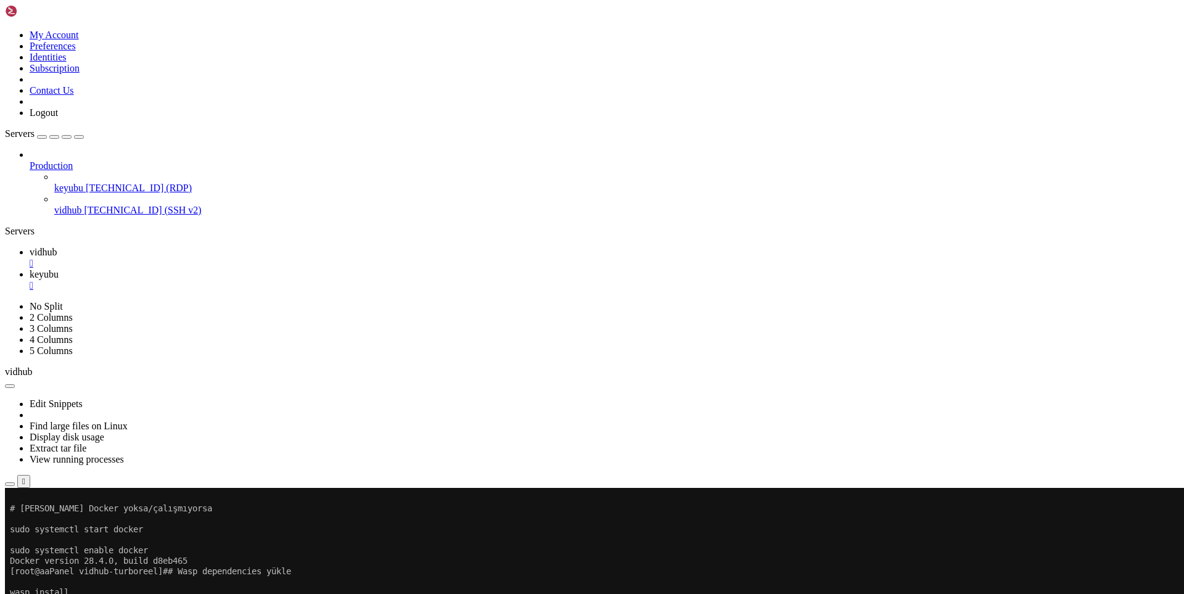
scroll to position [3265, 0]
drag, startPoint x: 176, startPoint y: 995, endPoint x: 14, endPoint y: 627, distance: 402.6
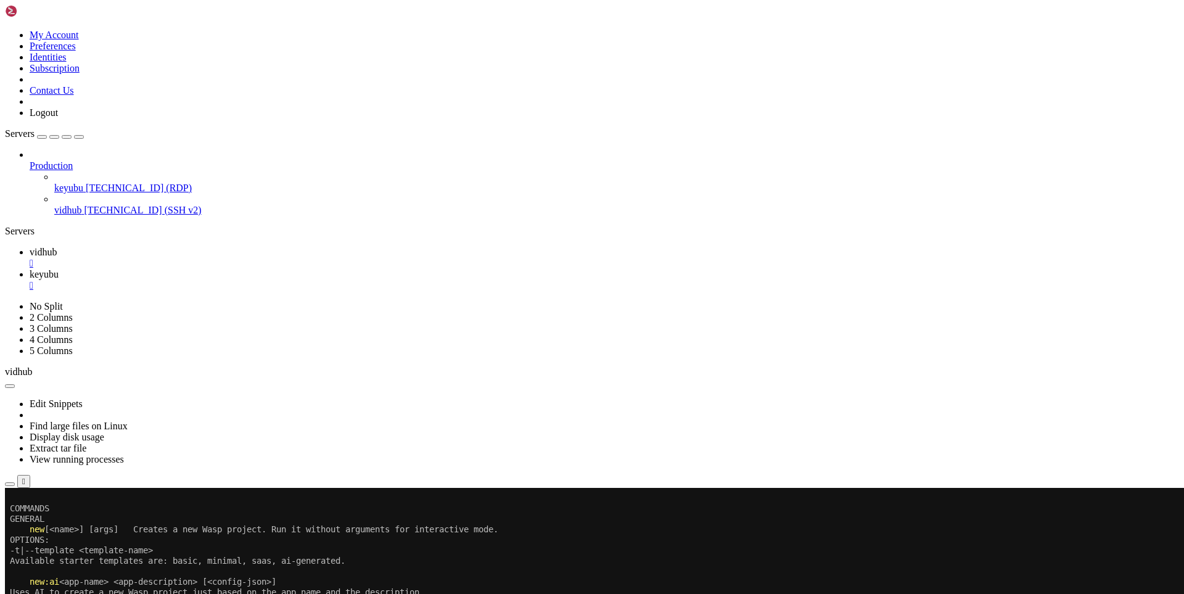
scroll to position [3617, 0]
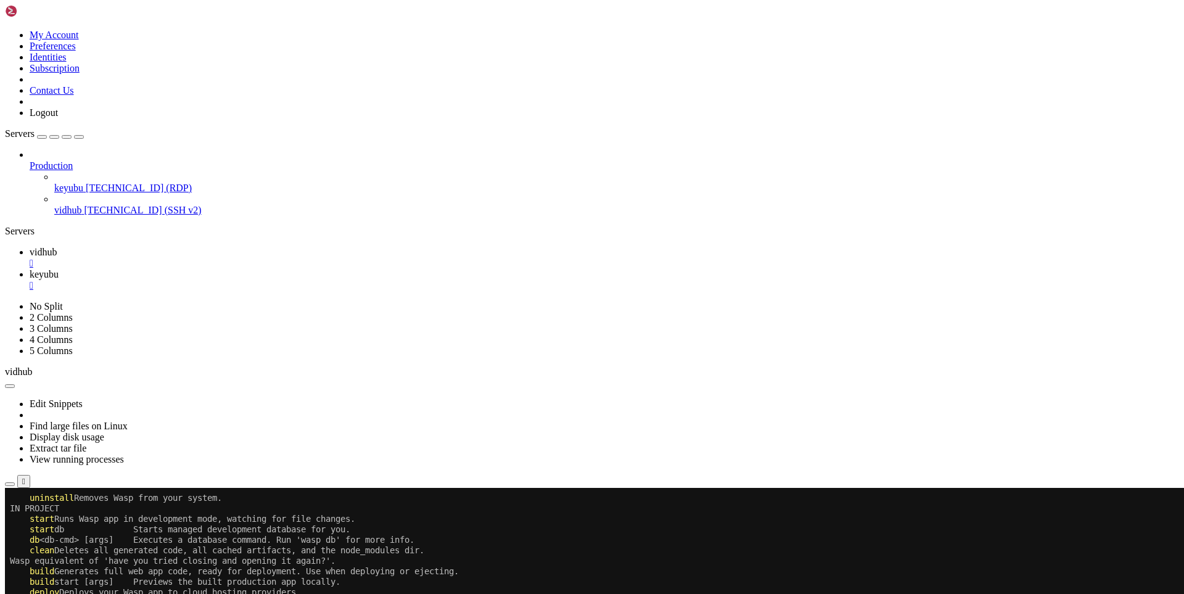
drag, startPoint x: 206, startPoint y: 993, endPoint x: 487, endPoint y: 986, distance: 281.3
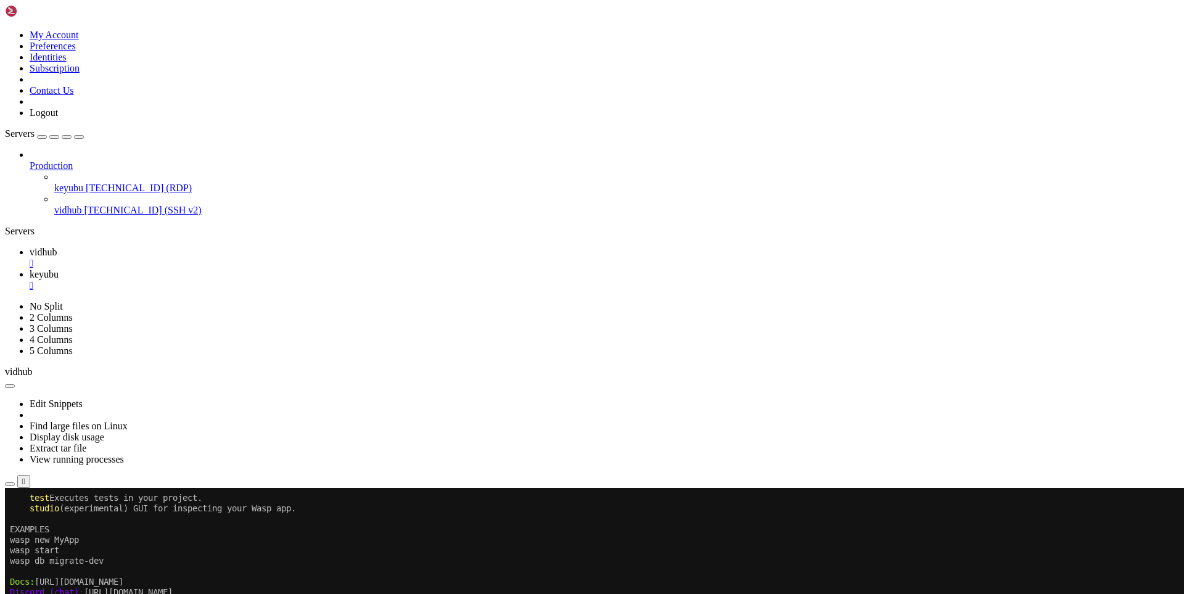
scroll to position [3764, 0]
drag, startPoint x: 160, startPoint y: 989, endPoint x: 360, endPoint y: 994, distance: 199.9
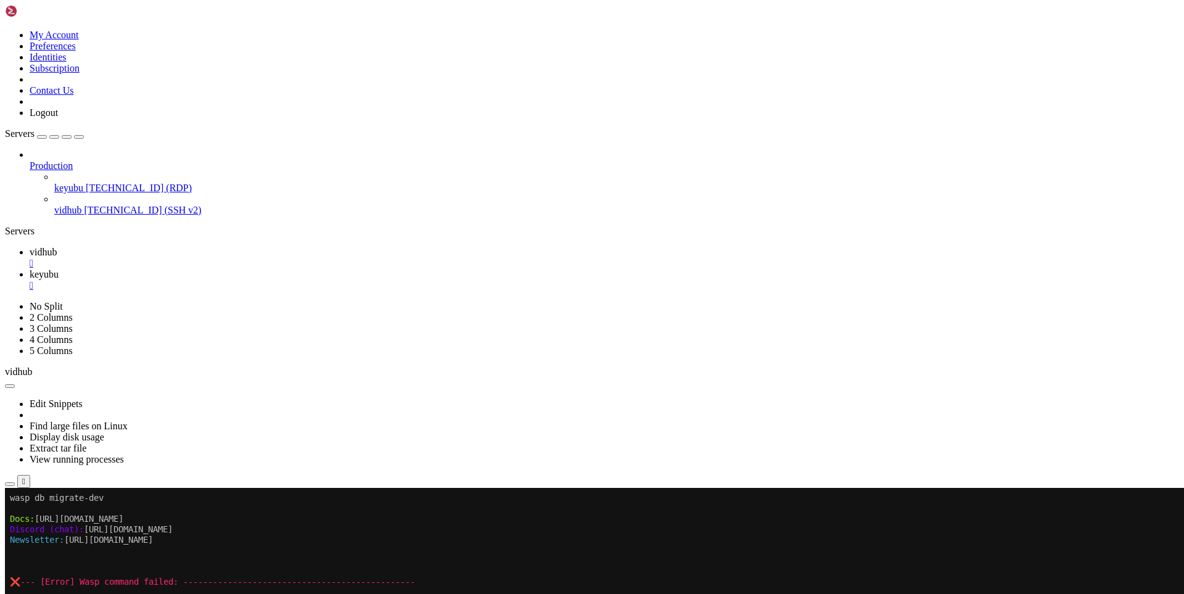
drag, startPoint x: 167, startPoint y: 991, endPoint x: 15, endPoint y: 901, distance: 176.1
drag, startPoint x: 311, startPoint y: 1049, endPoint x: 395, endPoint y: 998, distance: 98.3
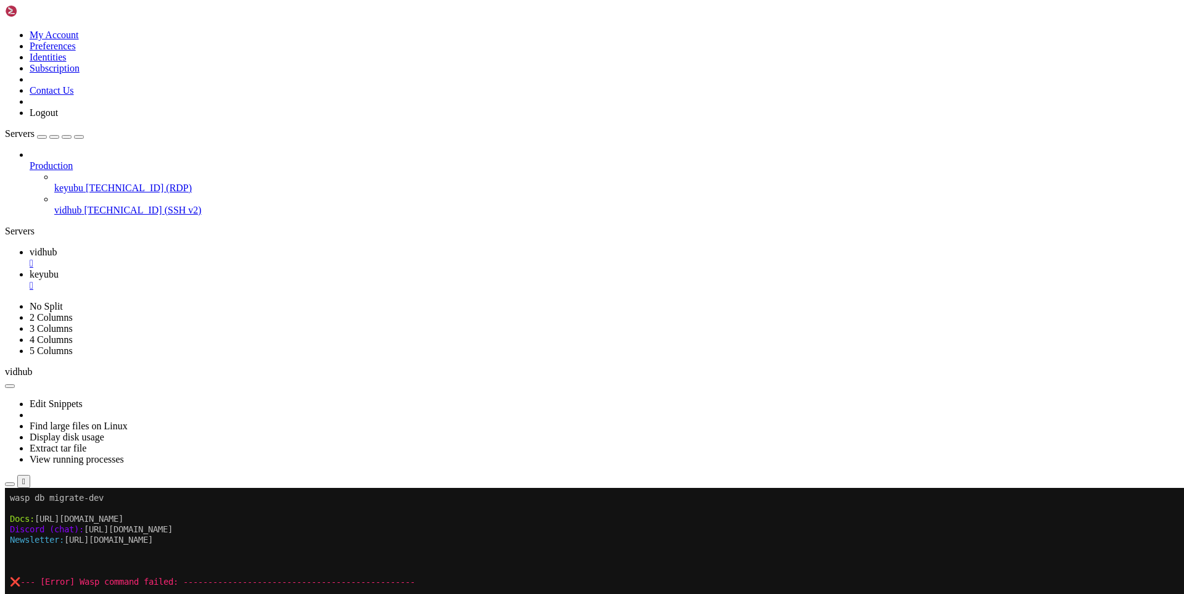
scroll to position [3974, 0]
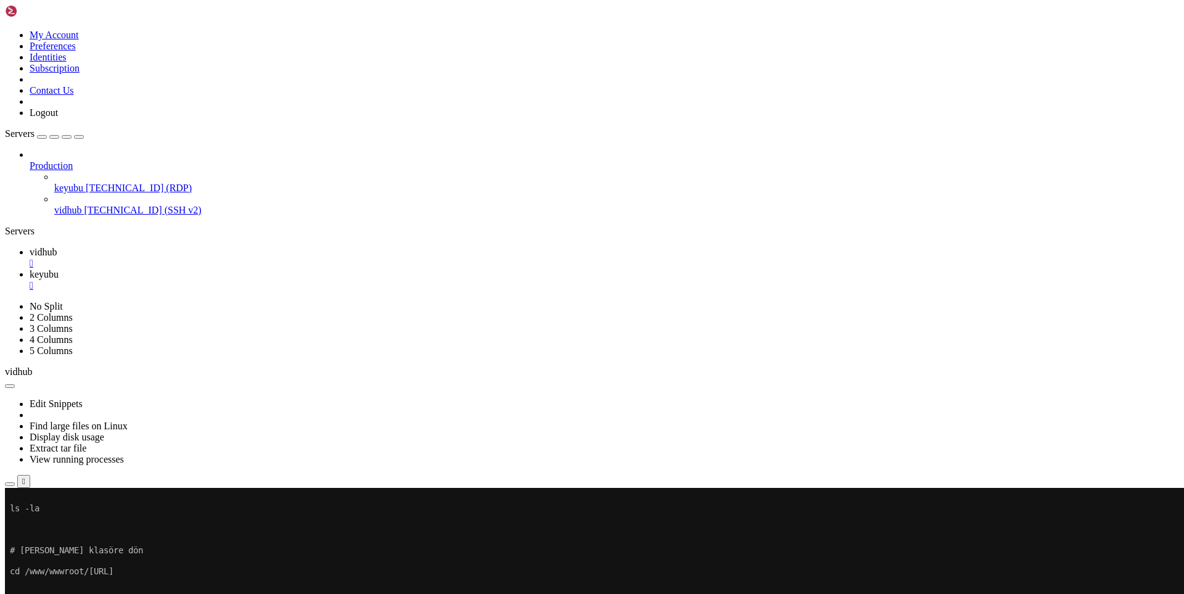
drag, startPoint x: 284, startPoint y: 978, endPoint x: 551, endPoint y: 971, distance: 267.2
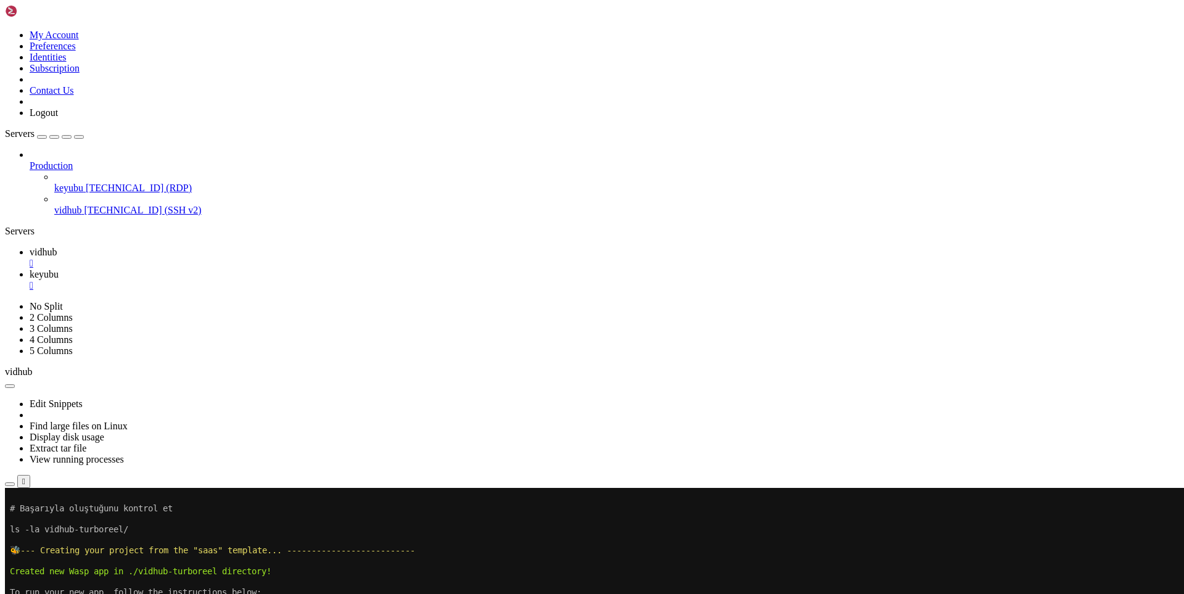
scroll to position [4435, 0]
drag, startPoint x: 257, startPoint y: 990, endPoint x: 526, endPoint y: 998, distance: 269.7
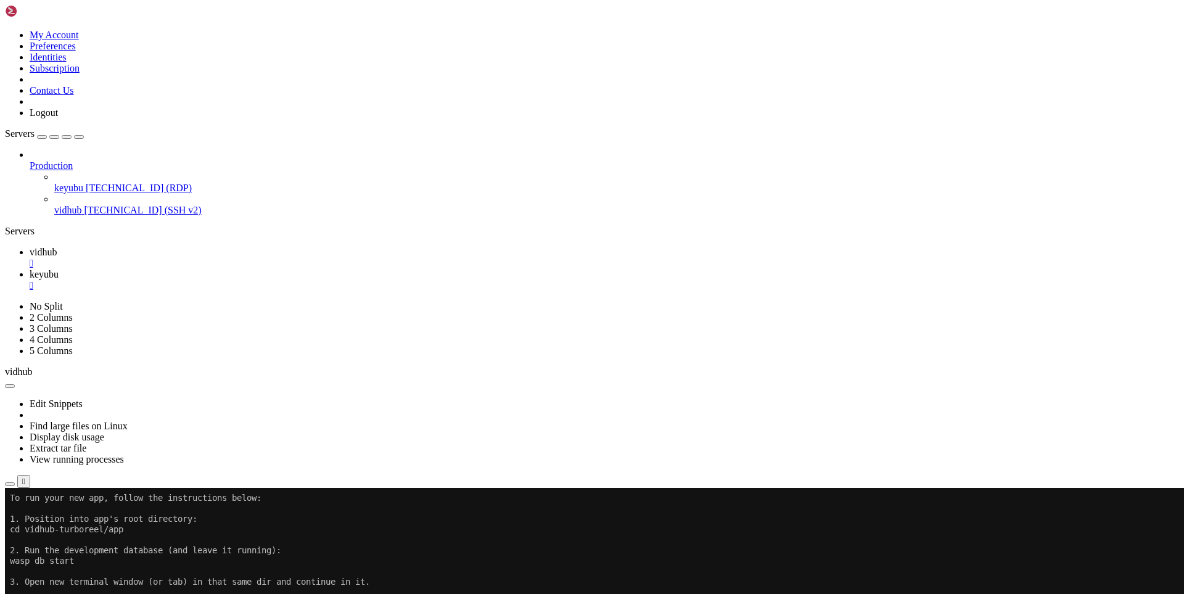
scroll to position [4530, 0]
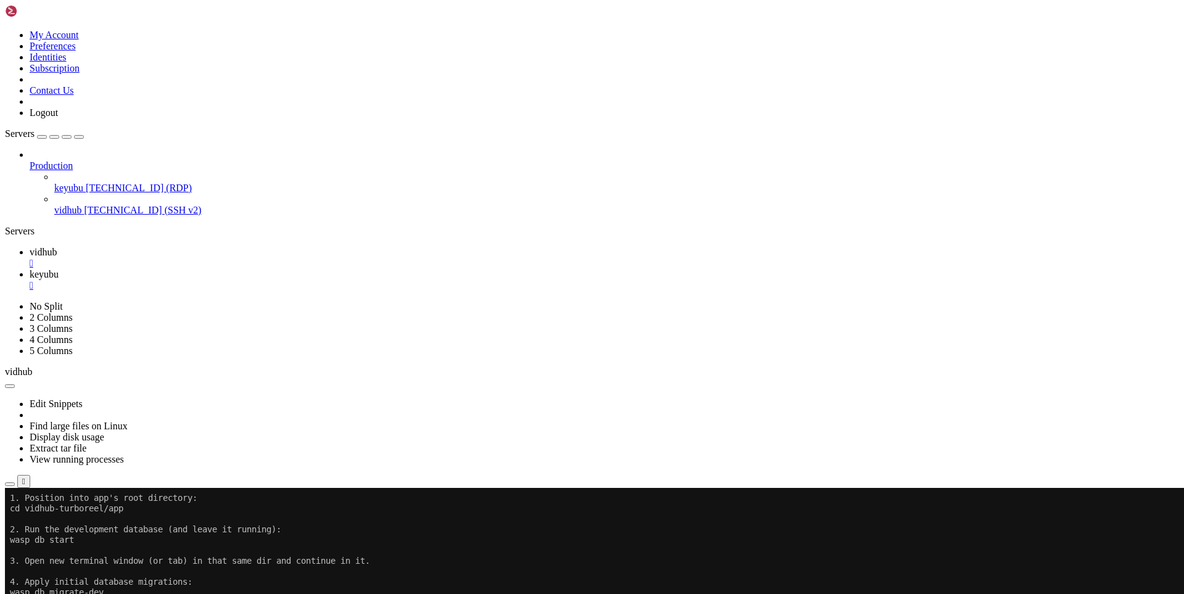
drag, startPoint x: 208, startPoint y: 997, endPoint x: 471, endPoint y: 1000, distance: 262.8
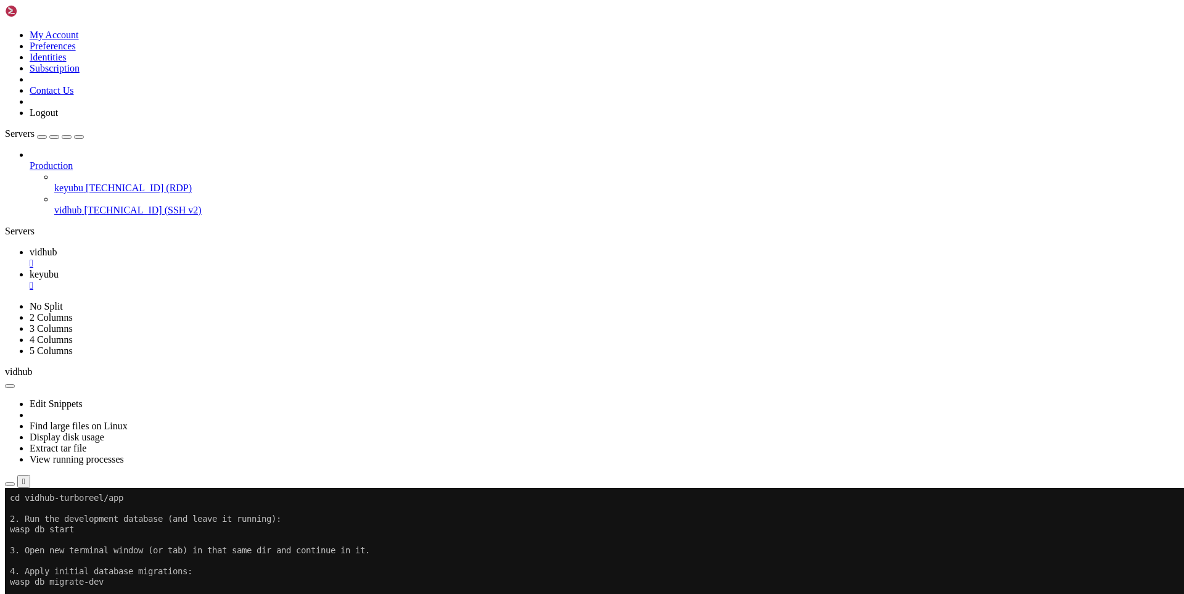
scroll to position [4614, 0]
drag, startPoint x: 210, startPoint y: 987, endPoint x: 10, endPoint y: 637, distance: 403.6
drag, startPoint x: 241, startPoint y: 975, endPoint x: 196, endPoint y: 992, distance: 47.6
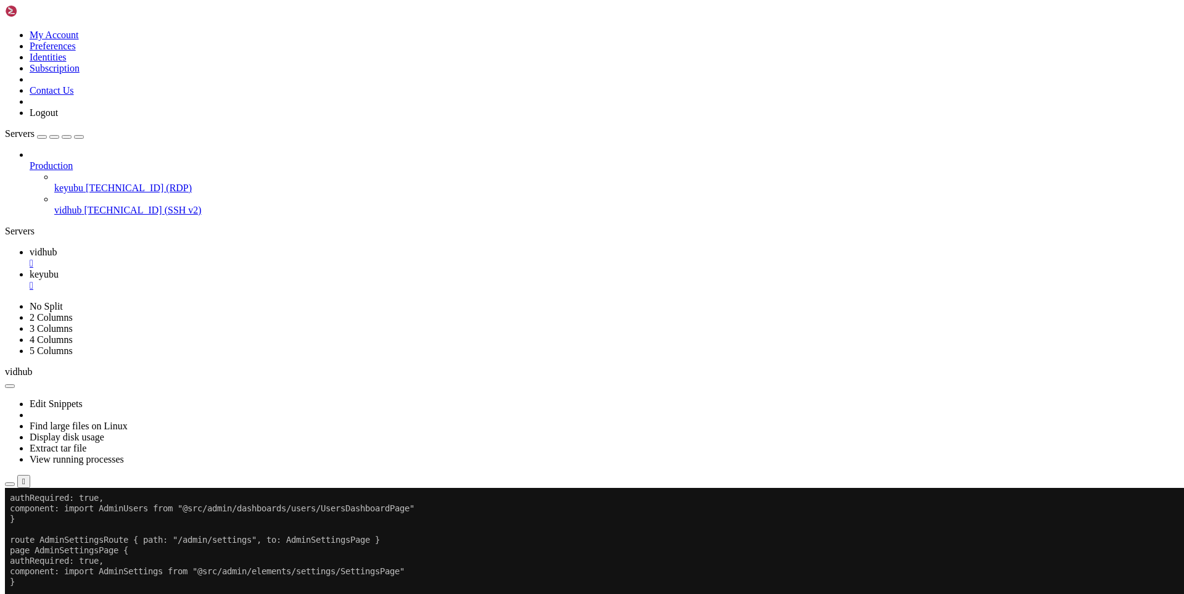
scroll to position [8189, 0]
drag, startPoint x: 169, startPoint y: 988, endPoint x: 412, endPoint y: 1002, distance: 243.4
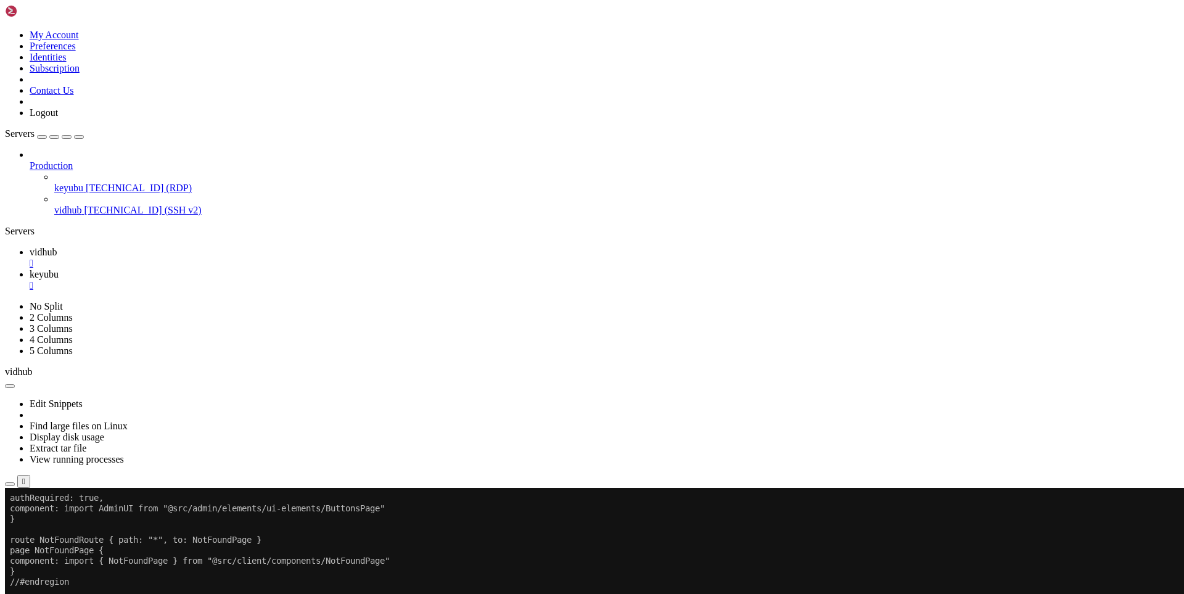
scroll to position [8388, 0]
drag, startPoint x: 179, startPoint y: 994, endPoint x: 85, endPoint y: 889, distance: 140.6
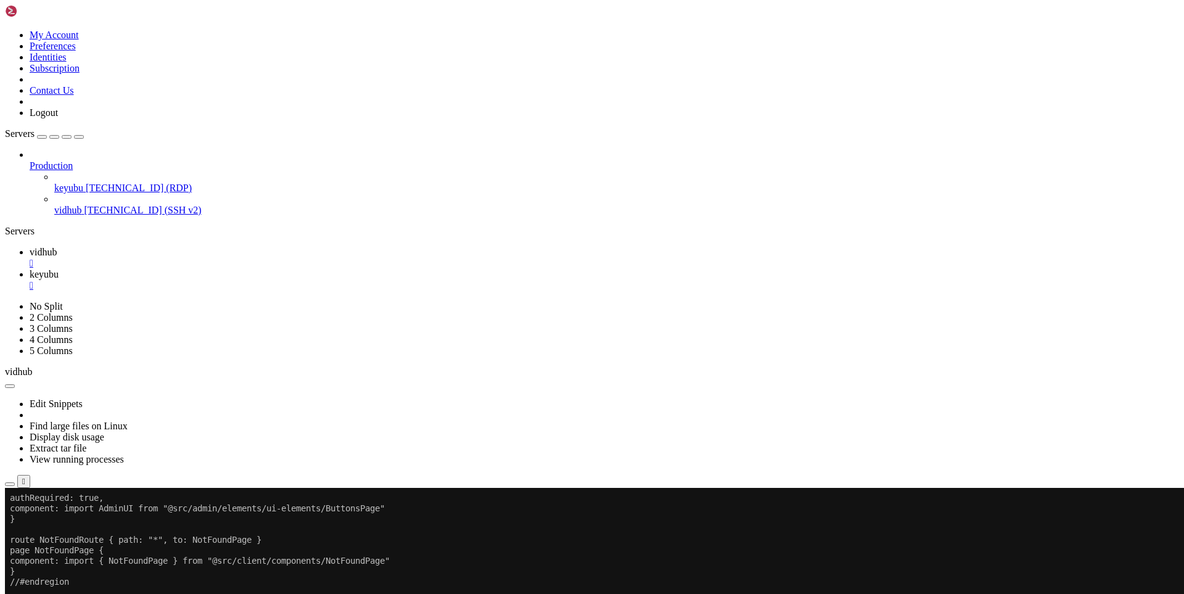
drag, startPoint x: 221, startPoint y: 992, endPoint x: 497, endPoint y: 987, distance: 275.7
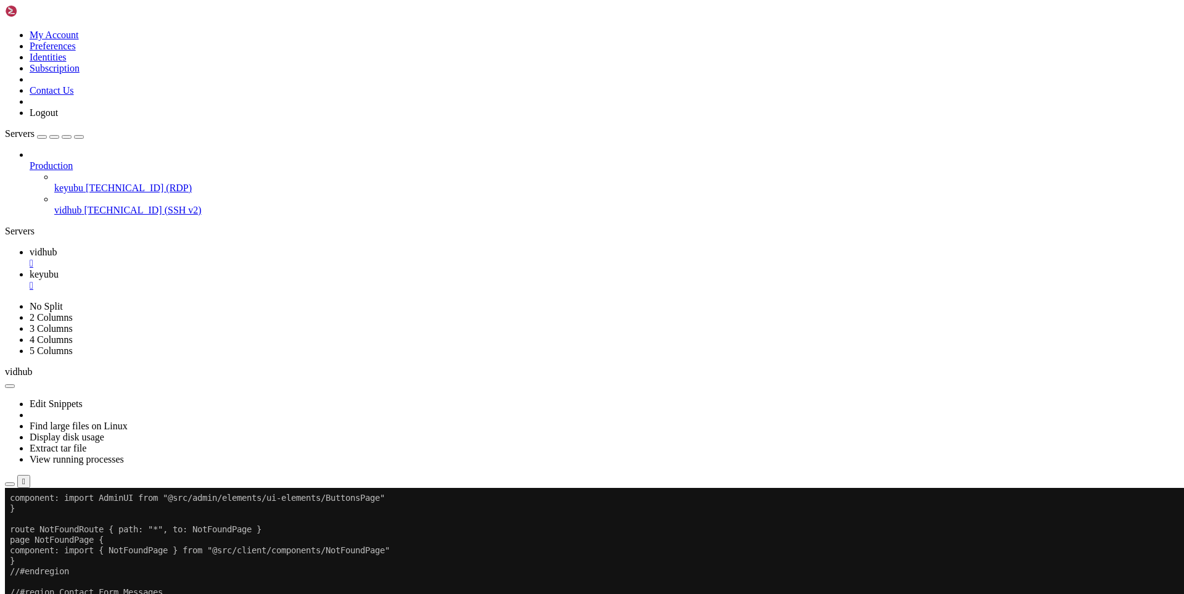
scroll to position [8399, 0]
drag, startPoint x: 384, startPoint y: 1068, endPoint x: 208, endPoint y: 993, distance: 191.0
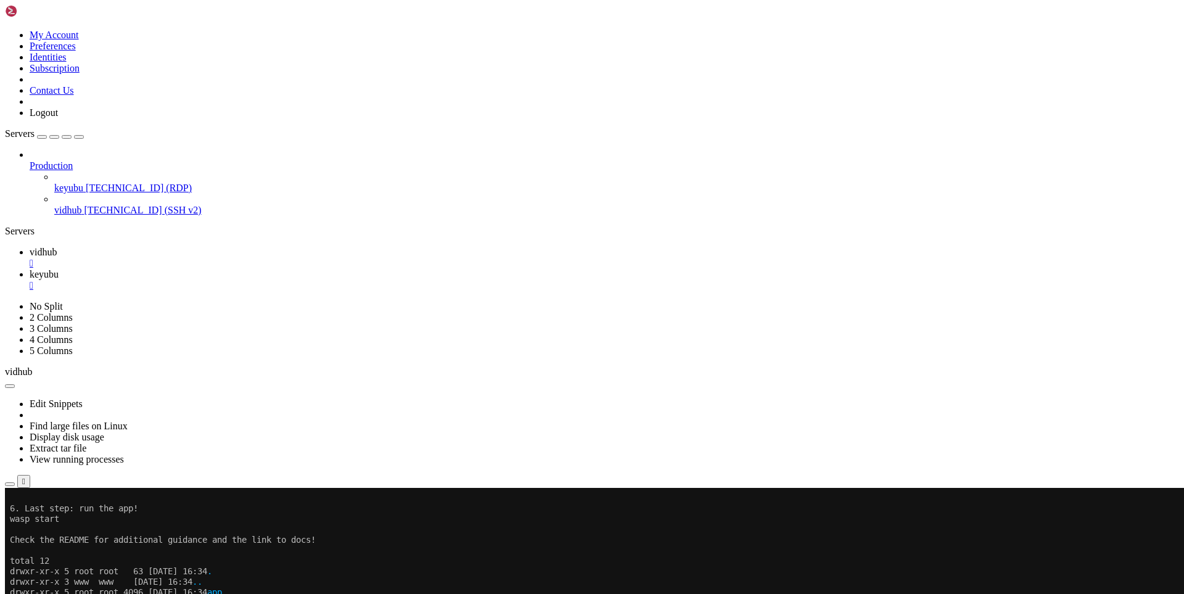
scroll to position [4937, 0]
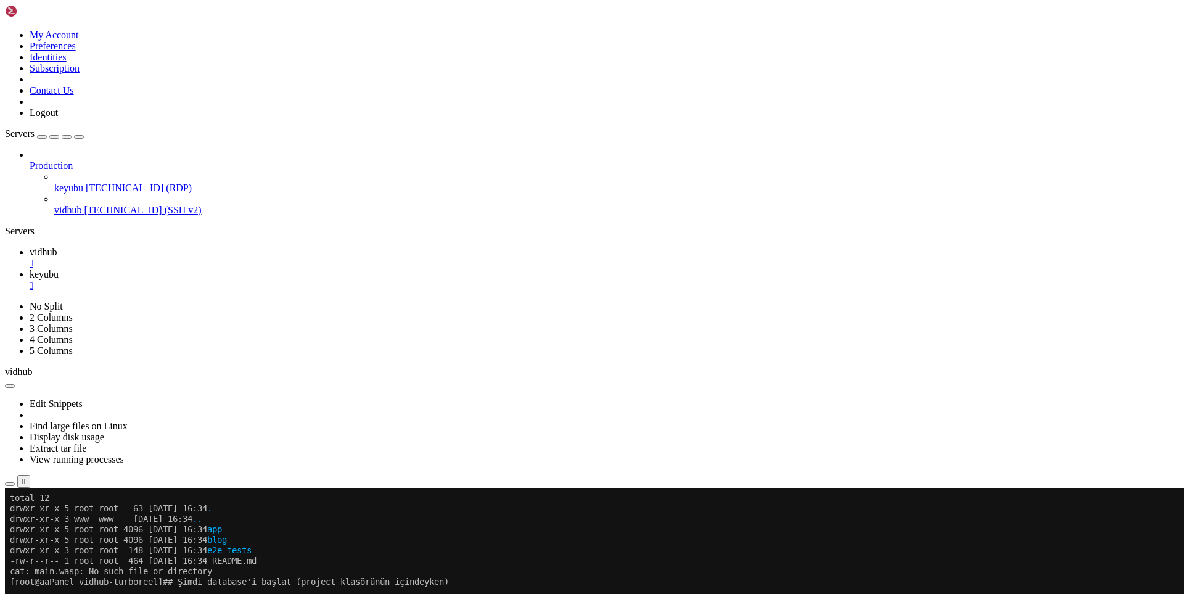
drag, startPoint x: 244, startPoint y: 876, endPoint x: 16, endPoint y: 732, distance: 269.5
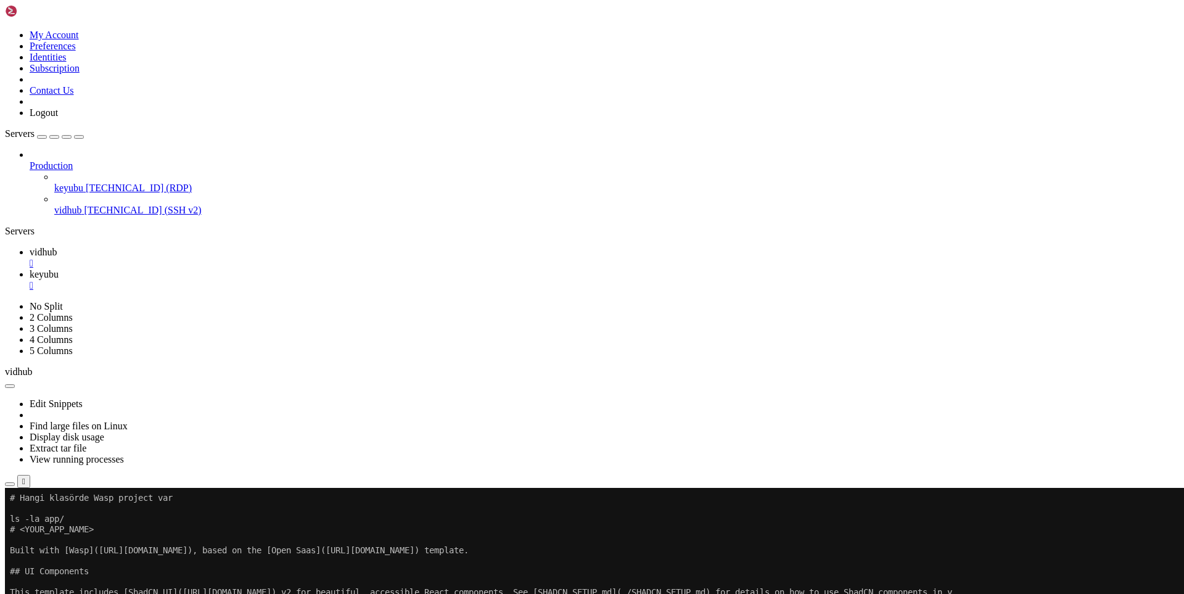
scroll to position [8661, 0]
drag, startPoint x: 171, startPoint y: 986, endPoint x: 404, endPoint y: 999, distance: 232.9
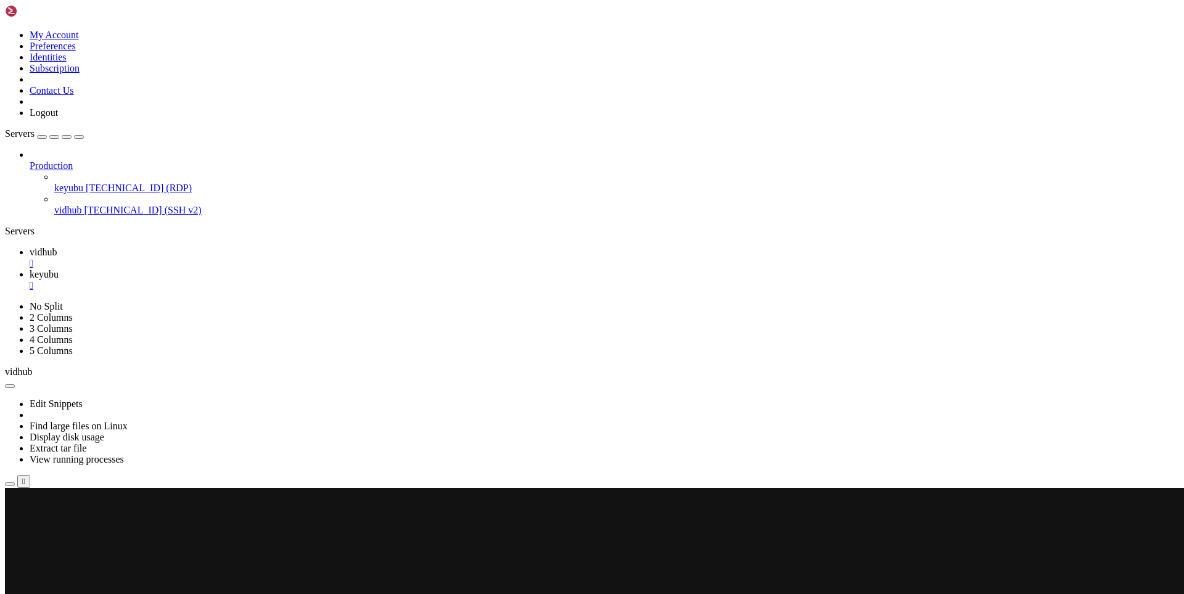
scroll to position [8671, 0]
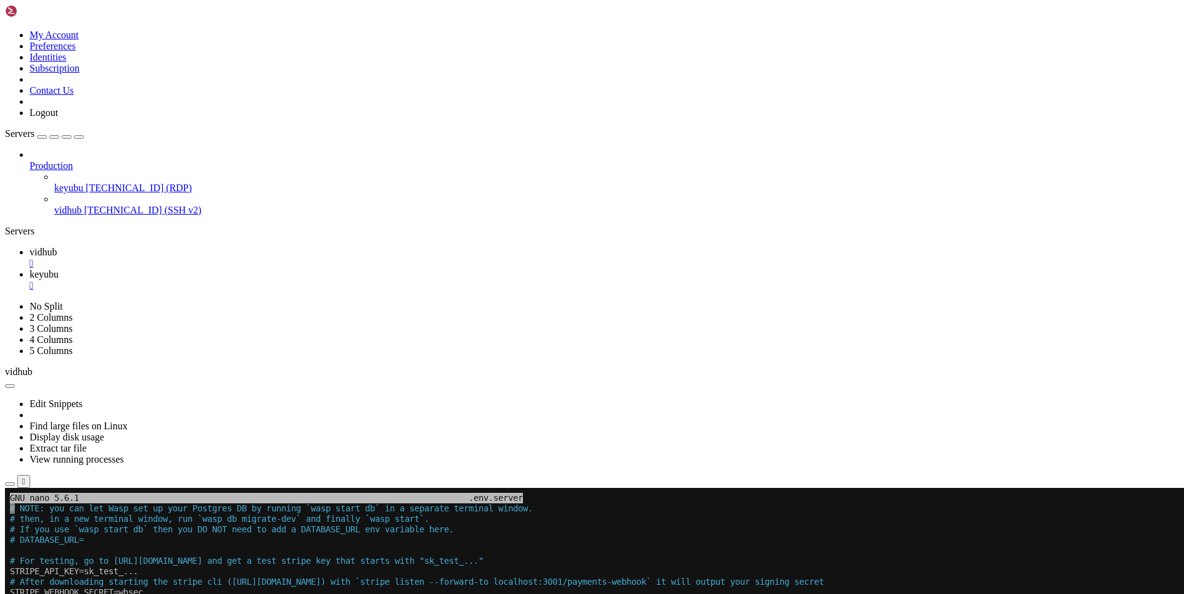
click at [59, 269] on span "keyubu" at bounding box center [44, 274] width 29 height 10
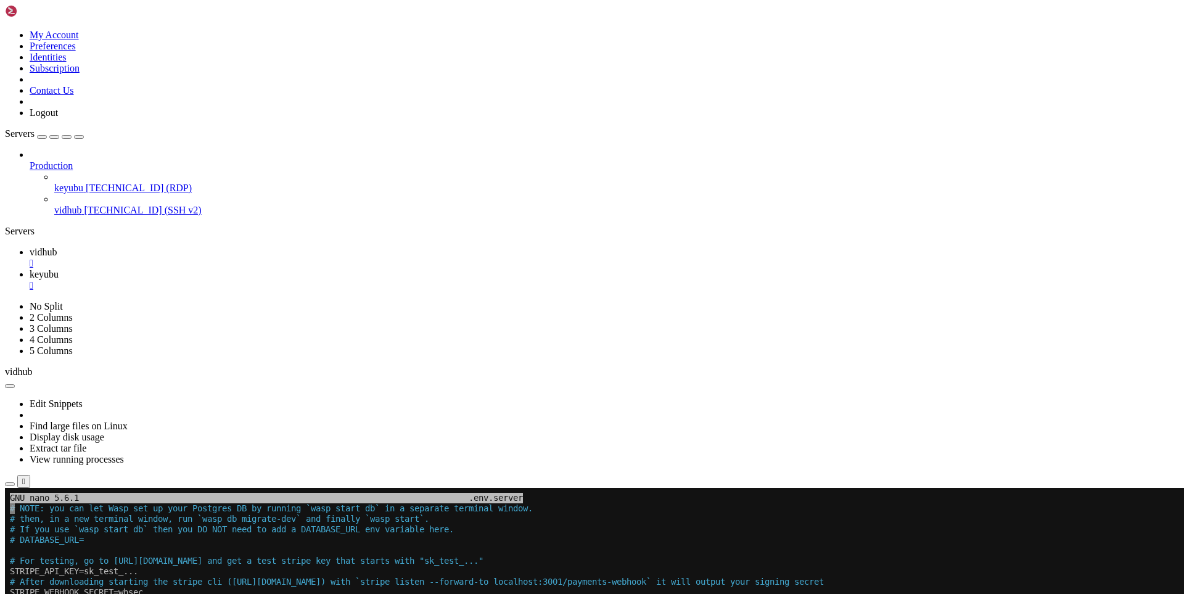
click at [30, 247] on icon at bounding box center [30, 252] width 0 height 10
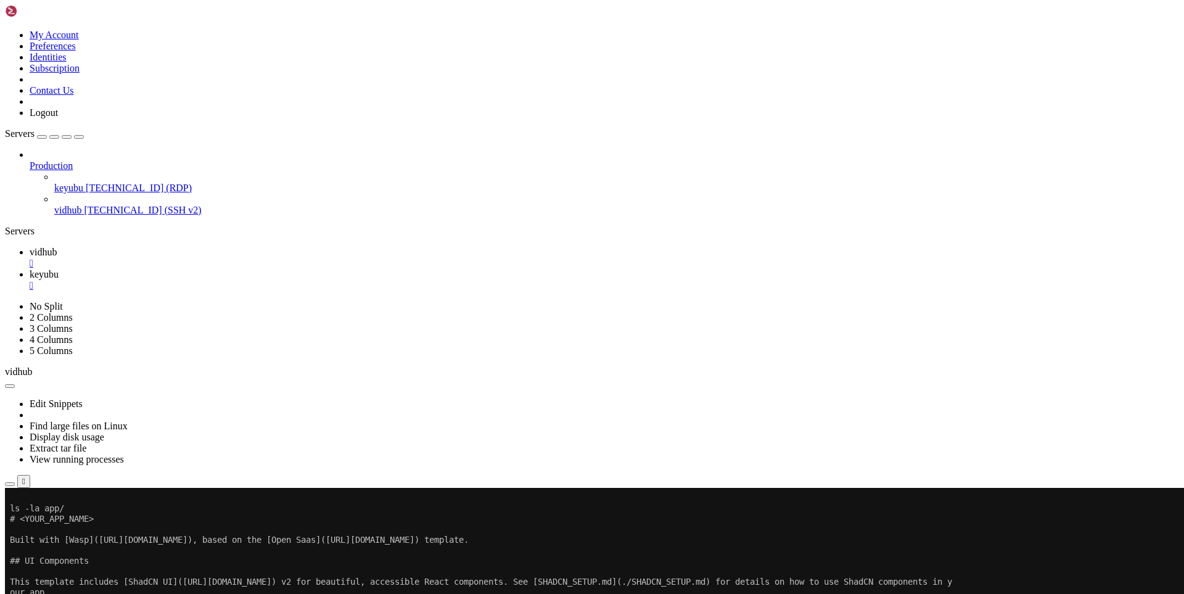
click at [59, 269] on span "keyubu" at bounding box center [44, 274] width 29 height 10
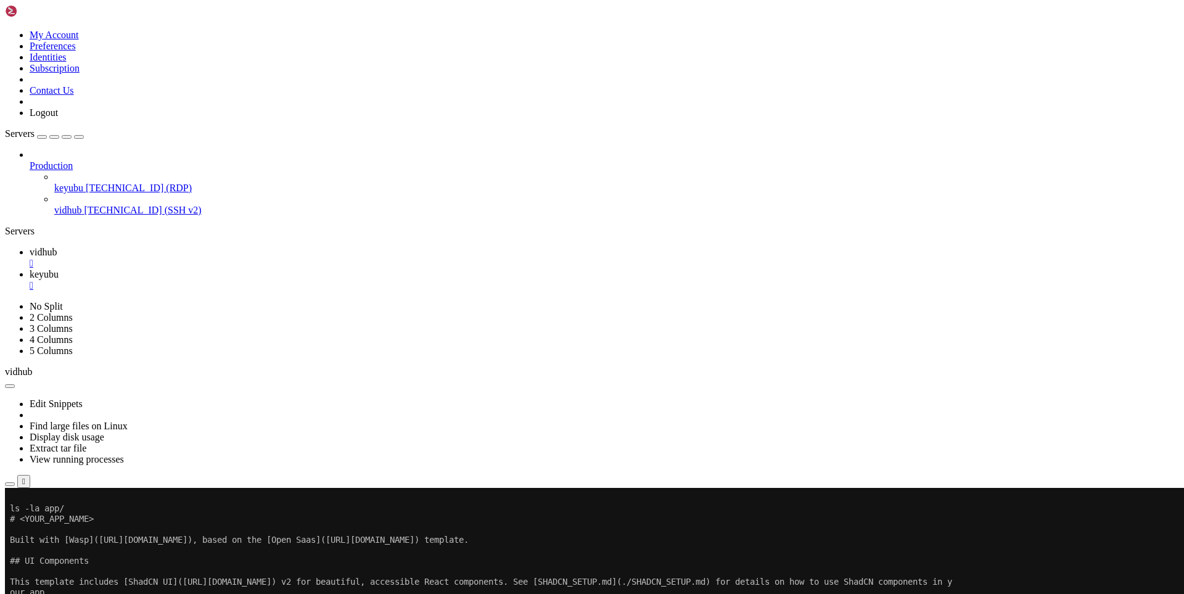
click at [57, 247] on span "vidhub" at bounding box center [43, 252] width 27 height 10
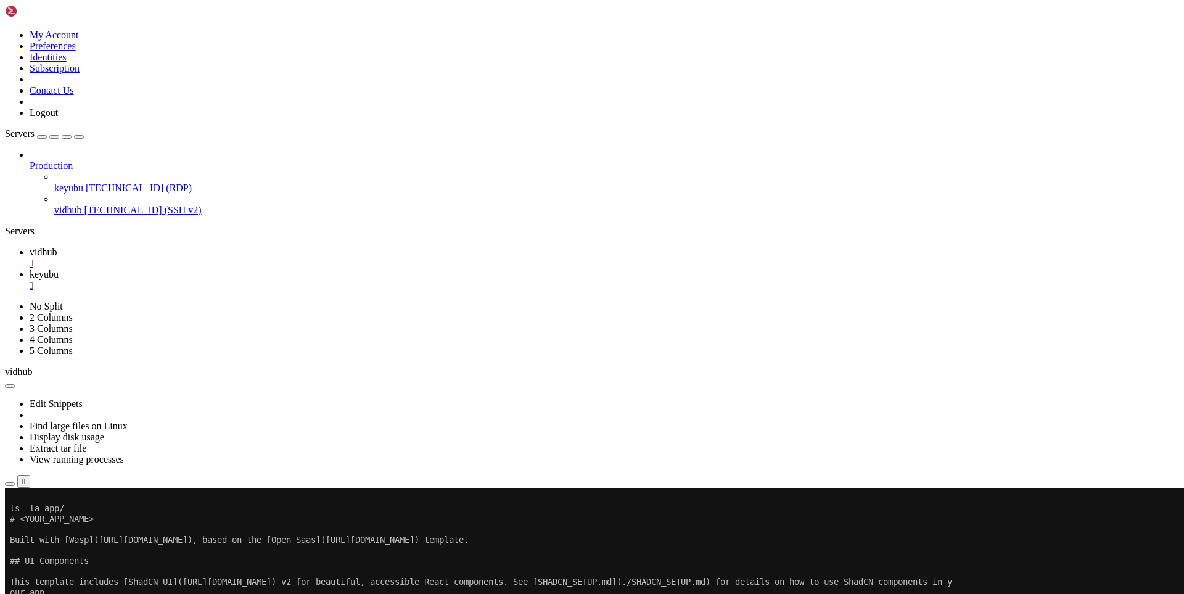
drag, startPoint x: 134, startPoint y: 995, endPoint x: 343, endPoint y: 991, distance: 209.1
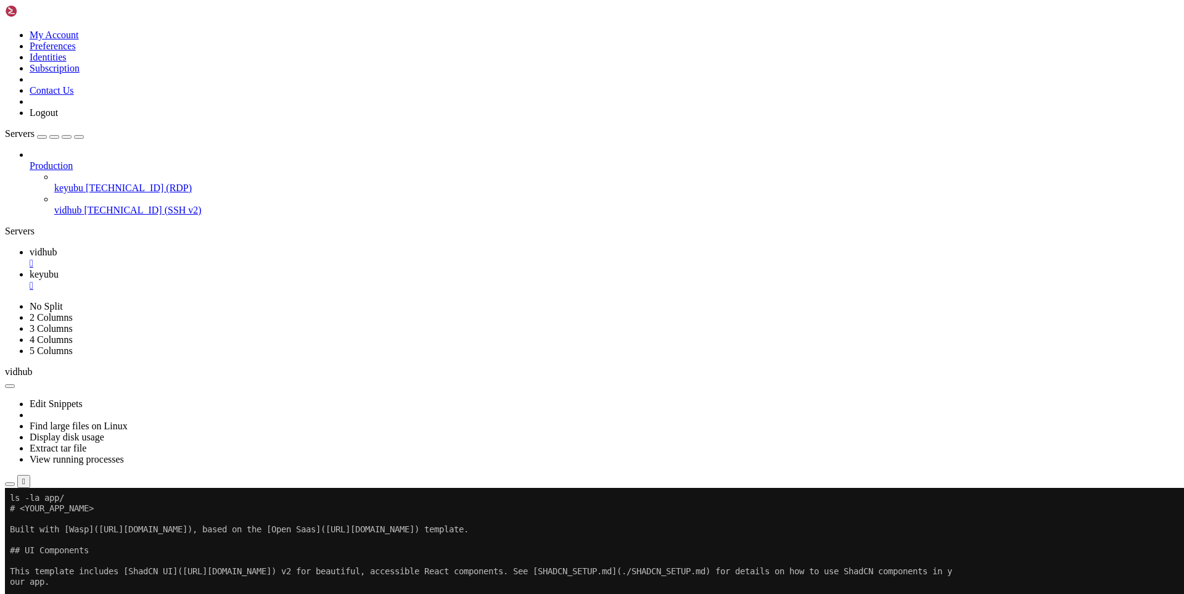
scroll to position [8745, 0]
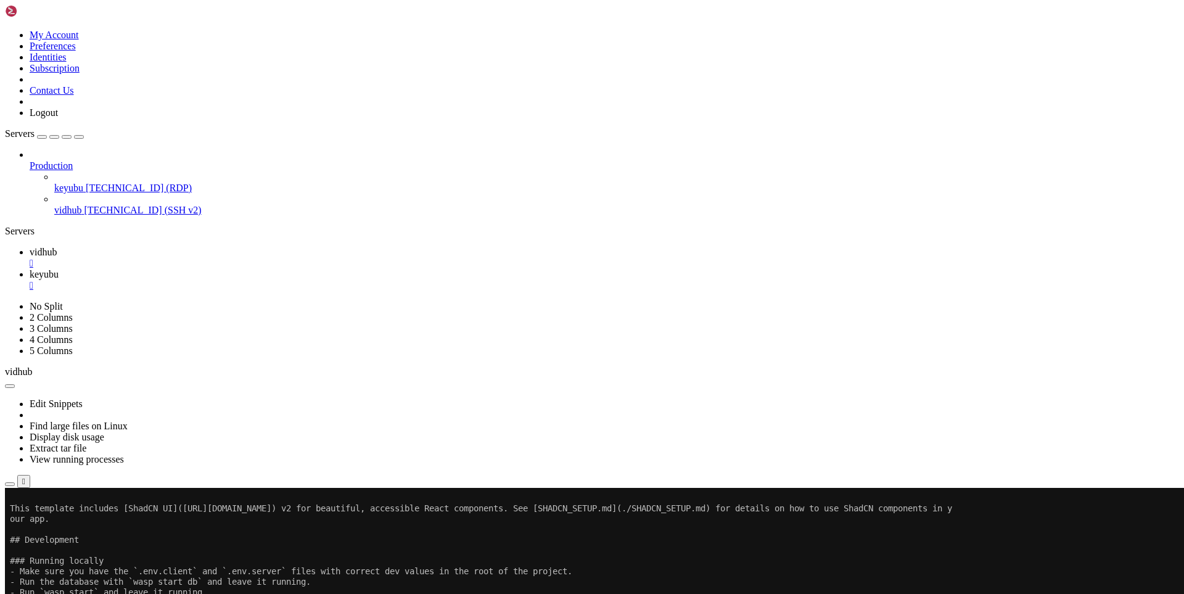
drag, startPoint x: 154, startPoint y: 994, endPoint x: 12, endPoint y: 932, distance: 155.3
click at [59, 269] on span "keyubu" at bounding box center [44, 274] width 29 height 10
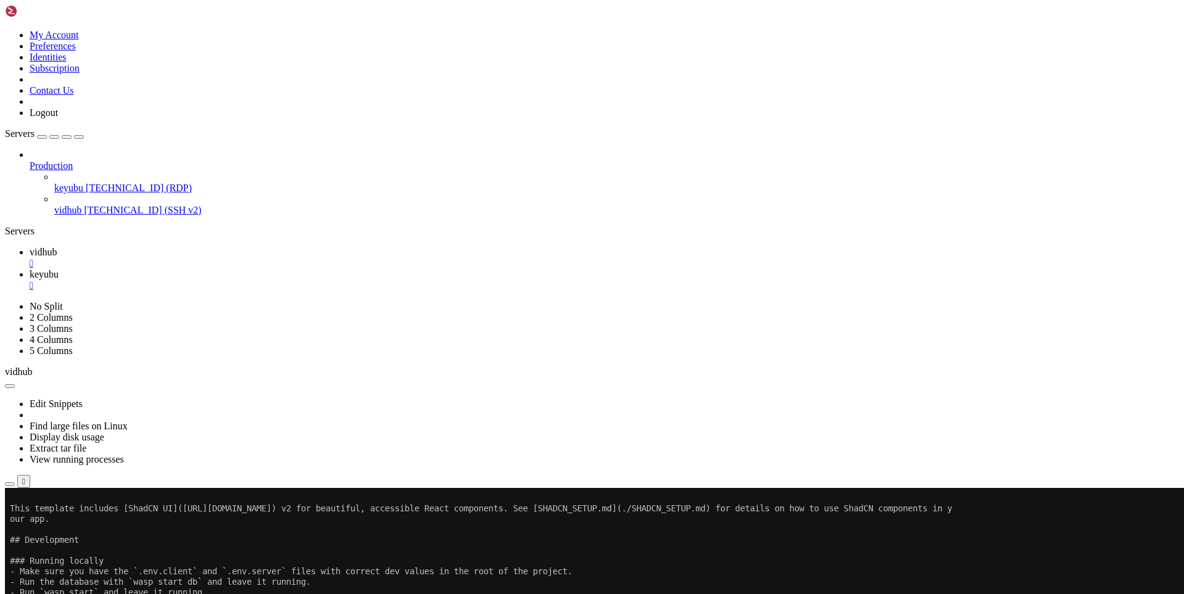
click at [57, 247] on span "vidhub" at bounding box center [43, 252] width 27 height 10
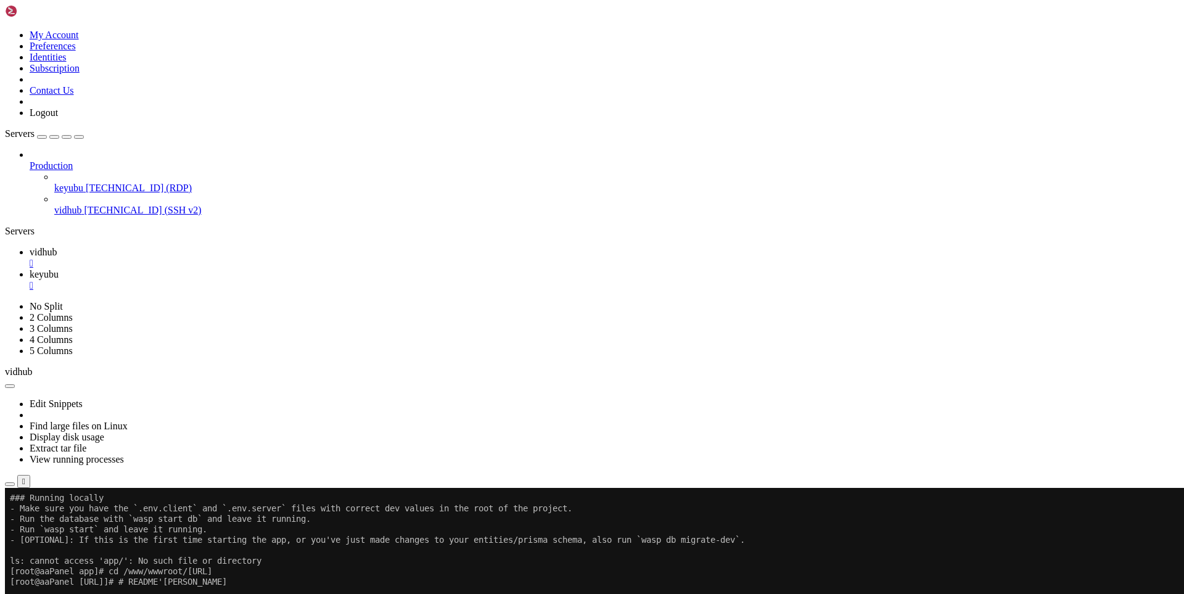
scroll to position [8808, 0]
drag, startPoint x: 143, startPoint y: 991, endPoint x: 10, endPoint y: 983, distance: 133.5
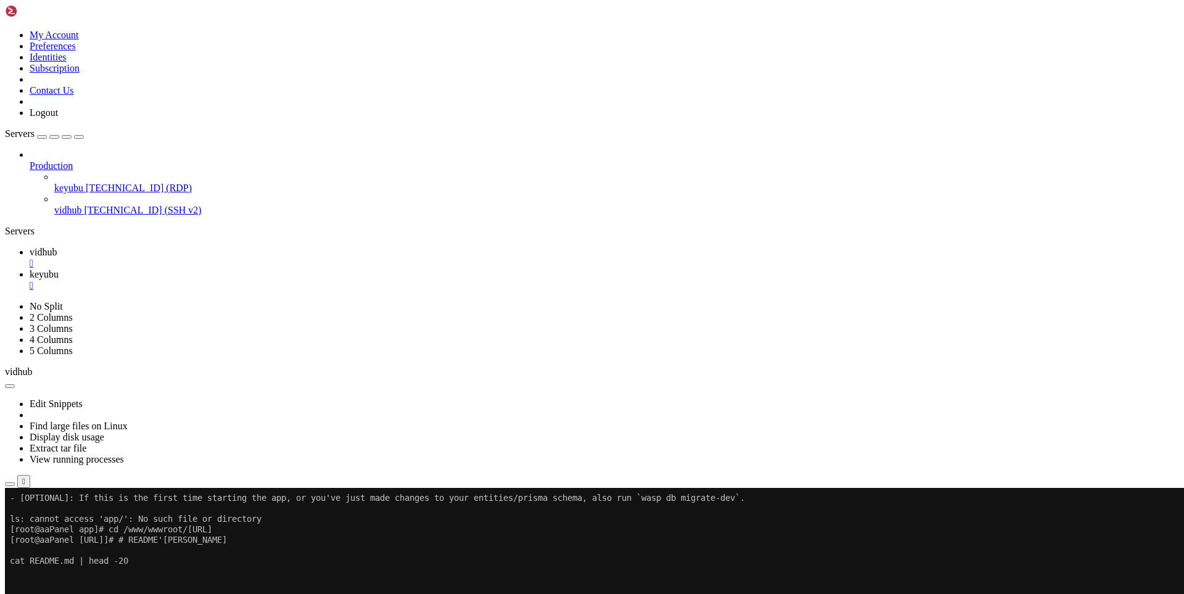
scroll to position [8850, 0]
drag, startPoint x: 392, startPoint y: 1000, endPoint x: 680, endPoint y: 970, distance: 290.2
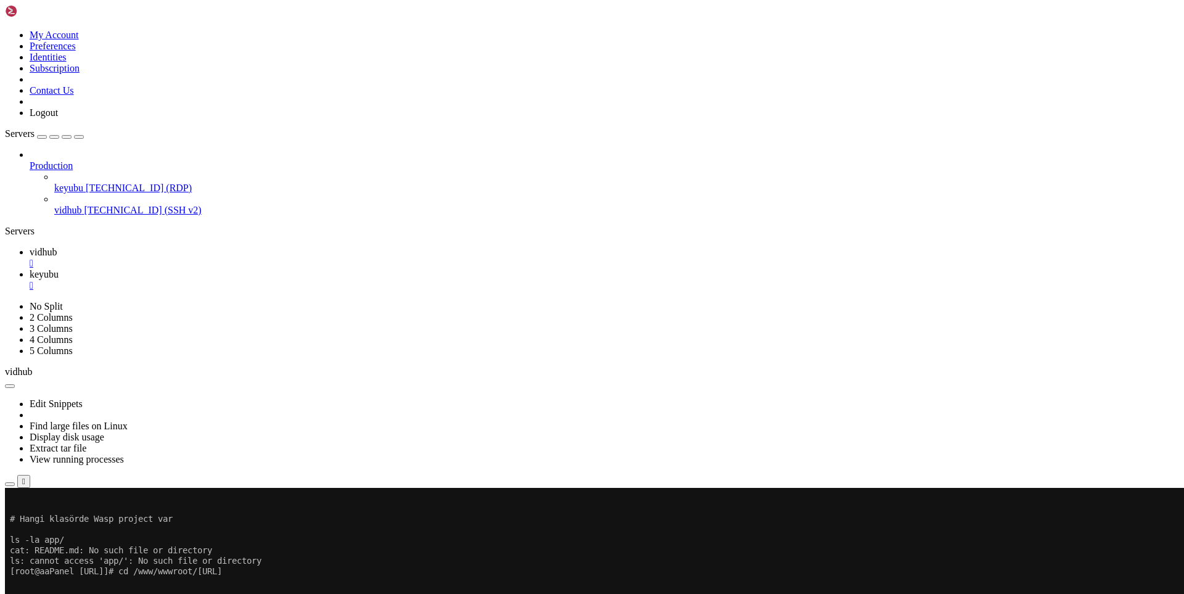
scroll to position [8955, 0]
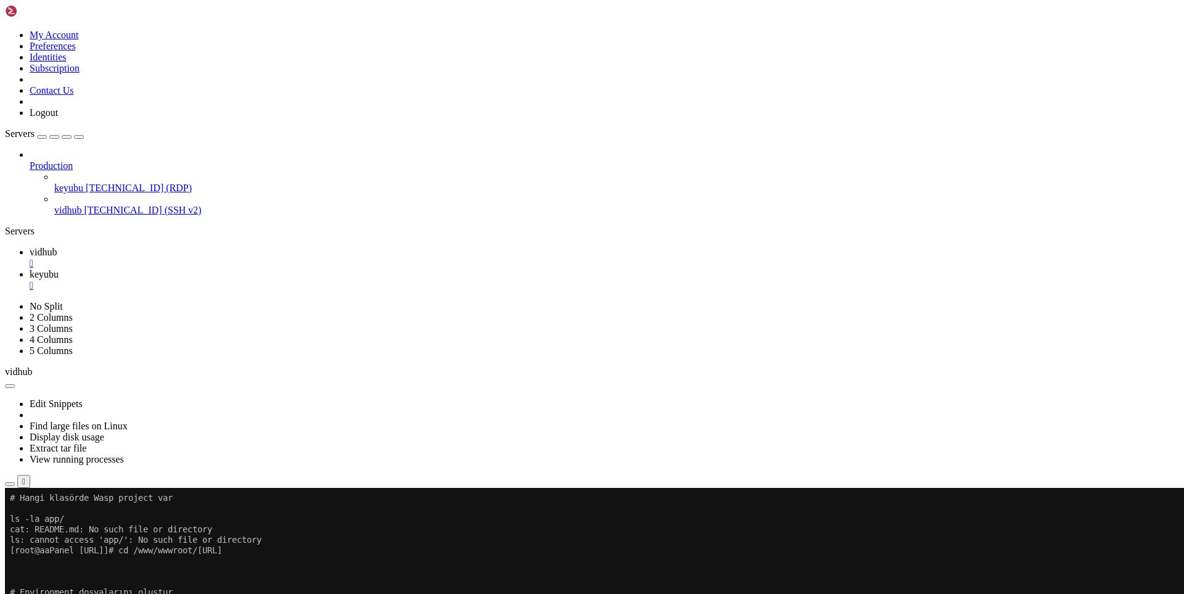
drag, startPoint x: 259, startPoint y: 502, endPoint x: 627, endPoint y: 578, distance: 376.0
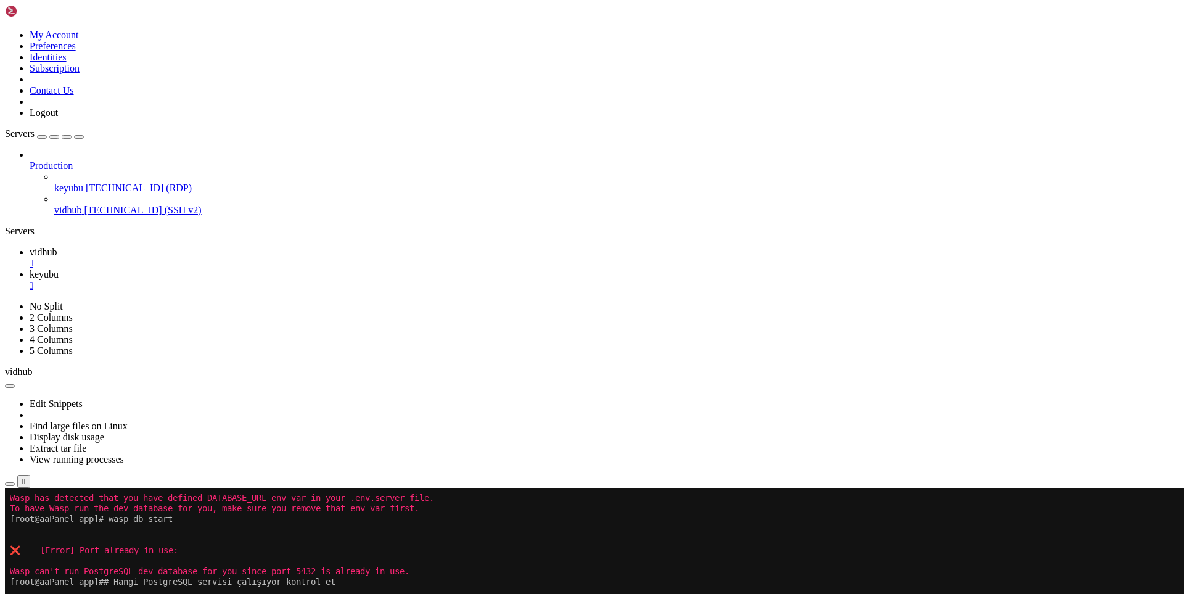
scroll to position [9217, 0]
click at [59, 269] on span "keyubu" at bounding box center [44, 274] width 29 height 10
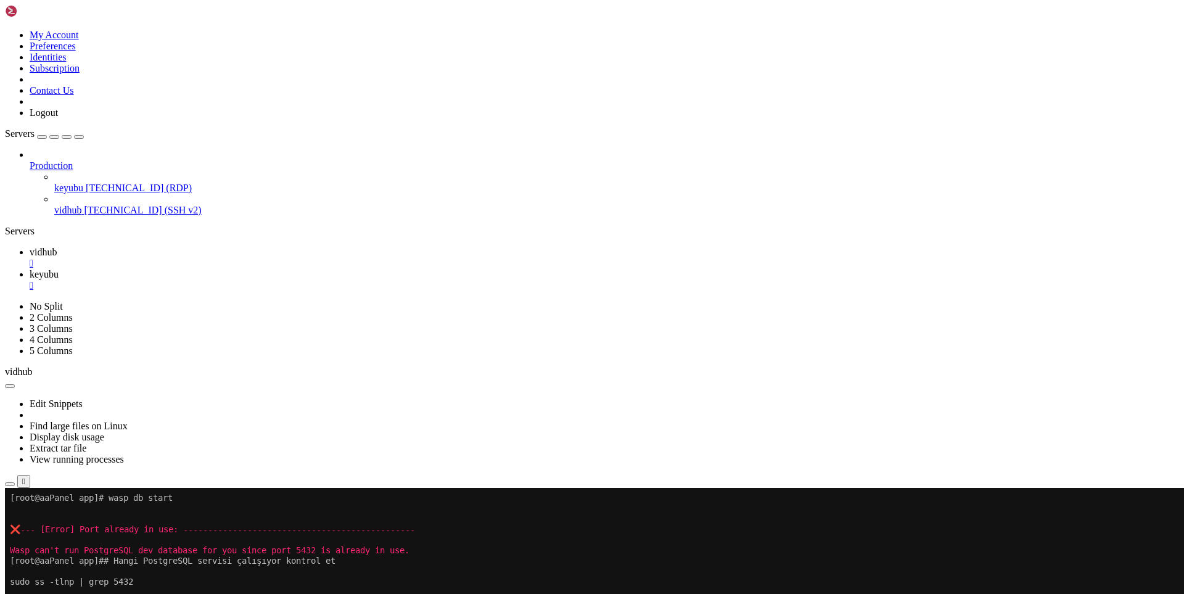
scroll to position [9248, 0]
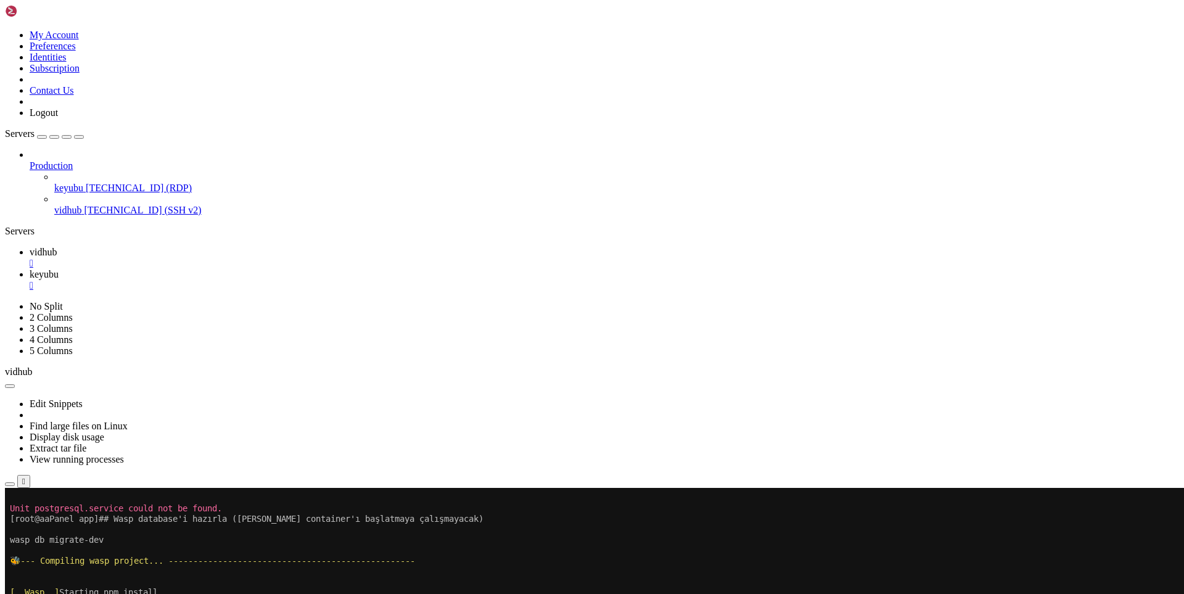
scroll to position [9405, 0]
click at [57, 247] on span "vidhub" at bounding box center [43, 252] width 27 height 10
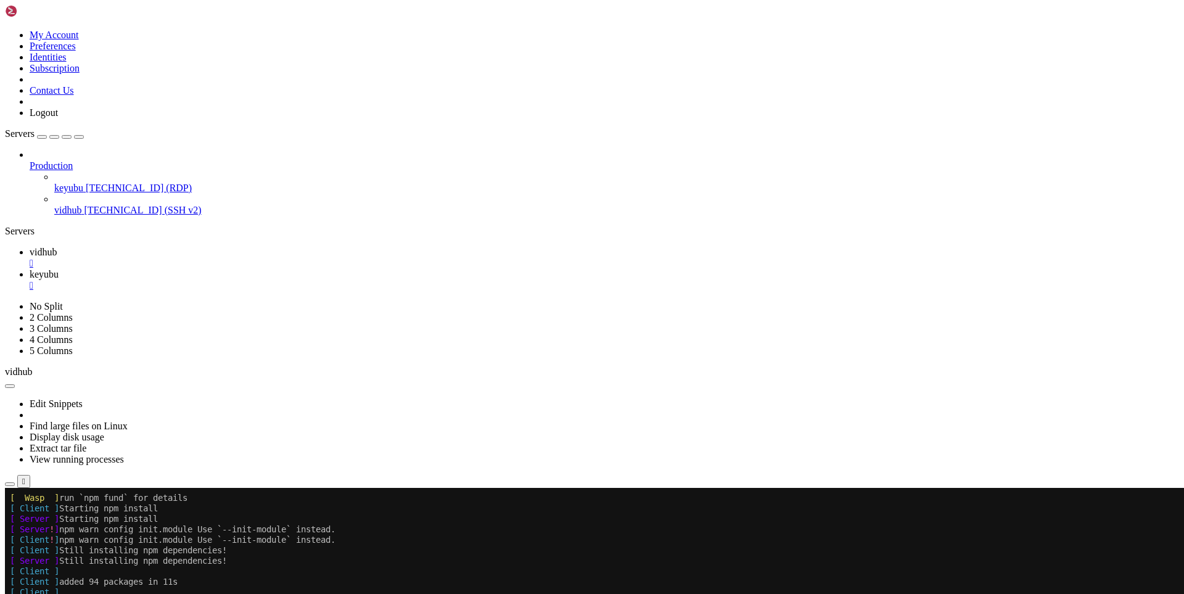
scroll to position [9888, 0]
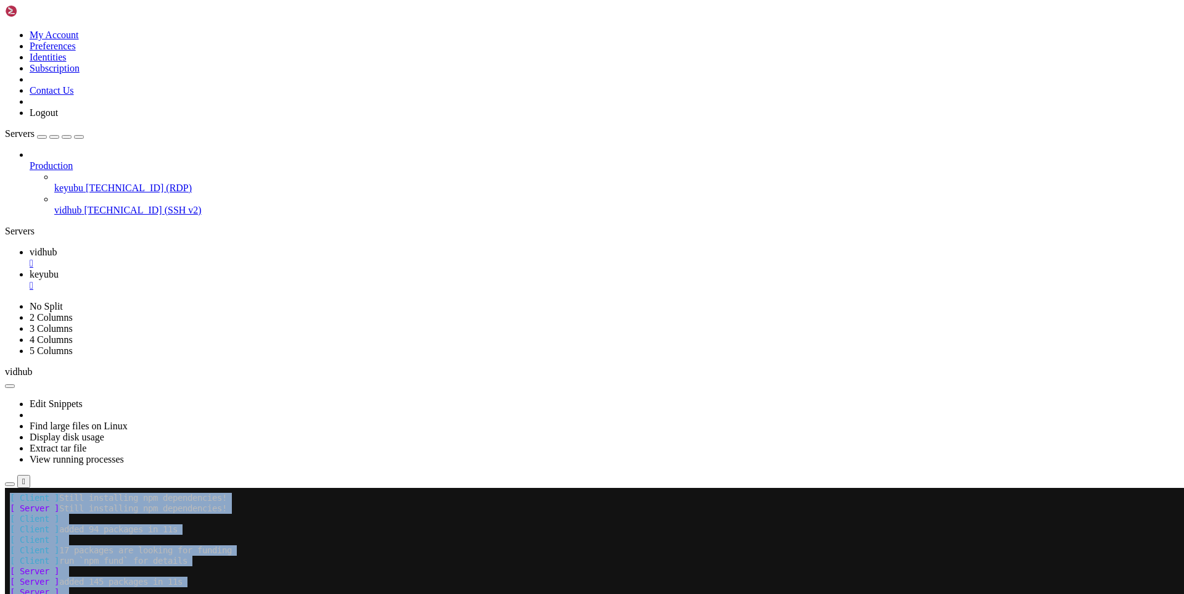
drag, startPoint x: 142, startPoint y: 1004, endPoint x: 102, endPoint y: 969, distance: 52.9
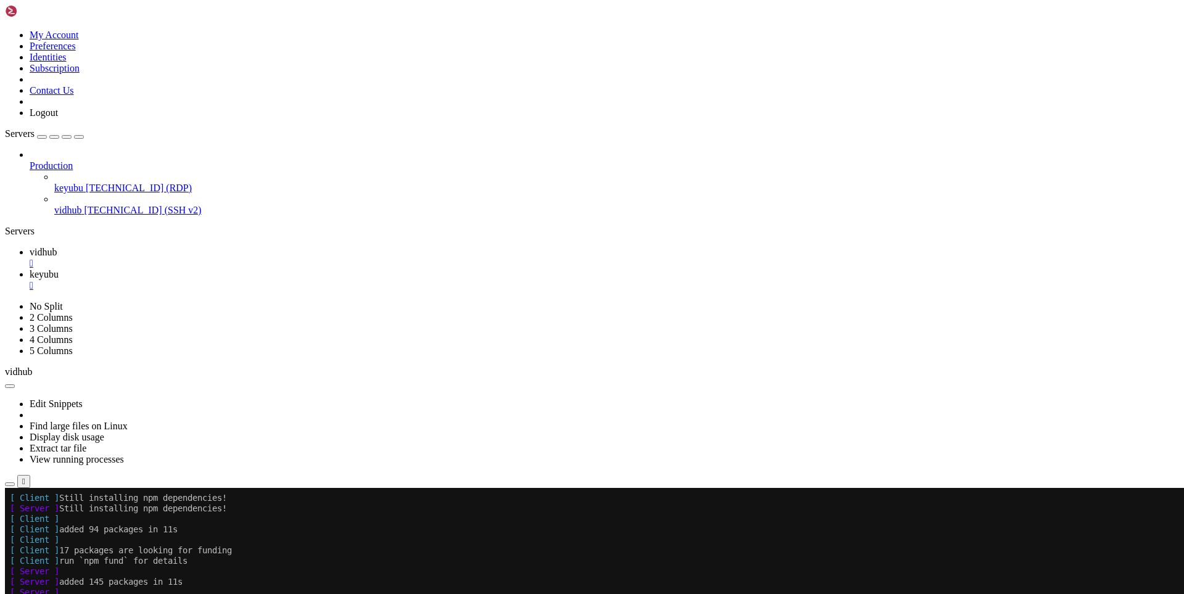
drag, startPoint x: 113, startPoint y: 992, endPoint x: 74, endPoint y: 943, distance: 62.7
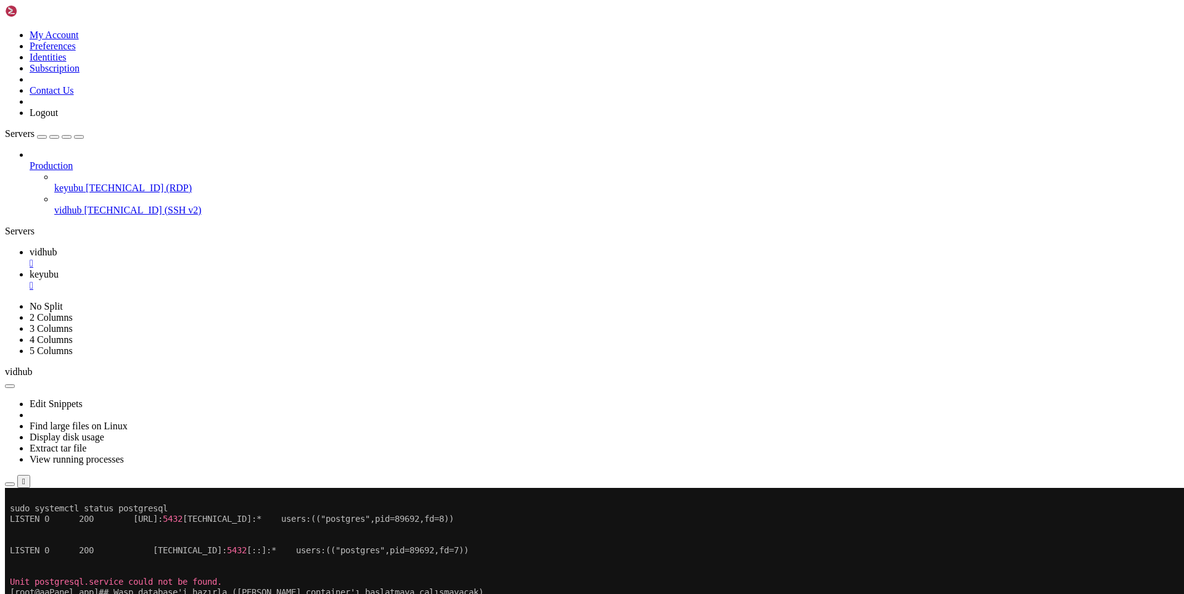
scroll to position [9271, 0]
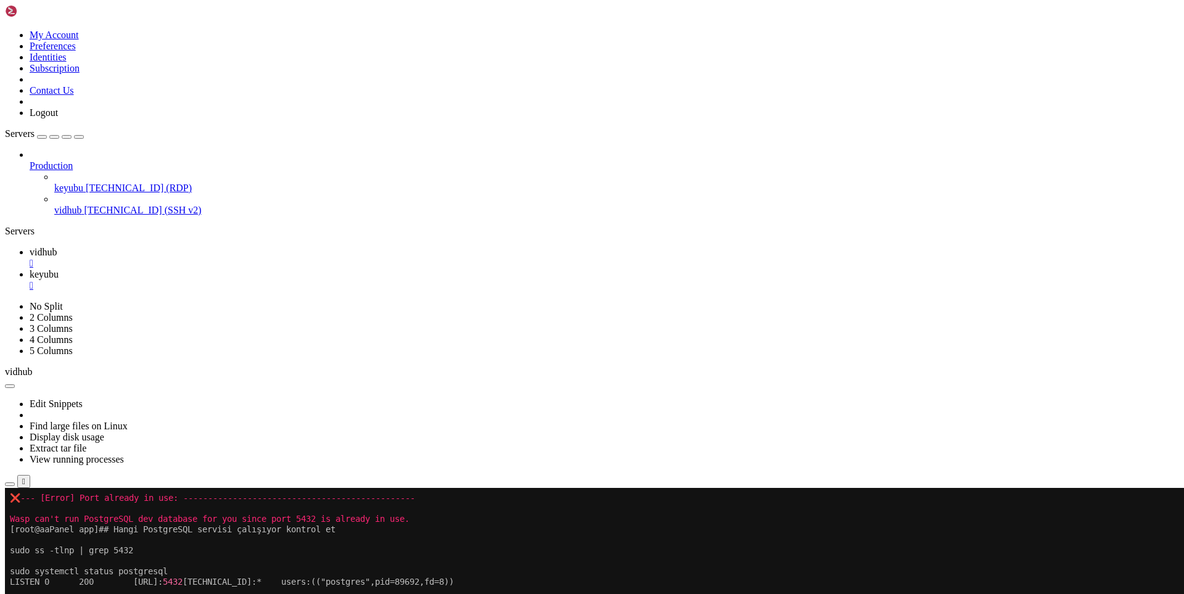
drag, startPoint x: 112, startPoint y: 992, endPoint x: 14, endPoint y: 691, distance: 316.2
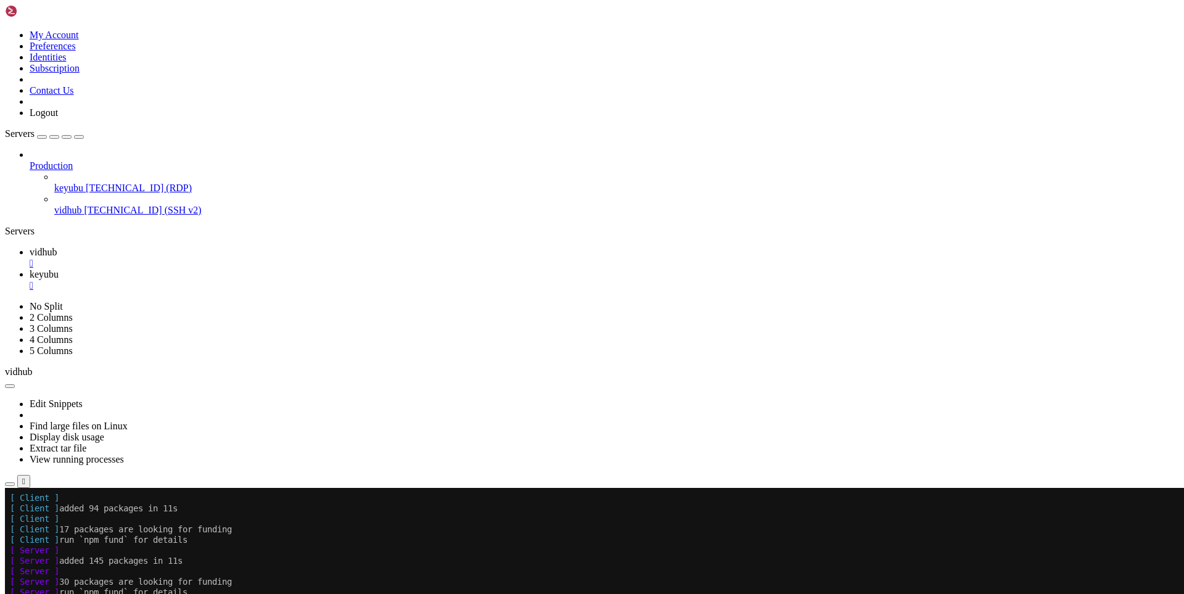
scroll to position [9909, 0]
drag, startPoint x: 231, startPoint y: 999, endPoint x: 500, endPoint y: 965, distance: 271.0
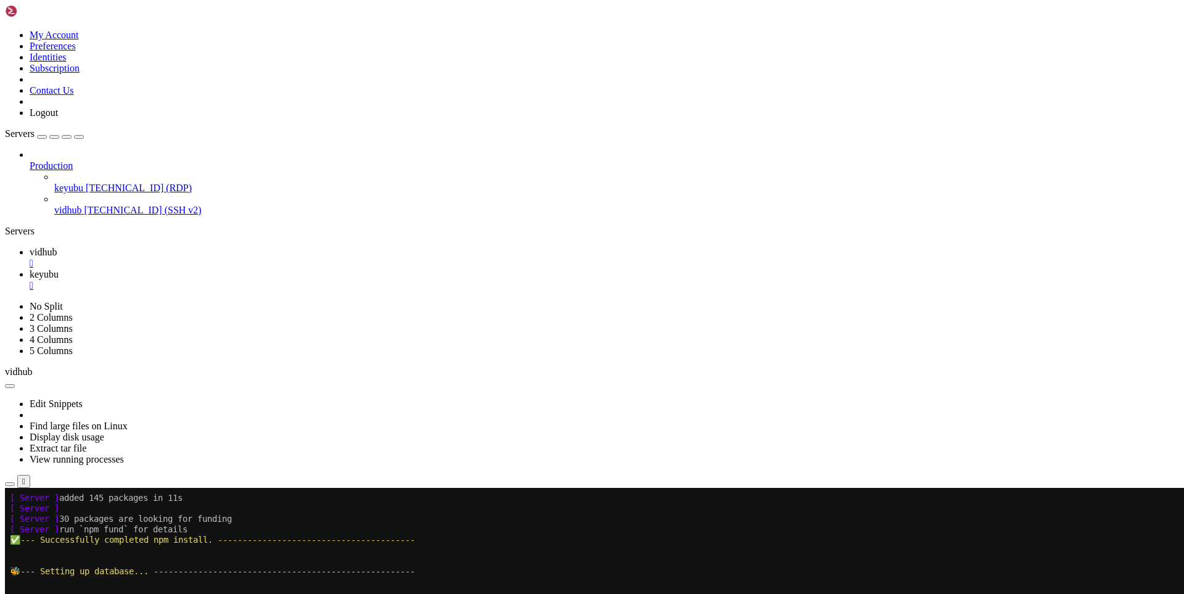
scroll to position [9972, 0]
drag, startPoint x: 138, startPoint y: 995, endPoint x: 10, endPoint y: 981, distance: 129.1
click at [59, 269] on span "keyubu" at bounding box center [44, 274] width 29 height 10
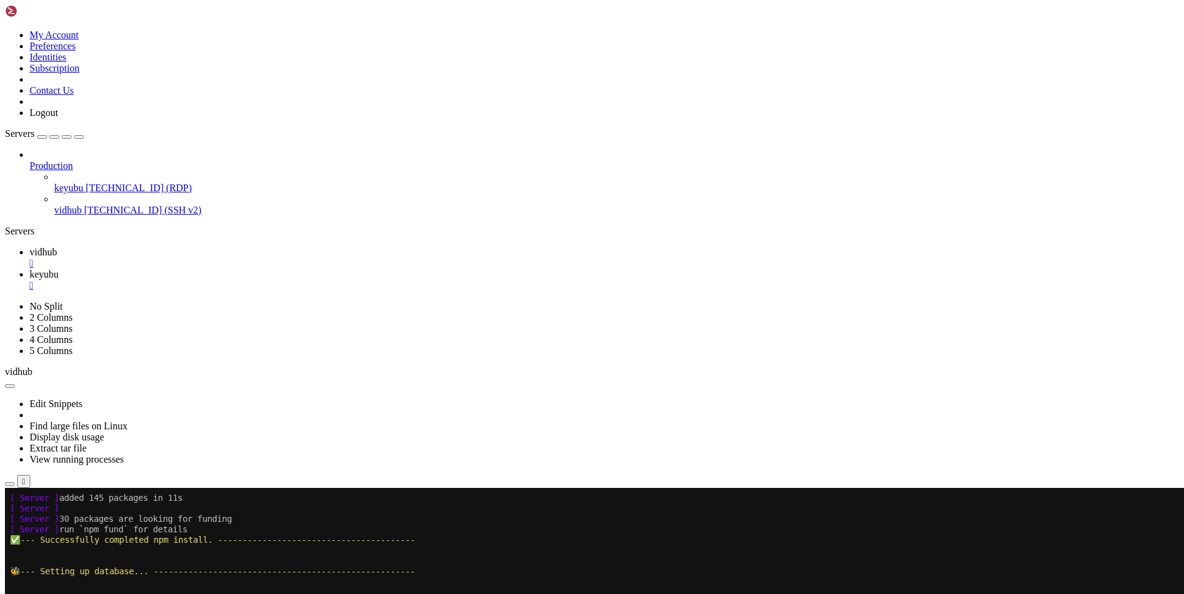
click at [57, 247] on span "vidhub" at bounding box center [43, 252] width 27 height 10
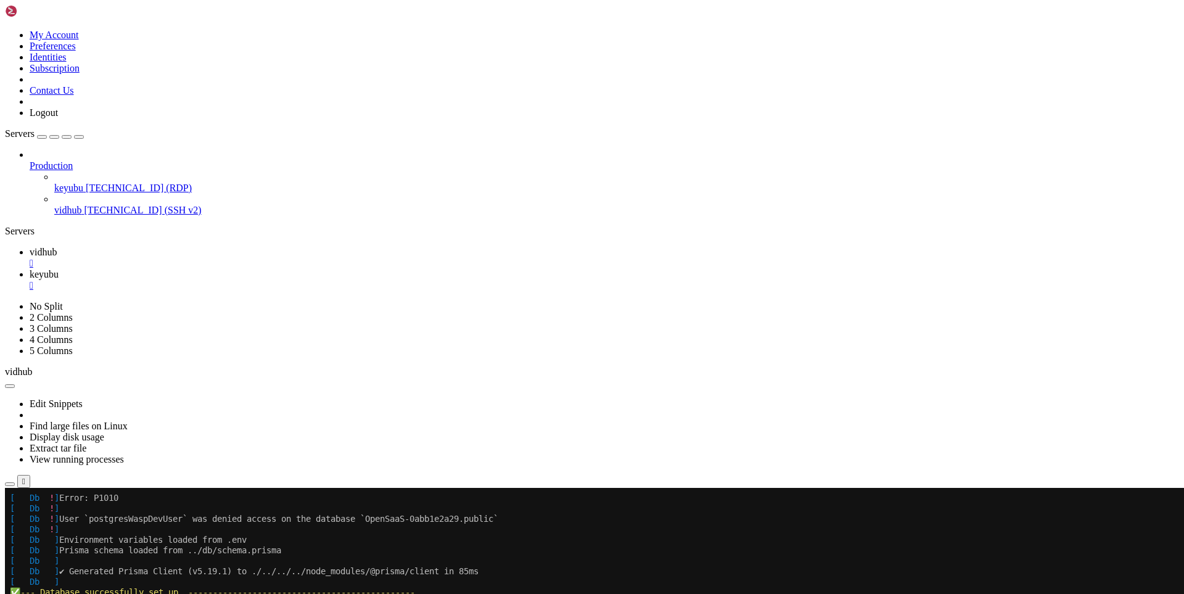
drag, startPoint x: 176, startPoint y: 994, endPoint x: 383, endPoint y: 990, distance: 206.7
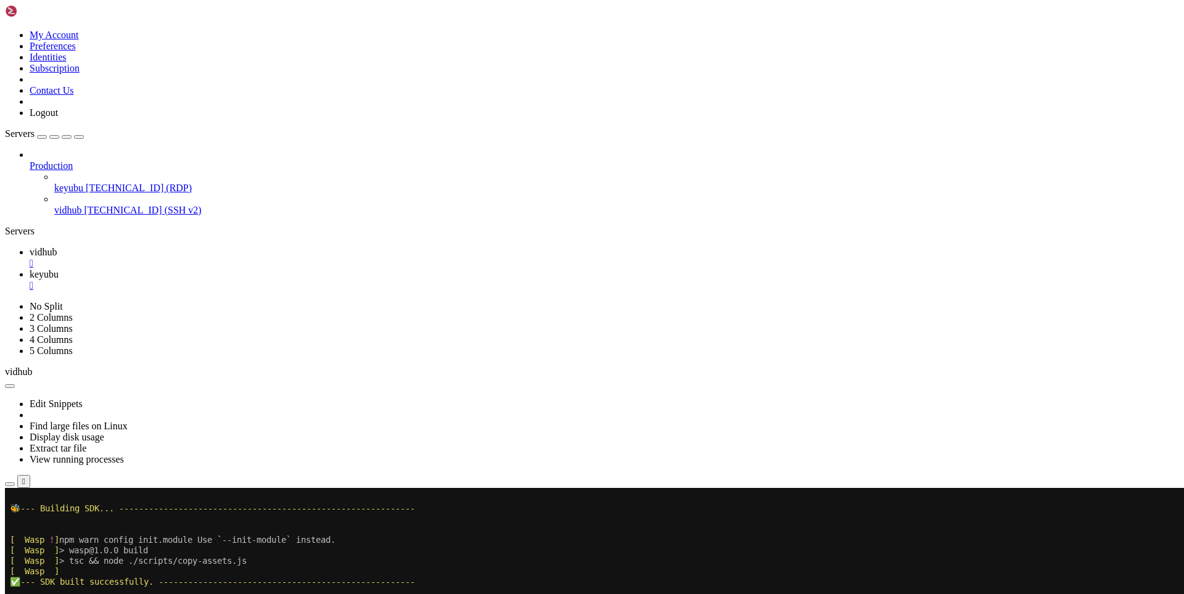
scroll to position [10192, 0]
drag, startPoint x: 140, startPoint y: 994, endPoint x: 344, endPoint y: 1002, distance: 203.7
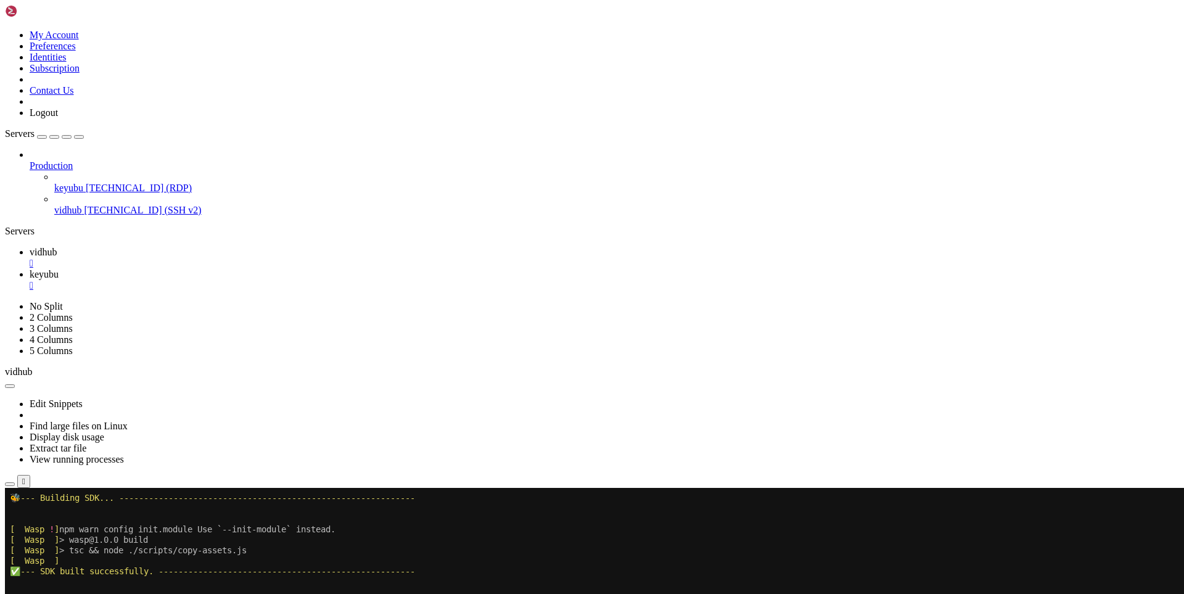
scroll to position [10255, 0]
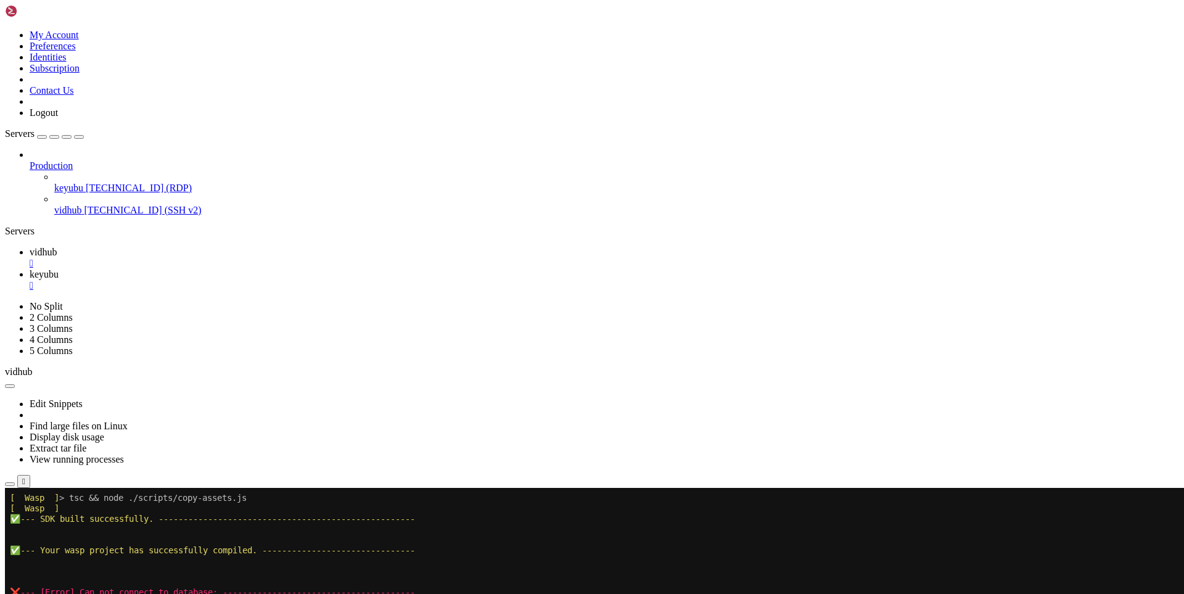
click at [30, 269] on icon at bounding box center [30, 274] width 0 height 10
click at [57, 247] on span "vidhub" at bounding box center [43, 252] width 27 height 10
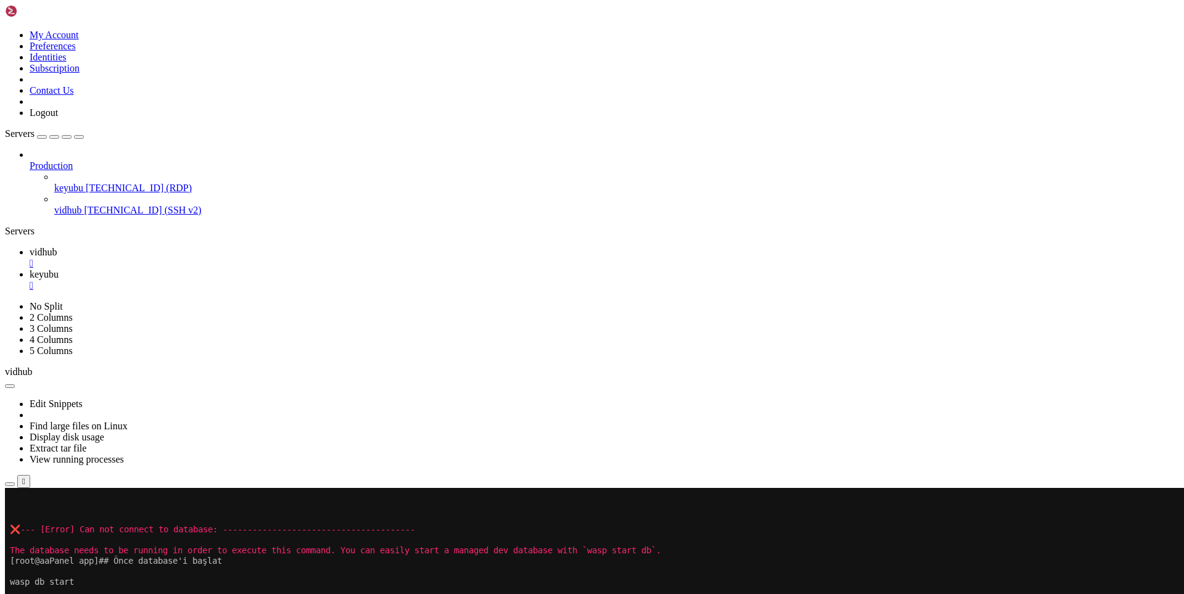
scroll to position [10370, 0]
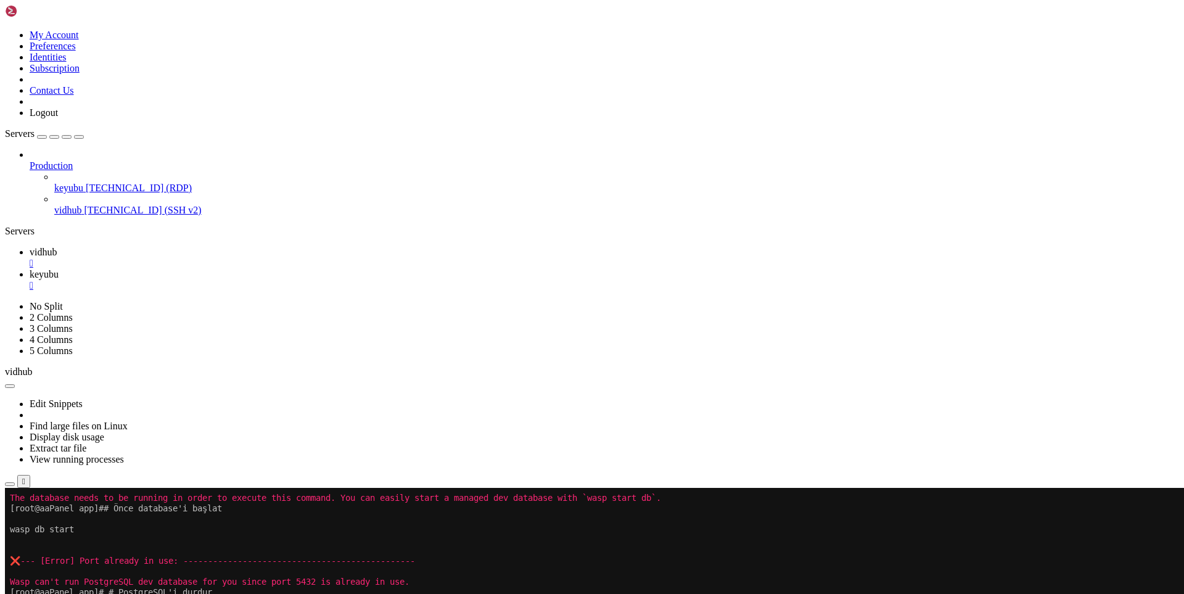
drag, startPoint x: 146, startPoint y: 989, endPoint x: 334, endPoint y: 983, distance: 187.6
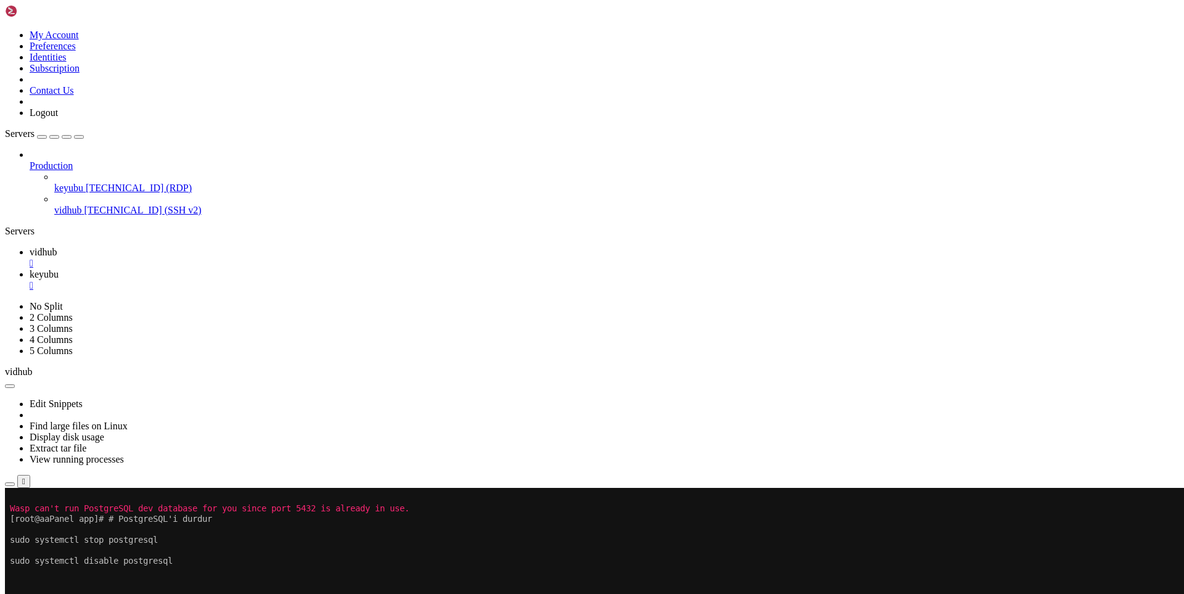
scroll to position [10548, 0]
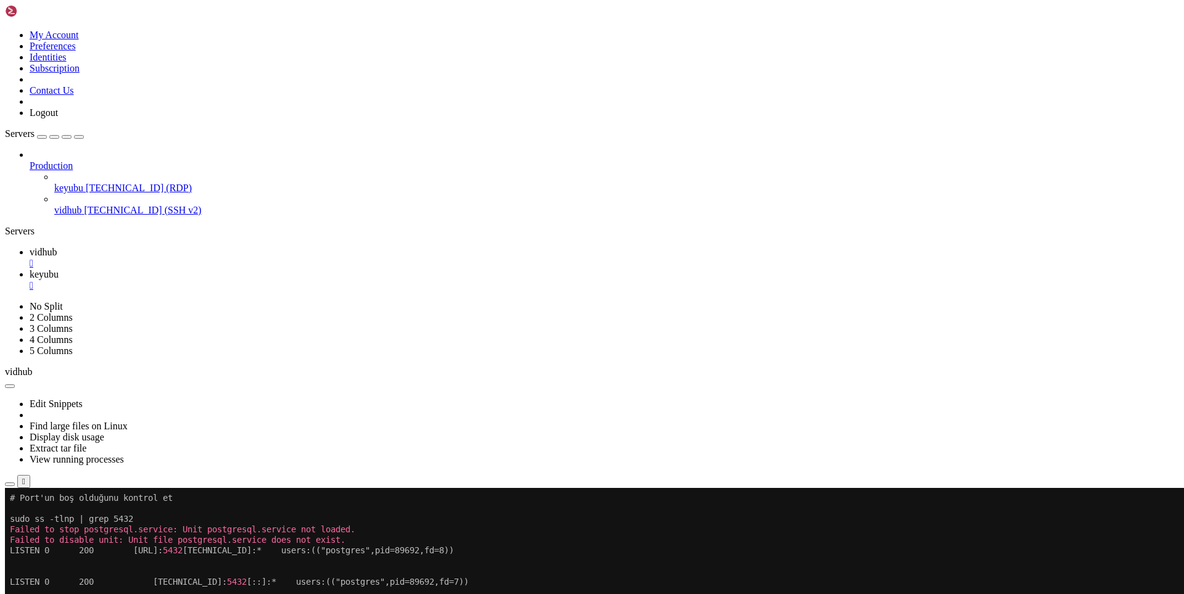
drag, startPoint x: 139, startPoint y: 991, endPoint x: 10, endPoint y: 819, distance: 214.5
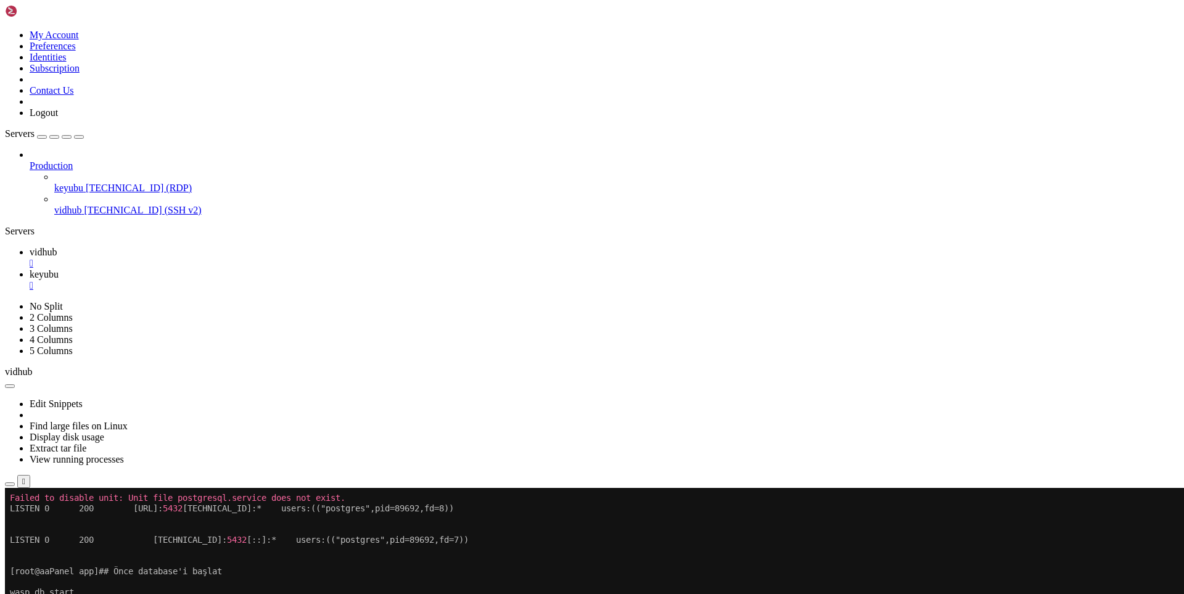
drag, startPoint x: 221, startPoint y: 993, endPoint x: 445, endPoint y: 991, distance: 224.5
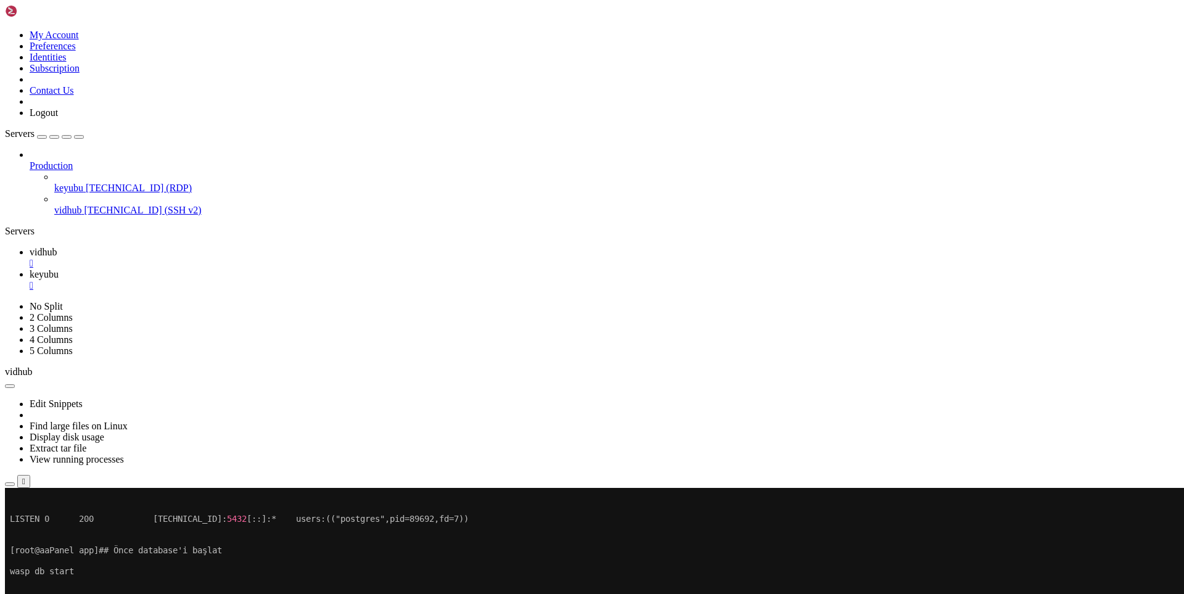
scroll to position [10695, 0]
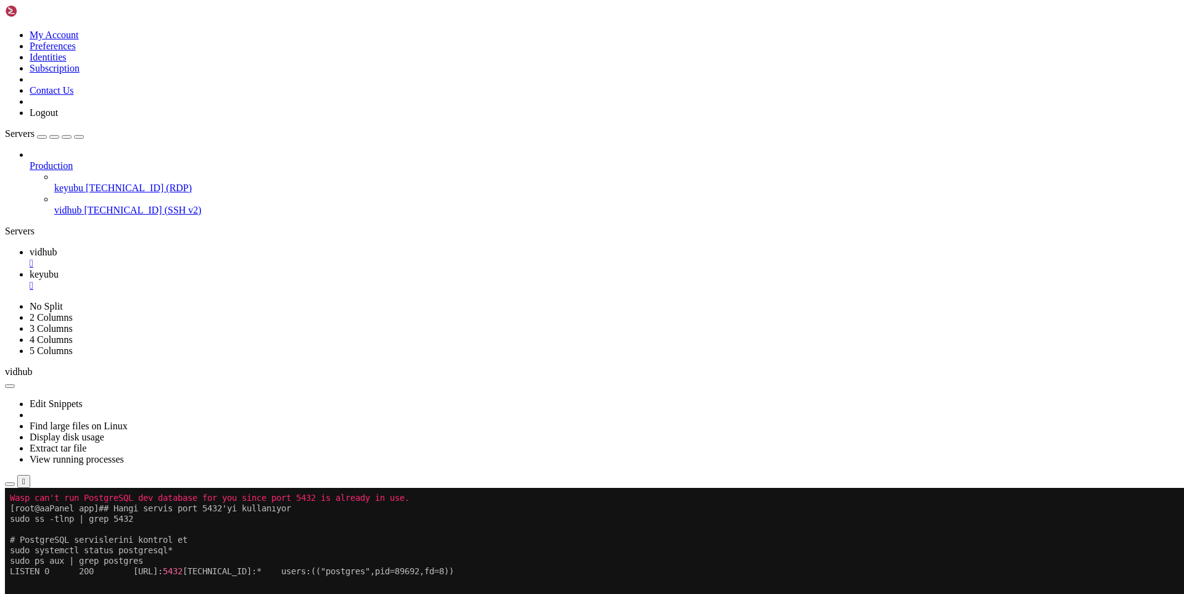
drag, startPoint x: 194, startPoint y: 1002, endPoint x: 439, endPoint y: 994, distance: 245.6
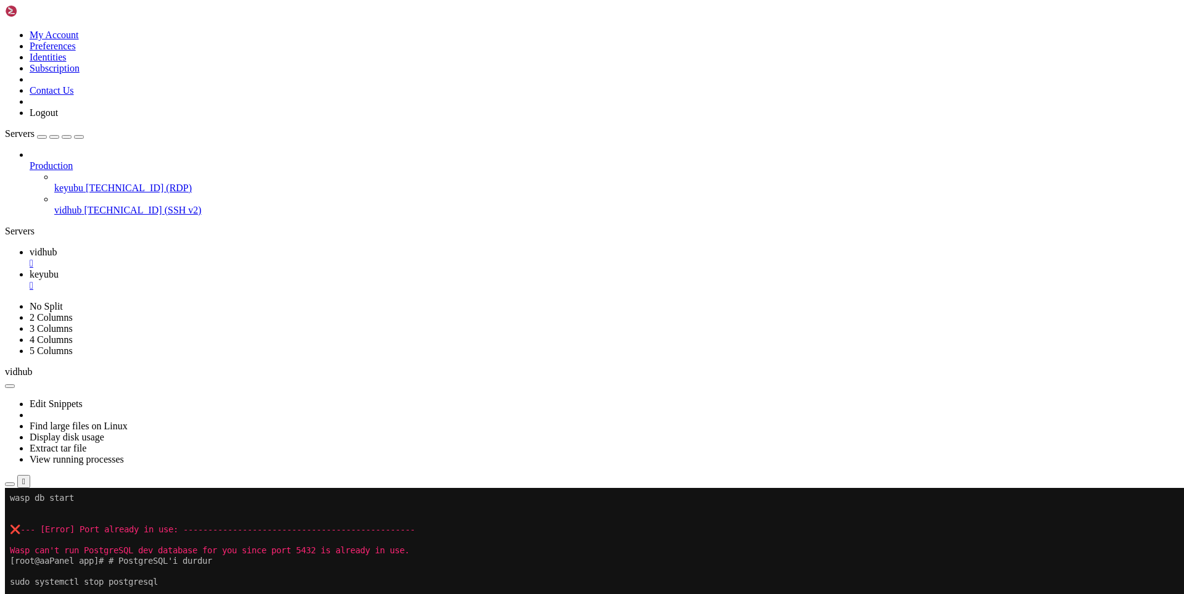
scroll to position [10217, 0]
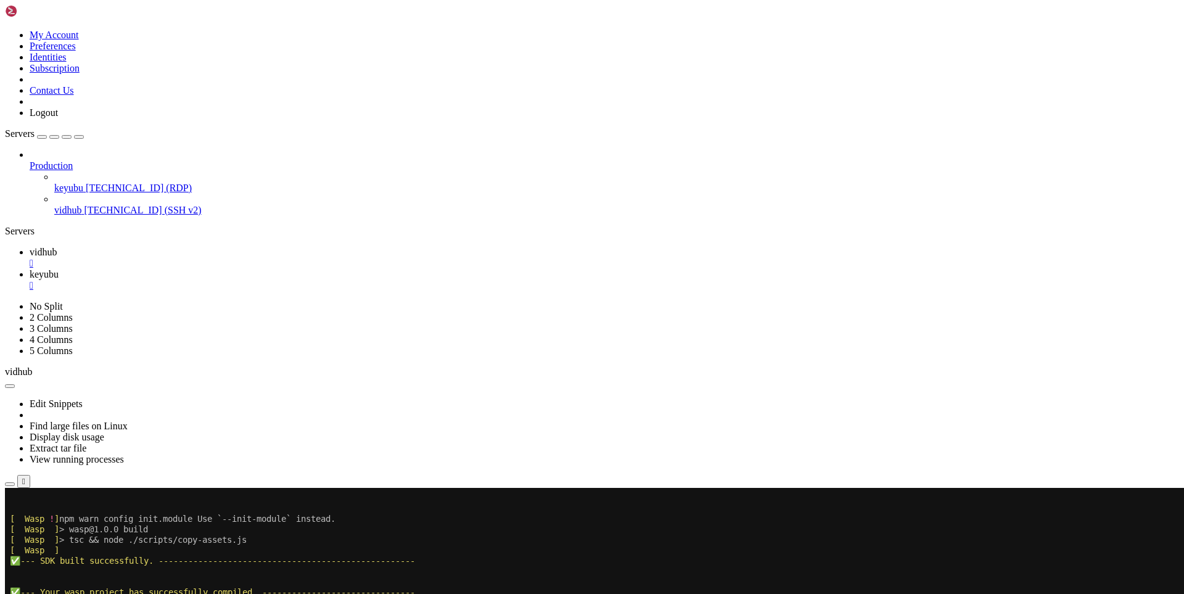
drag, startPoint x: 134, startPoint y: 994, endPoint x: 15, endPoint y: 717, distance: 301.2
click at [59, 269] on span "keyubu" at bounding box center [44, 274] width 29 height 10
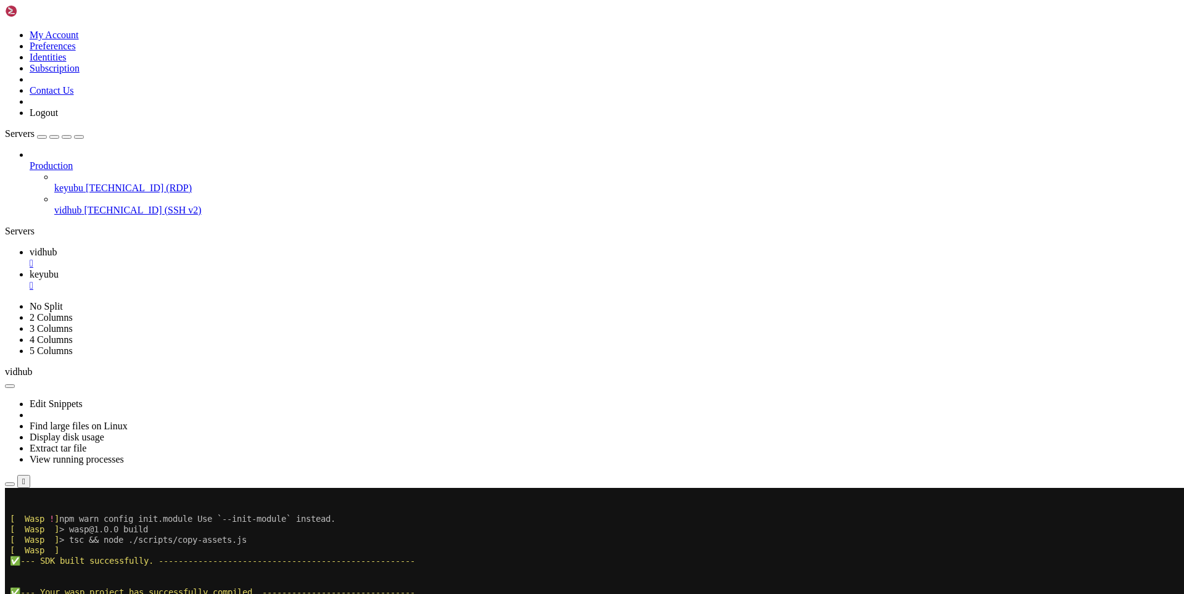
drag, startPoint x: 472, startPoint y: 751, endPoint x: 298, endPoint y: 736, distance: 174.6
click at [30, 247] on icon at bounding box center [30, 252] width 0 height 10
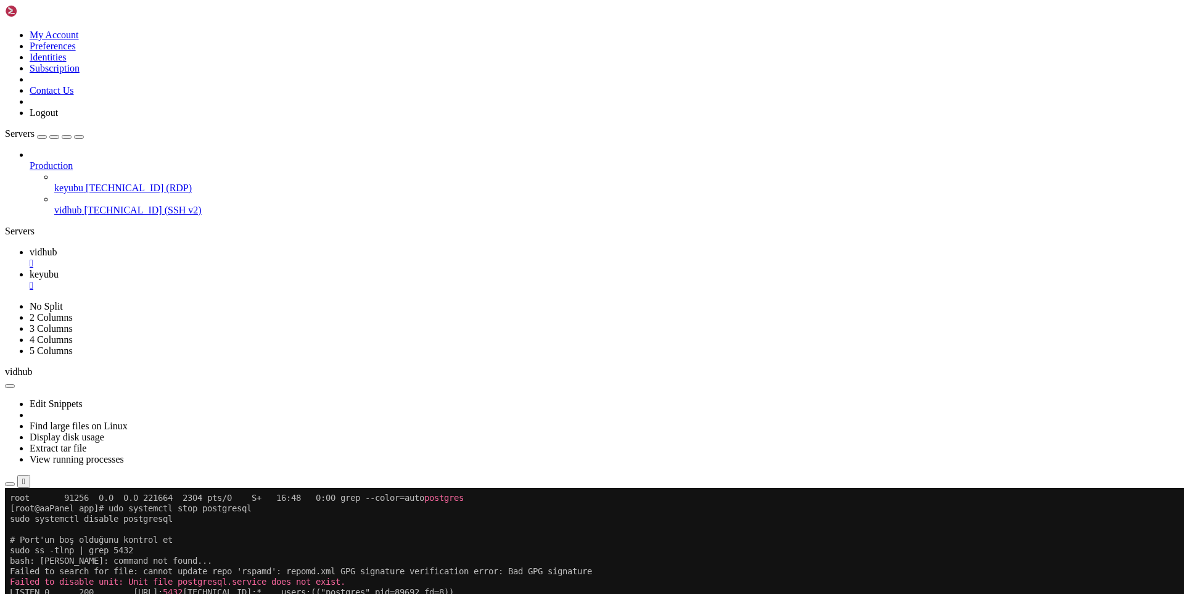
scroll to position [11031, 0]
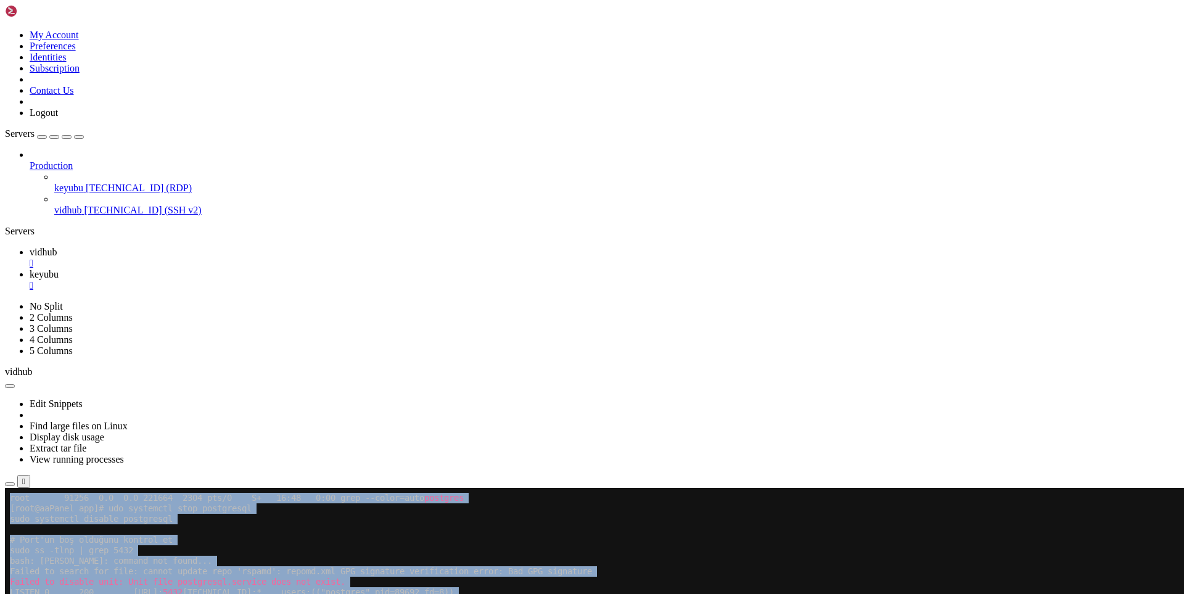
drag, startPoint x: 132, startPoint y: 996, endPoint x: 66, endPoint y: 965, distance: 73.1
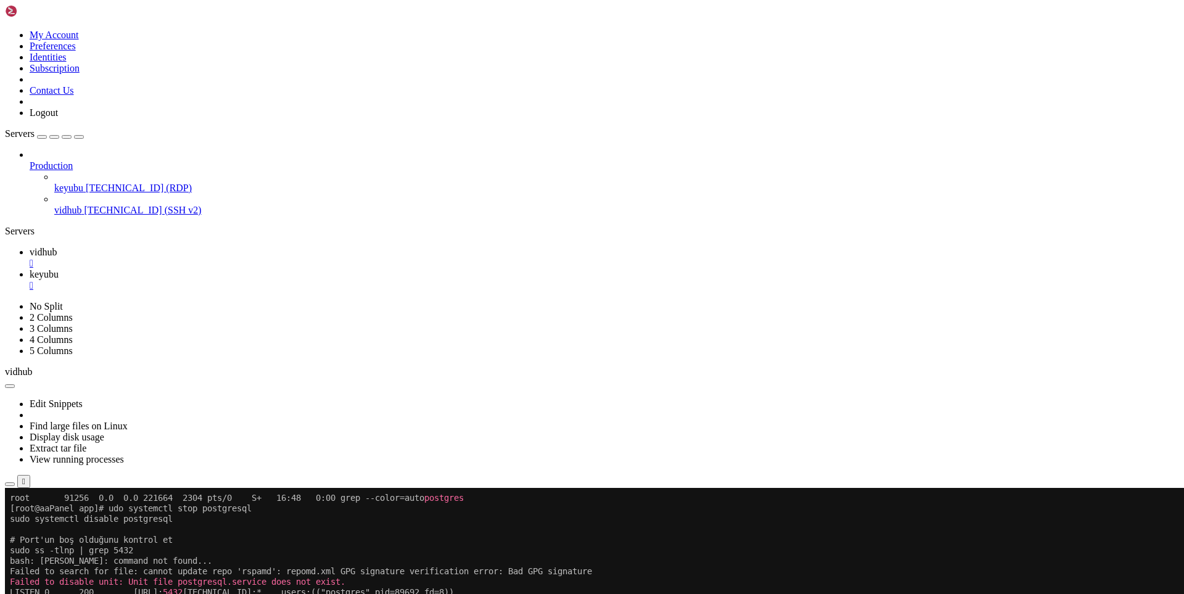
drag, startPoint x: 112, startPoint y: 991, endPoint x: 10, endPoint y: 947, distance: 111.4
drag, startPoint x: 188, startPoint y: 998, endPoint x: 395, endPoint y: 989, distance: 208.1
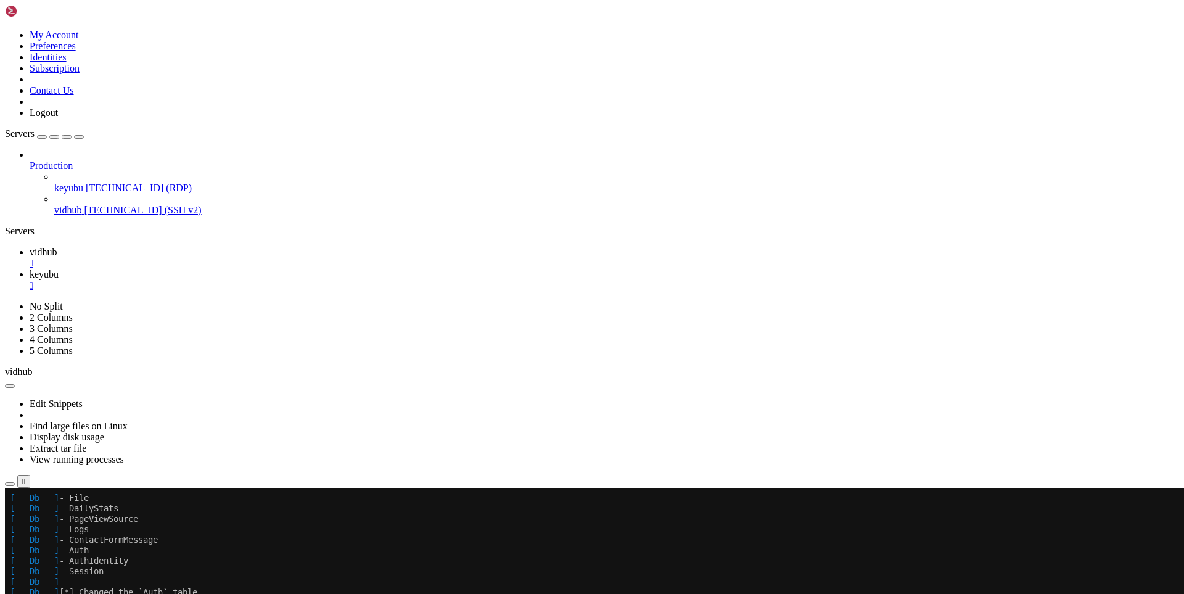
scroll to position [11765, 0]
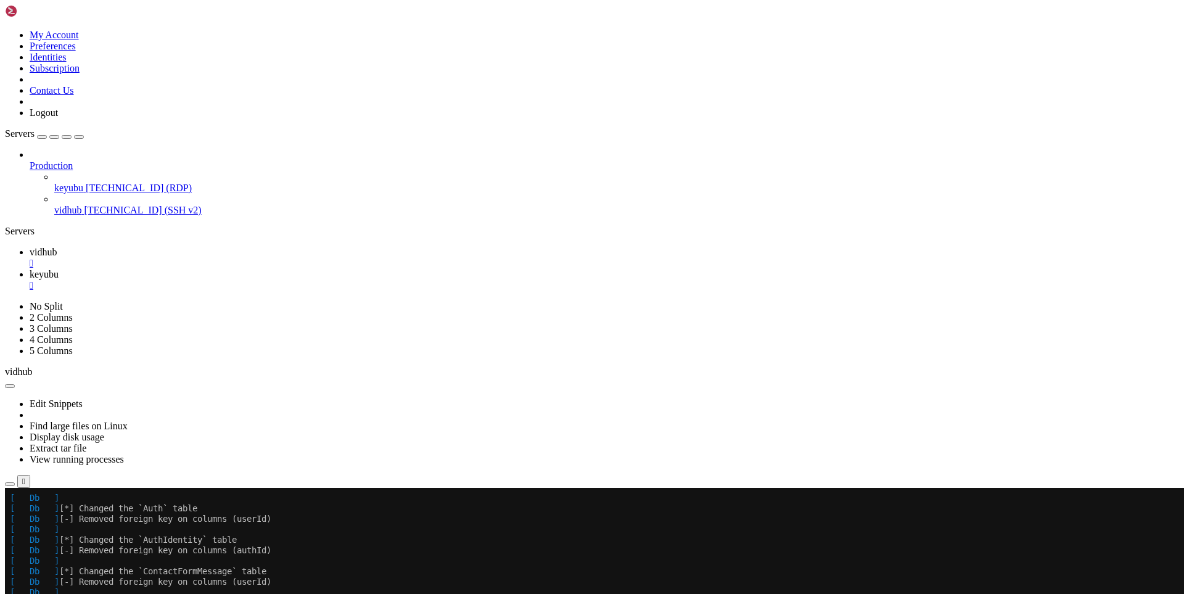
drag, startPoint x: 142, startPoint y: 991, endPoint x: 7, endPoint y: 690, distance: 330.2
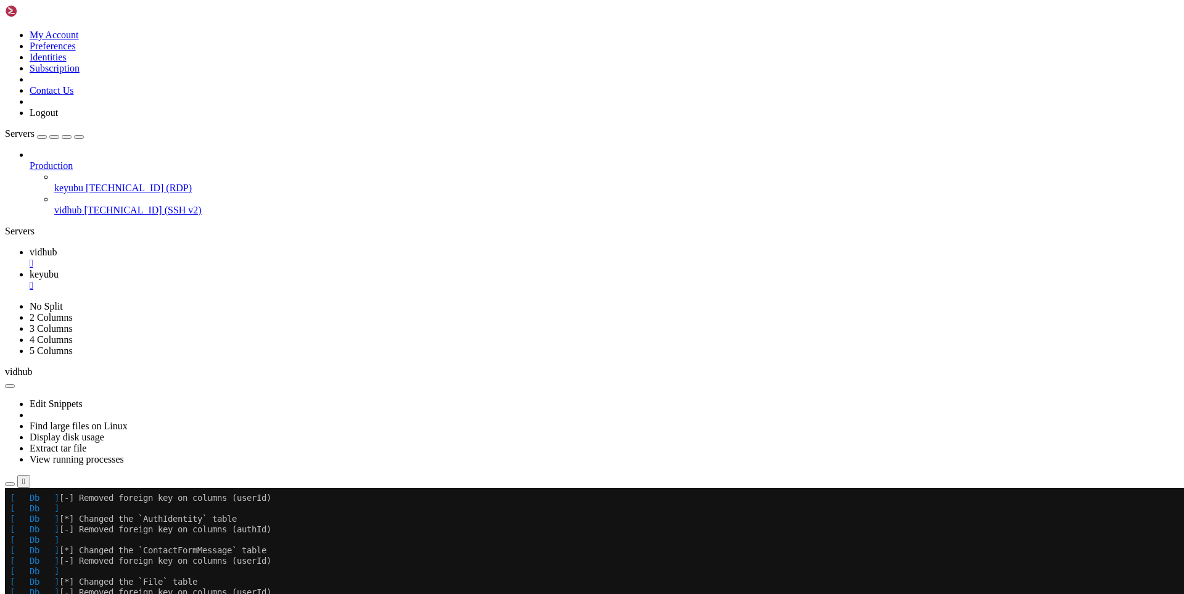
scroll to position [11786, 0]
drag, startPoint x: 170, startPoint y: 1000, endPoint x: 369, endPoint y: 991, distance: 200.1
drag, startPoint x: 132, startPoint y: 988, endPoint x: 12, endPoint y: 794, distance: 228.0
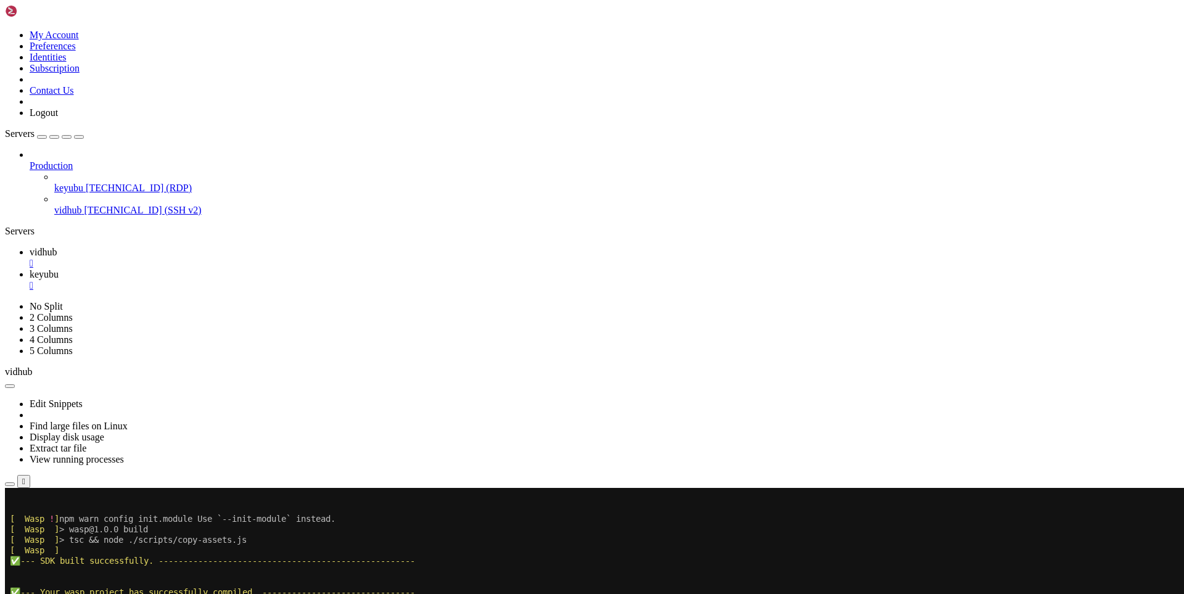
drag, startPoint x: 176, startPoint y: 995, endPoint x: 395, endPoint y: 987, distance: 219.7
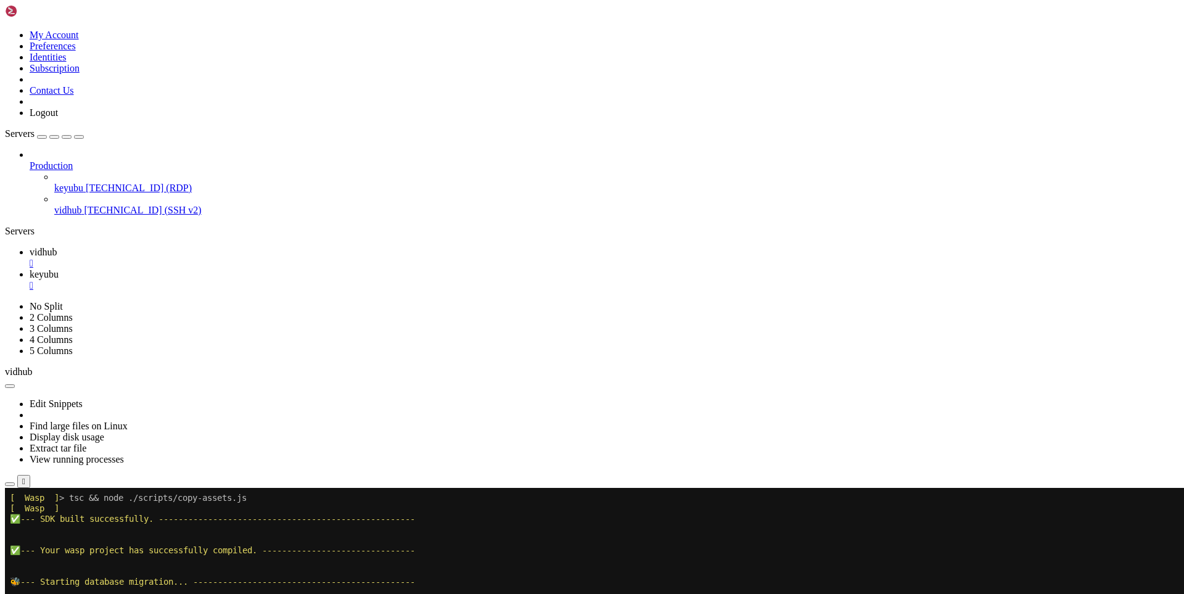
scroll to position [12876, 0]
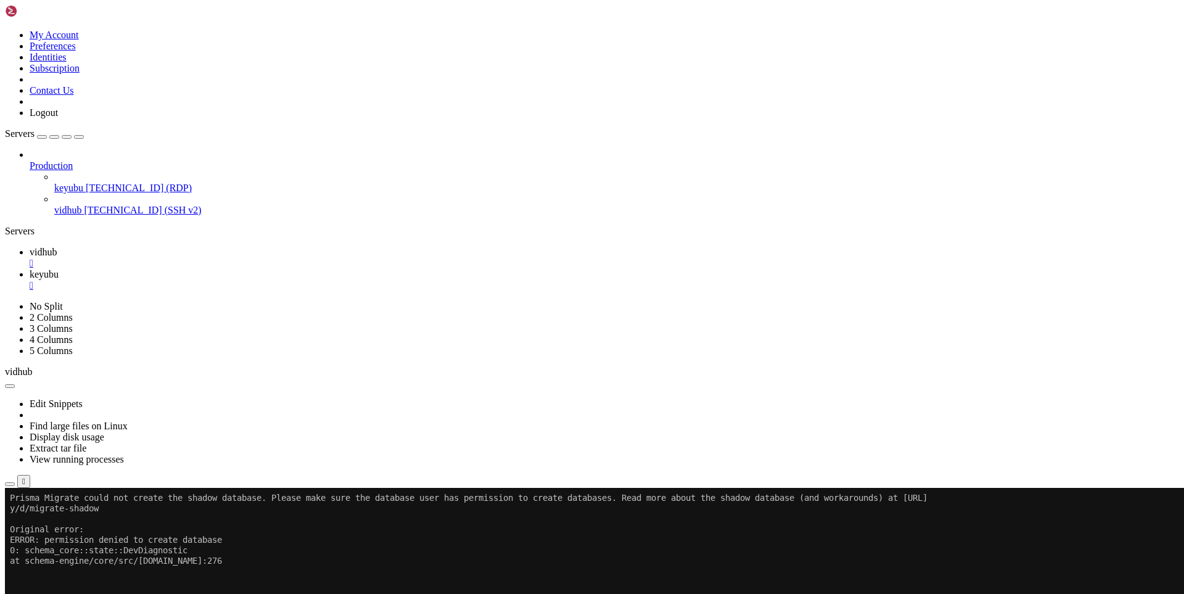
drag, startPoint x: 156, startPoint y: 993, endPoint x: 395, endPoint y: 958, distance: 241.8
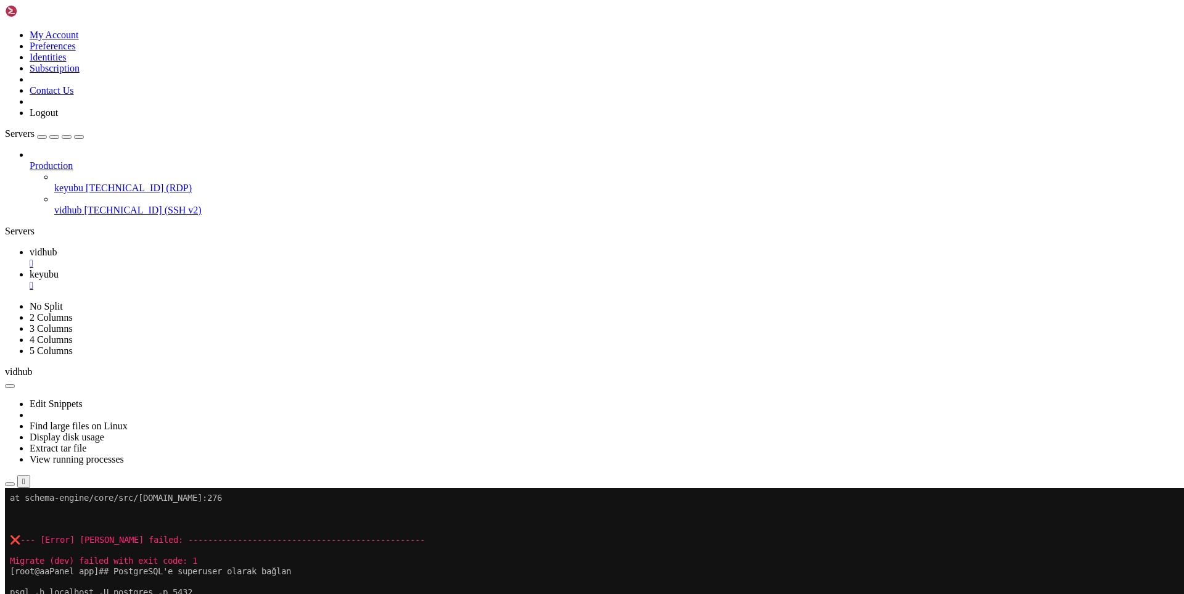
scroll to position [13086, 0]
drag, startPoint x: 148, startPoint y: 991, endPoint x: 11, endPoint y: 943, distance: 145.1
click at [59, 269] on span "keyubu" at bounding box center [44, 274] width 29 height 10
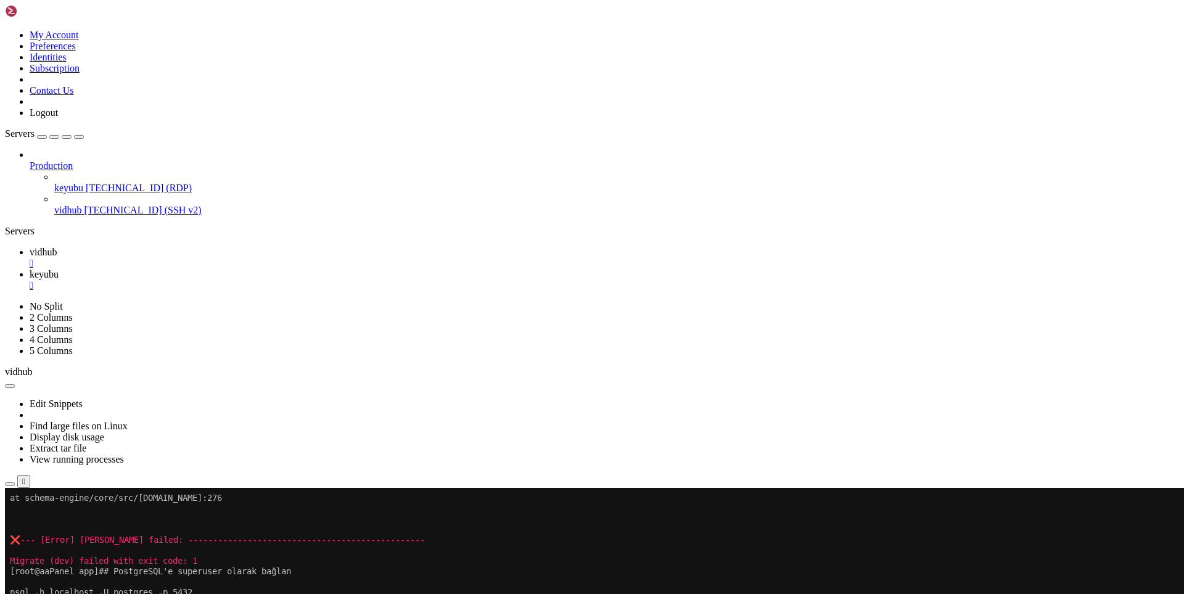
drag, startPoint x: 560, startPoint y: 799, endPoint x: 617, endPoint y: 796, distance: 57.5
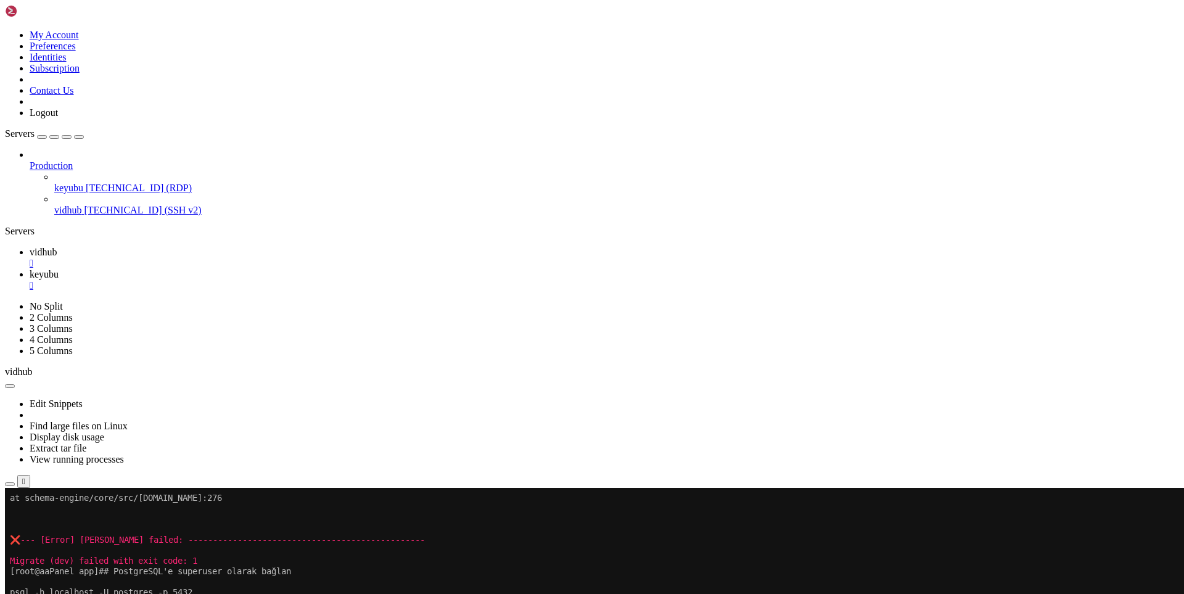
scroll to position [13086, 0]
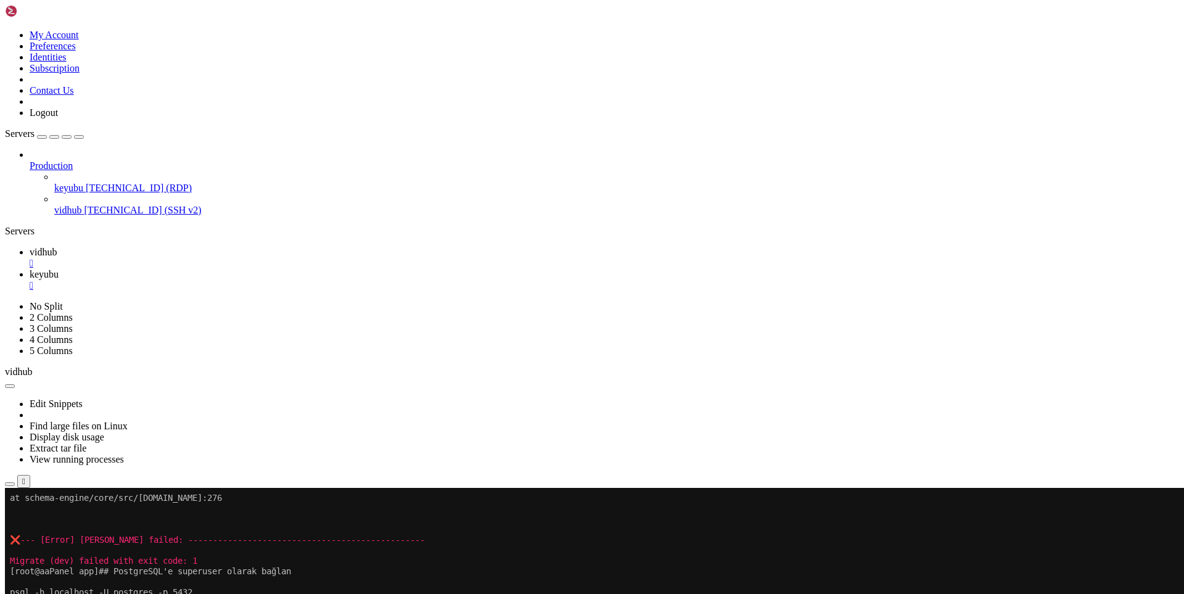
click at [30, 247] on icon at bounding box center [30, 252] width 0 height 10
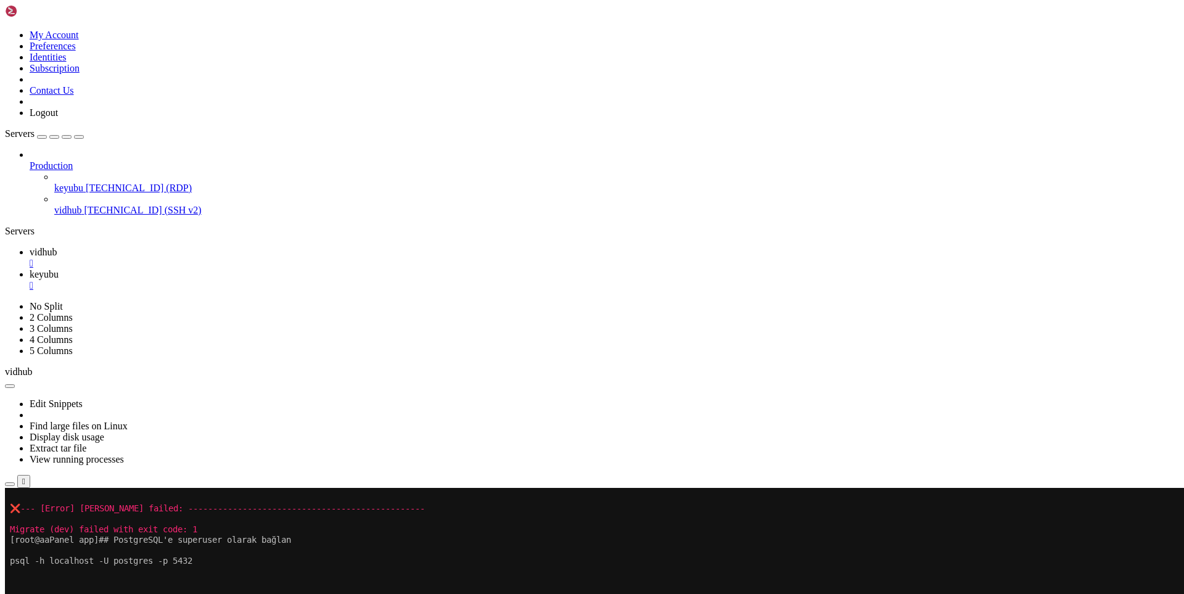
scroll to position [13117, 0]
drag, startPoint x: 286, startPoint y: 996, endPoint x: 515, endPoint y: 982, distance: 229.3
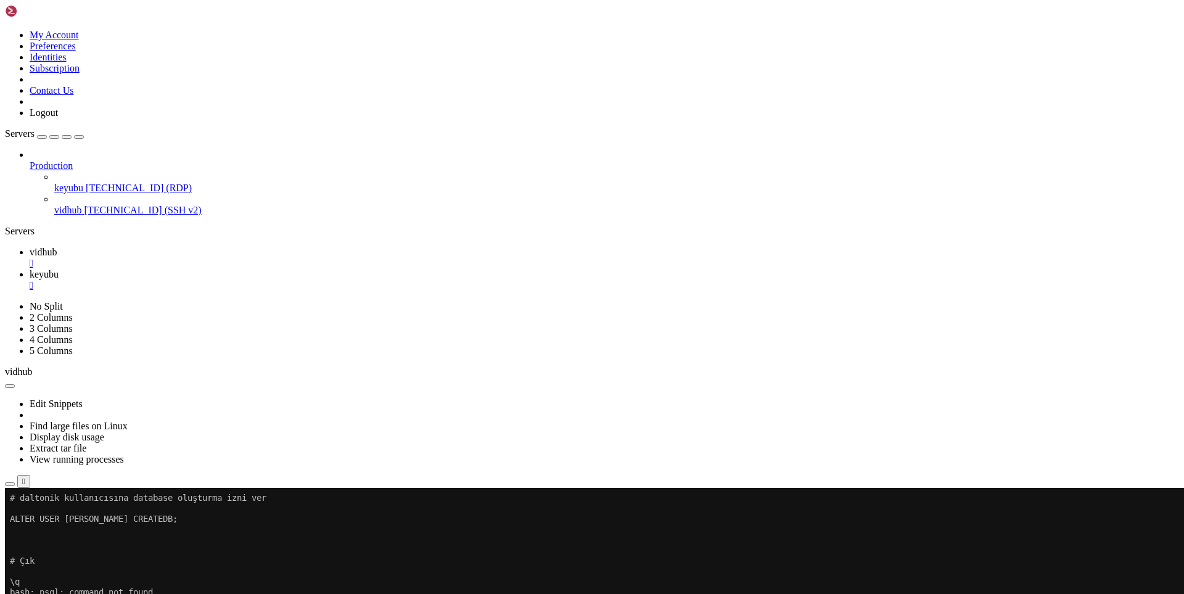
scroll to position [13484, 0]
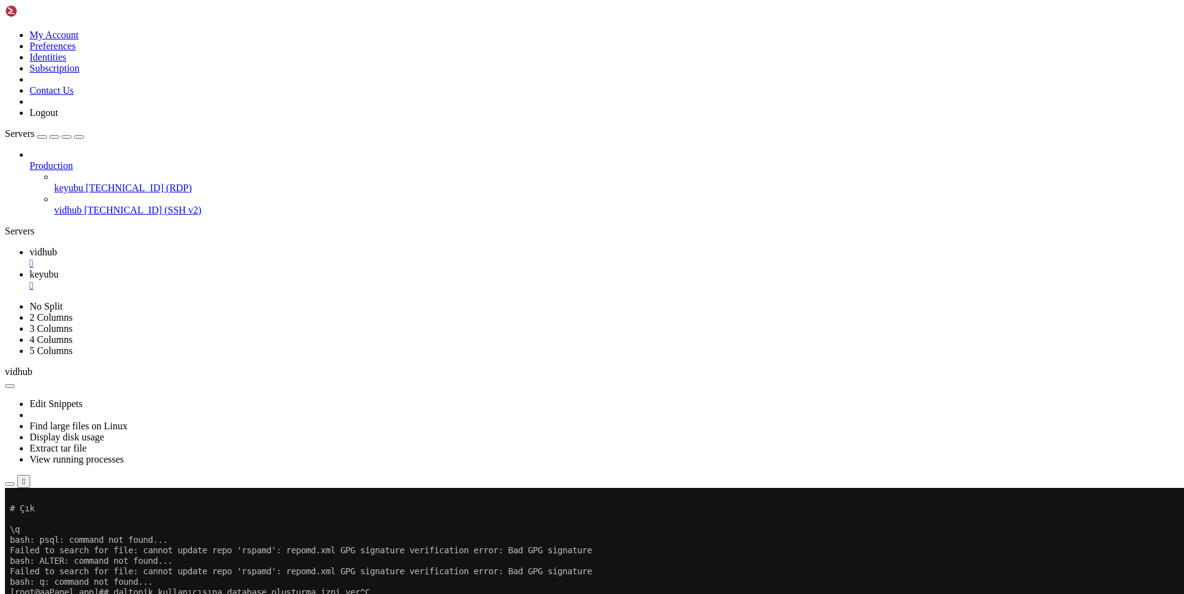
drag, startPoint x: 137, startPoint y: 988, endPoint x: 14, endPoint y: 725, distance: 290.6
copy div "[ Db ! ] Error: P1010 [ Db ! ] [ Db ! ] User `root` was denied access on the da…"
click at [59, 269] on span "keyubu" at bounding box center [44, 274] width 29 height 10
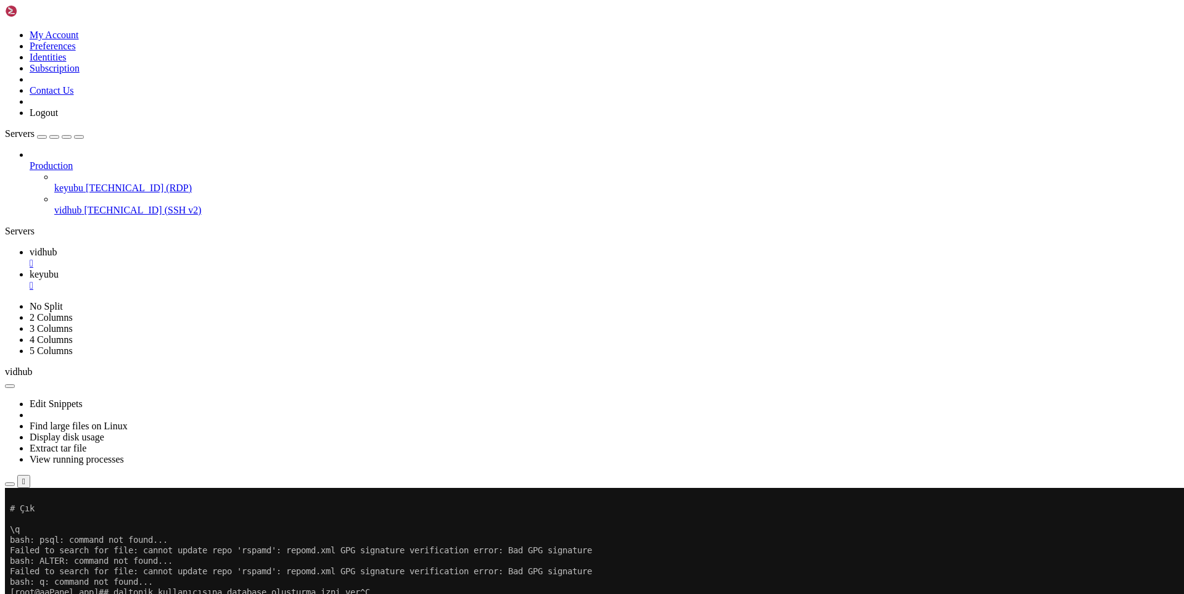
drag, startPoint x: 472, startPoint y: 752, endPoint x: 302, endPoint y: 734, distance: 171.2
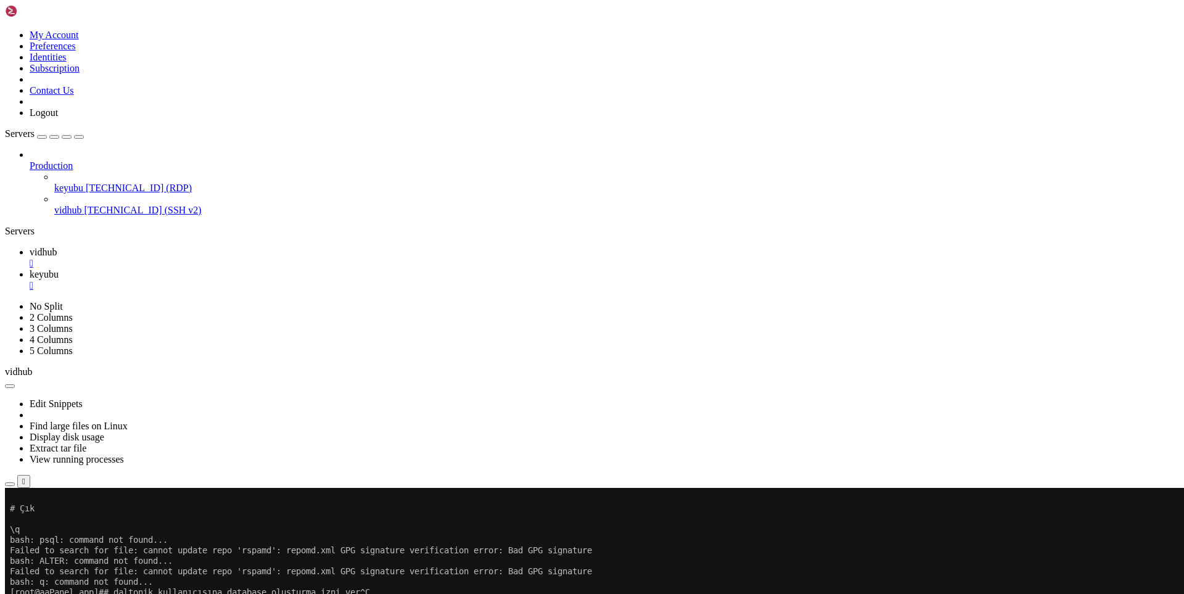
click at [57, 247] on span "vidhub" at bounding box center [43, 252] width 27 height 10
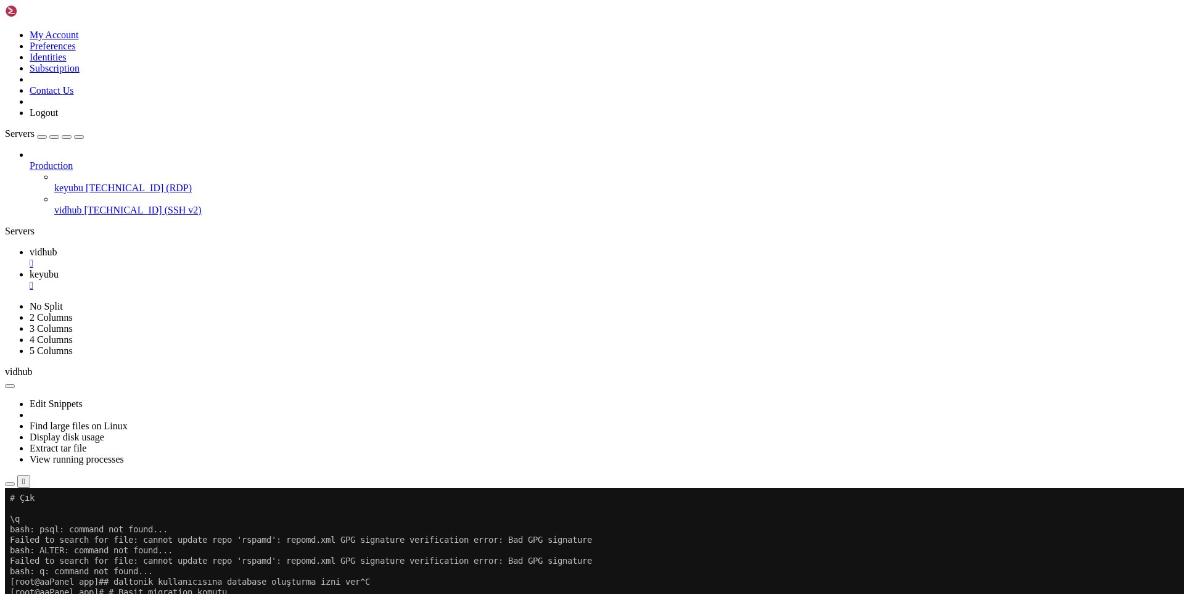
scroll to position [13495, 0]
drag, startPoint x: 186, startPoint y: 998, endPoint x: 441, endPoint y: 988, distance: 254.9
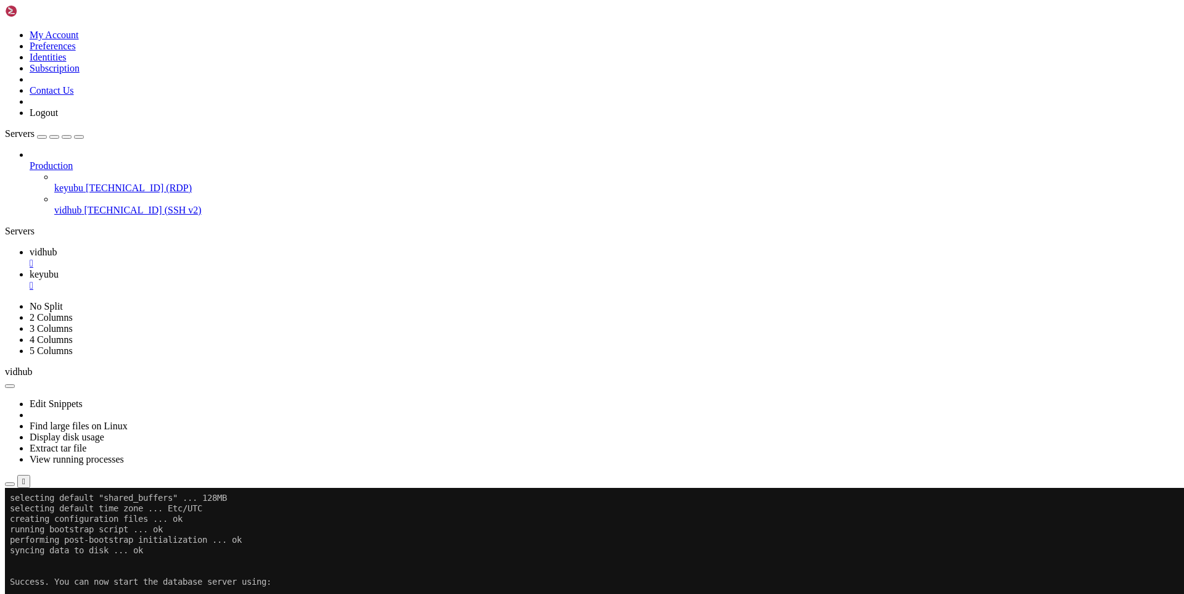
scroll to position [14417, 0]
